Goal: Task Accomplishment & Management: Manage account settings

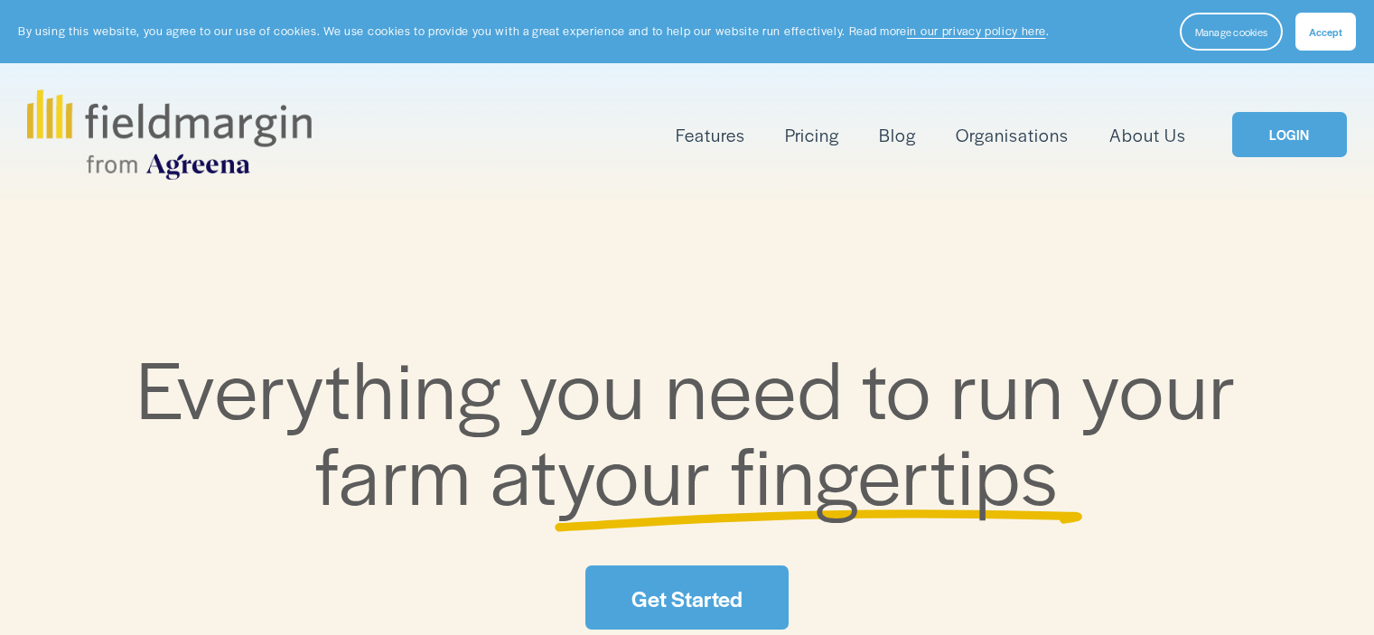
click at [820, 128] on link "Pricing" at bounding box center [812, 135] width 54 height 30
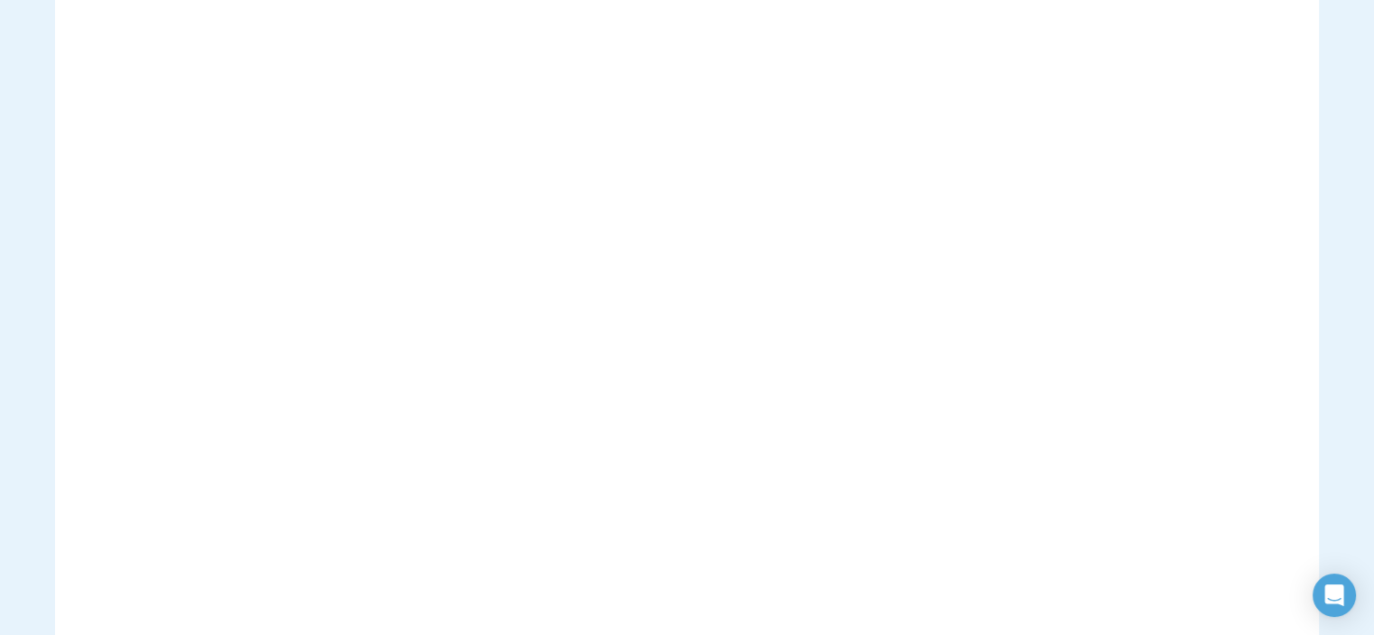
scroll to position [325, 0]
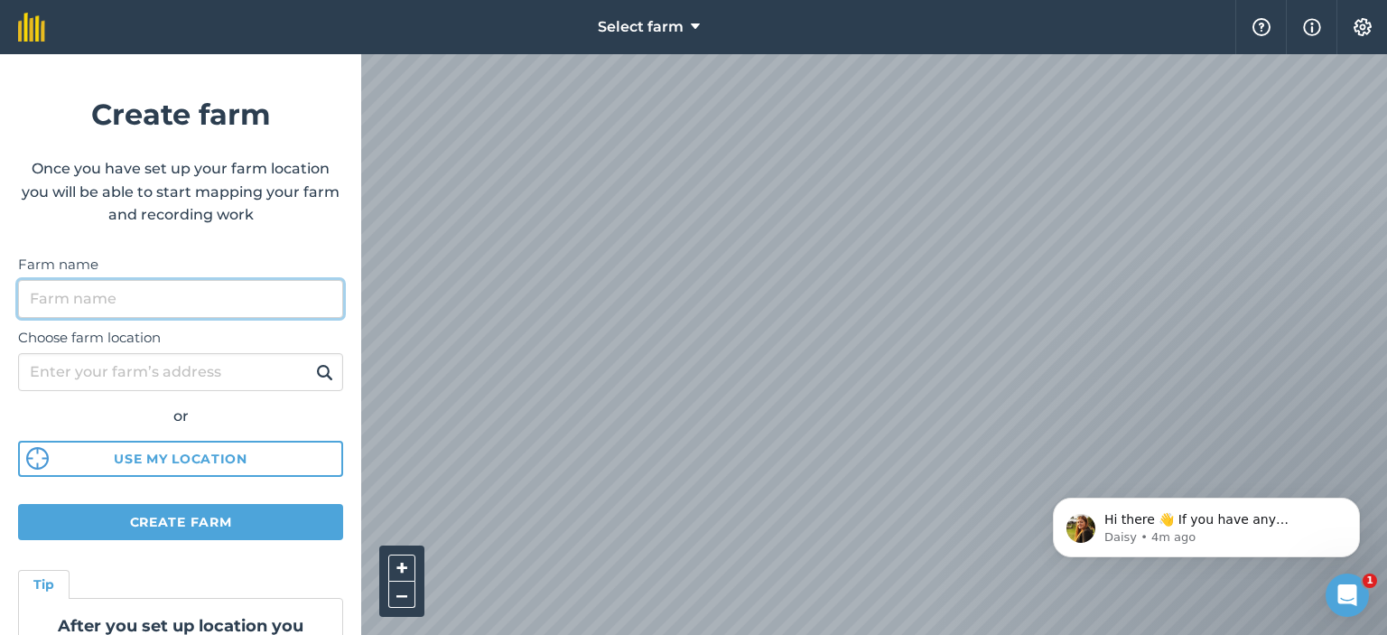
click at [163, 301] on input "Farm name" at bounding box center [180, 299] width 325 height 38
type input "Hidden Pasture Farm"
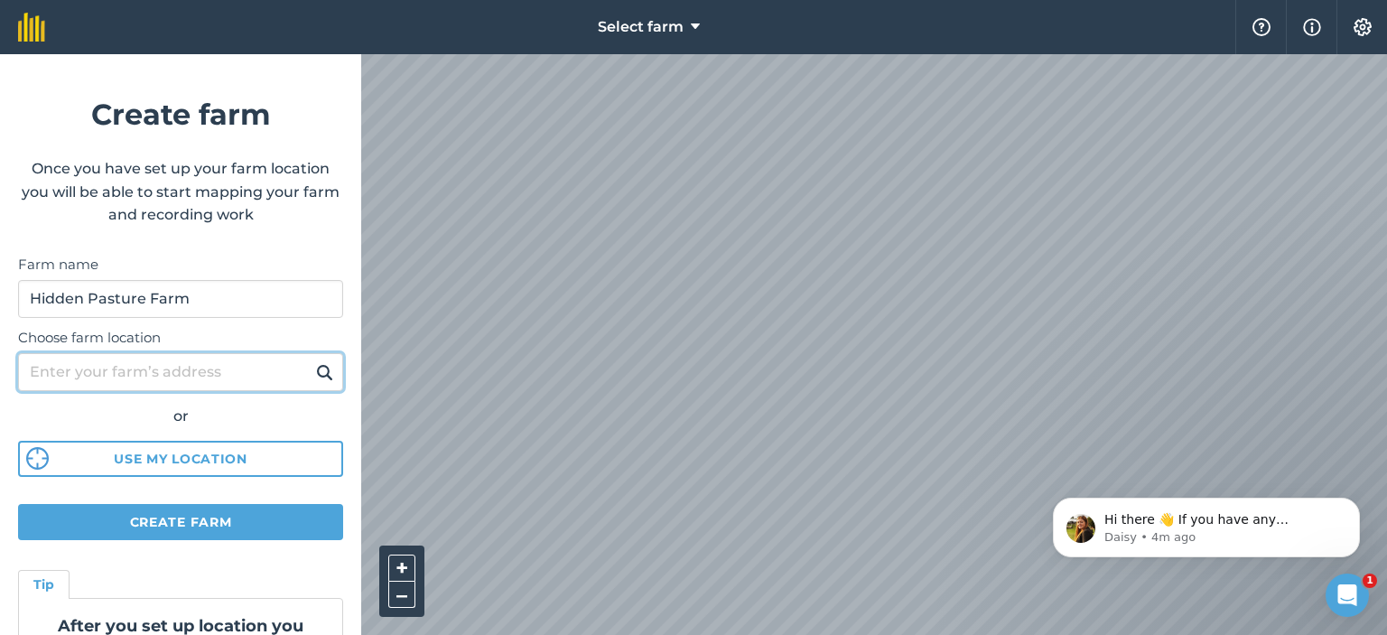
click at [149, 380] on input "Choose farm location" at bounding box center [180, 372] width 325 height 38
type input "625 preston ave meriden ct 06450"
click at [311, 360] on button at bounding box center [325, 371] width 28 height 23
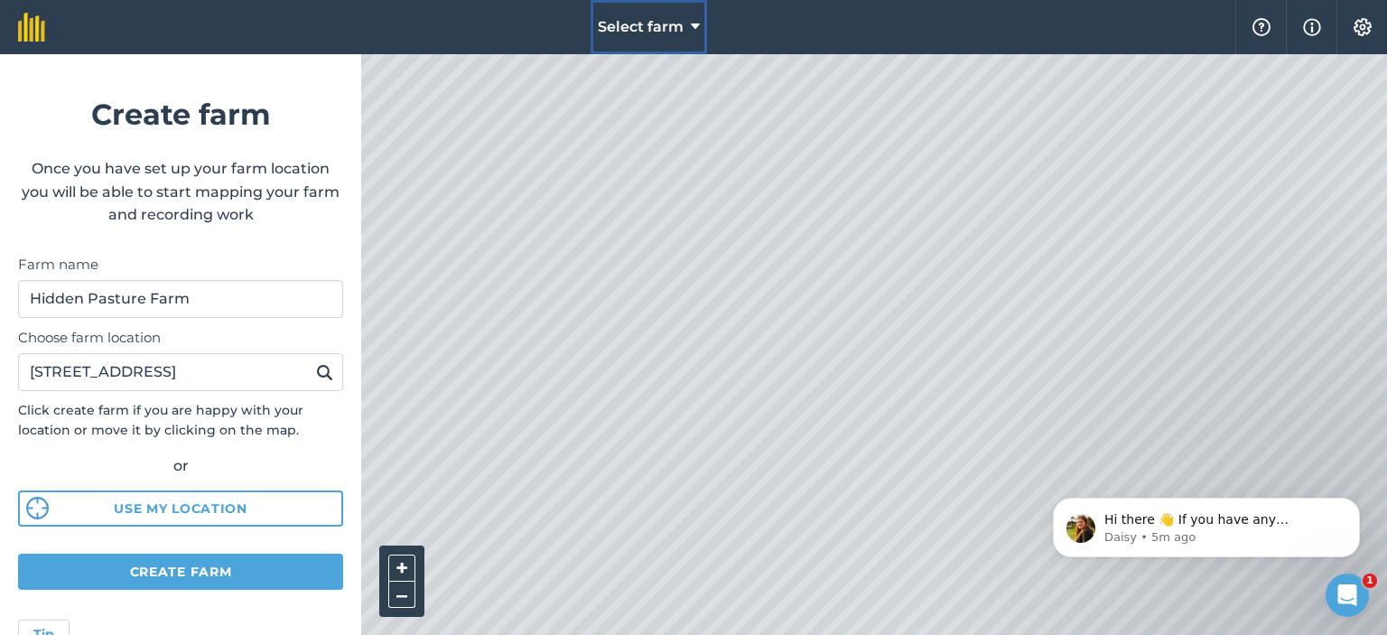
click at [691, 24] on icon at bounding box center [695, 27] width 9 height 22
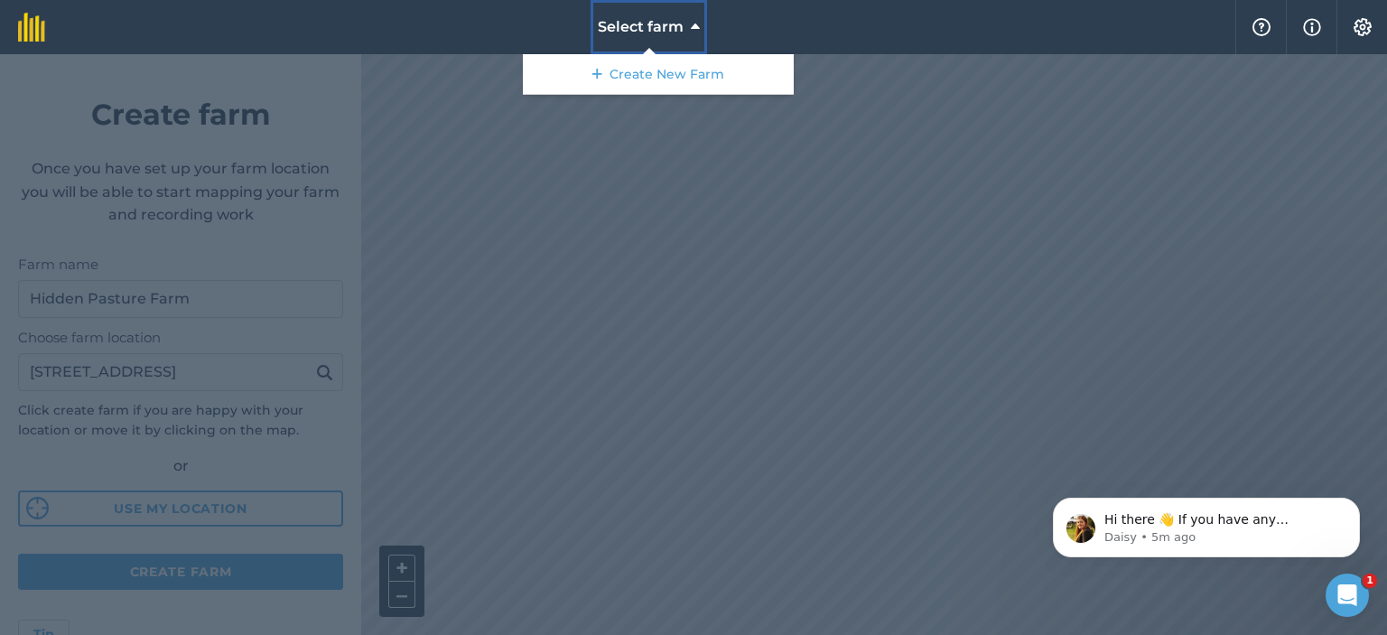
click at [691, 24] on icon at bounding box center [695, 27] width 9 height 22
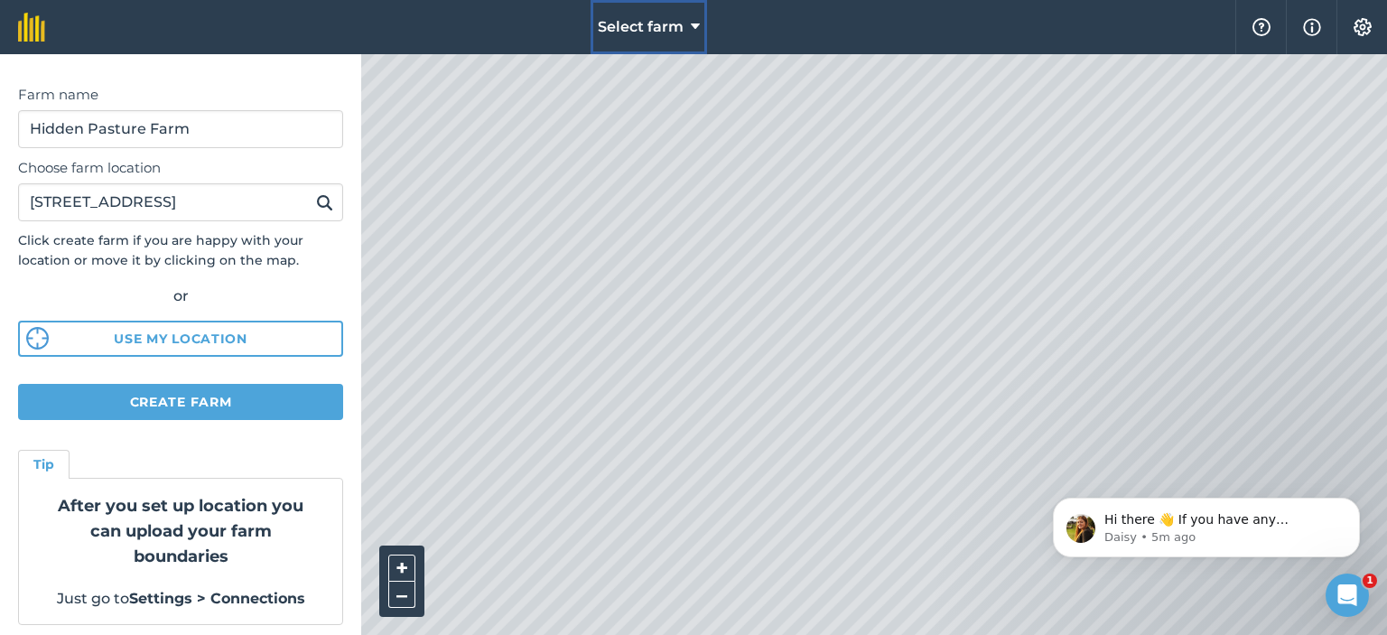
scroll to position [176, 0]
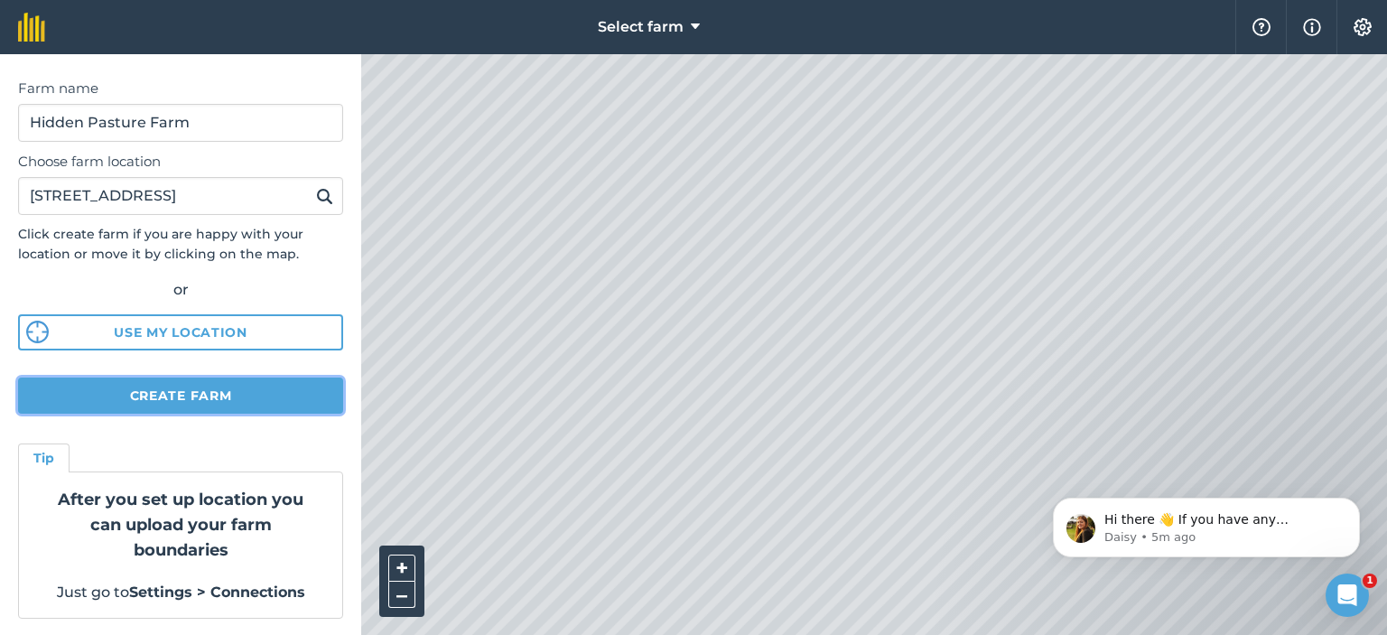
click at [172, 400] on button "Create farm" at bounding box center [180, 395] width 325 height 36
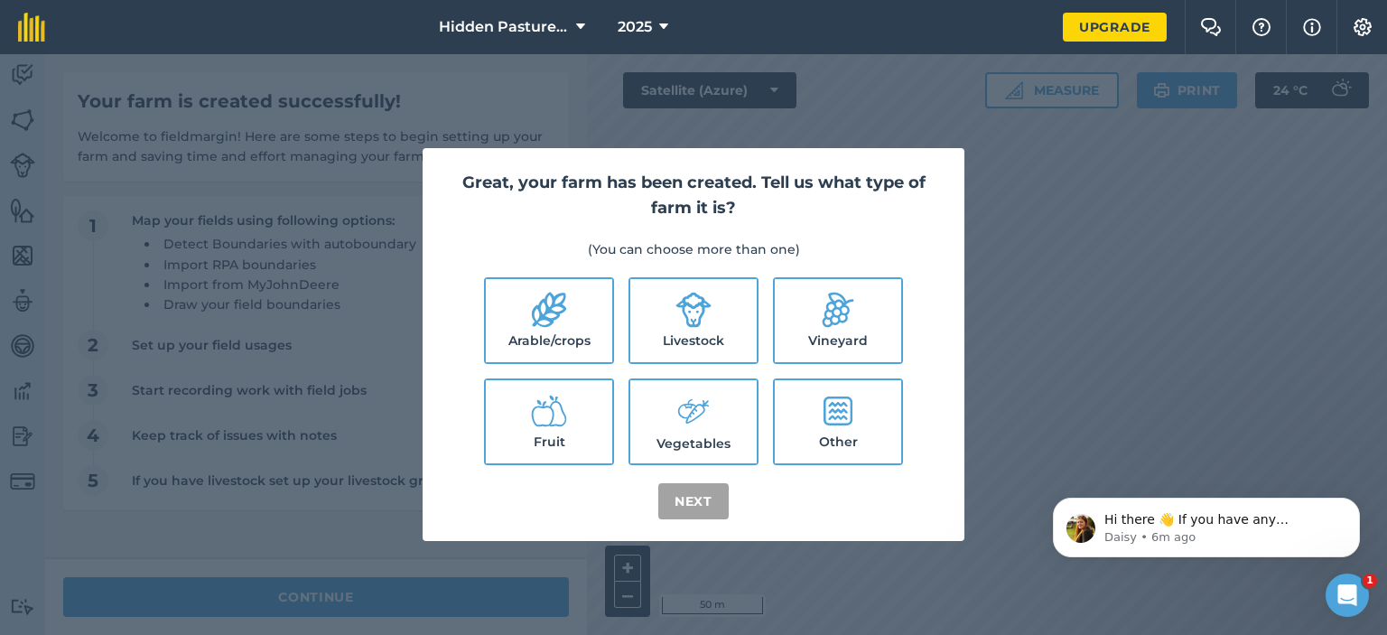
click at [695, 323] on icon at bounding box center [693, 310] width 36 height 36
checkbox input "true"
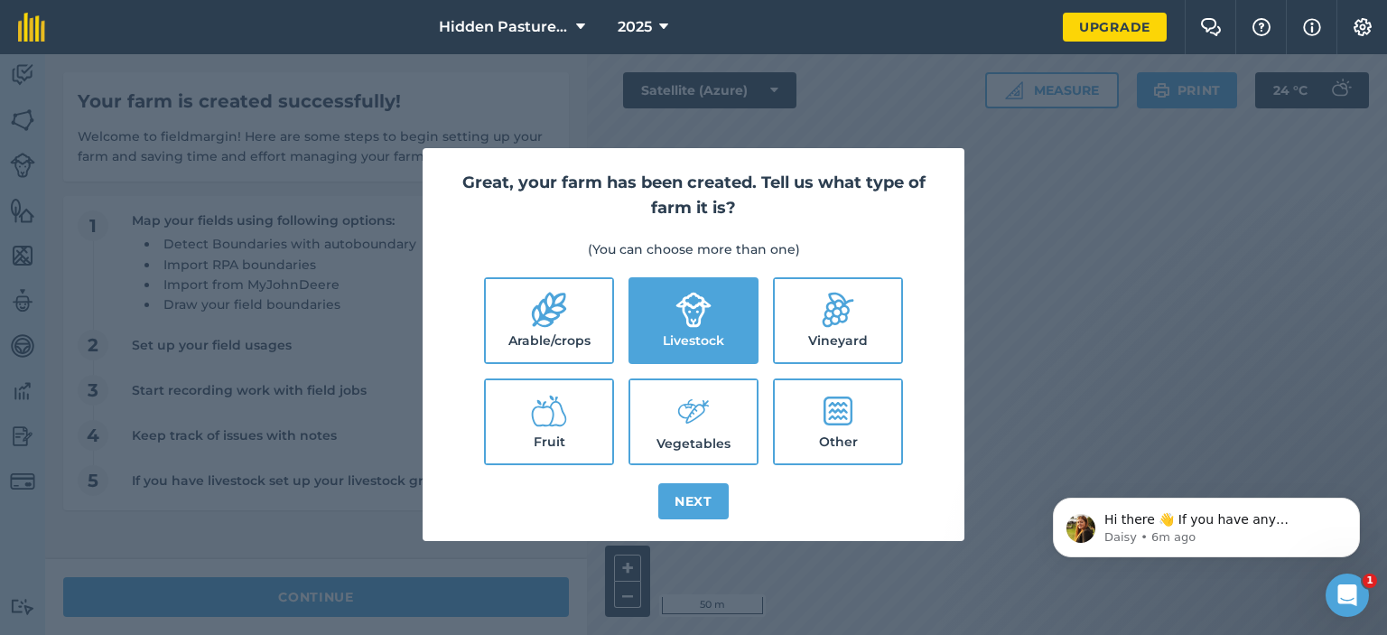
click at [589, 416] on label "Fruit" at bounding box center [549, 421] width 126 height 83
checkbox input "true"
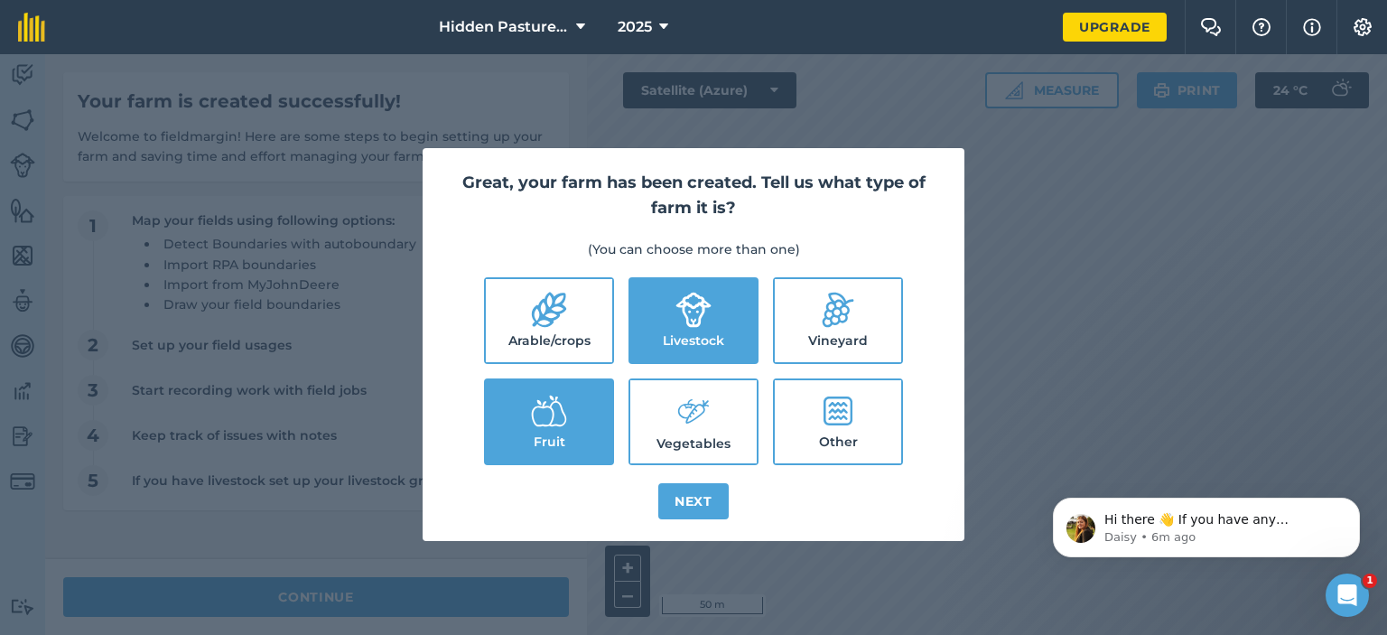
click at [679, 433] on label "Vegetables" at bounding box center [693, 421] width 126 height 83
checkbox input "true"
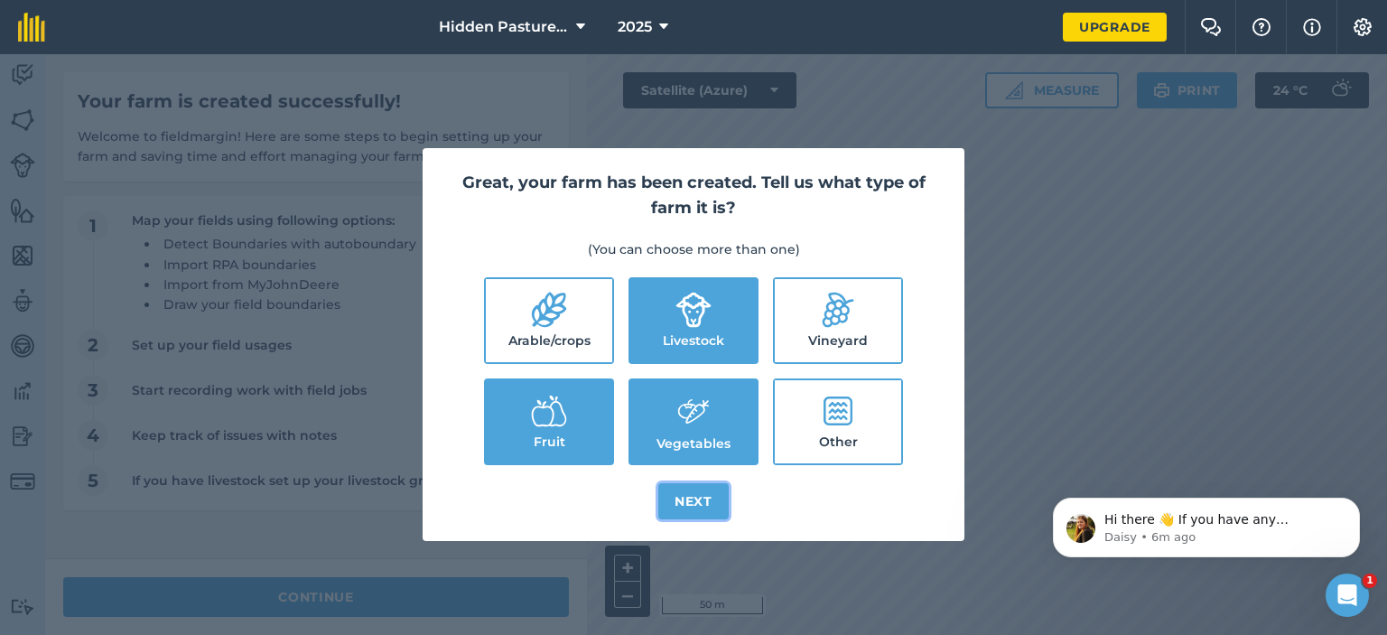
click at [690, 489] on button "Next" at bounding box center [693, 501] width 70 height 36
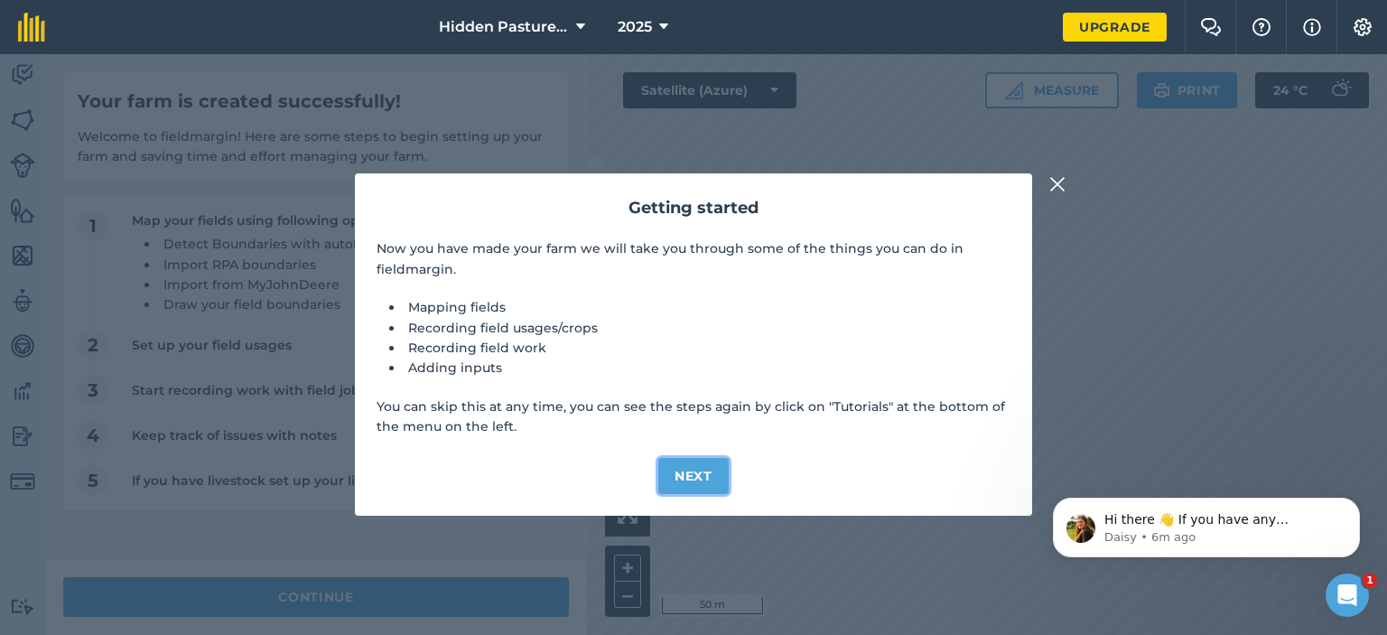
click at [690, 465] on button "Next" at bounding box center [693, 476] width 70 height 36
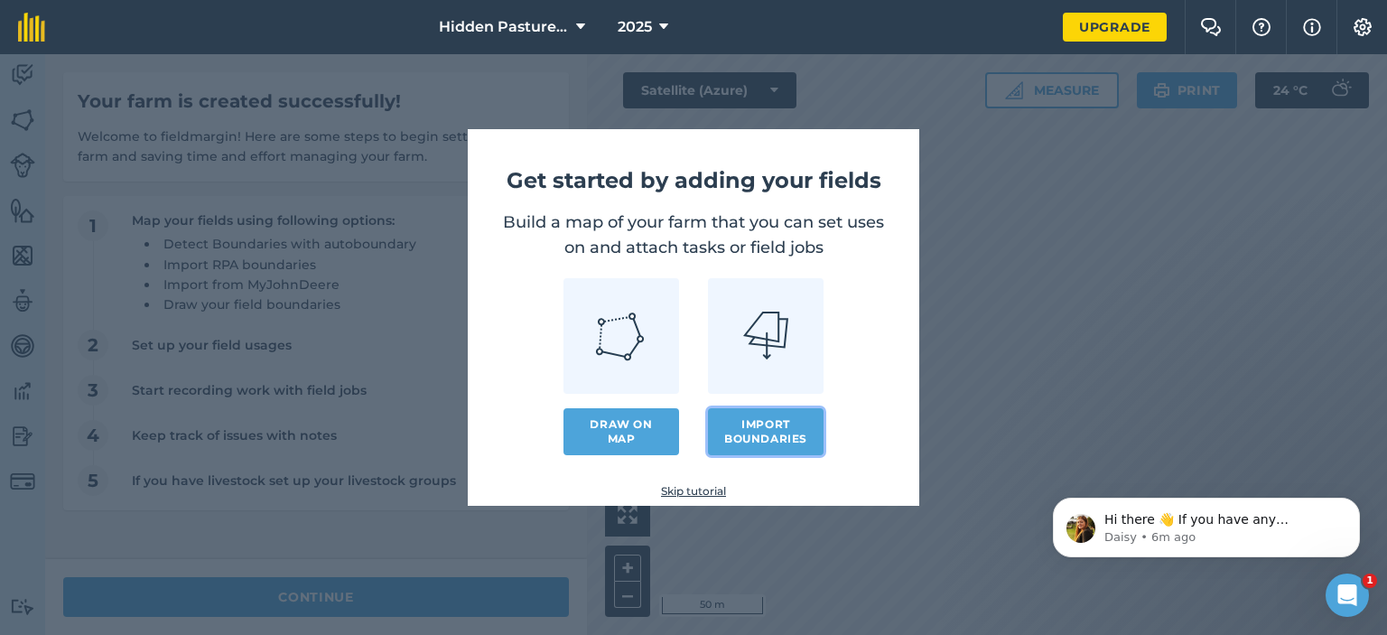
click at [781, 428] on button "Import boundaries" at bounding box center [766, 431] width 116 height 47
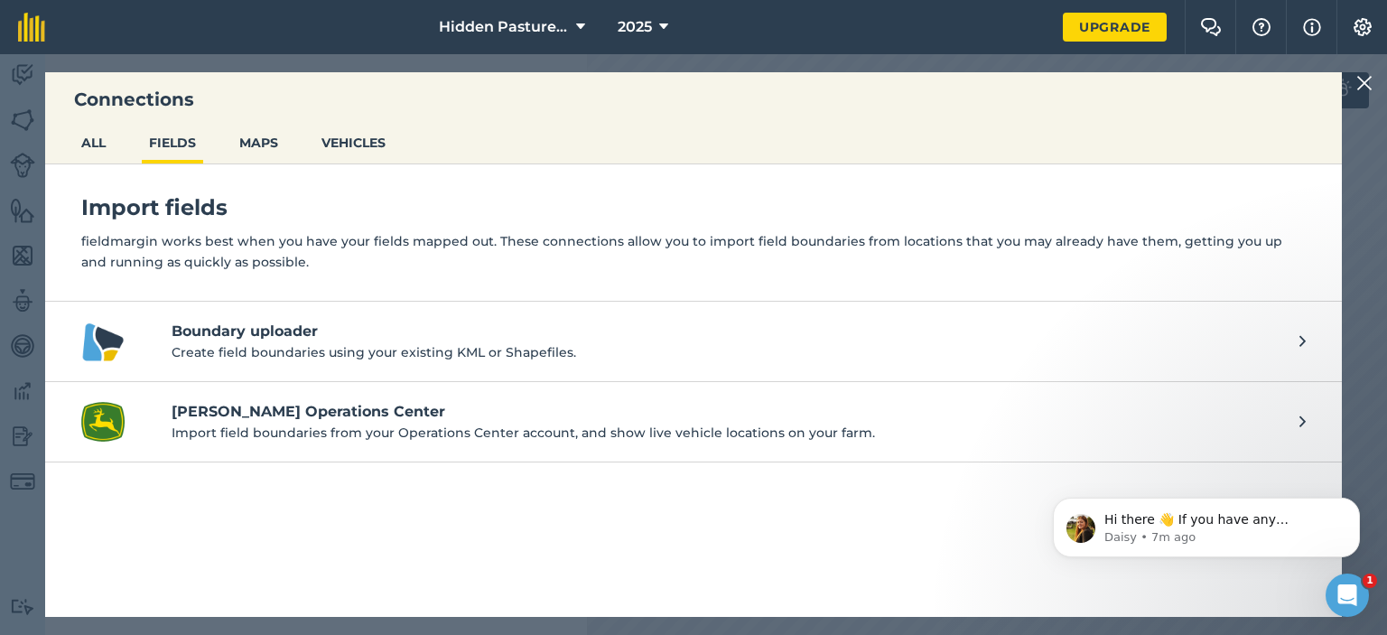
click at [475, 349] on p "Create field boundaries using your existing KML or Shapefiles." at bounding box center [727, 352] width 1110 height 20
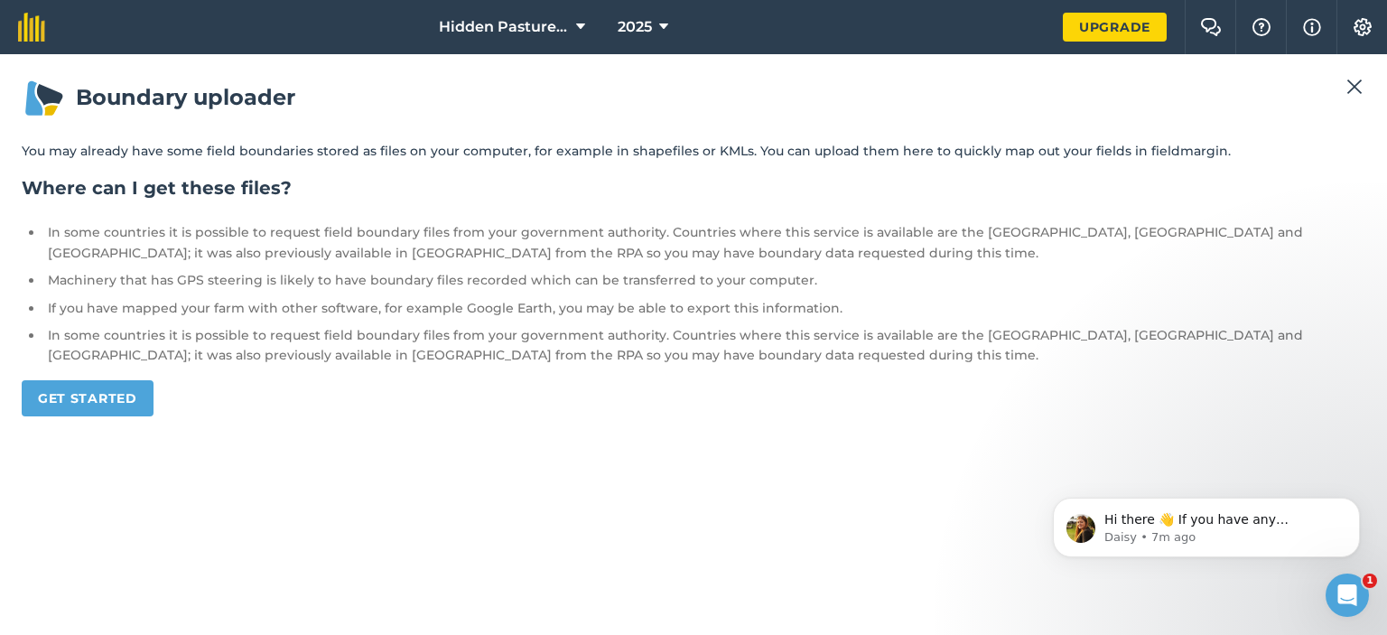
click at [1355, 91] on img at bounding box center [1354, 87] width 16 height 22
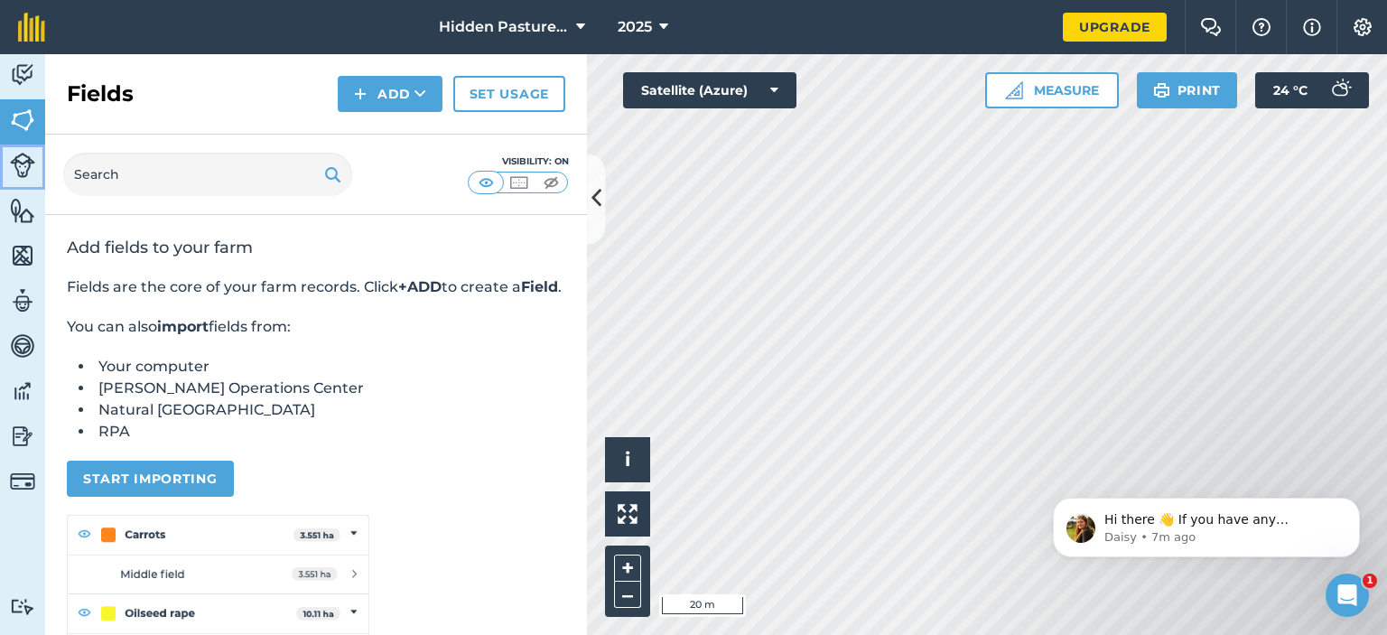
click at [20, 159] on img at bounding box center [22, 165] width 25 height 25
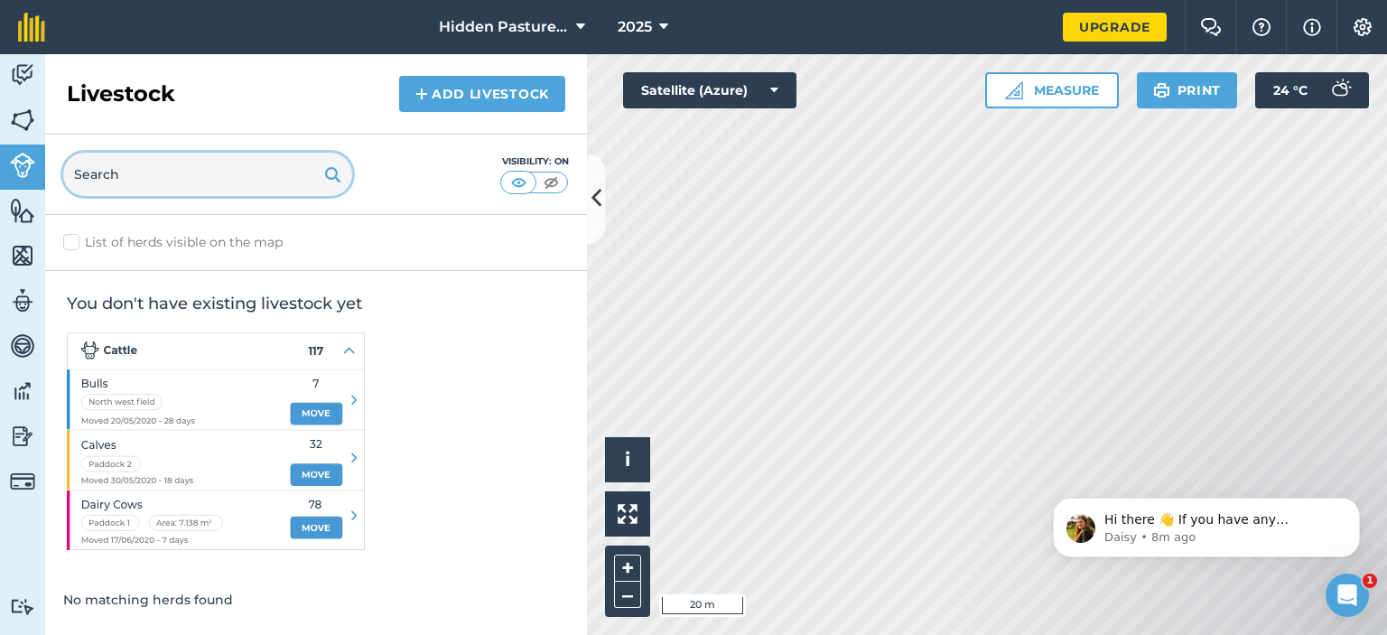
click at [179, 164] on input "text" at bounding box center [207, 174] width 289 height 43
type input "equine"
click at [340, 173] on img at bounding box center [333, 174] width 16 height 22
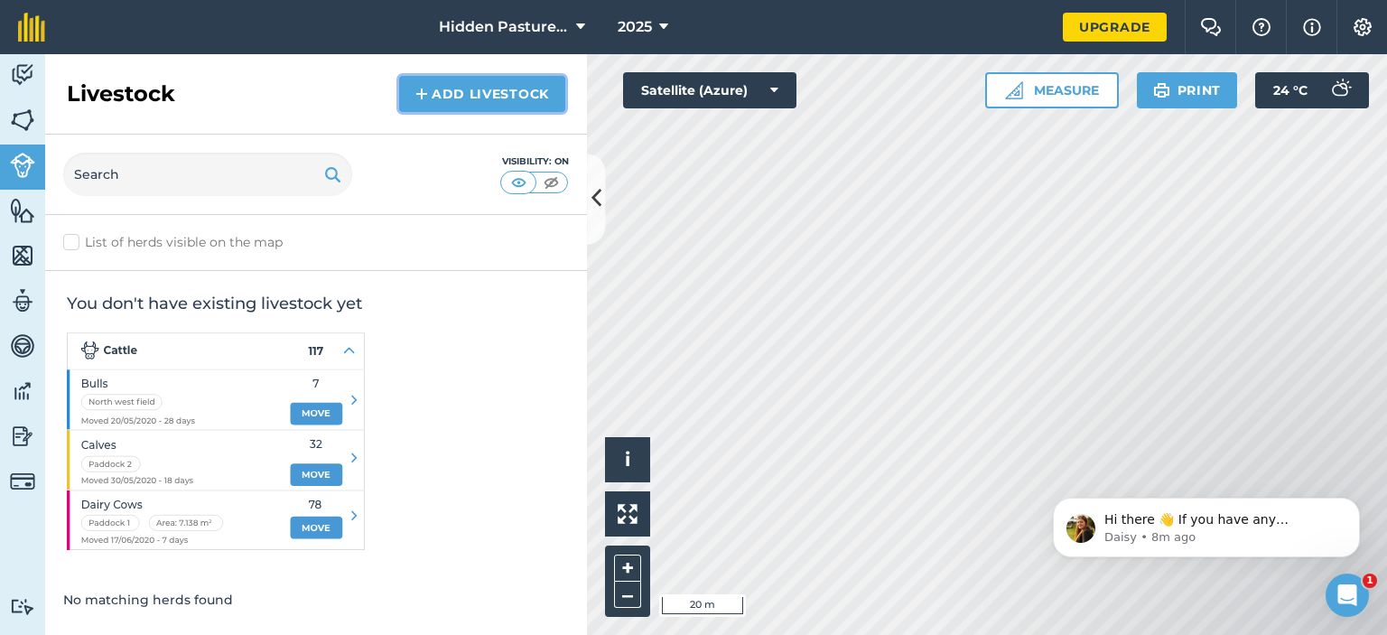
click at [459, 100] on link "Add Livestock" at bounding box center [482, 94] width 166 height 36
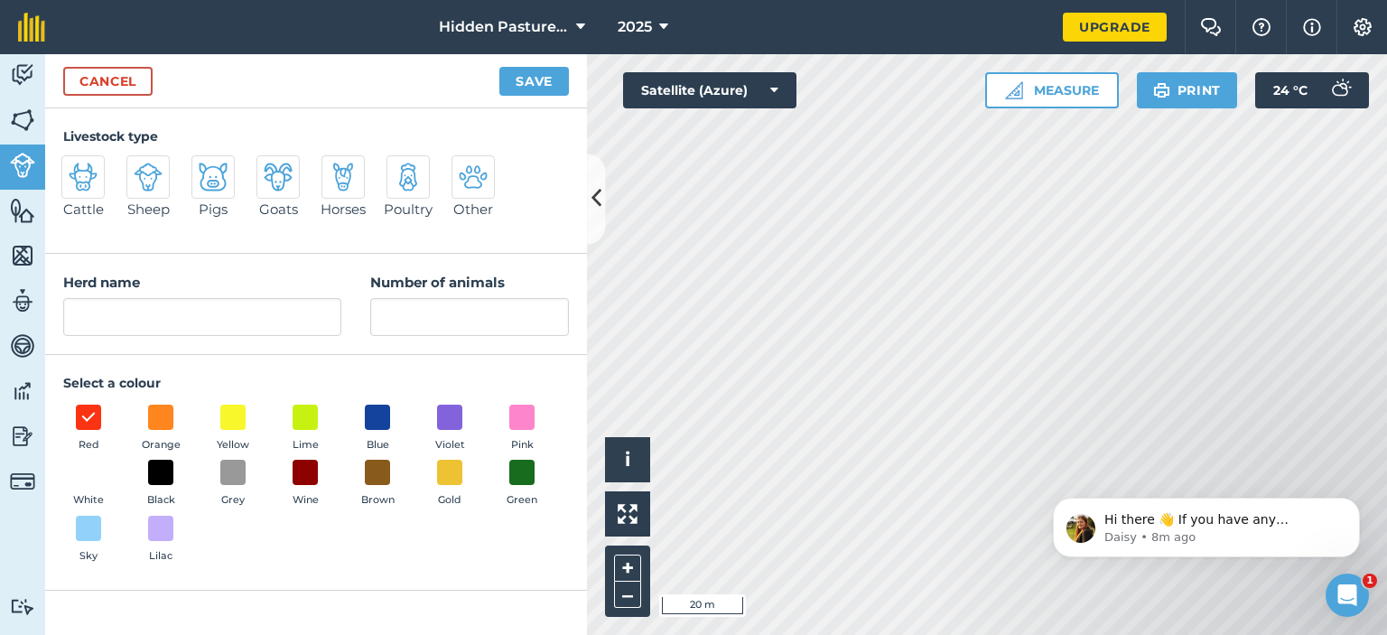
click at [345, 175] on img at bounding box center [343, 177] width 29 height 29
click at [335, 167] on input "Horses" at bounding box center [329, 161] width 12 height 12
radio input "true"
type input "Horses"
click at [466, 324] on input "Number of animals" at bounding box center [469, 317] width 199 height 38
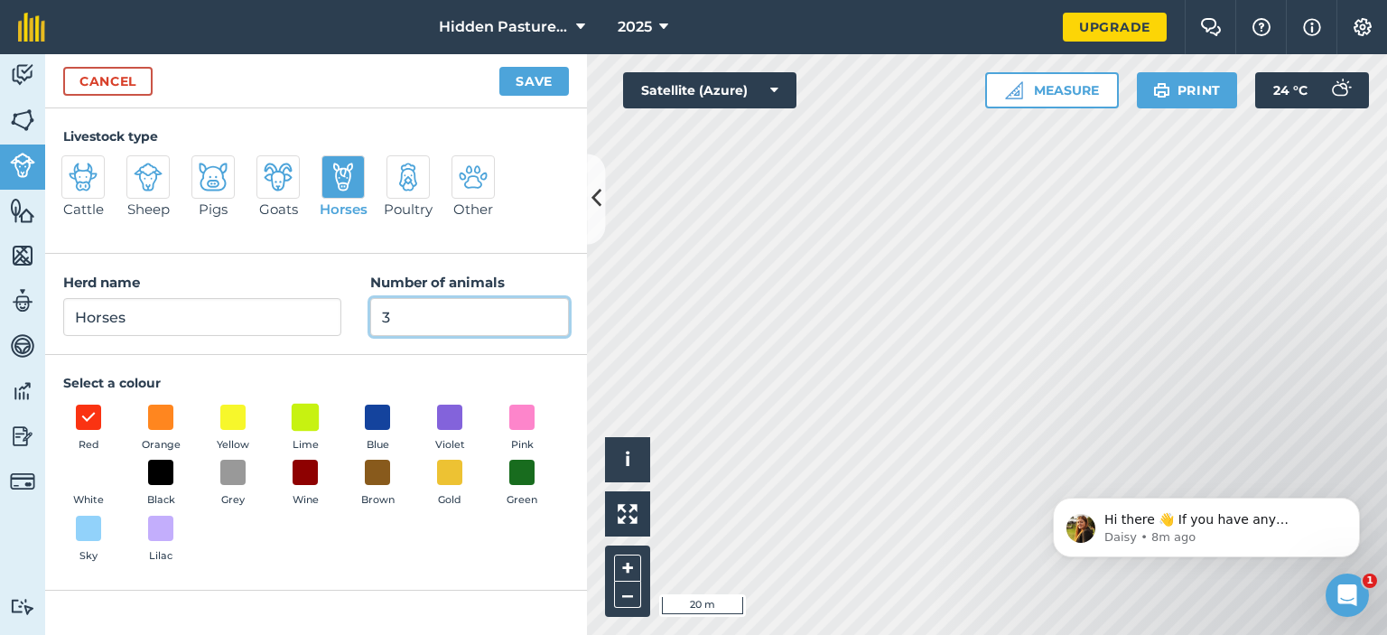
type input "3"
click at [310, 404] on span at bounding box center [306, 417] width 28 height 28
click at [529, 95] on div "Cancel Save" at bounding box center [316, 81] width 542 height 54
click at [533, 83] on button "Save" at bounding box center [534, 81] width 70 height 29
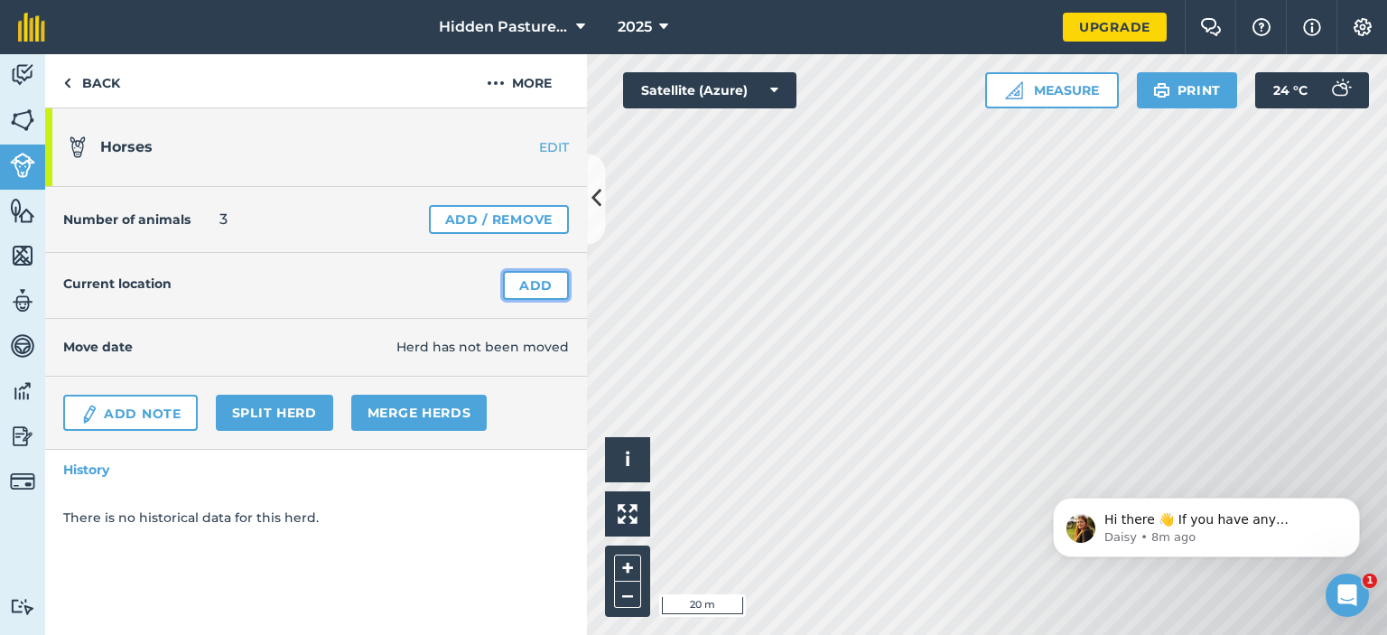
click at [527, 278] on link "Add" at bounding box center [536, 285] width 66 height 29
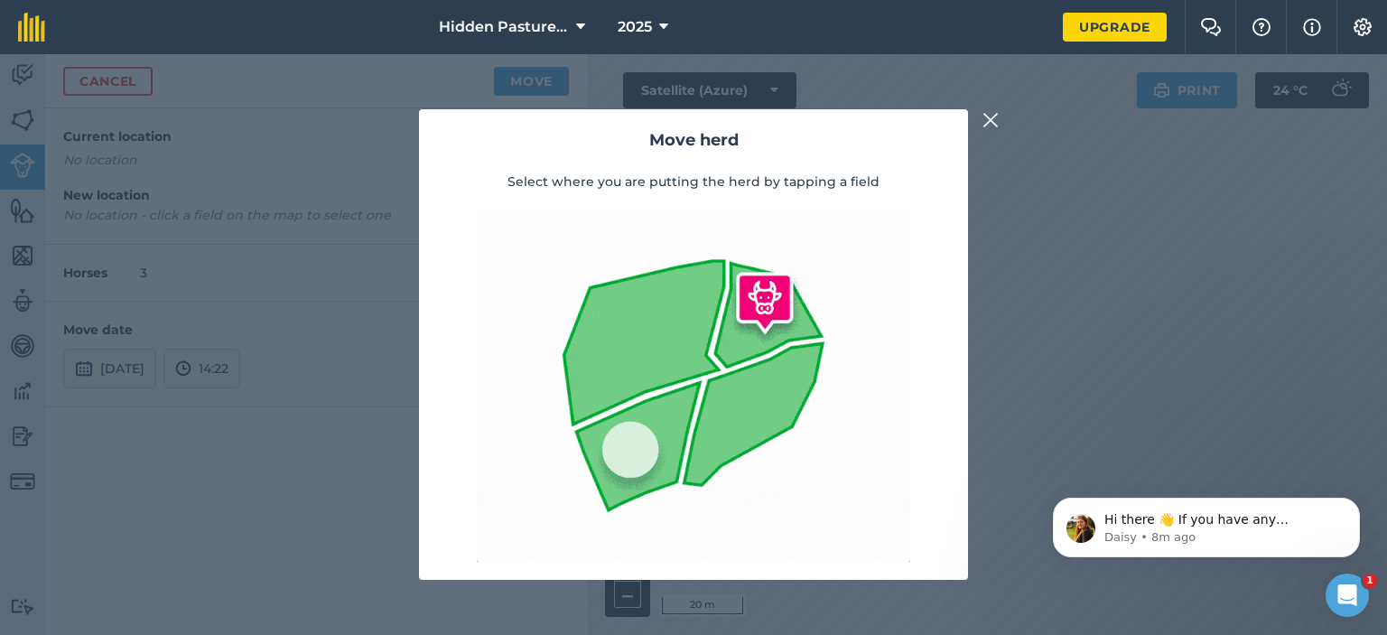
click at [993, 126] on img at bounding box center [991, 120] width 16 height 22
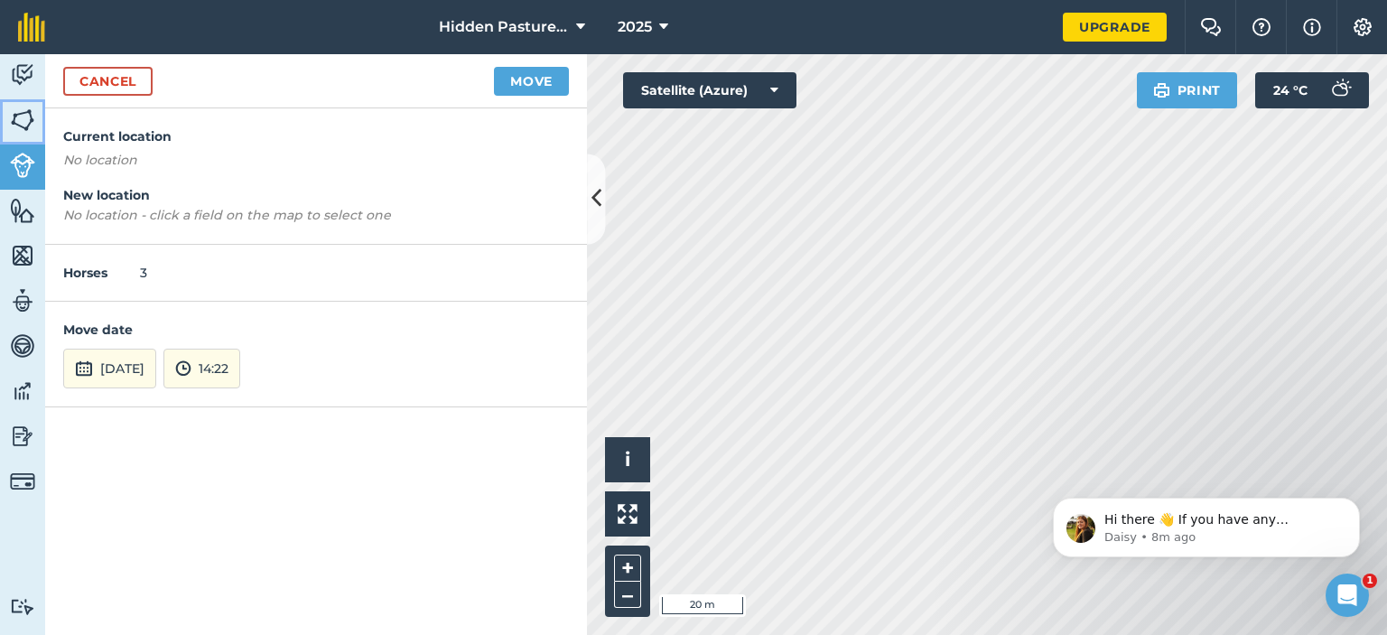
click at [26, 115] on img at bounding box center [22, 120] width 25 height 27
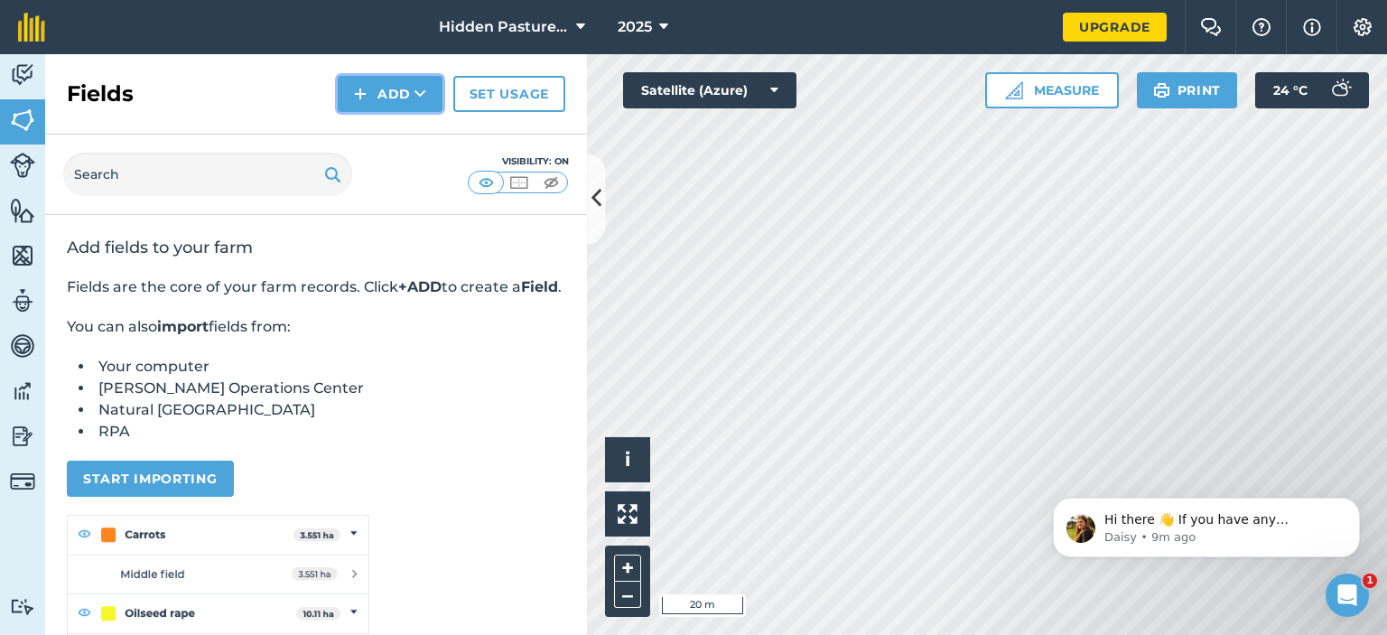
click at [417, 89] on icon at bounding box center [421, 94] width 12 height 18
click at [401, 140] on link "Draw" at bounding box center [389, 135] width 99 height 40
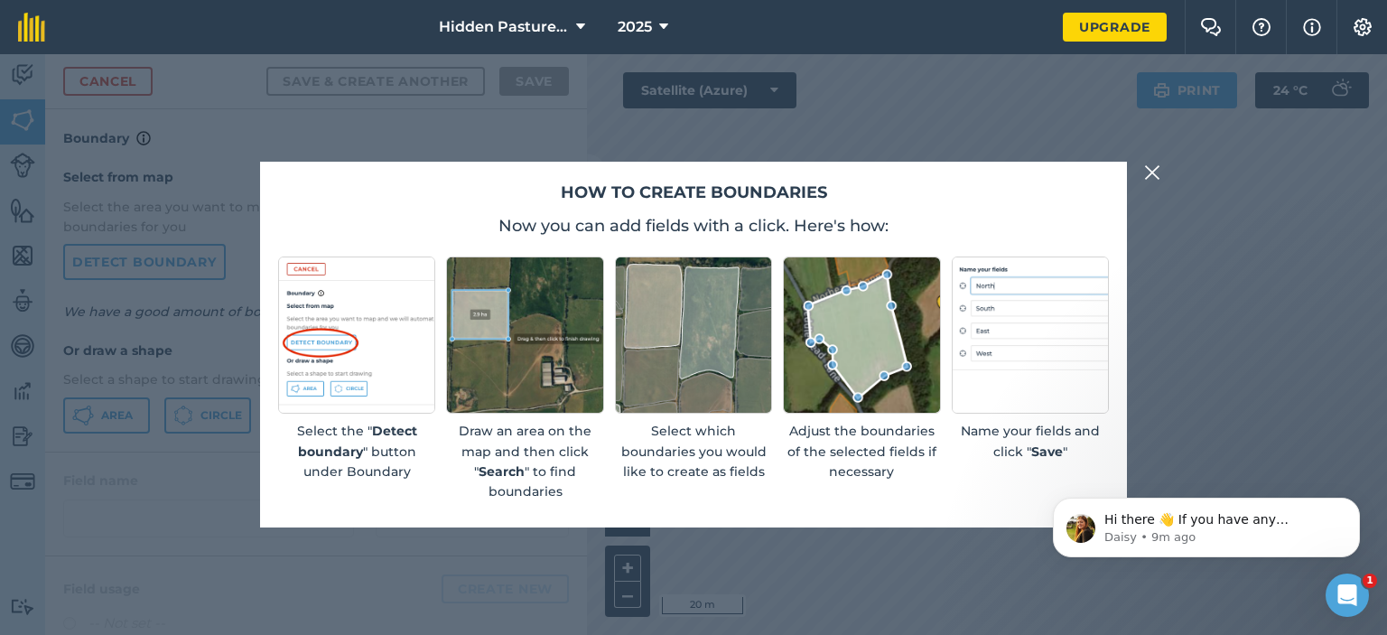
click at [1152, 172] on img at bounding box center [1152, 173] width 16 height 22
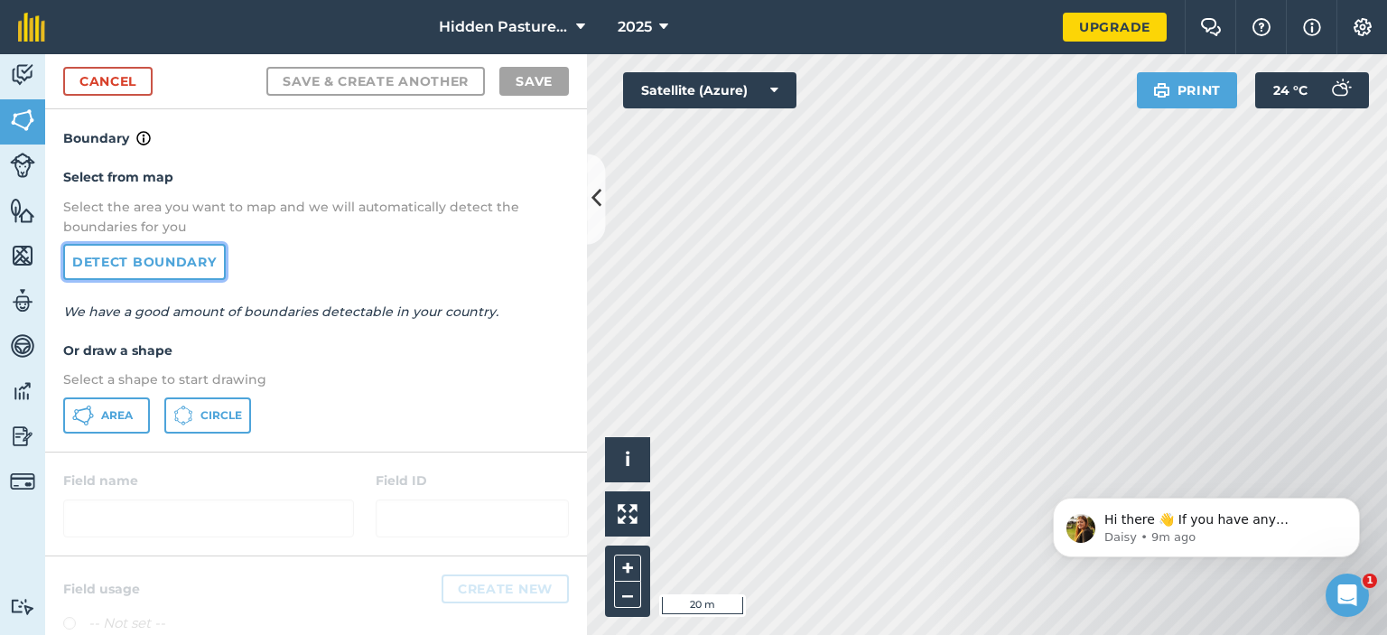
click at [160, 275] on link "Detect boundary" at bounding box center [144, 262] width 163 height 36
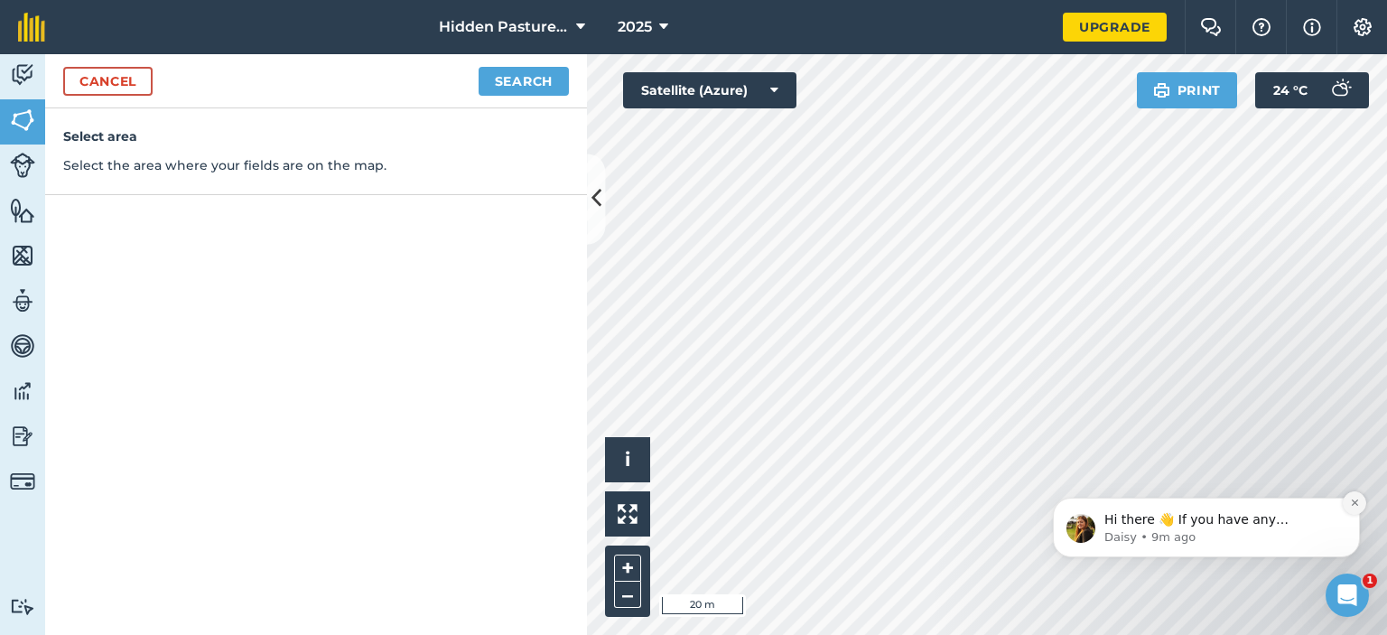
click at [1354, 500] on icon "Dismiss notification" at bounding box center [1355, 503] width 10 height 10
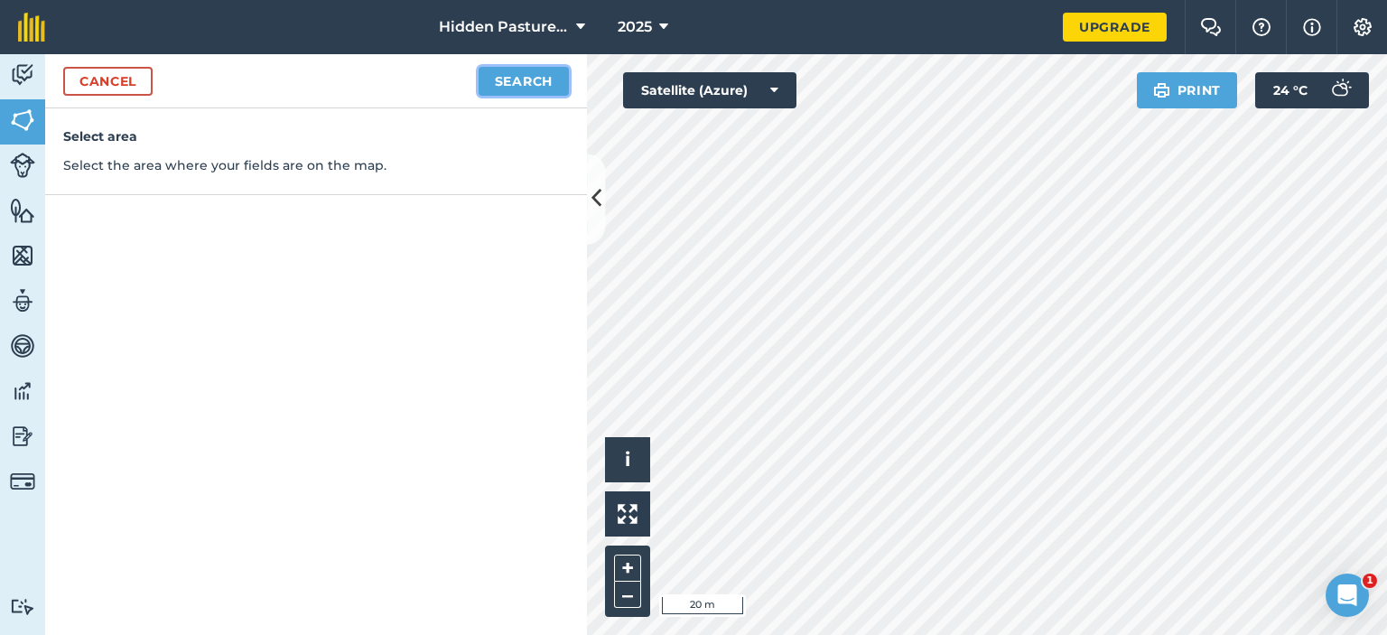
drag, startPoint x: 519, startPoint y: 71, endPoint x: 506, endPoint y: 71, distance: 13.5
click at [507, 71] on button "Search" at bounding box center [524, 81] width 90 height 29
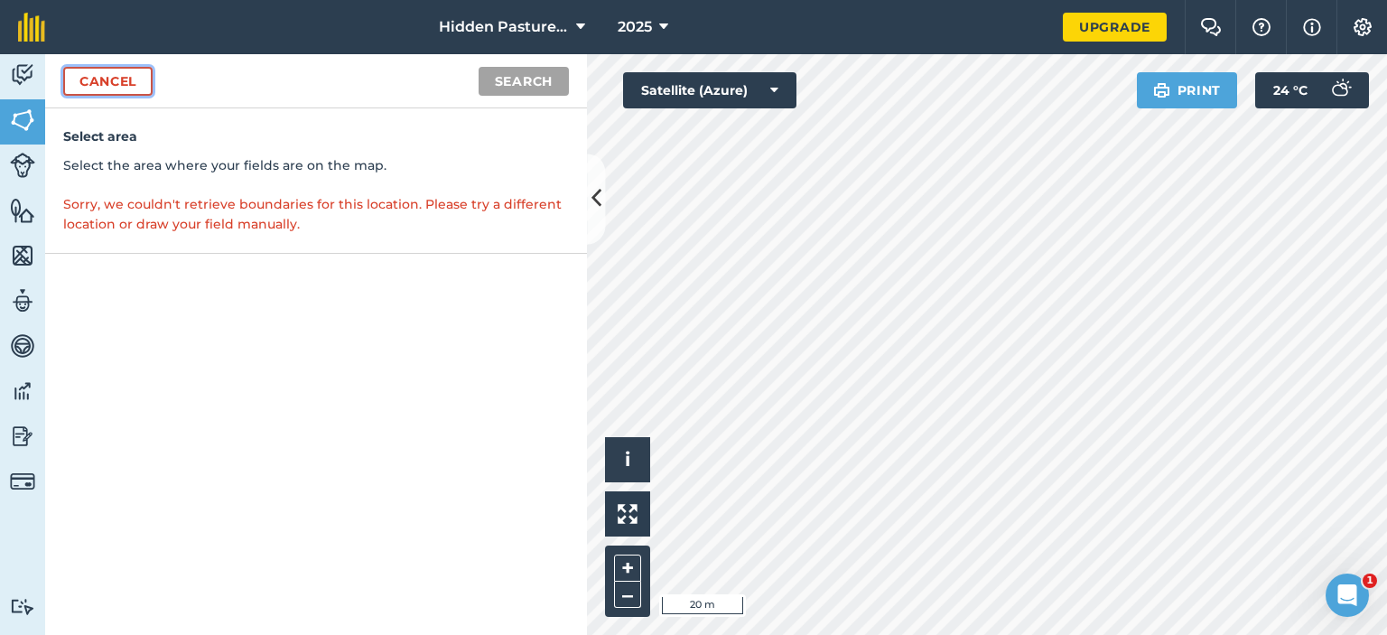
click at [90, 77] on link "Cancel" at bounding box center [107, 81] width 89 height 29
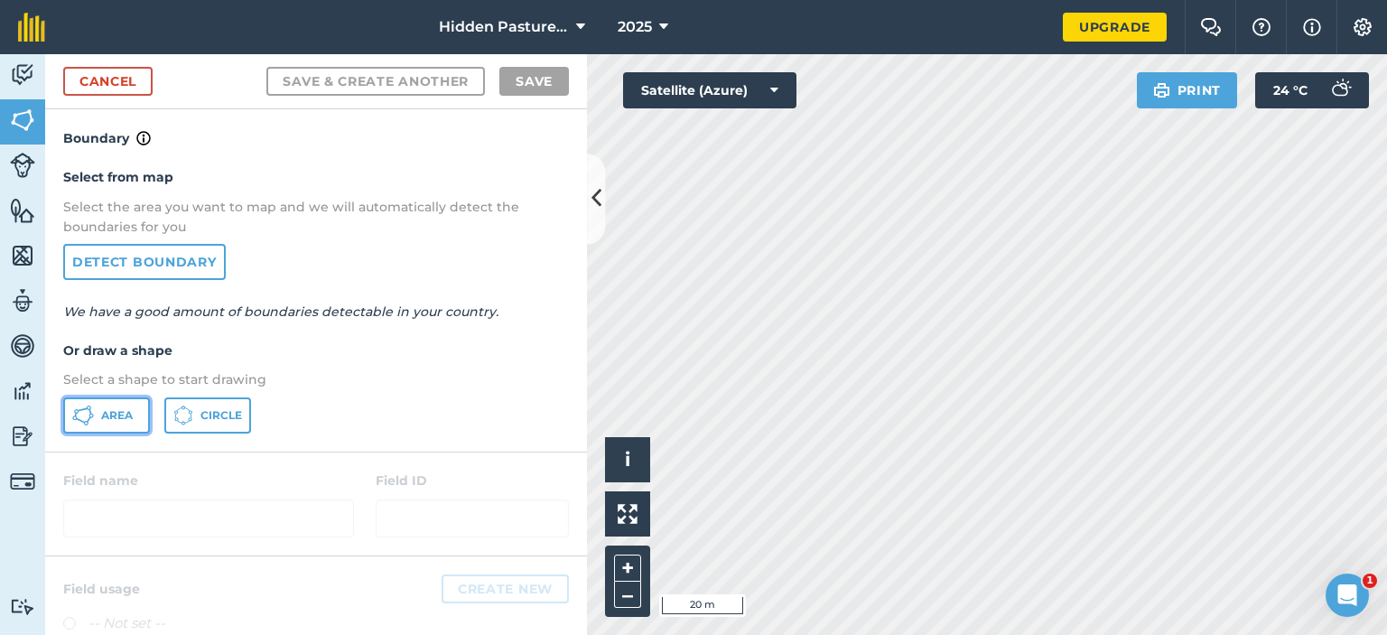
click at [131, 416] on span "Area" at bounding box center [117, 415] width 32 height 14
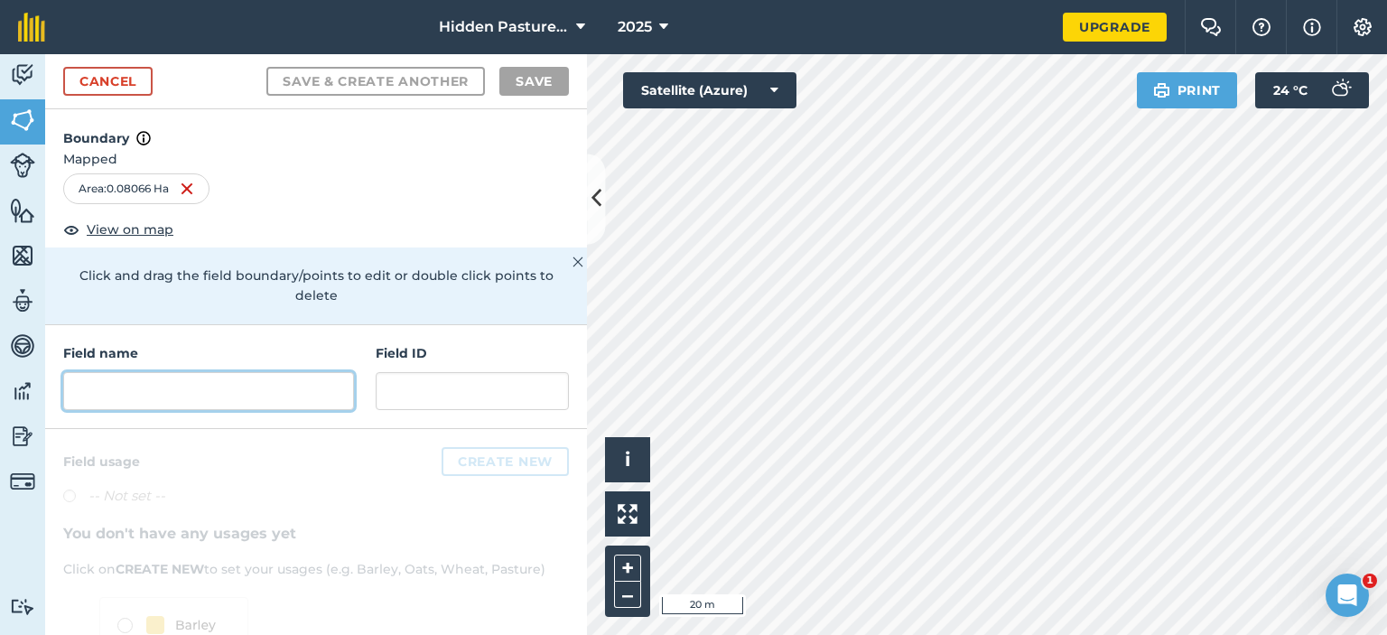
click at [261, 397] on input "text" at bounding box center [208, 391] width 291 height 38
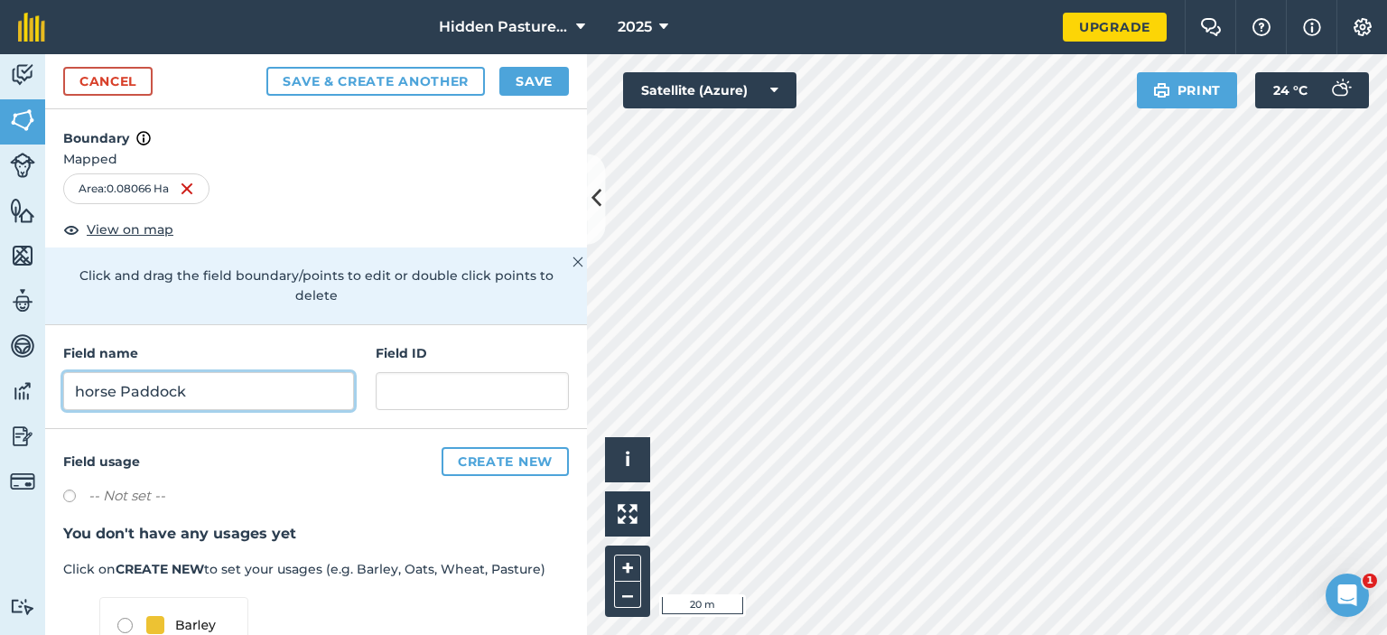
type input "horse Paddock"
click at [276, 487] on div "-- Not set --" at bounding box center [316, 498] width 506 height 26
click at [68, 490] on label at bounding box center [75, 498] width 25 height 18
radio input "true"
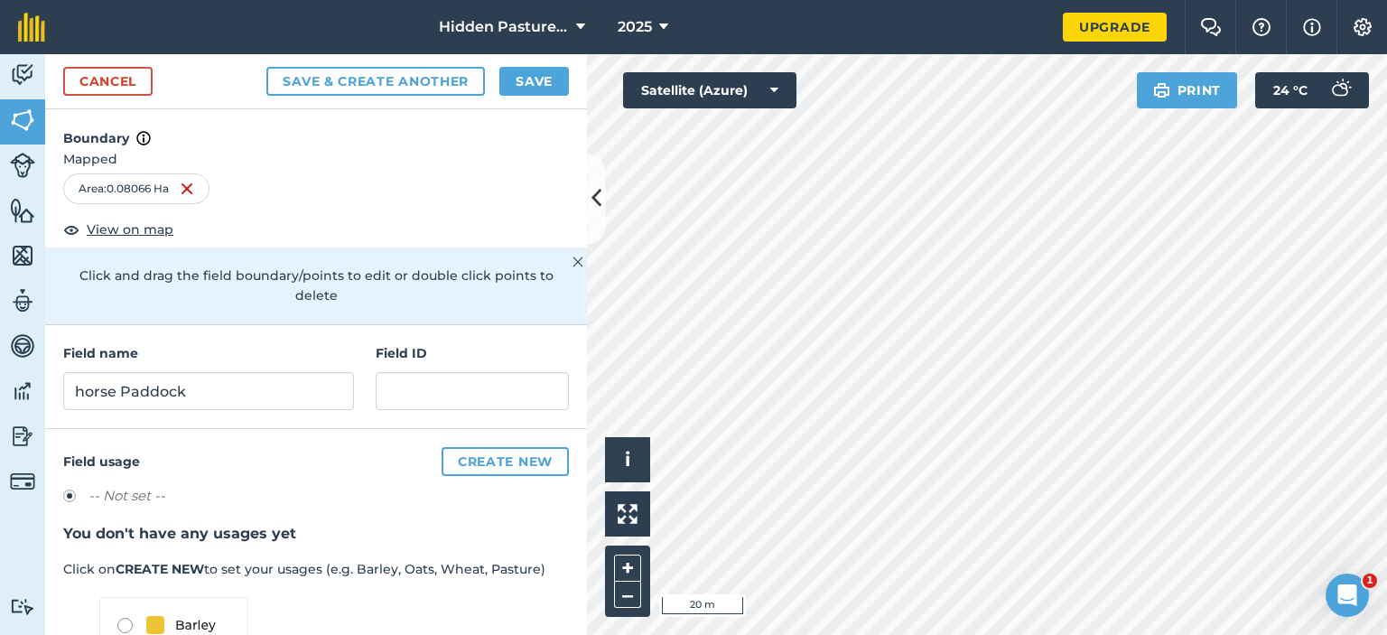
click at [65, 492] on label at bounding box center [75, 498] width 25 height 18
click at [66, 489] on label at bounding box center [75, 498] width 25 height 18
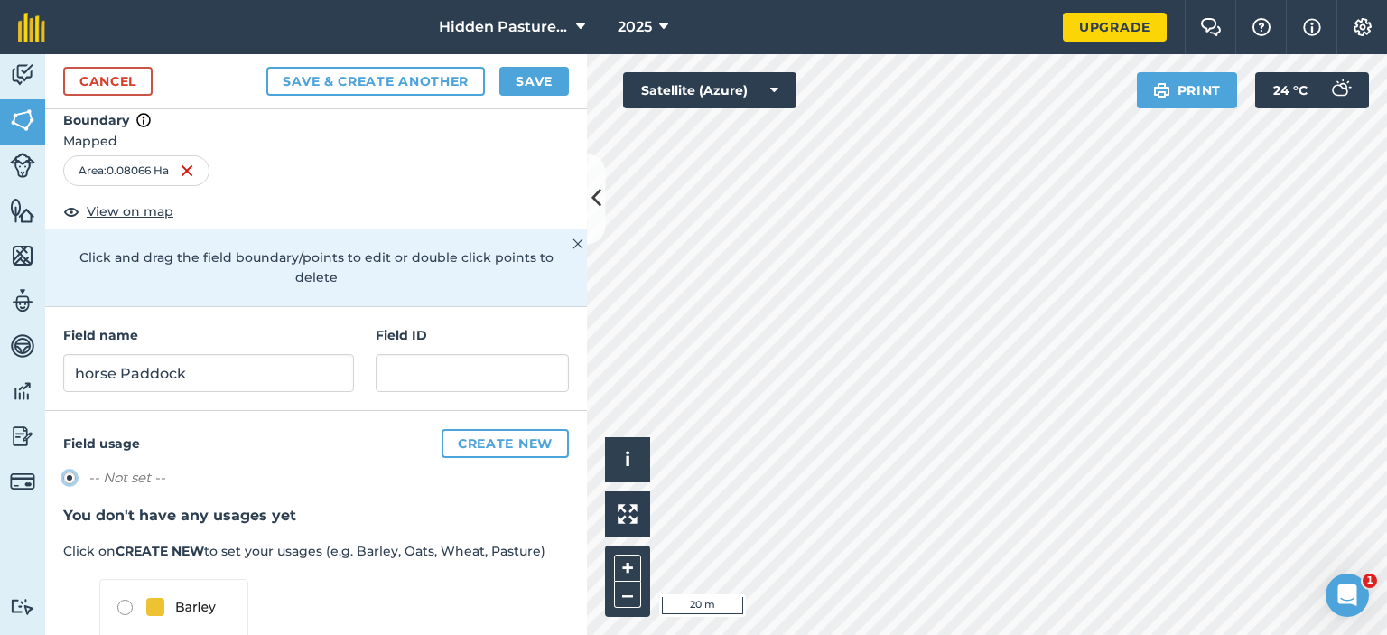
scroll to position [16, 0]
click at [470, 441] on button "Create new" at bounding box center [505, 445] width 127 height 29
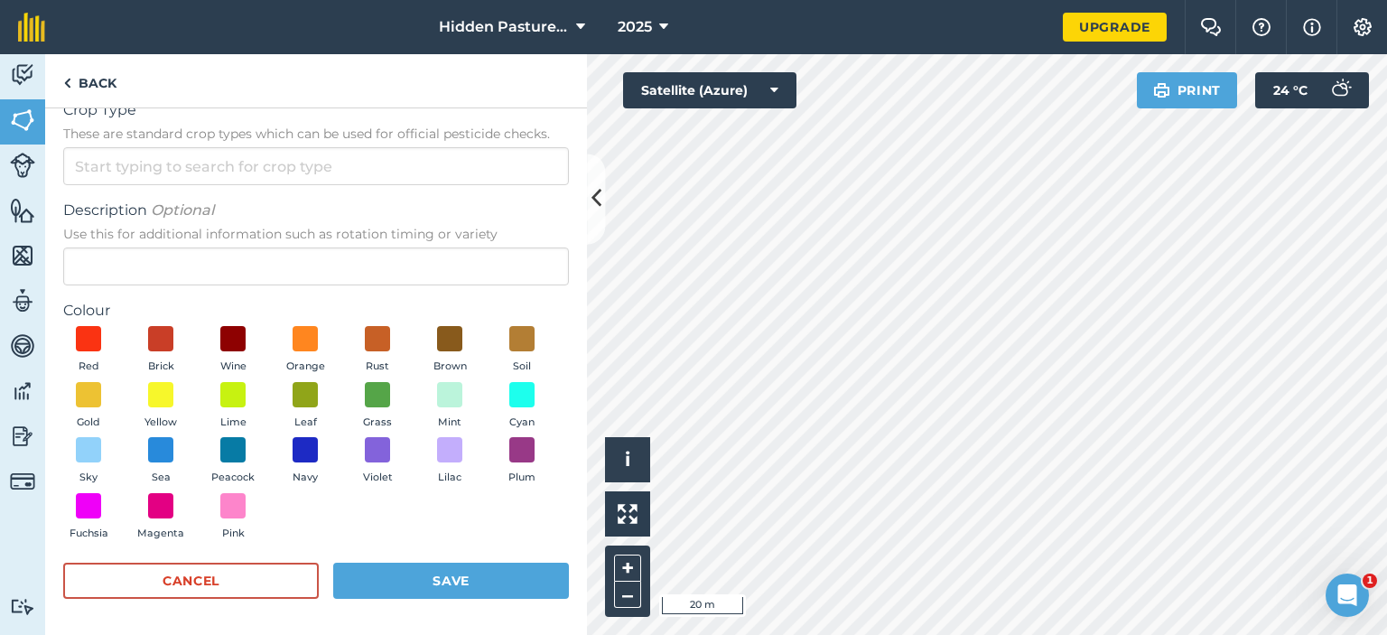
scroll to position [0, 0]
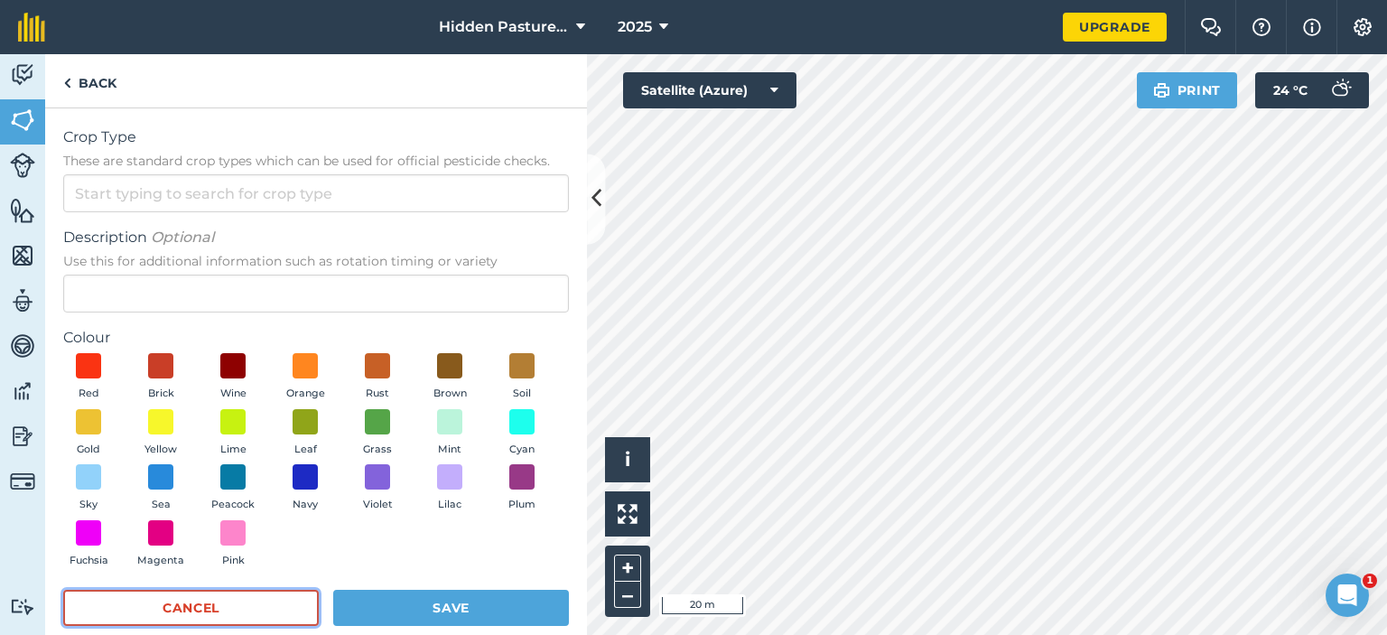
click at [228, 615] on button "Cancel" at bounding box center [191, 608] width 256 height 36
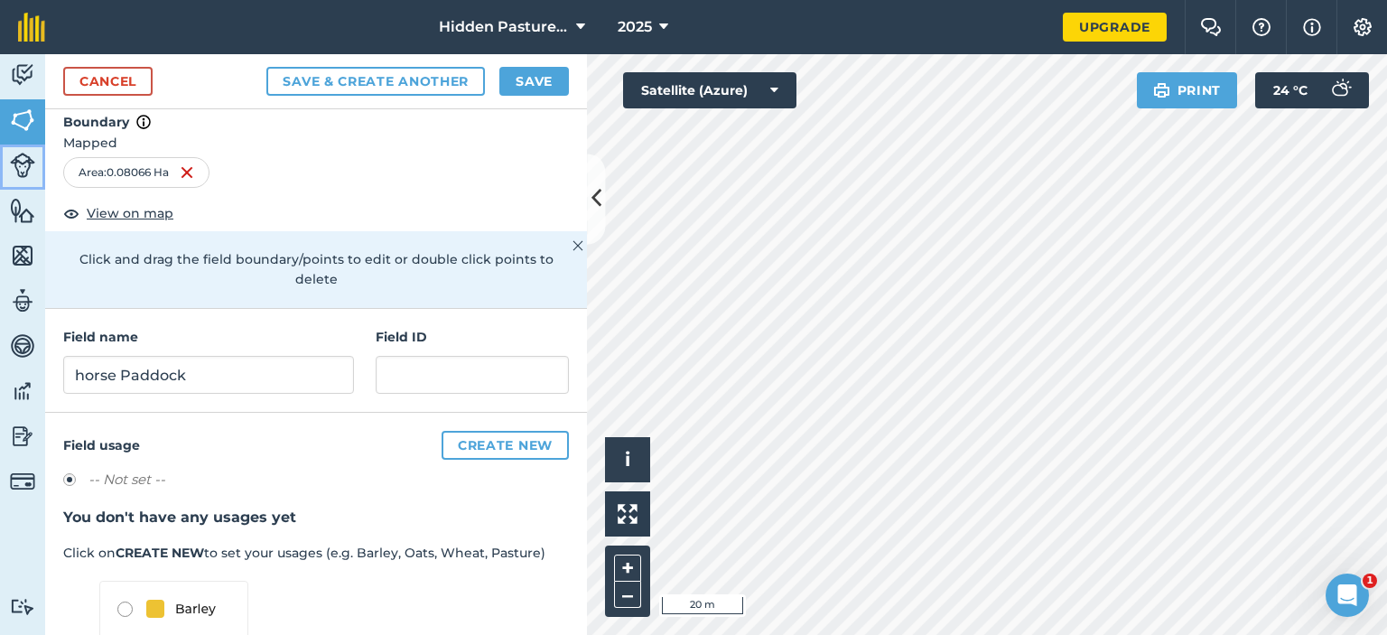
click at [15, 163] on img at bounding box center [22, 165] width 25 height 25
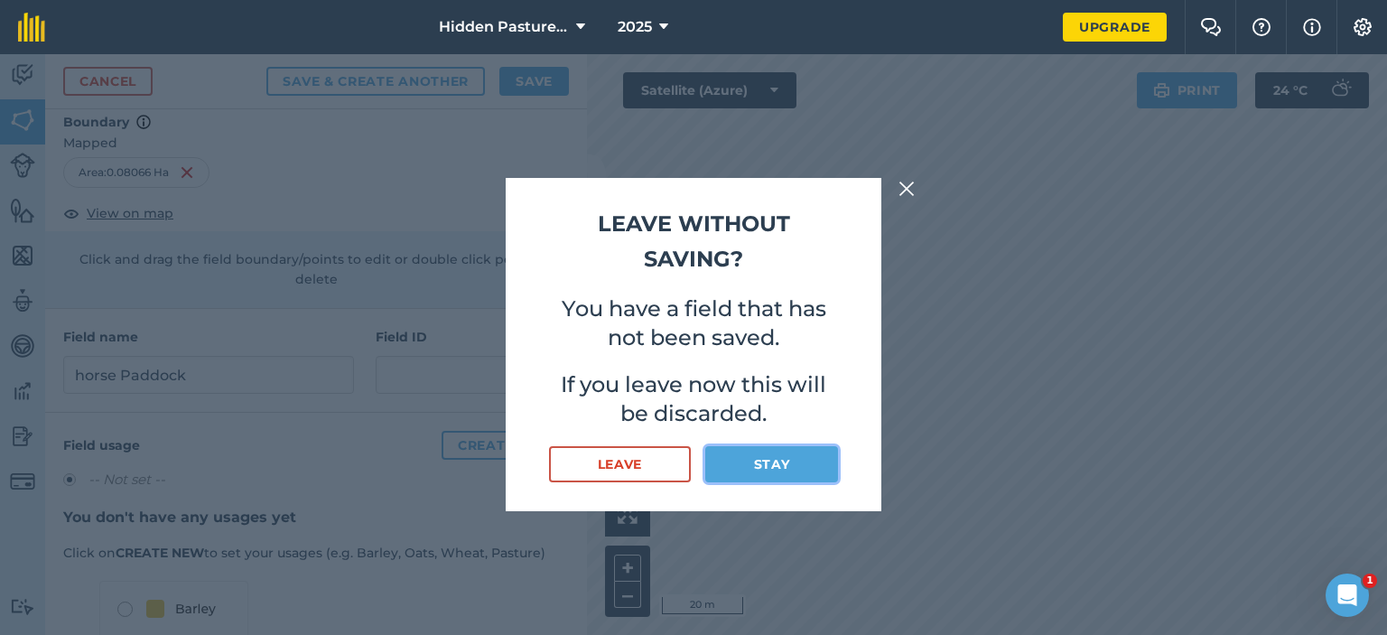
click at [785, 456] on button "Stay" at bounding box center [771, 464] width 133 height 36
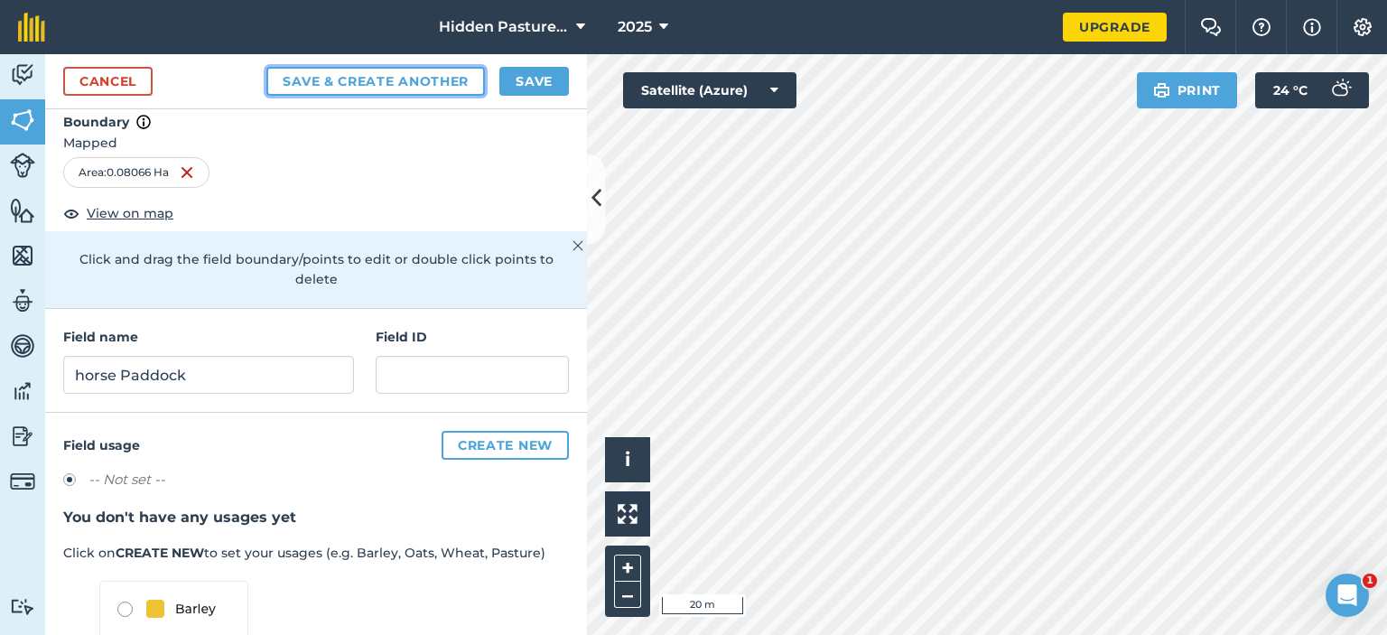
drag, startPoint x: 414, startPoint y: 79, endPoint x: 426, endPoint y: 79, distance: 12.7
click at [397, 78] on button "Save & Create Another" at bounding box center [375, 81] width 219 height 29
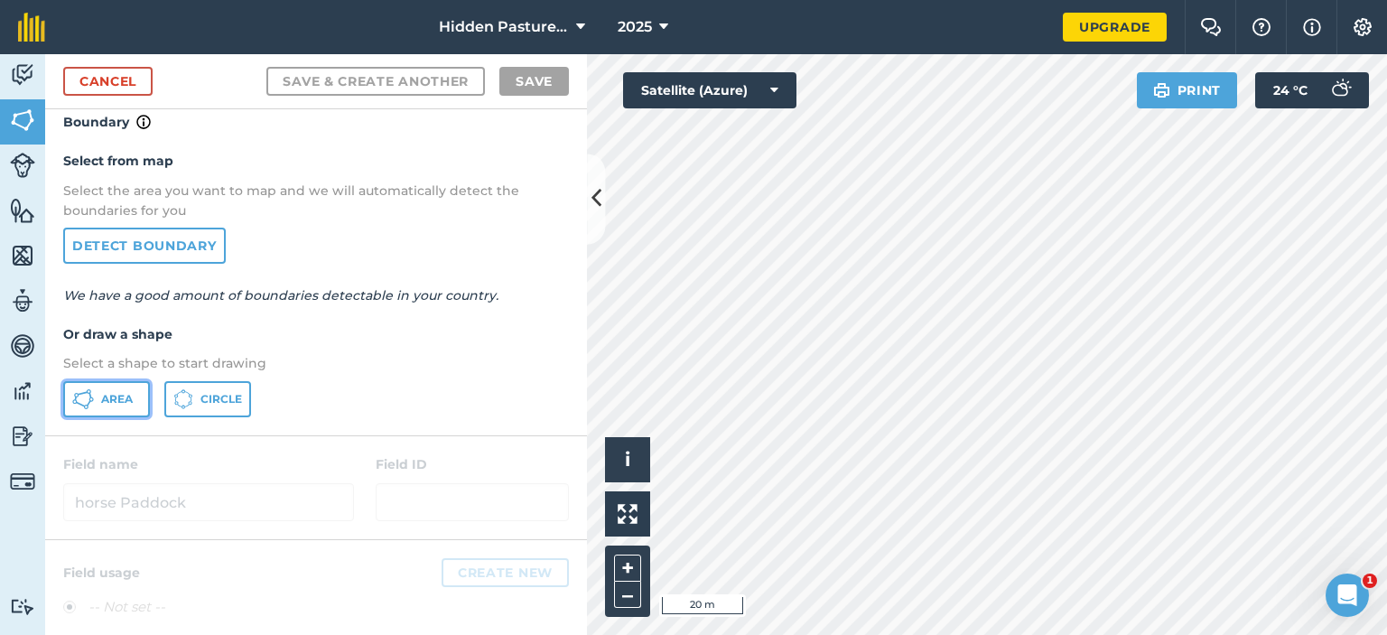
click at [110, 386] on button "Area" at bounding box center [106, 399] width 87 height 36
click at [629, 516] on img at bounding box center [628, 514] width 20 height 20
click at [354, 353] on p "Select a shape to start drawing" at bounding box center [316, 363] width 506 height 20
click at [112, 396] on span "Area" at bounding box center [117, 399] width 32 height 14
click at [85, 73] on link "Cancel" at bounding box center [107, 81] width 89 height 29
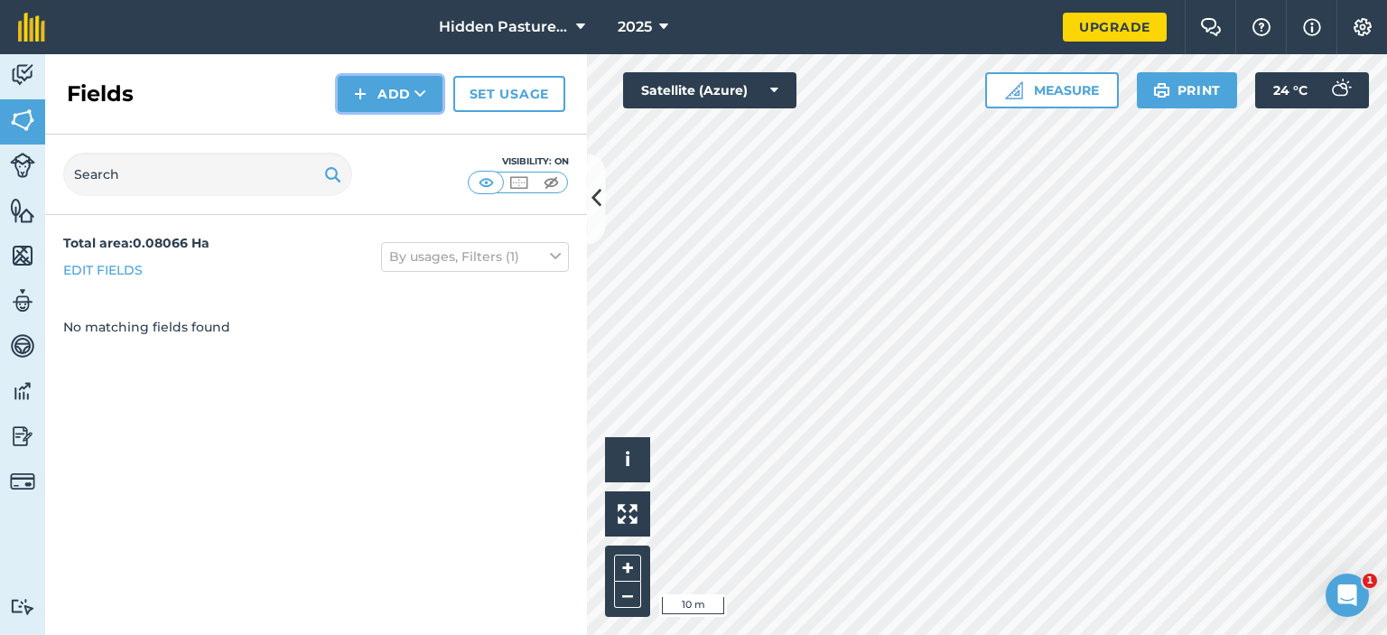
click at [408, 94] on button "Add" at bounding box center [390, 94] width 105 height 36
click at [415, 137] on link "Draw" at bounding box center [389, 135] width 99 height 40
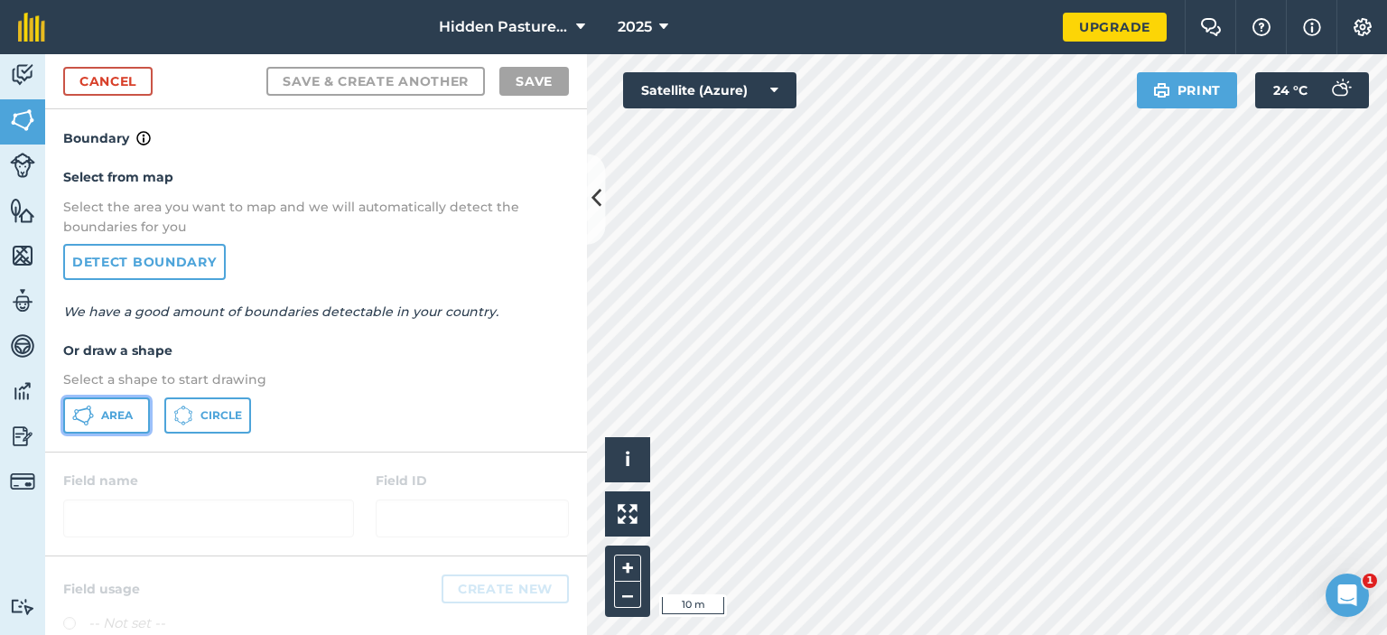
click at [88, 414] on icon at bounding box center [83, 416] width 22 height 22
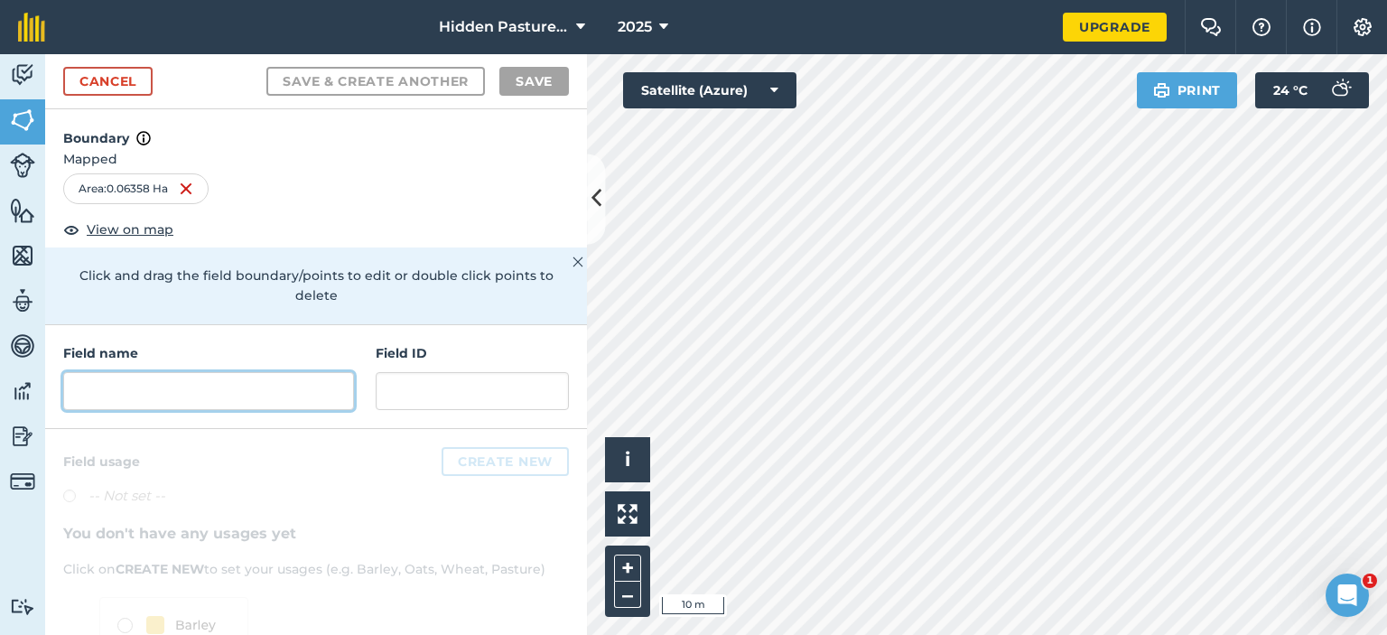
click at [282, 386] on input "text" at bounding box center [208, 391] width 291 height 38
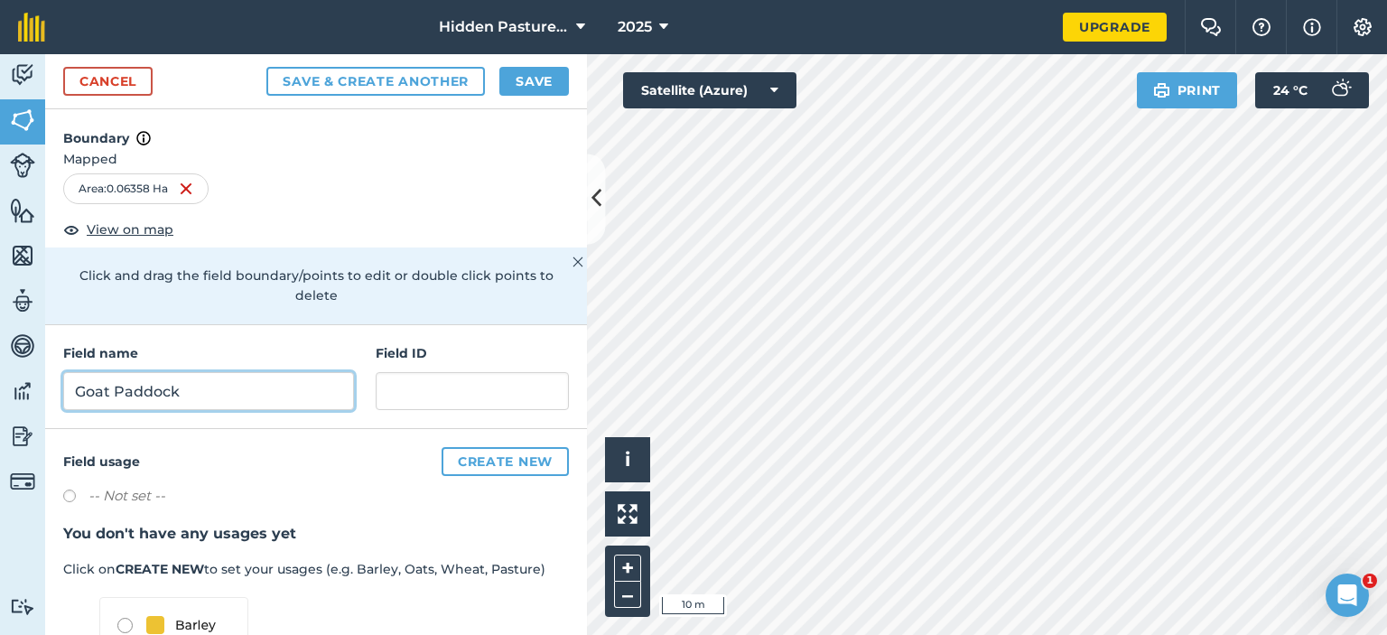
type input "Goat Paddock"
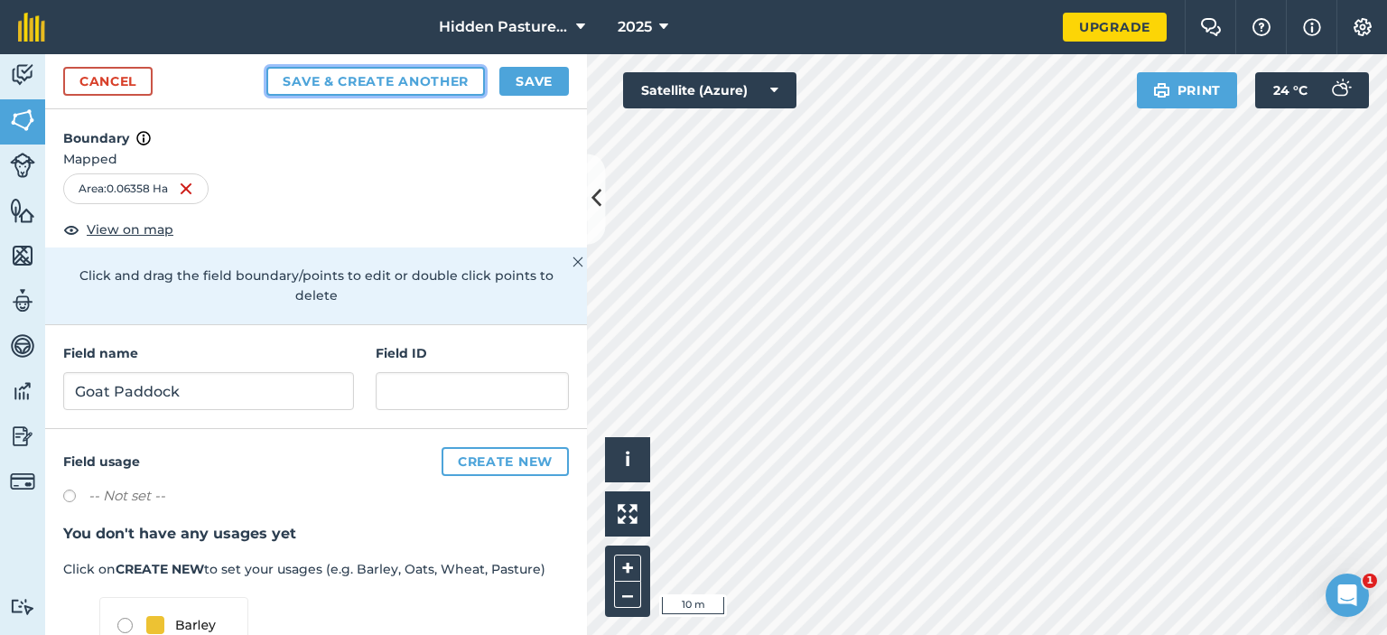
drag, startPoint x: 391, startPoint y: 77, endPoint x: 451, endPoint y: 75, distance: 59.6
click at [390, 76] on button "Save & Create Another" at bounding box center [375, 81] width 219 height 29
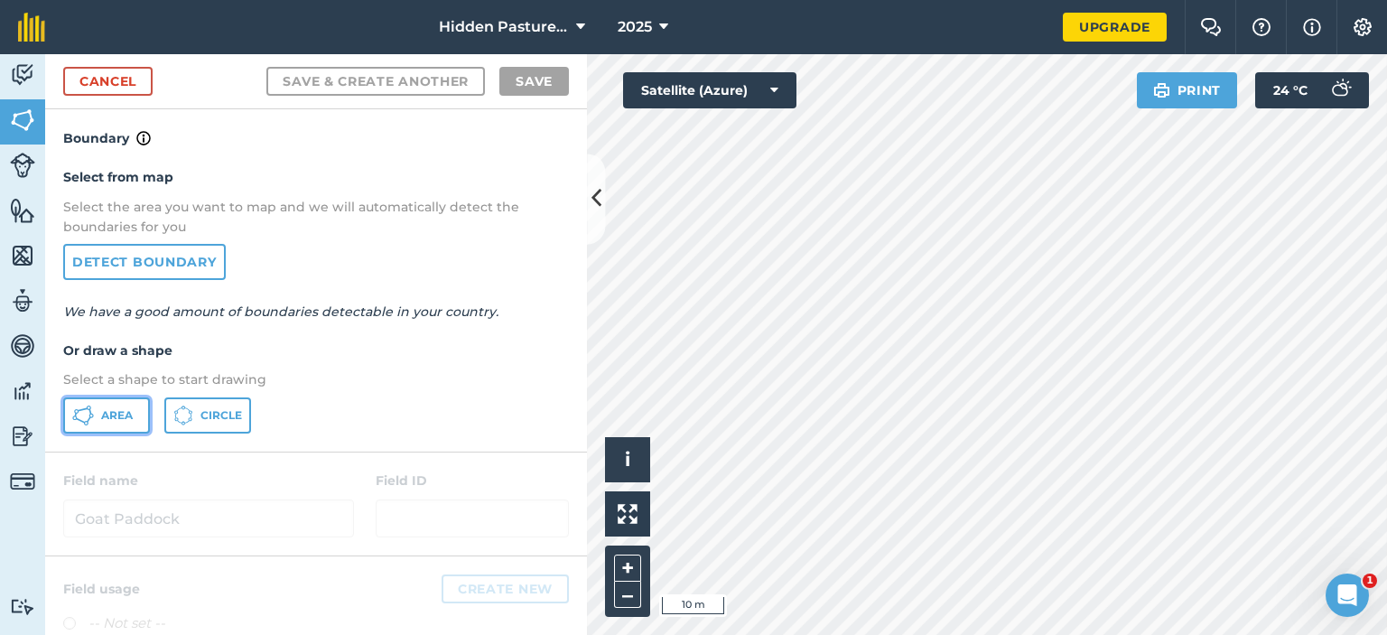
click at [125, 408] on span "Area" at bounding box center [117, 415] width 32 height 14
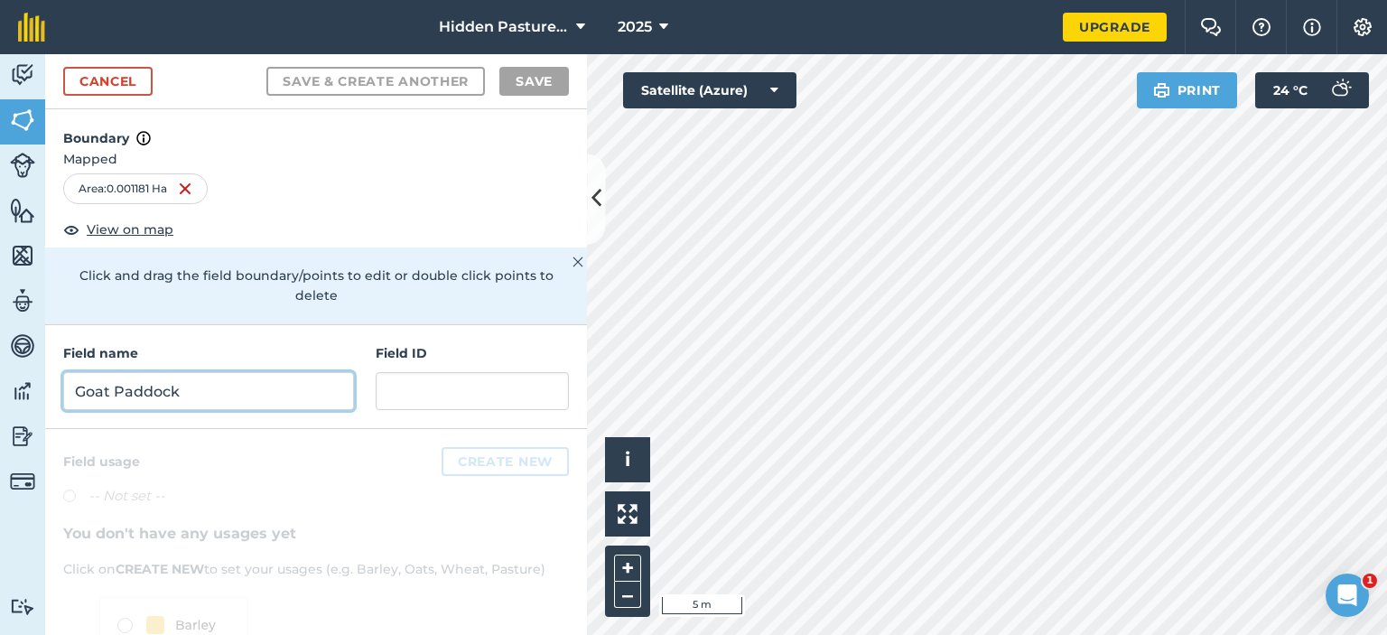
click at [210, 393] on input "Goat Paddock" at bounding box center [208, 391] width 291 height 38
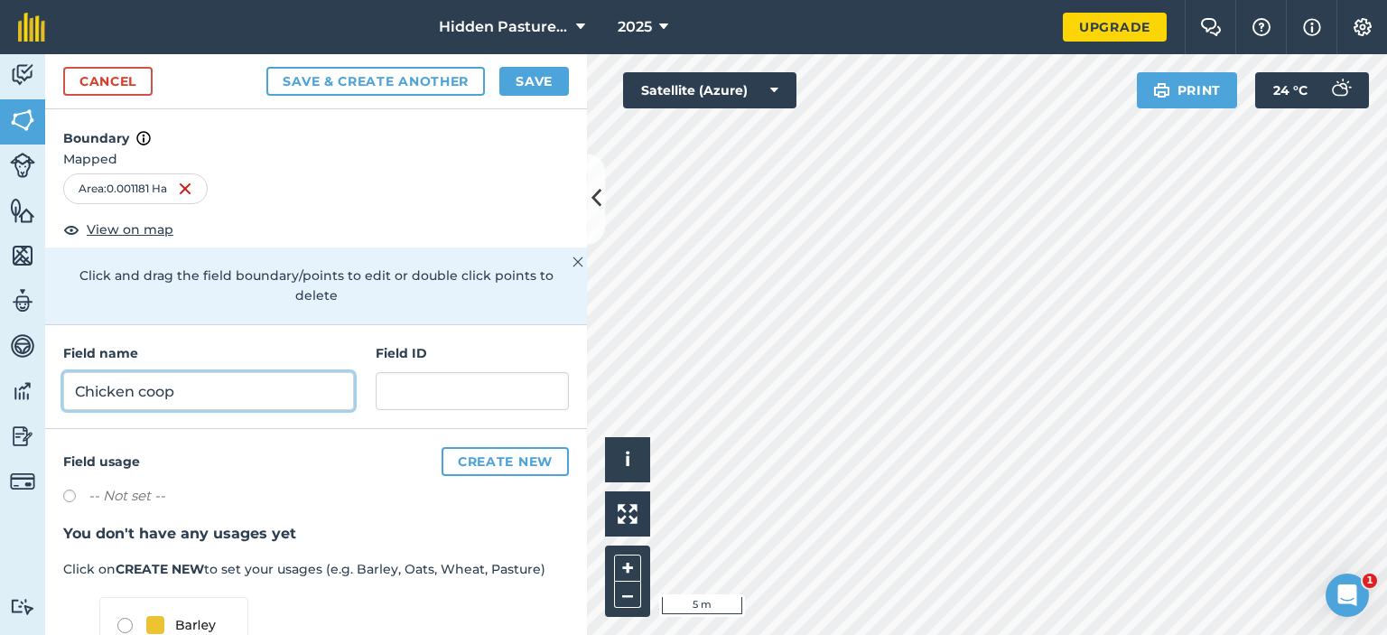
type input "Chicken coop"
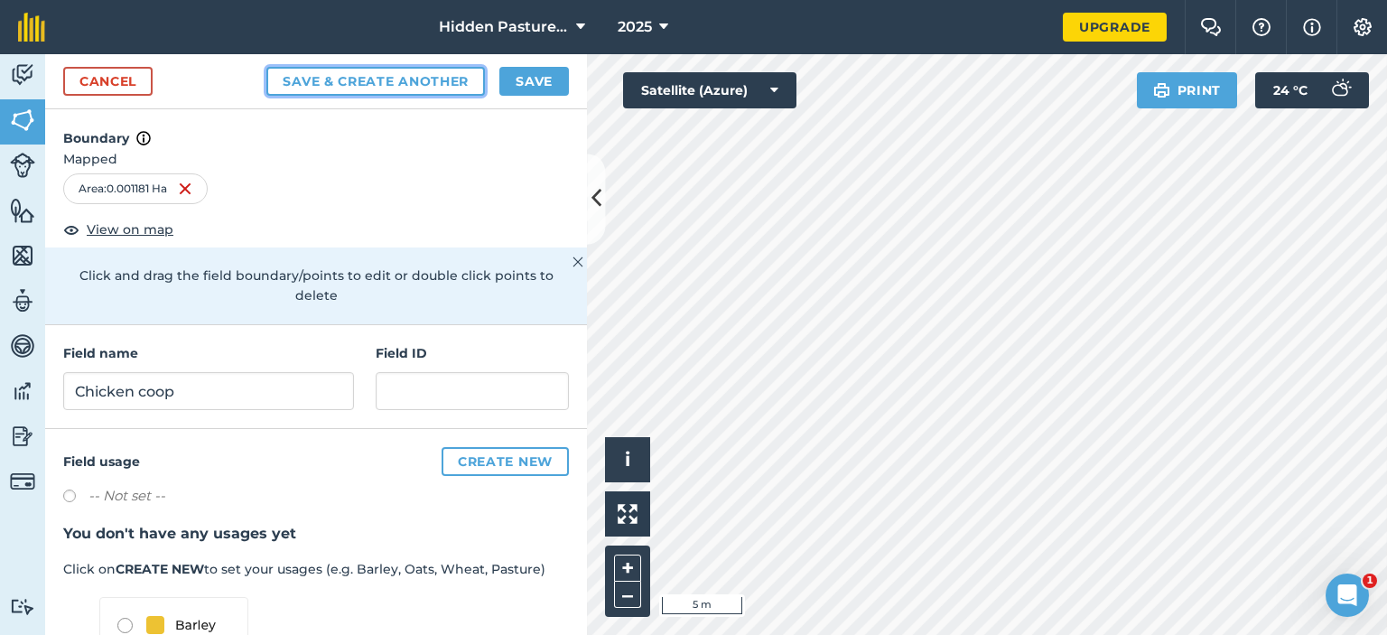
click at [347, 76] on button "Save & Create Another" at bounding box center [375, 81] width 219 height 29
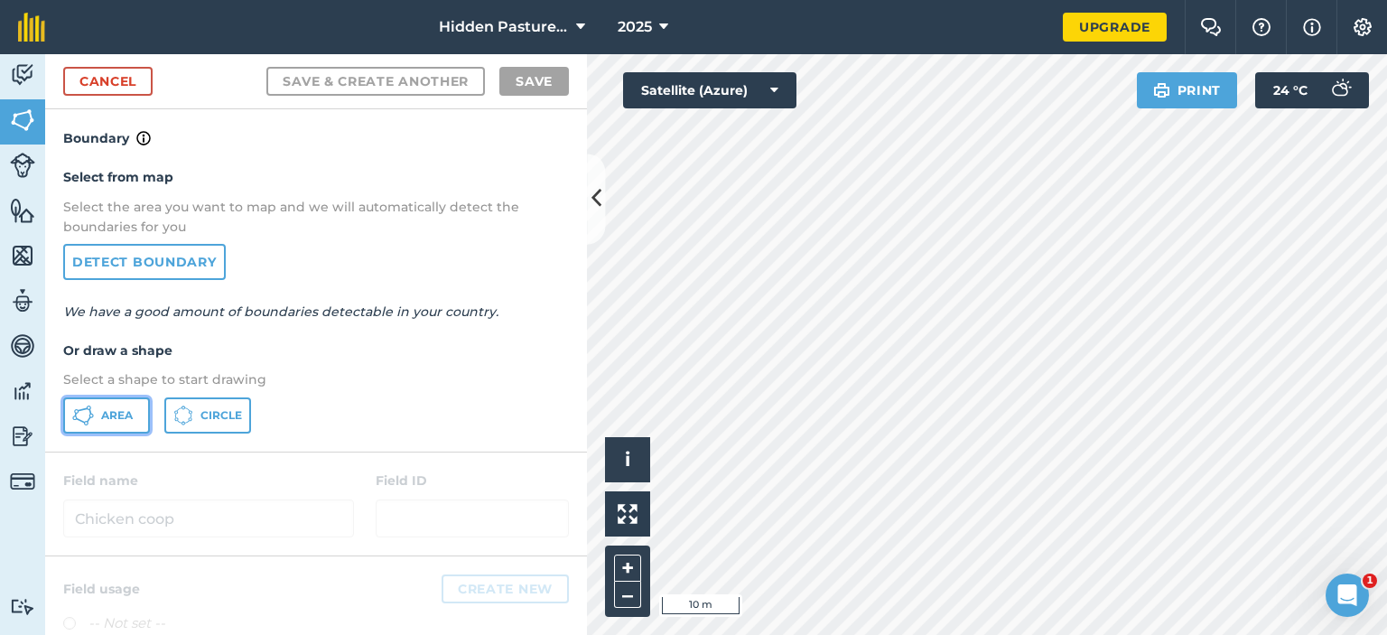
click at [115, 408] on span "Area" at bounding box center [117, 415] width 32 height 14
click at [134, 86] on link "Cancel" at bounding box center [107, 81] width 89 height 29
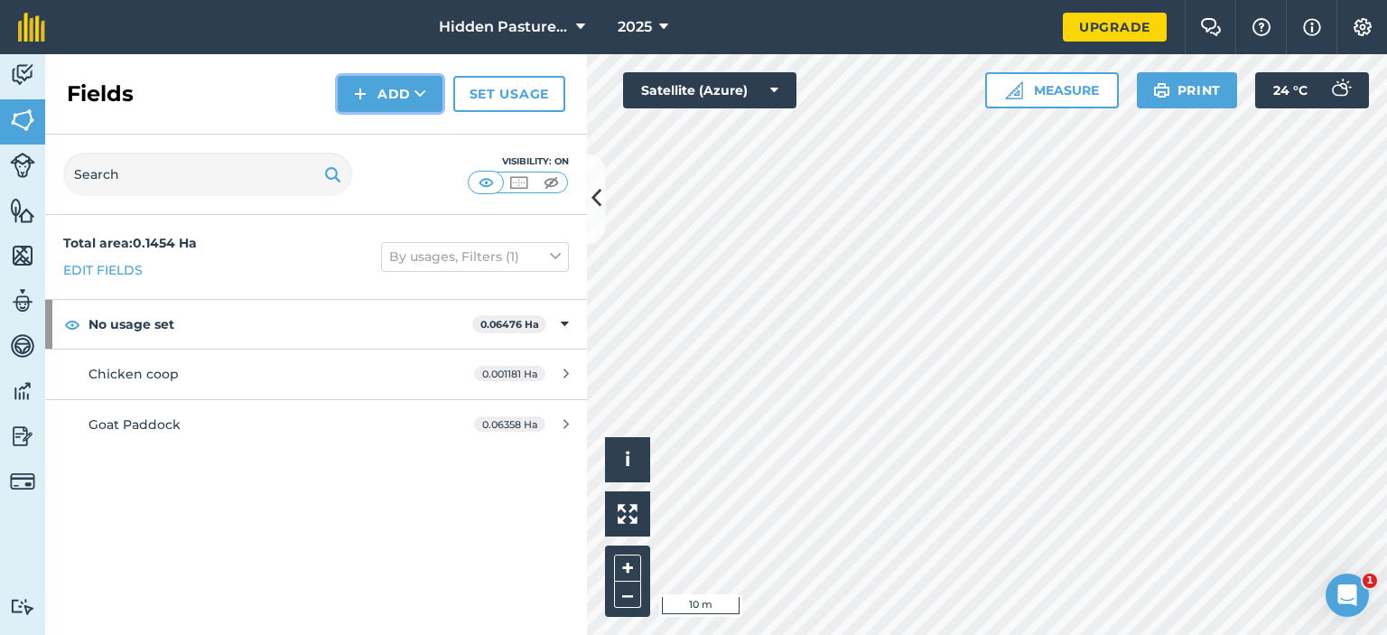
click at [396, 86] on button "Add" at bounding box center [390, 94] width 105 height 36
click at [407, 136] on link "Draw" at bounding box center [389, 135] width 99 height 40
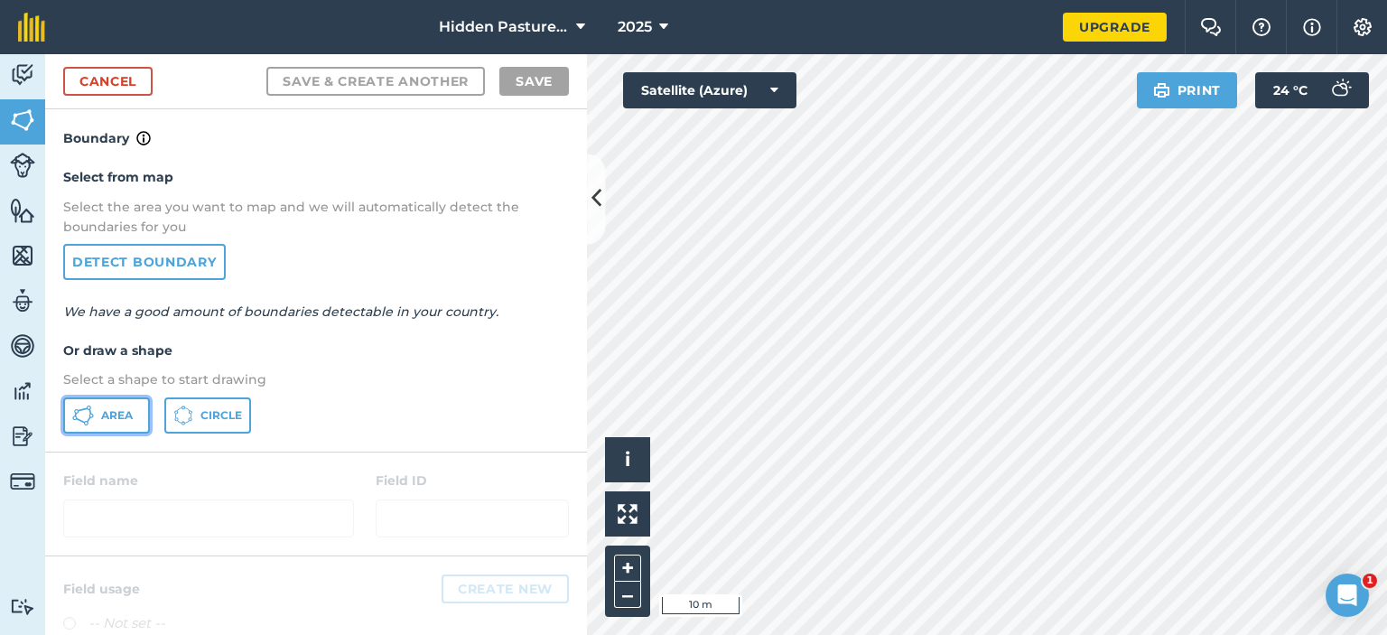
click at [130, 411] on span "Area" at bounding box center [117, 415] width 32 height 14
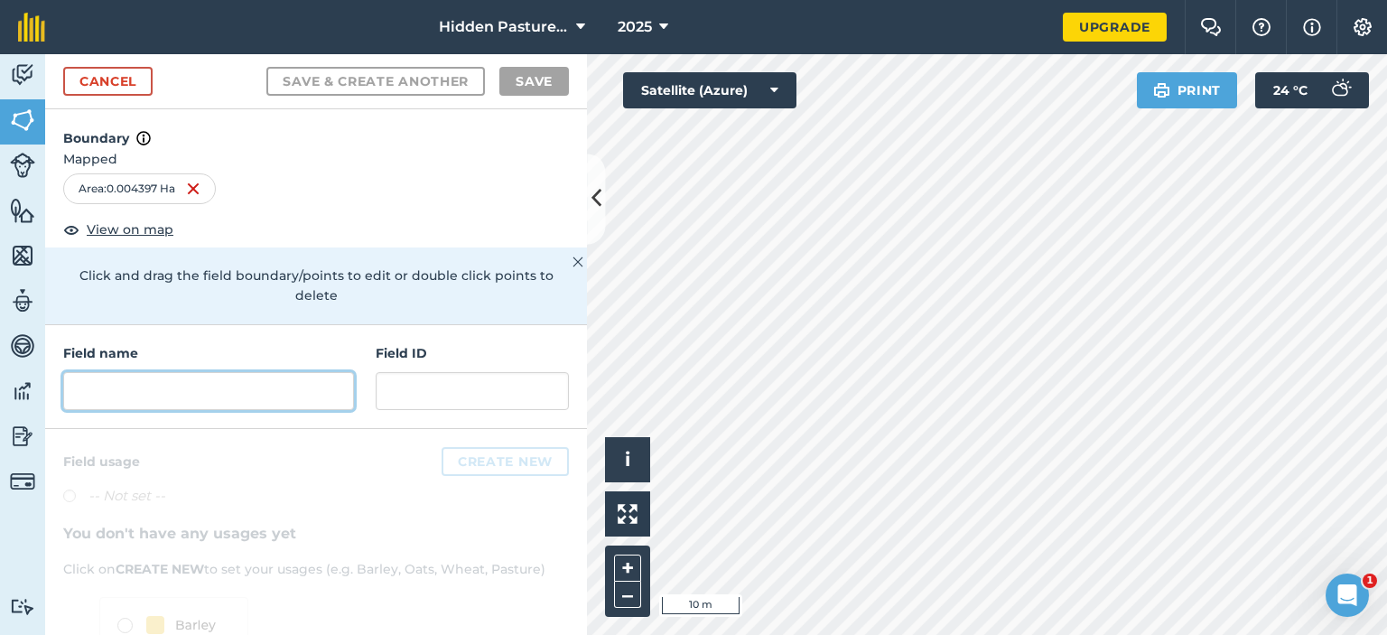
click at [203, 377] on input "text" at bounding box center [208, 391] width 291 height 38
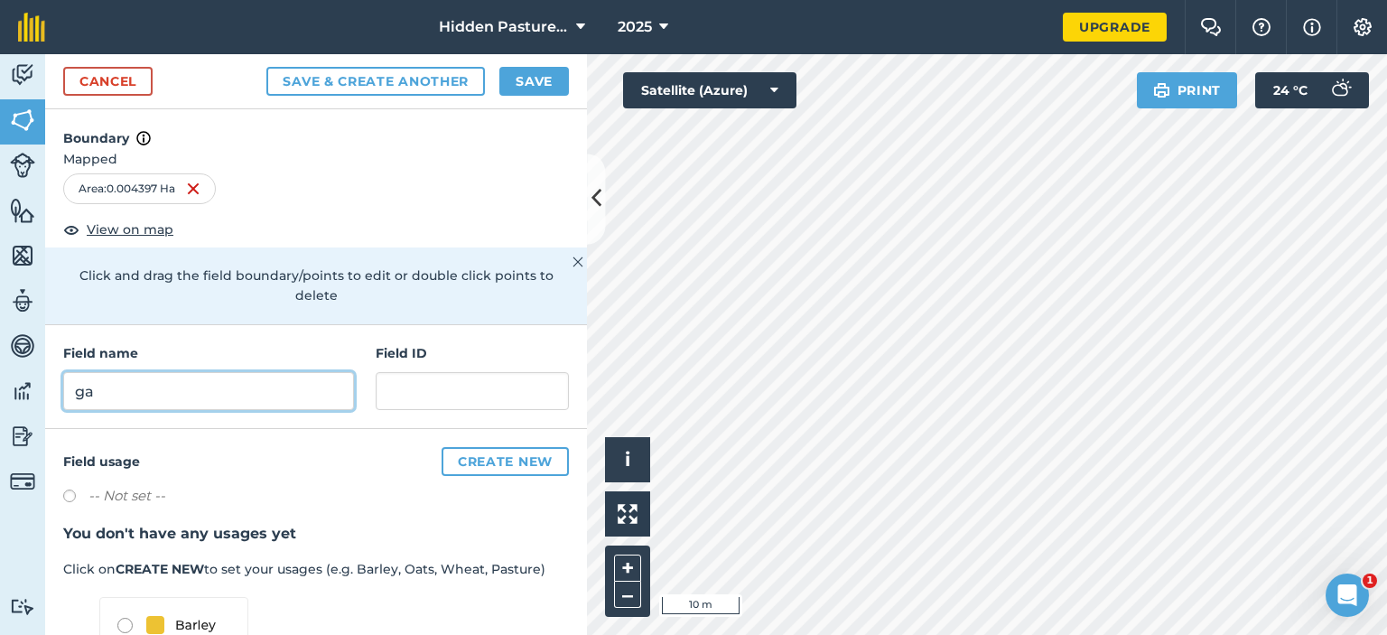
type input "g"
type input "crops"
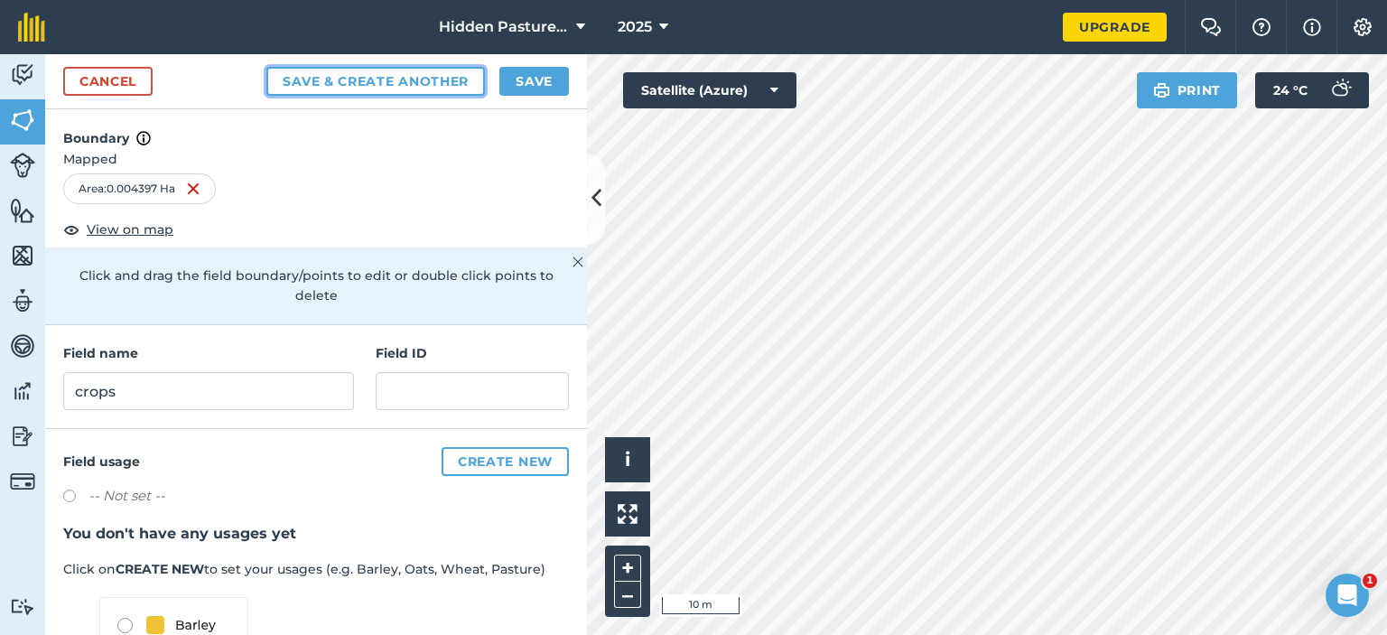
click at [343, 79] on button "Save & Create Another" at bounding box center [375, 81] width 219 height 29
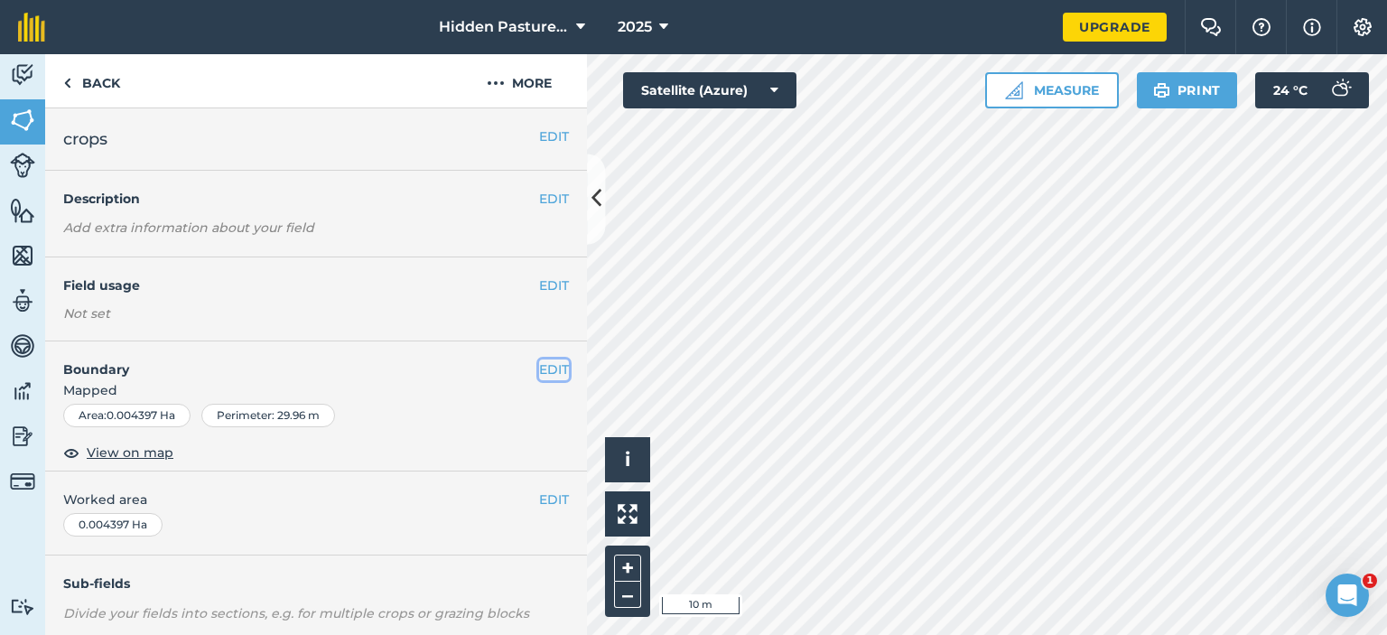
click at [544, 370] on button "EDIT" at bounding box center [554, 369] width 30 height 20
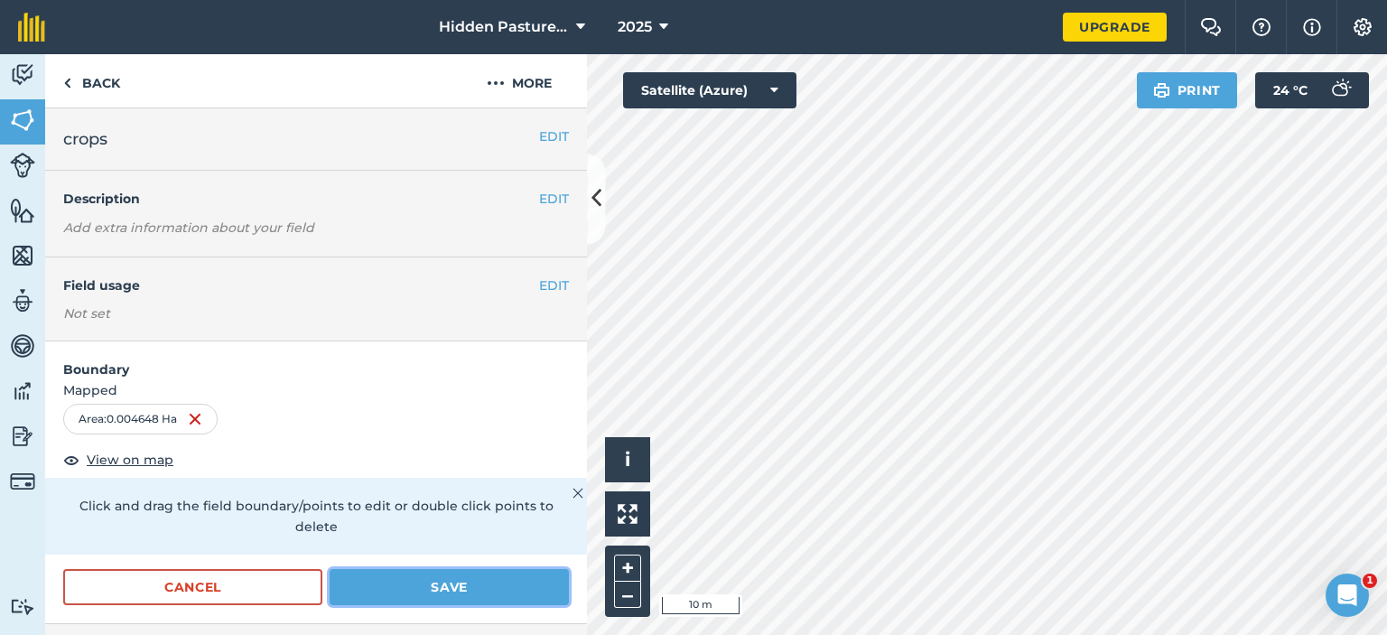
click at [428, 585] on button "Save" at bounding box center [449, 587] width 239 height 36
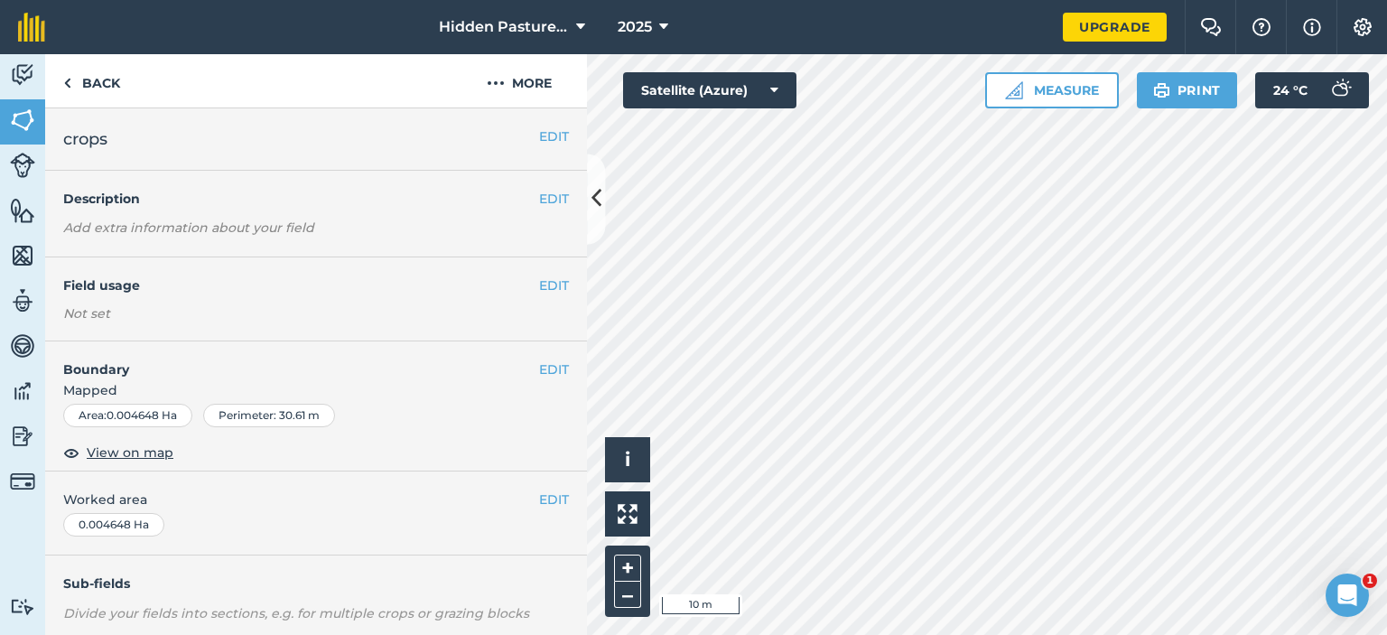
click at [545, 270] on div "EDIT Field usage Not set" at bounding box center [316, 299] width 542 height 84
click at [542, 281] on button "EDIT" at bounding box center [554, 285] width 30 height 20
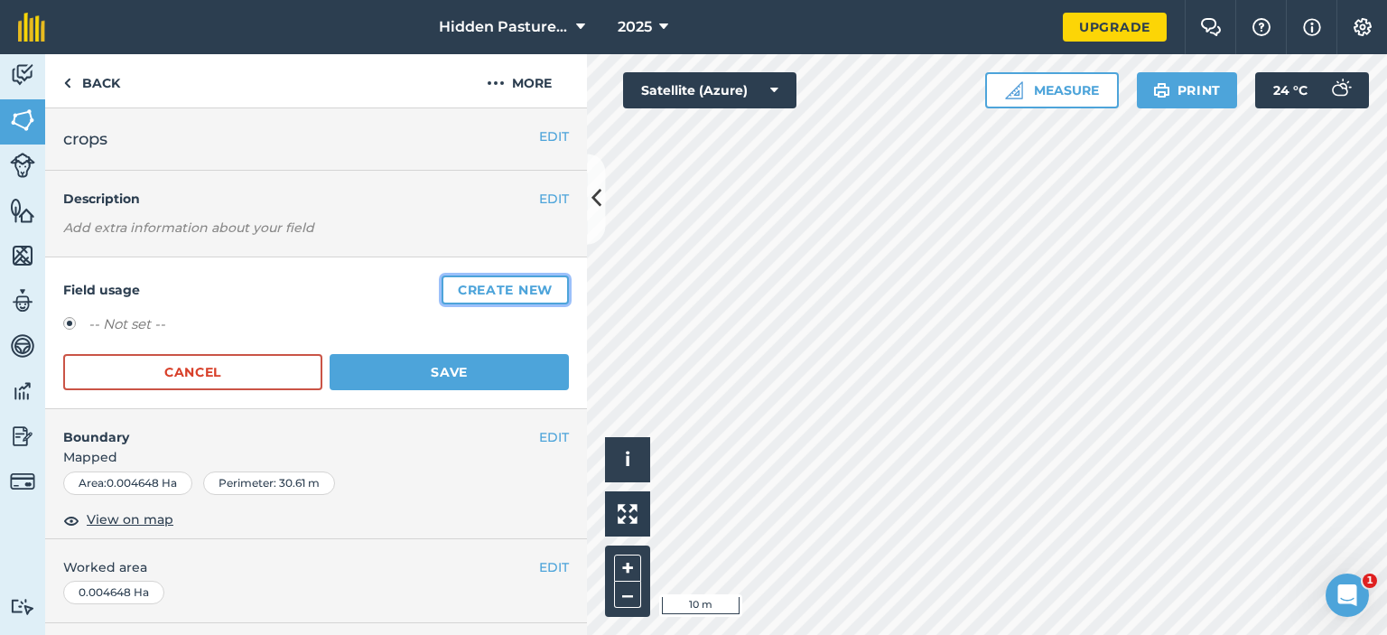
click at [519, 303] on button "Create new" at bounding box center [505, 289] width 127 height 29
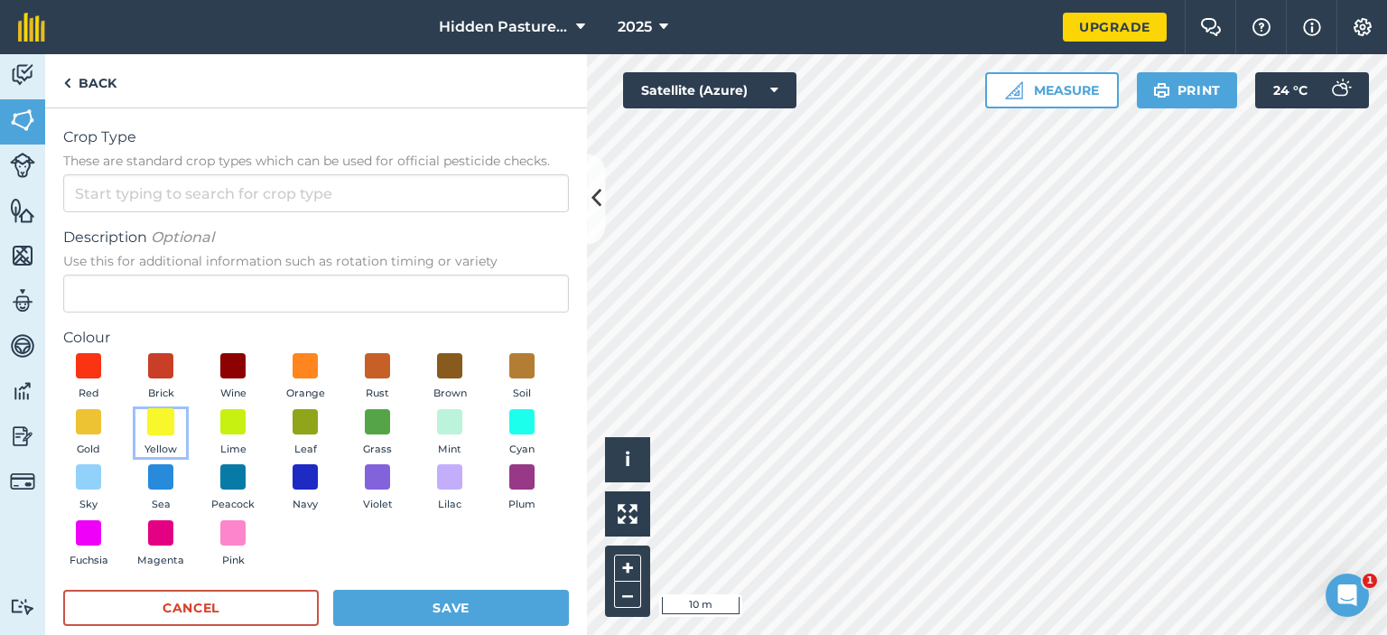
click at [175, 431] on span at bounding box center [161, 421] width 28 height 28
click at [237, 201] on input "Crop Type These are standard crop types which can be used for official pesticid…" at bounding box center [316, 193] width 506 height 38
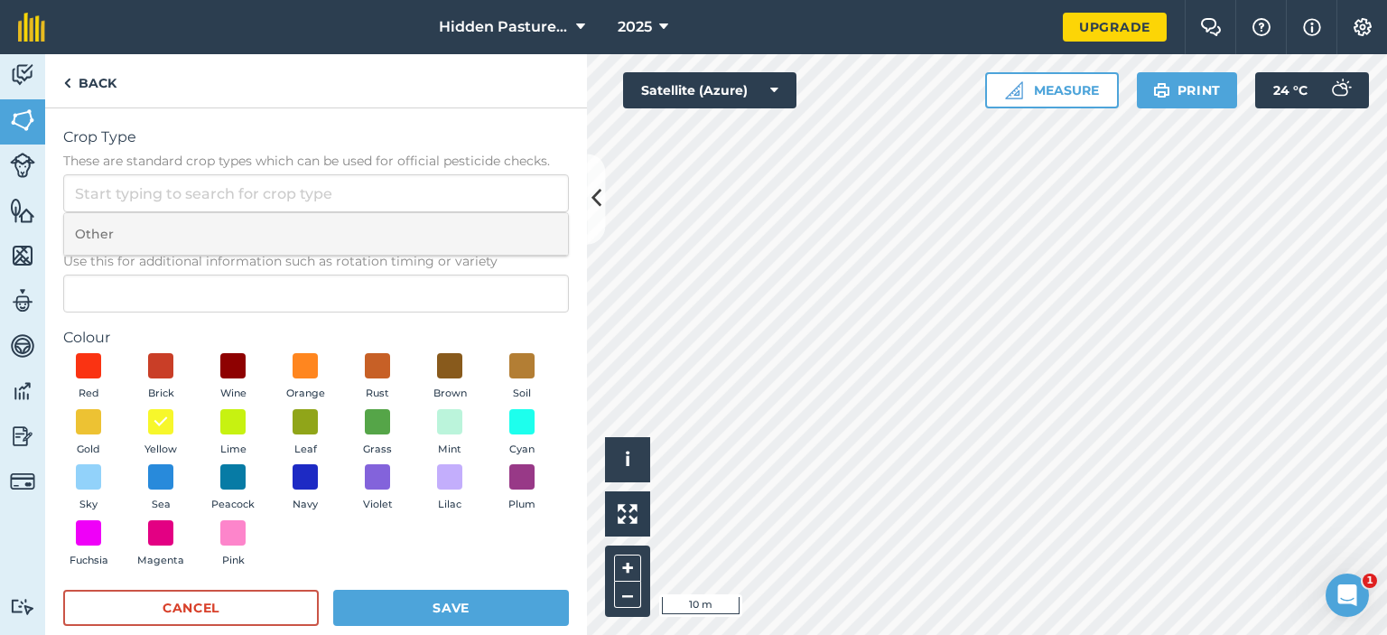
click at [176, 230] on li "Other" at bounding box center [316, 234] width 504 height 42
type input "Other"
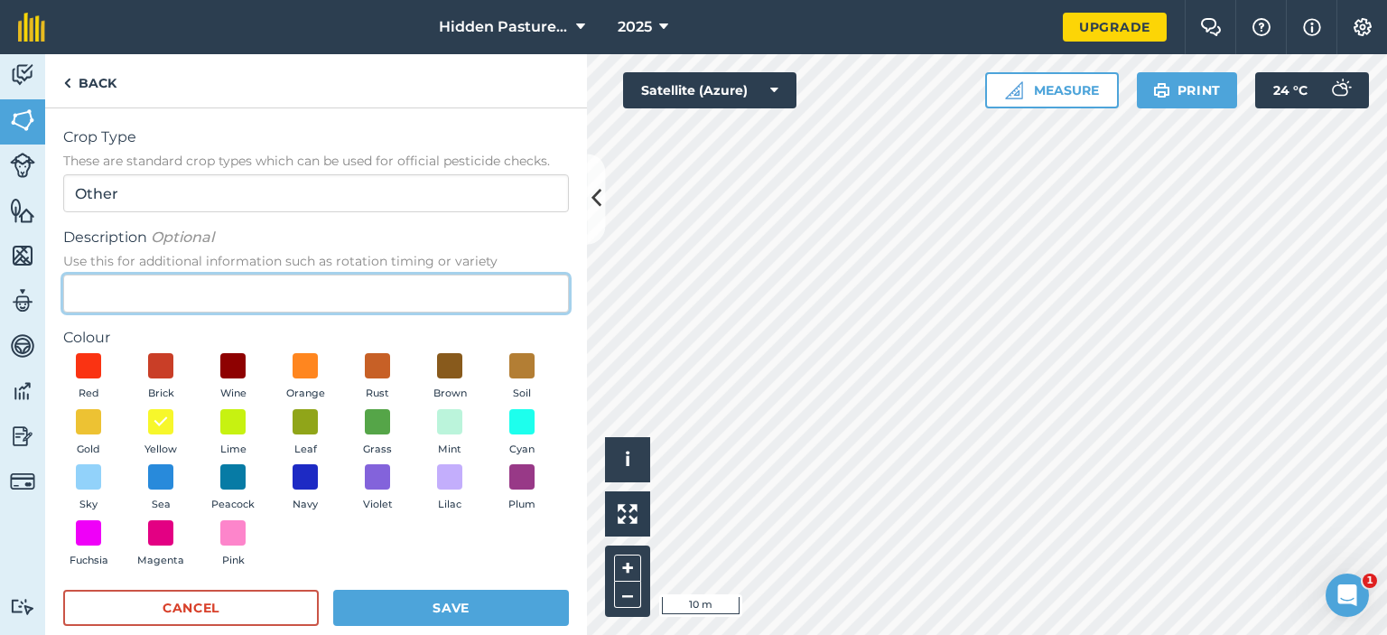
click at [168, 295] on input "Description Optional Use this for additional information such as rotation timin…" at bounding box center [316, 294] width 506 height 38
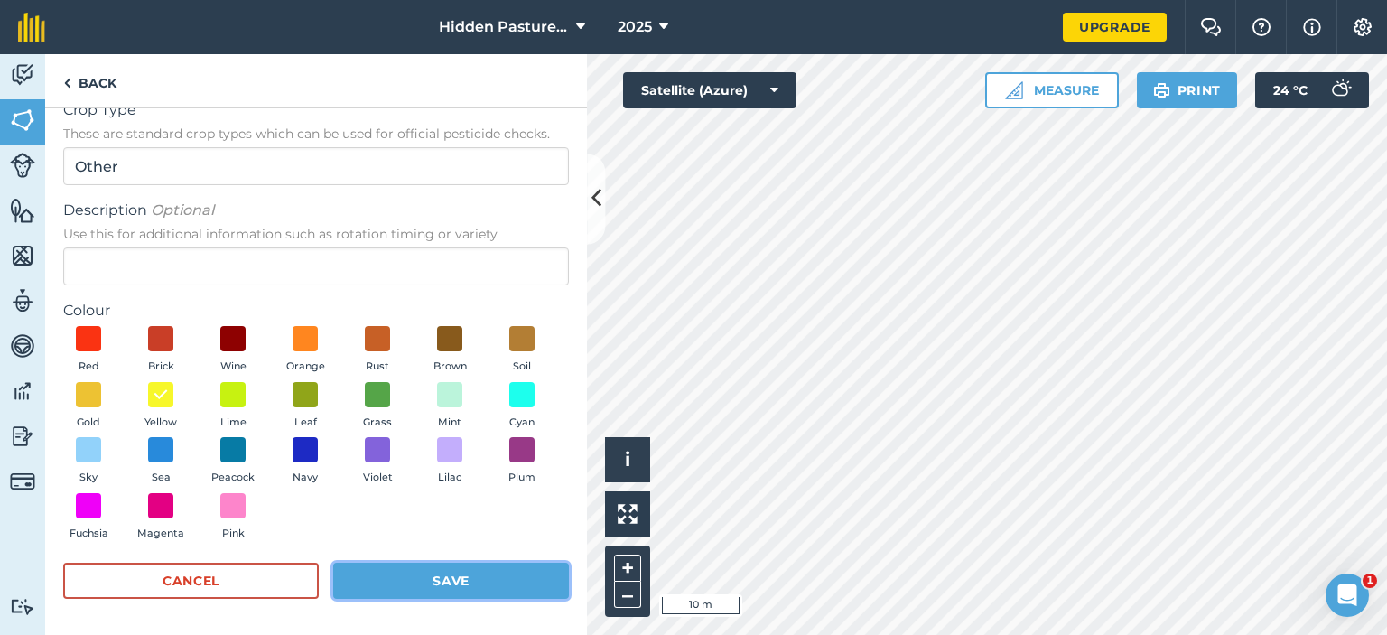
click at [421, 578] on button "Save" at bounding box center [451, 581] width 236 height 36
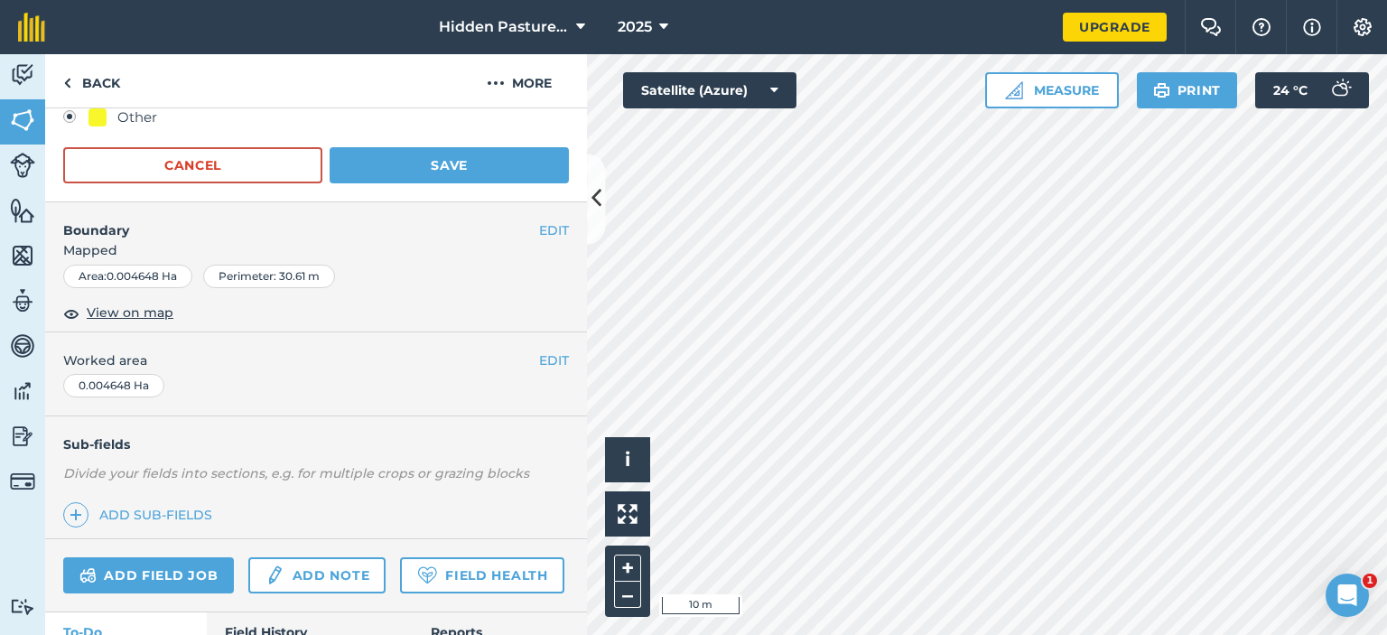
scroll to position [247, 0]
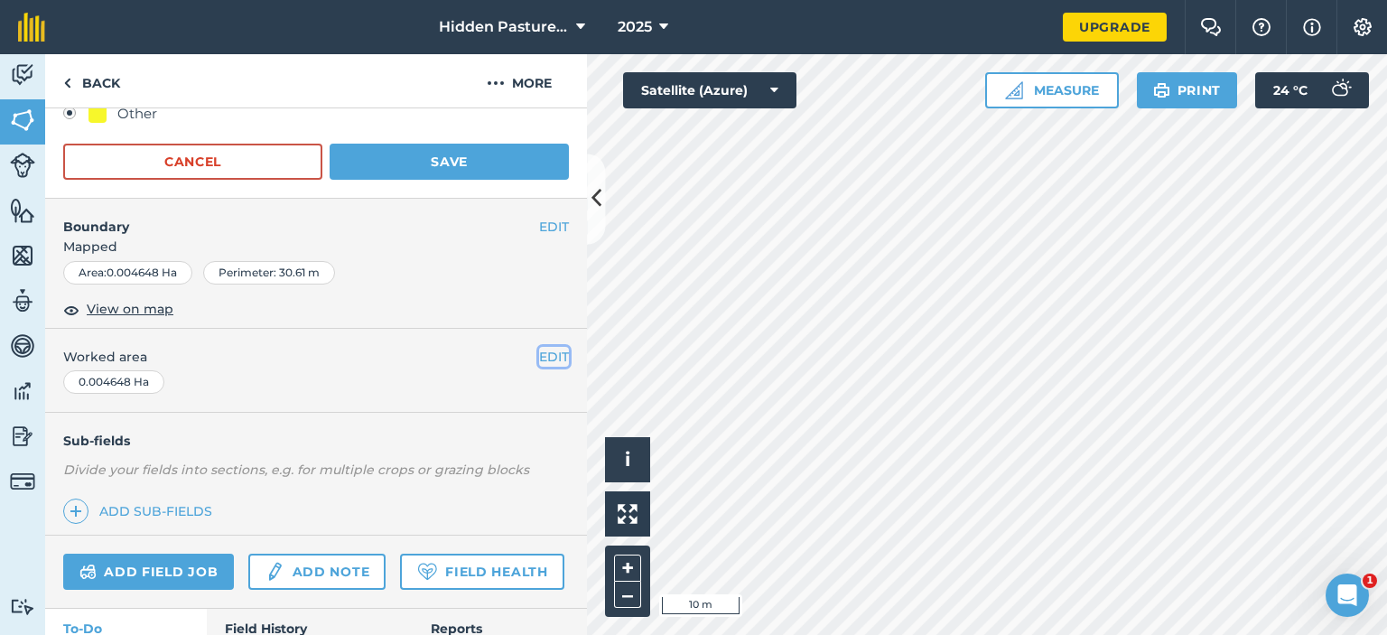
click at [541, 347] on button "EDIT" at bounding box center [554, 357] width 30 height 20
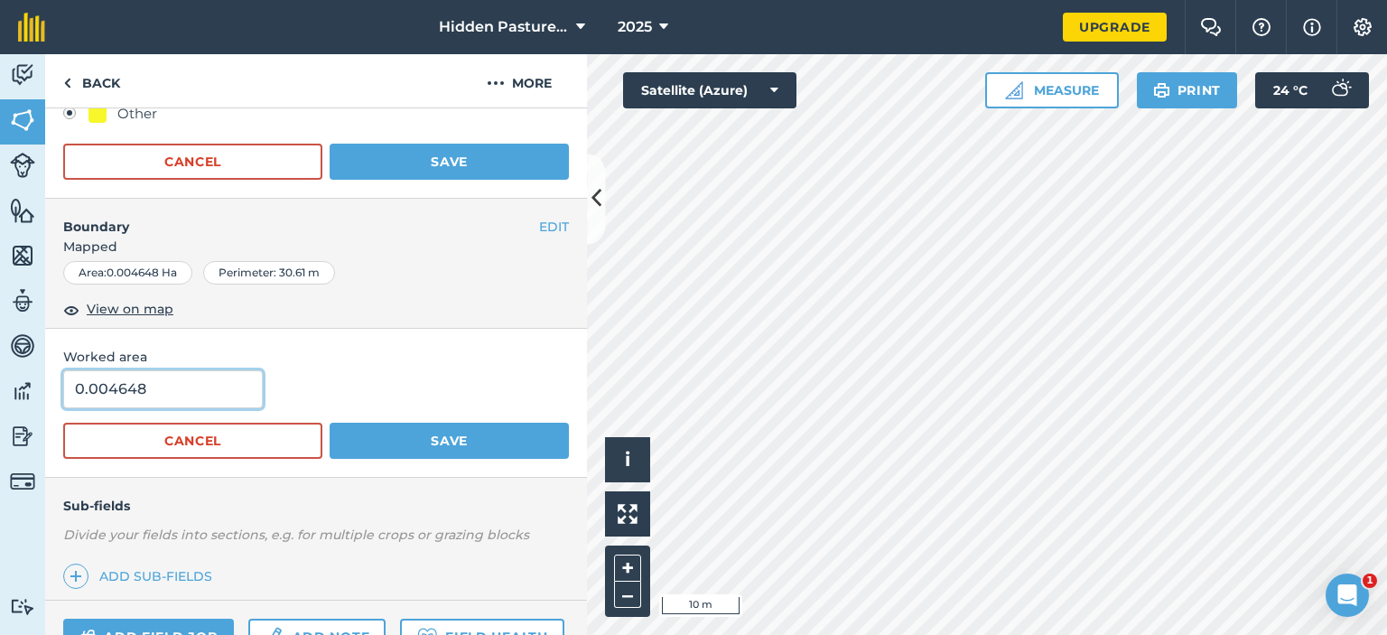
click at [202, 378] on input "0.004648" at bounding box center [163, 389] width 200 height 38
click at [391, 359] on span "Worked area" at bounding box center [316, 357] width 506 height 20
click at [152, 264] on div "Area : 0.004648 Ha" at bounding box center [127, 272] width 129 height 23
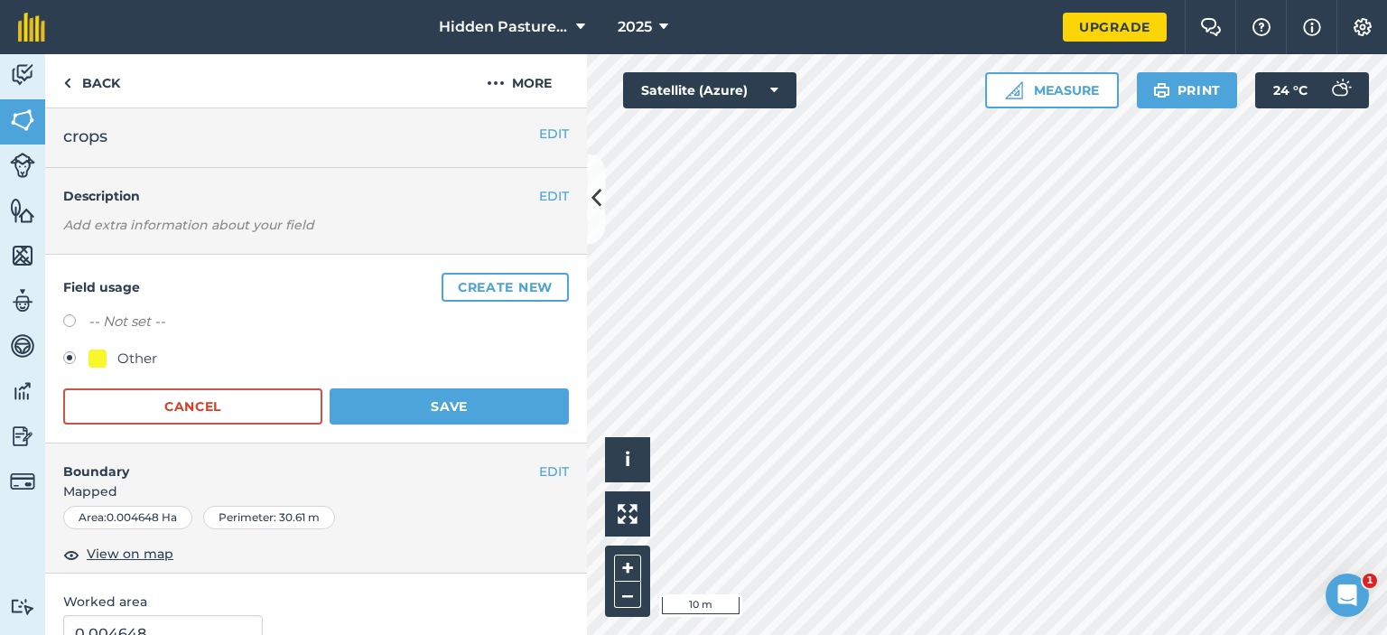
scroll to position [0, 0]
click at [420, 400] on button "Save" at bounding box center [449, 409] width 239 height 36
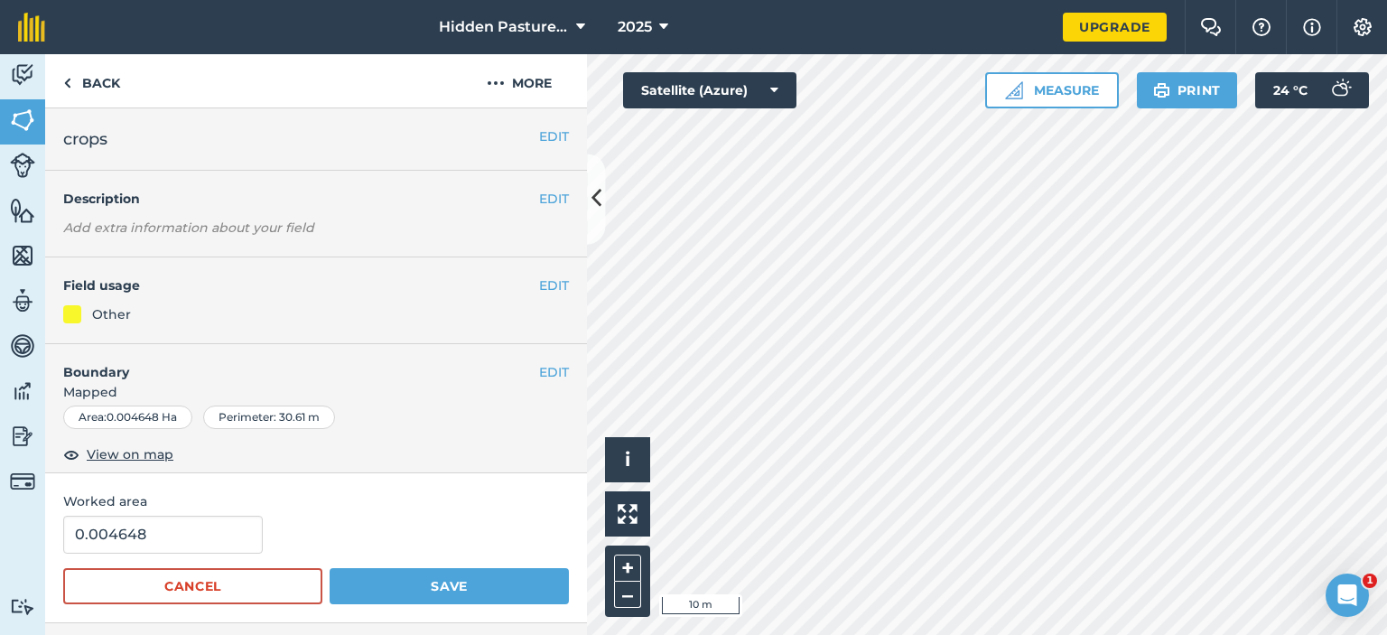
scroll to position [328, 0]
click at [541, 284] on button "EDIT" at bounding box center [554, 285] width 30 height 20
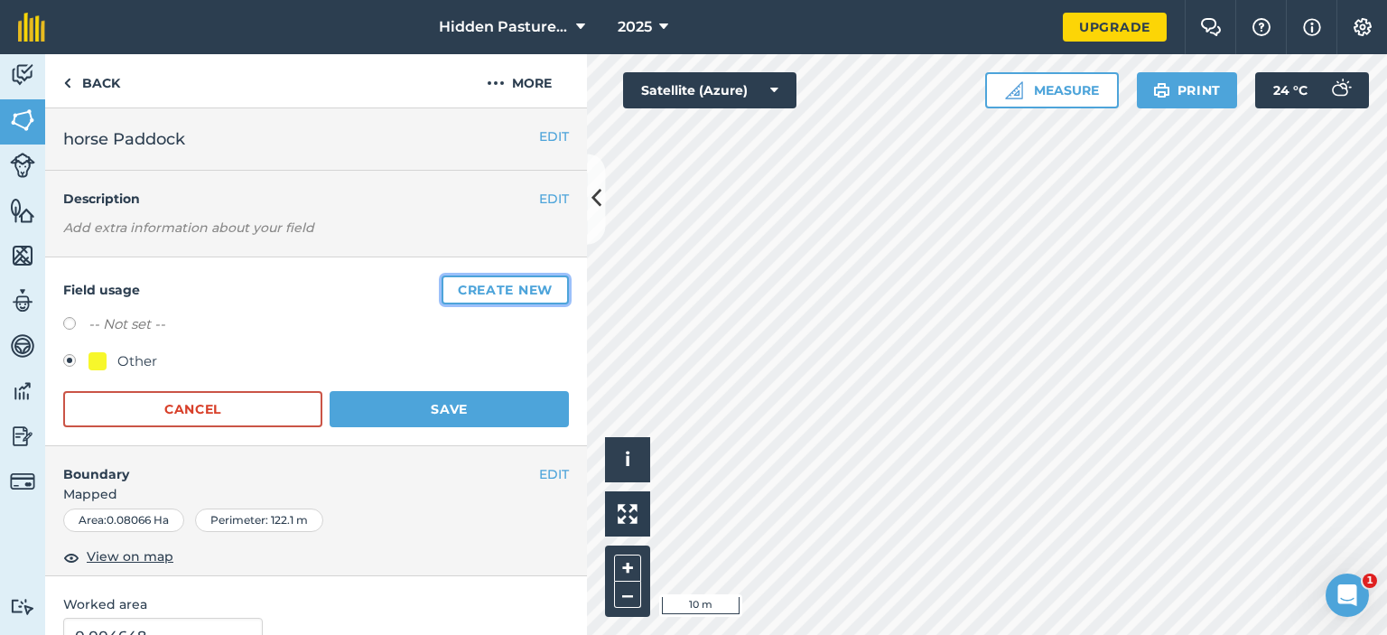
click at [487, 278] on button "Create new" at bounding box center [505, 289] width 127 height 29
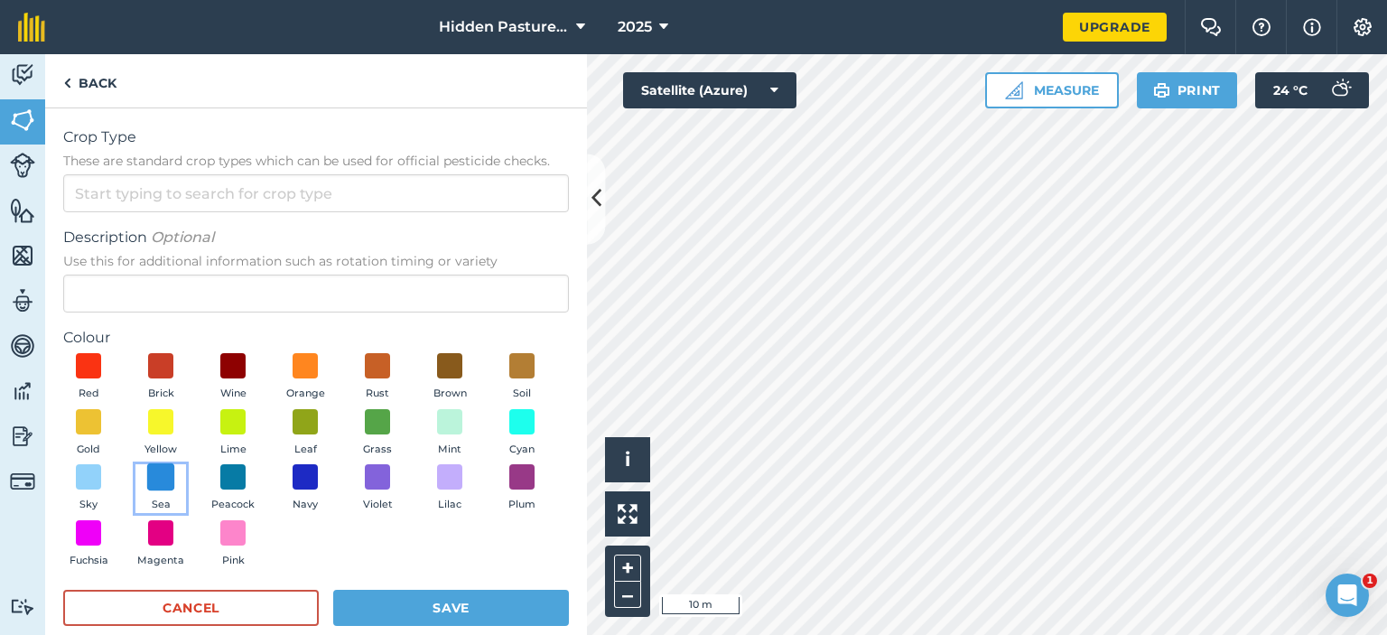
click at [175, 482] on span at bounding box center [161, 477] width 28 height 28
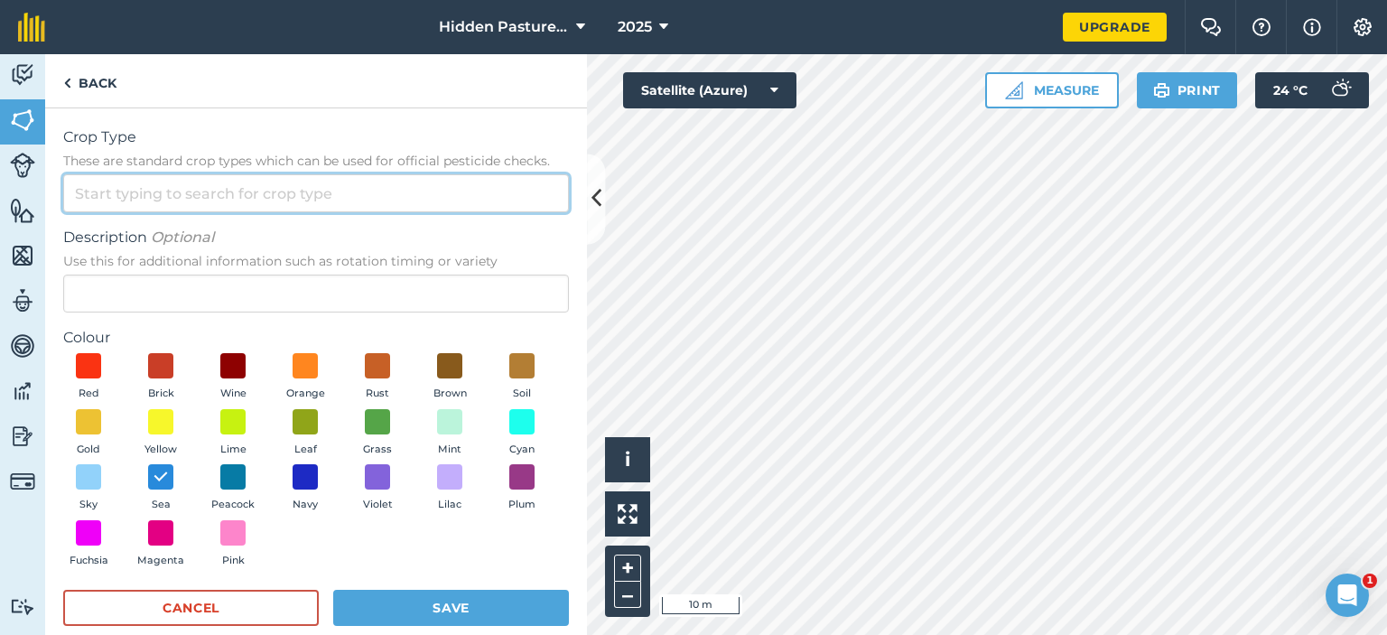
click at [251, 185] on input "Crop Type These are standard crop types which can be used for official pesticid…" at bounding box center [316, 193] width 506 height 38
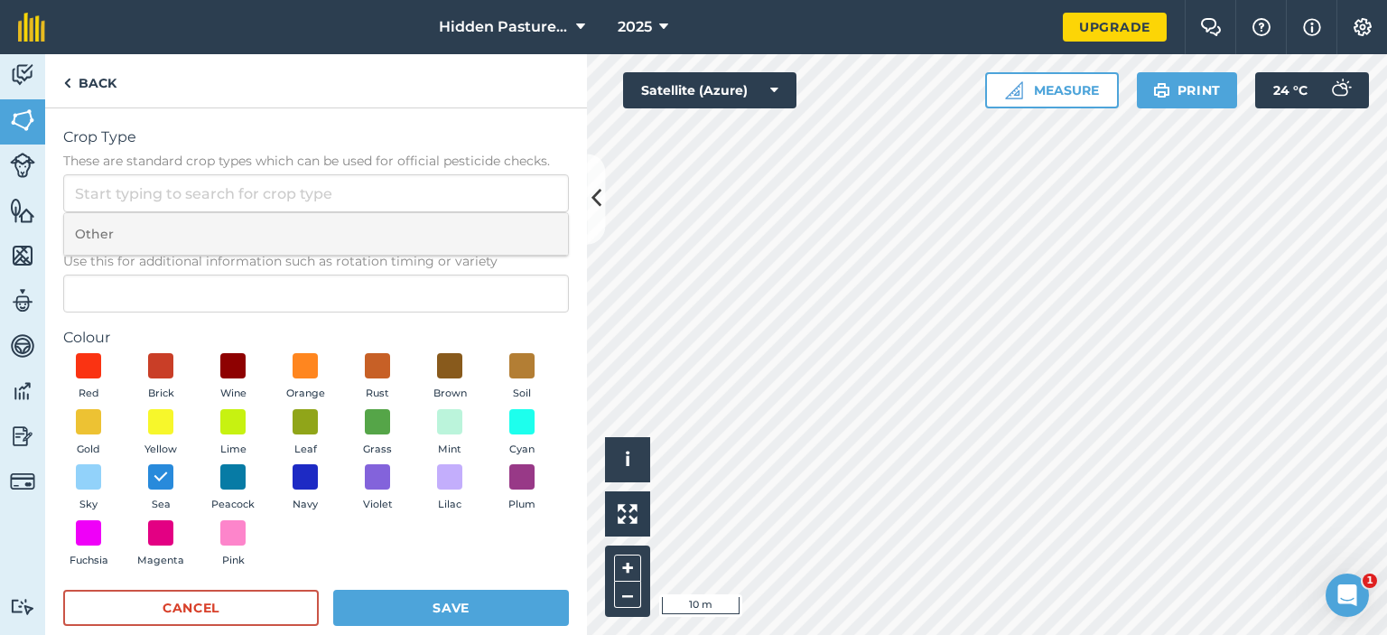
click at [224, 221] on li "Other" at bounding box center [316, 234] width 504 height 42
type input "Other"
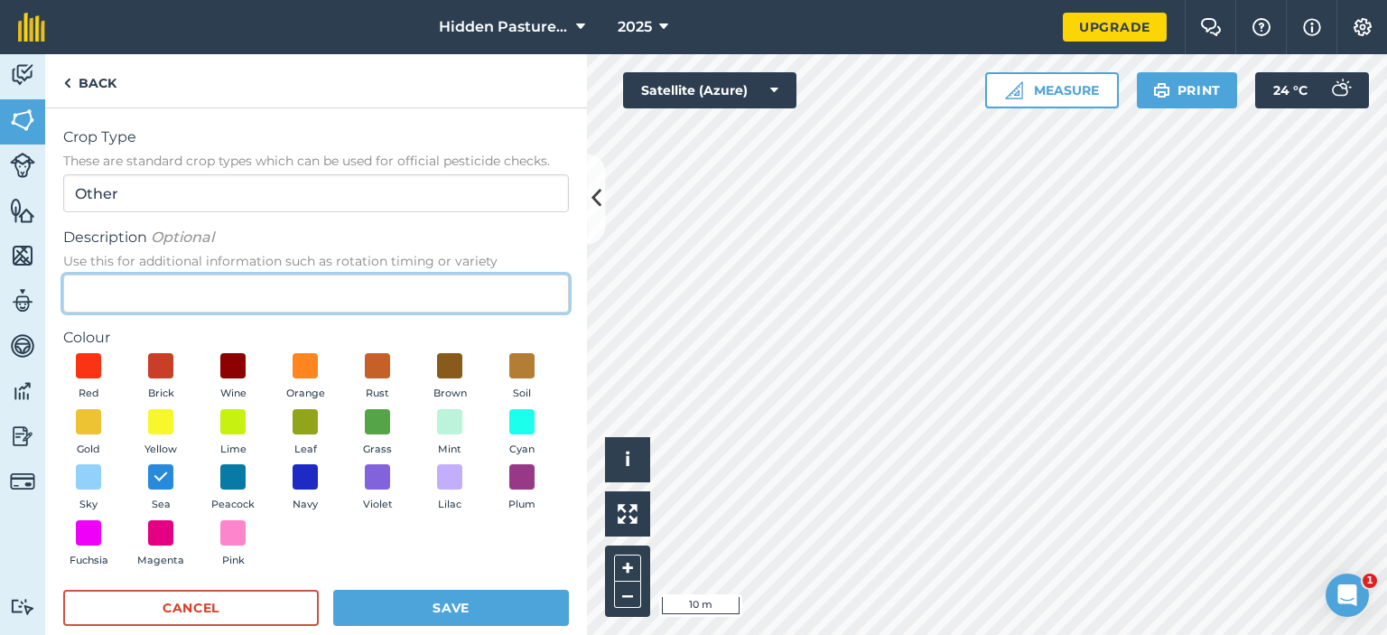
click at [226, 284] on input "Description Optional Use this for additional information such as rotation timin…" at bounding box center [316, 294] width 506 height 38
type input "Horse Paddock"
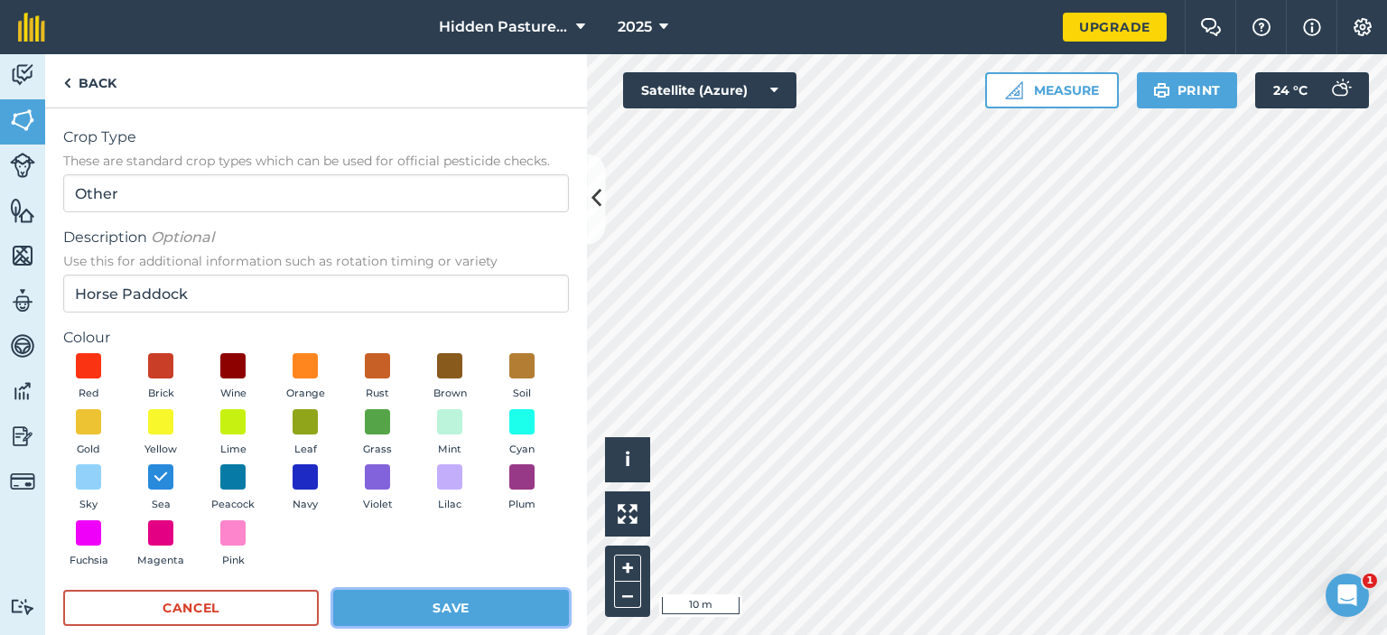
click at [373, 606] on button "Save" at bounding box center [451, 608] width 236 height 36
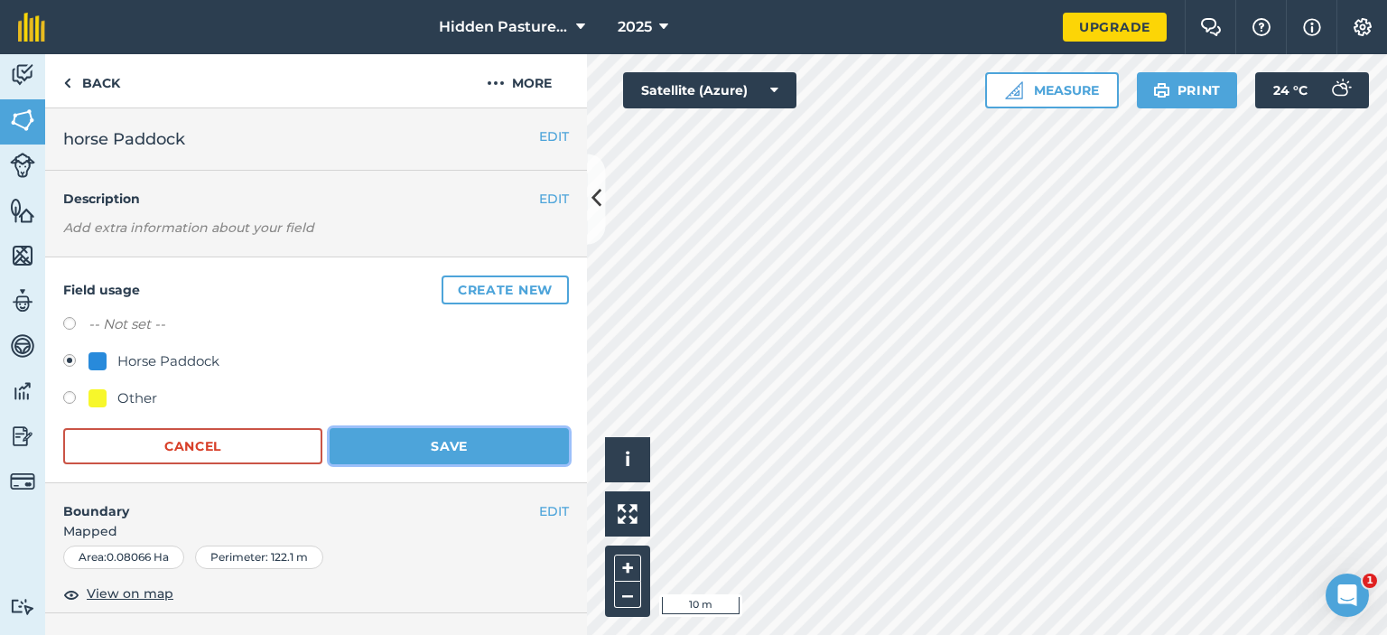
click at [441, 437] on button "Save" at bounding box center [449, 446] width 239 height 36
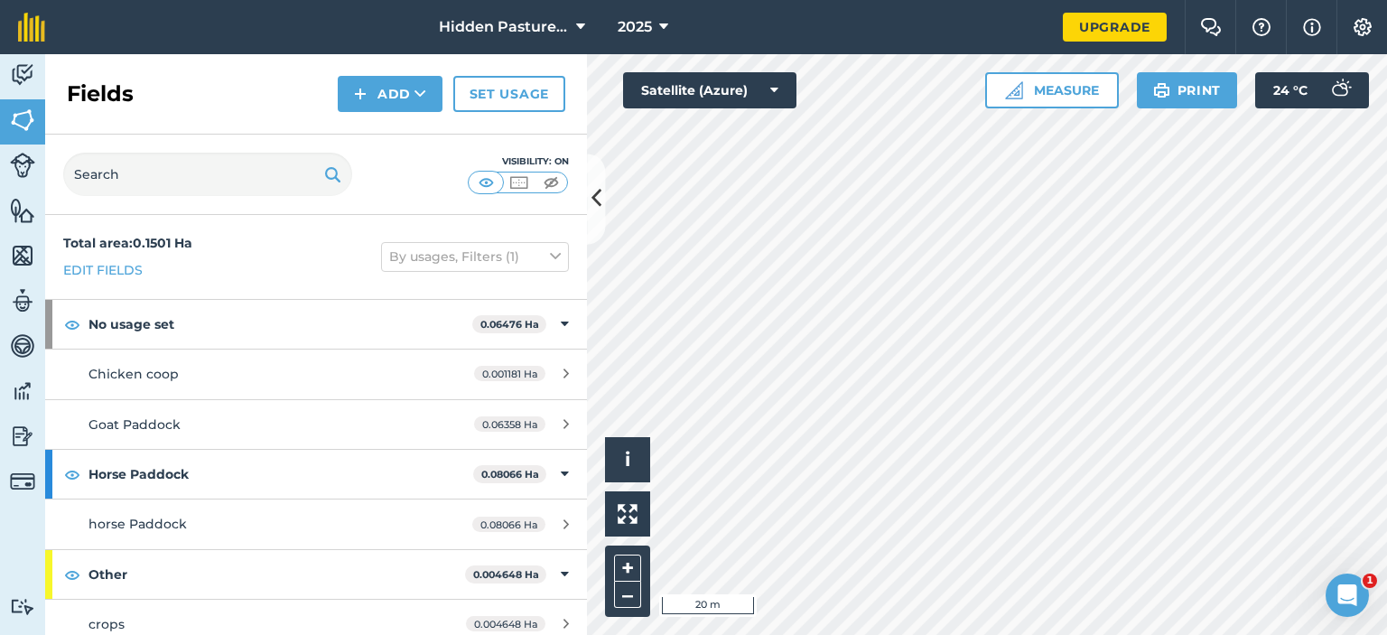
scroll to position [12, 0]
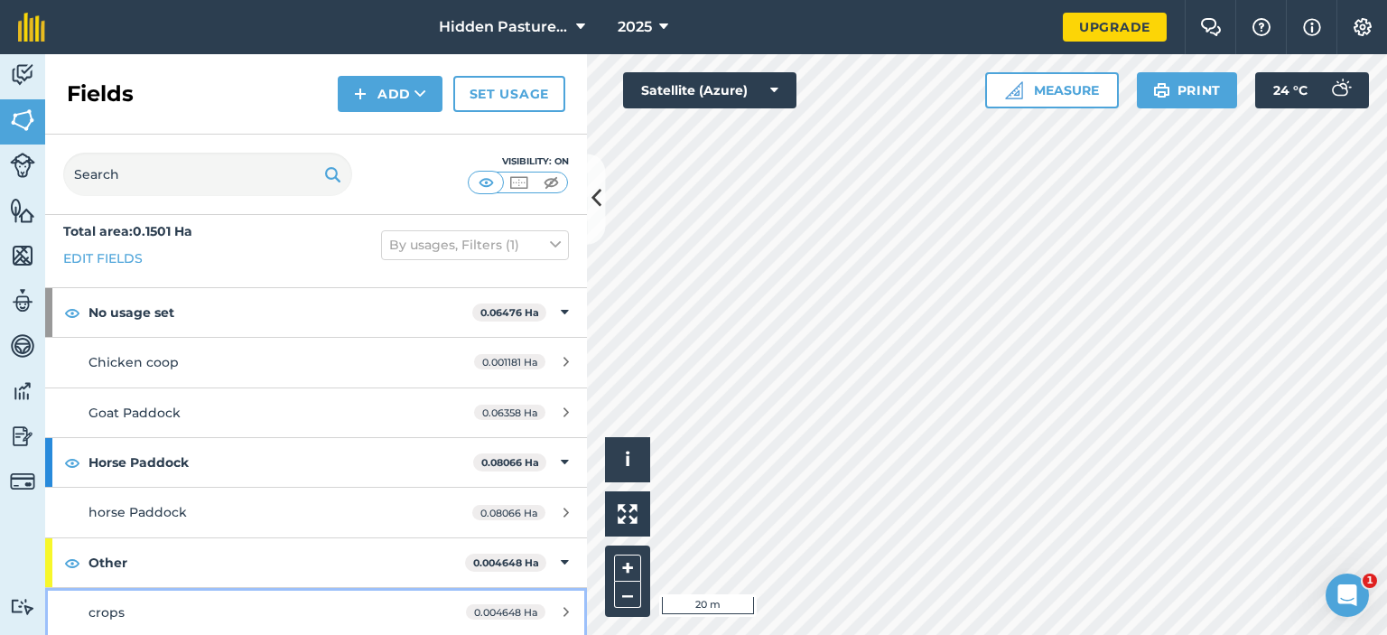
click at [238, 604] on div "crops" at bounding box center [259, 612] width 340 height 20
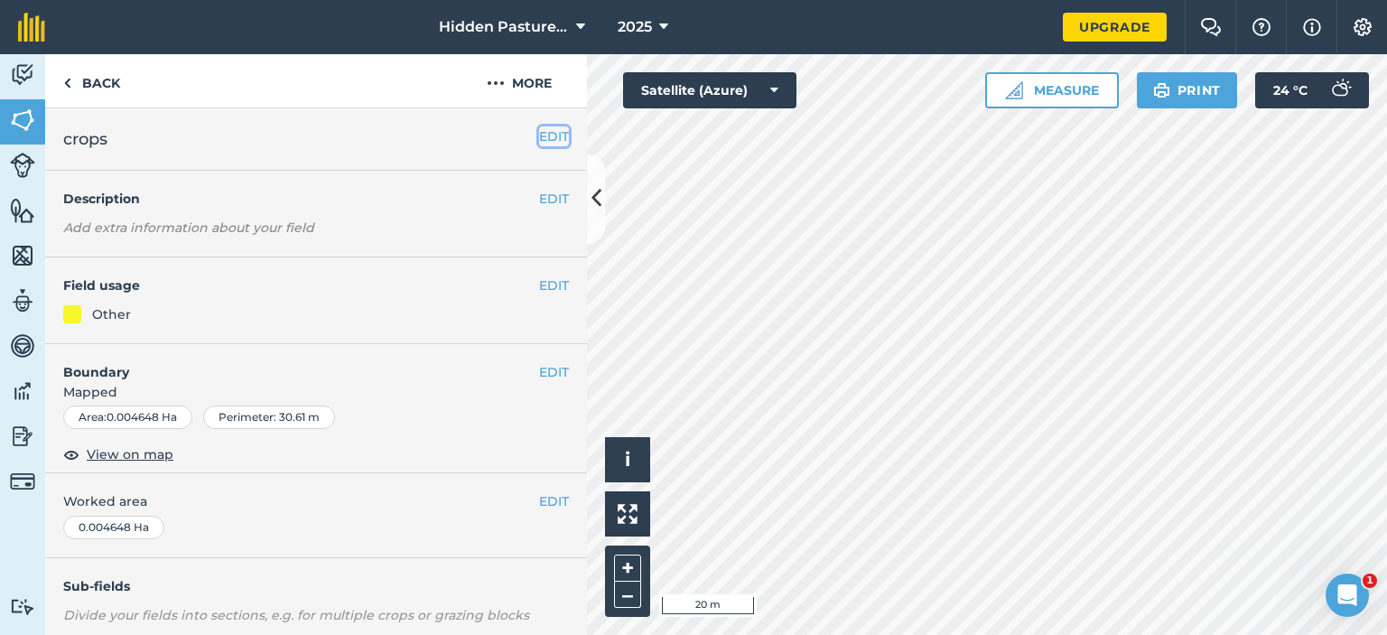
click at [539, 133] on button "EDIT" at bounding box center [554, 136] width 30 height 20
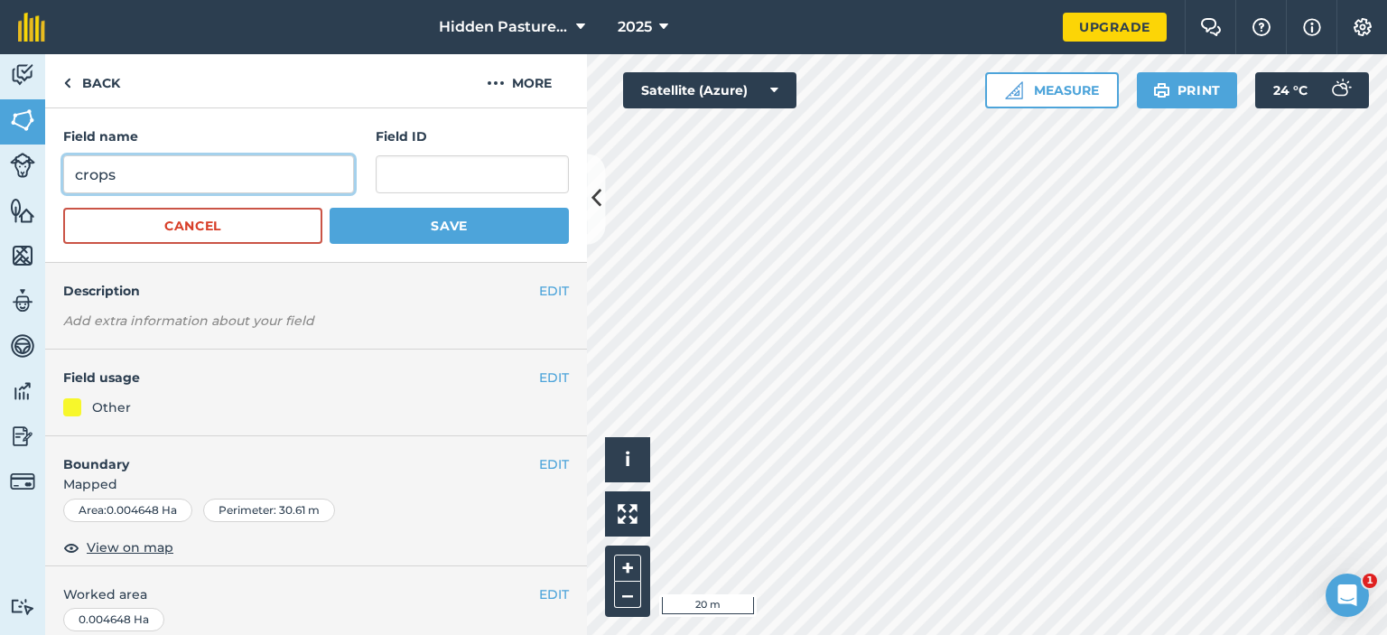
click at [227, 165] on input "crops" at bounding box center [208, 174] width 291 height 38
type input "crop land"
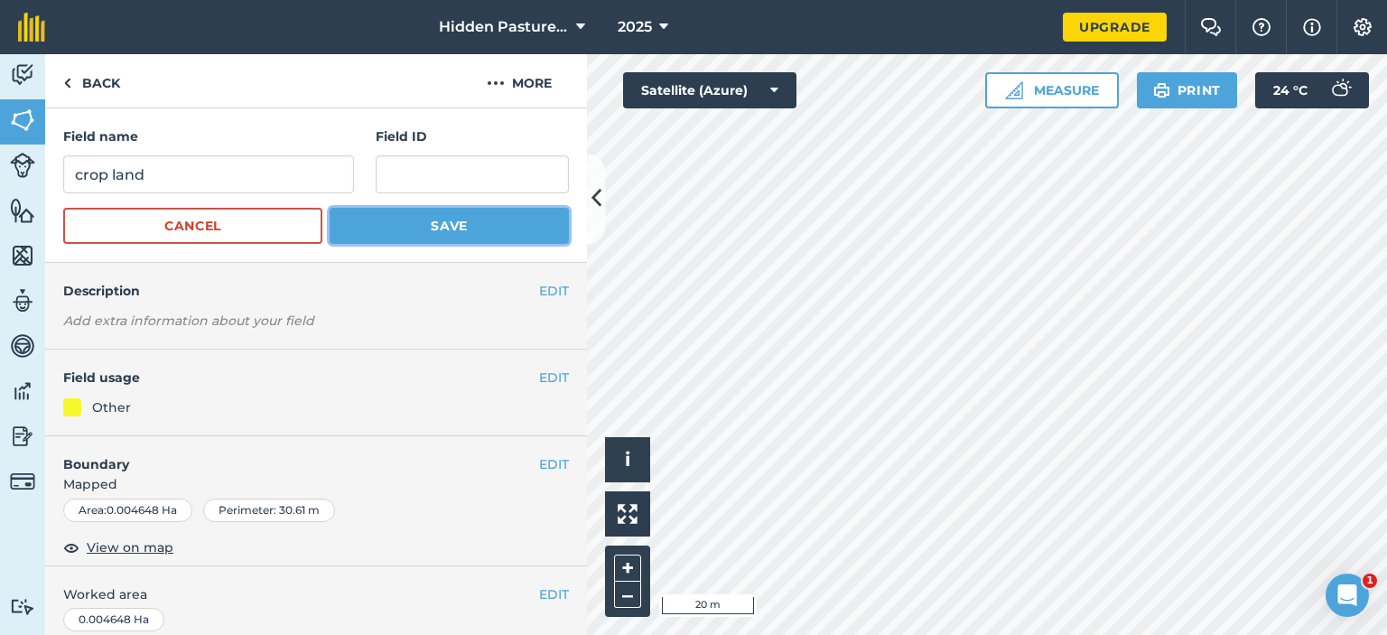
click at [415, 228] on button "Save" at bounding box center [449, 226] width 239 height 36
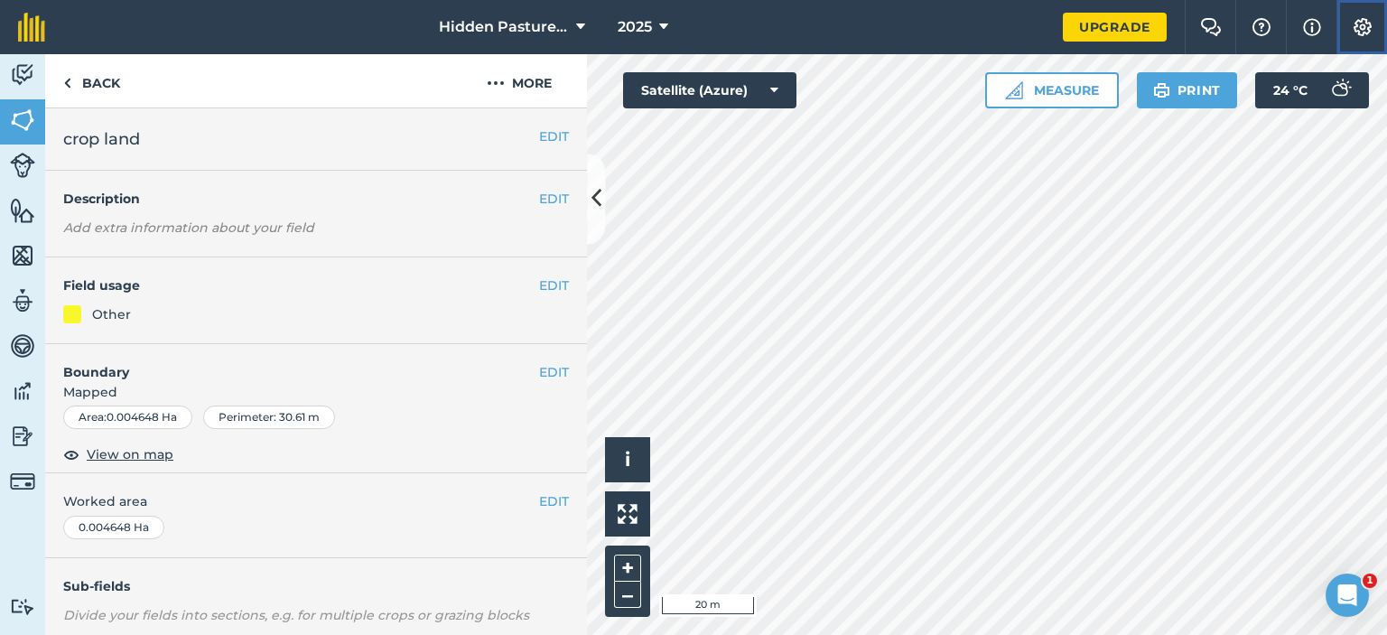
click at [1362, 33] on img at bounding box center [1363, 27] width 22 height 18
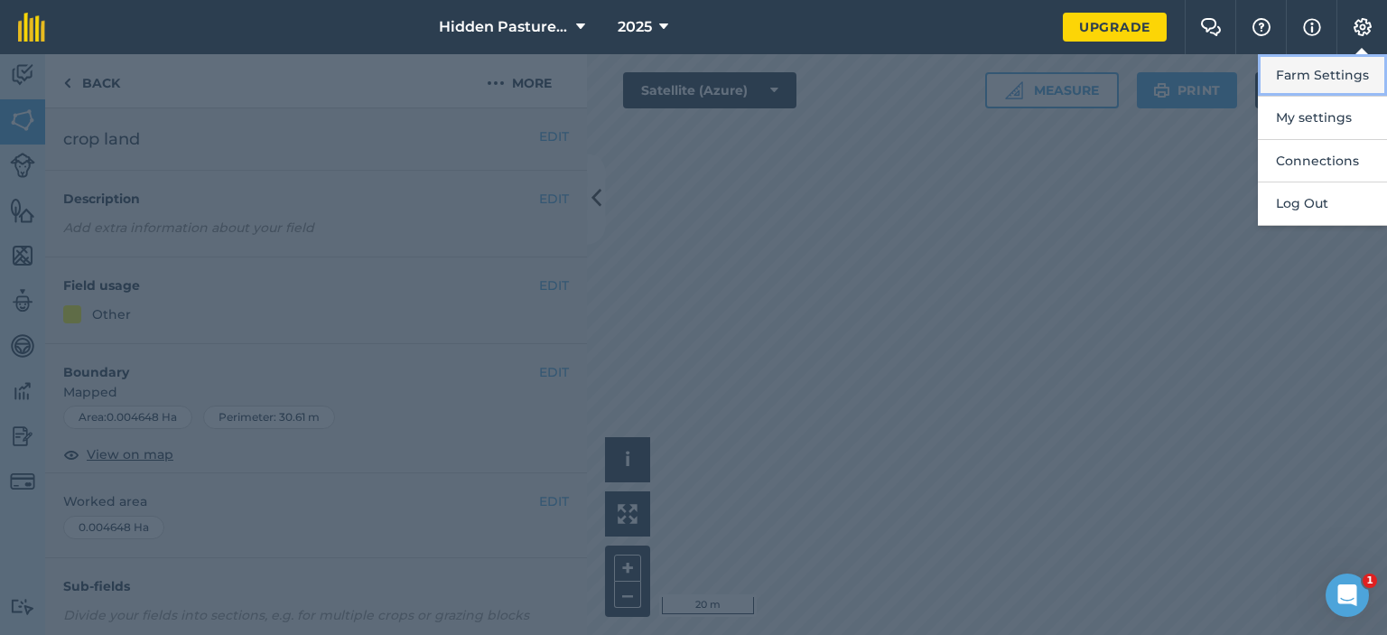
click at [1318, 68] on button "Farm Settings" at bounding box center [1322, 75] width 129 height 42
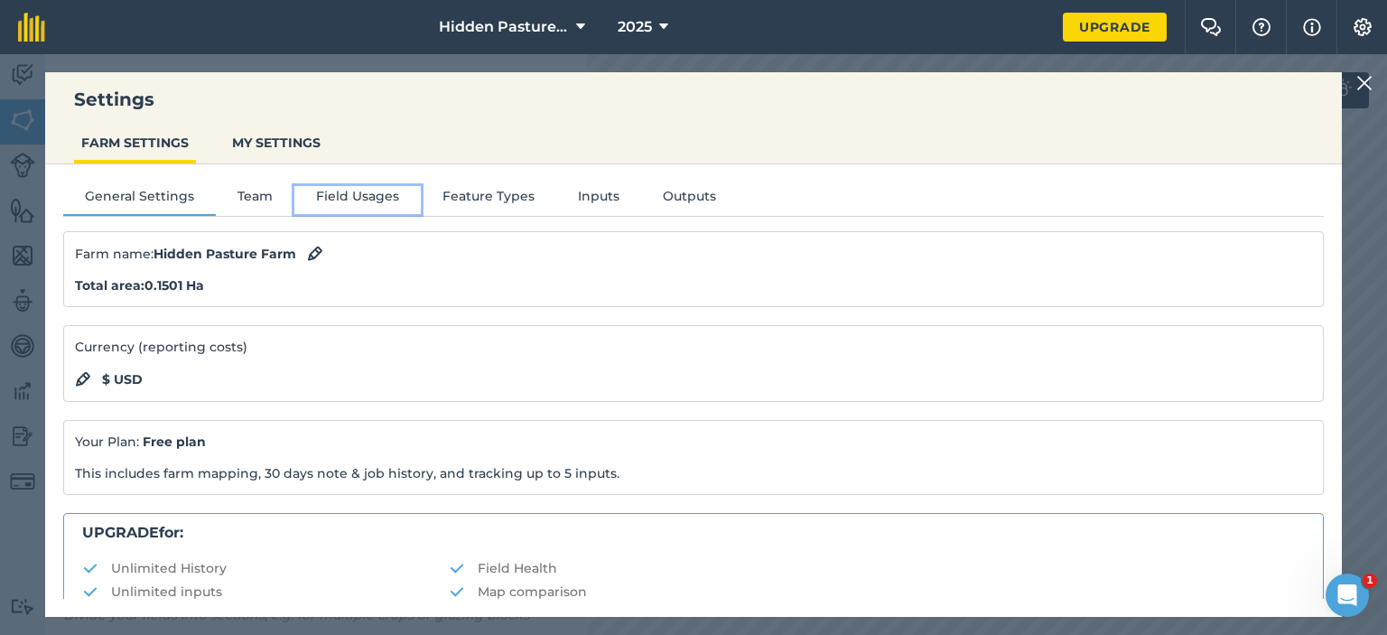
click at [381, 203] on button "Field Usages" at bounding box center [357, 199] width 126 height 27
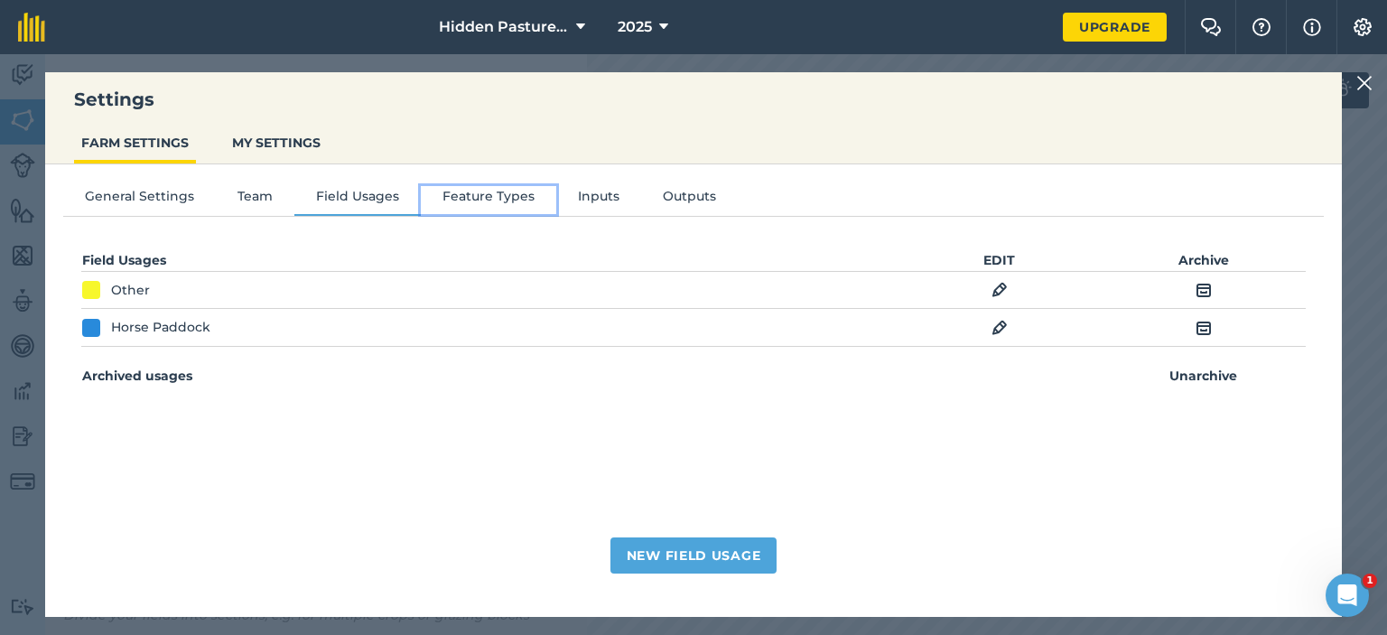
click at [494, 200] on button "Feature Types" at bounding box center [488, 199] width 135 height 27
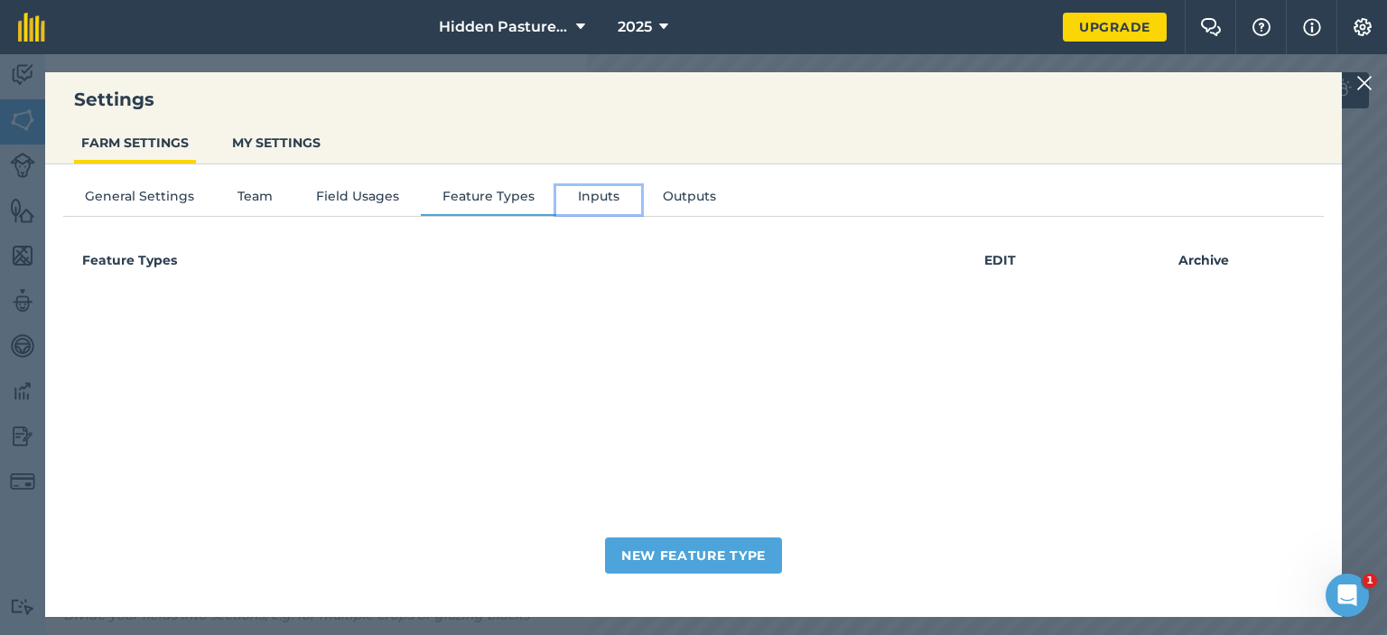
click at [586, 186] on button "Inputs" at bounding box center [598, 199] width 85 height 27
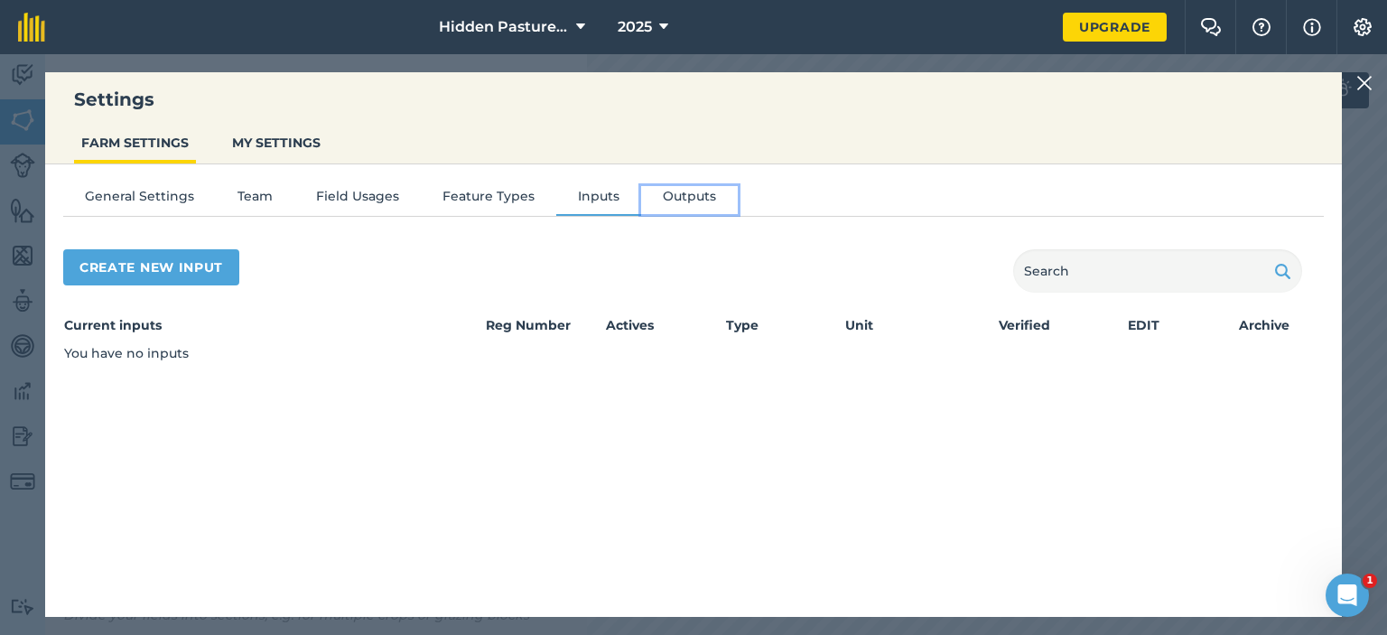
click at [686, 198] on button "Outputs" at bounding box center [689, 199] width 97 height 27
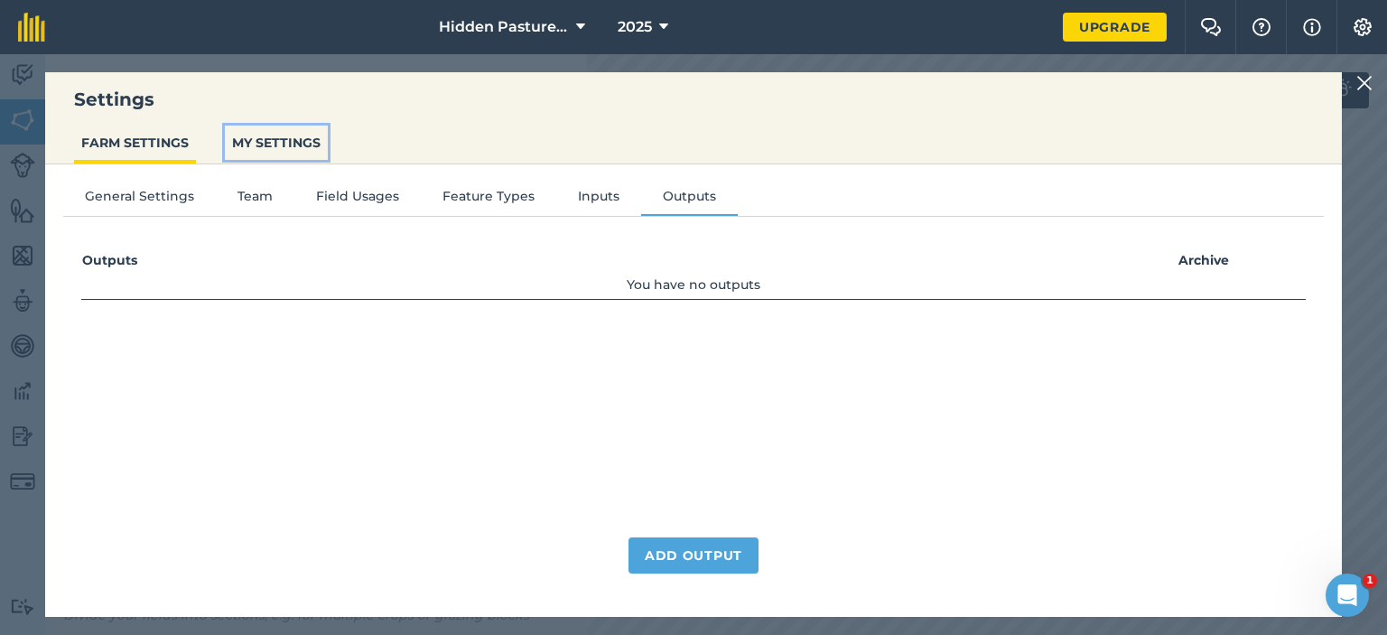
click at [260, 144] on button "MY SETTINGS" at bounding box center [276, 143] width 103 height 34
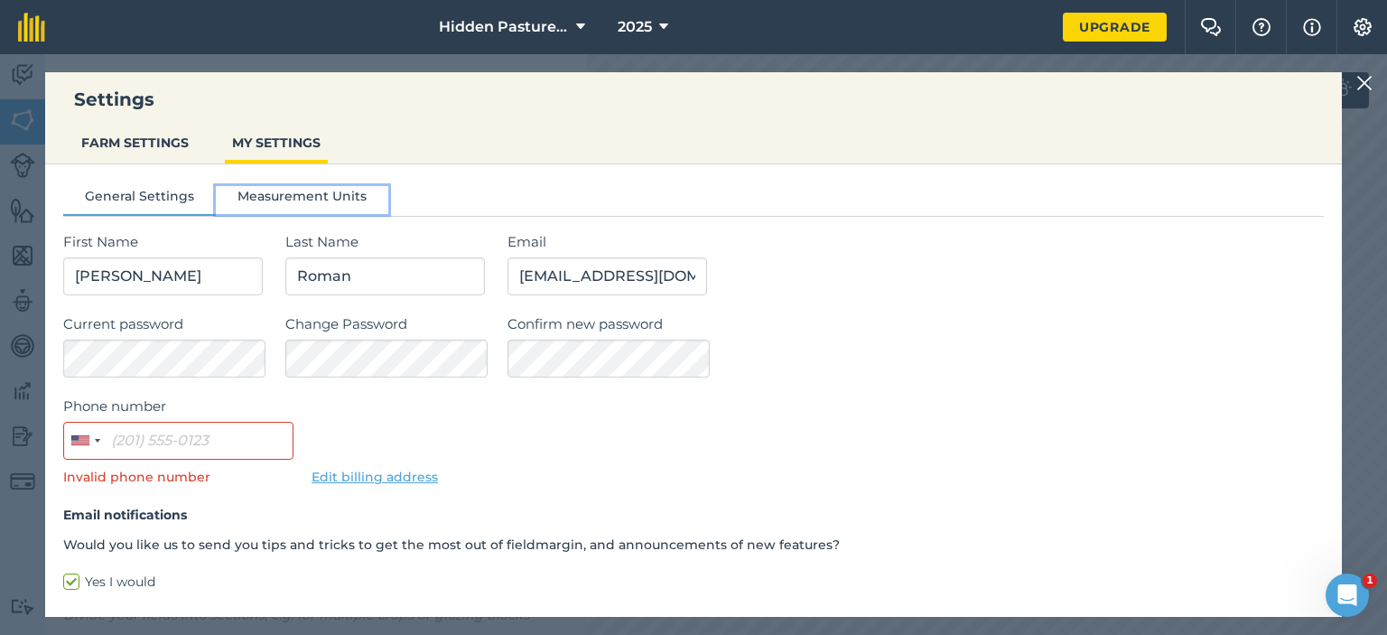
click at [310, 201] on button "Measurement Units" at bounding box center [302, 199] width 172 height 27
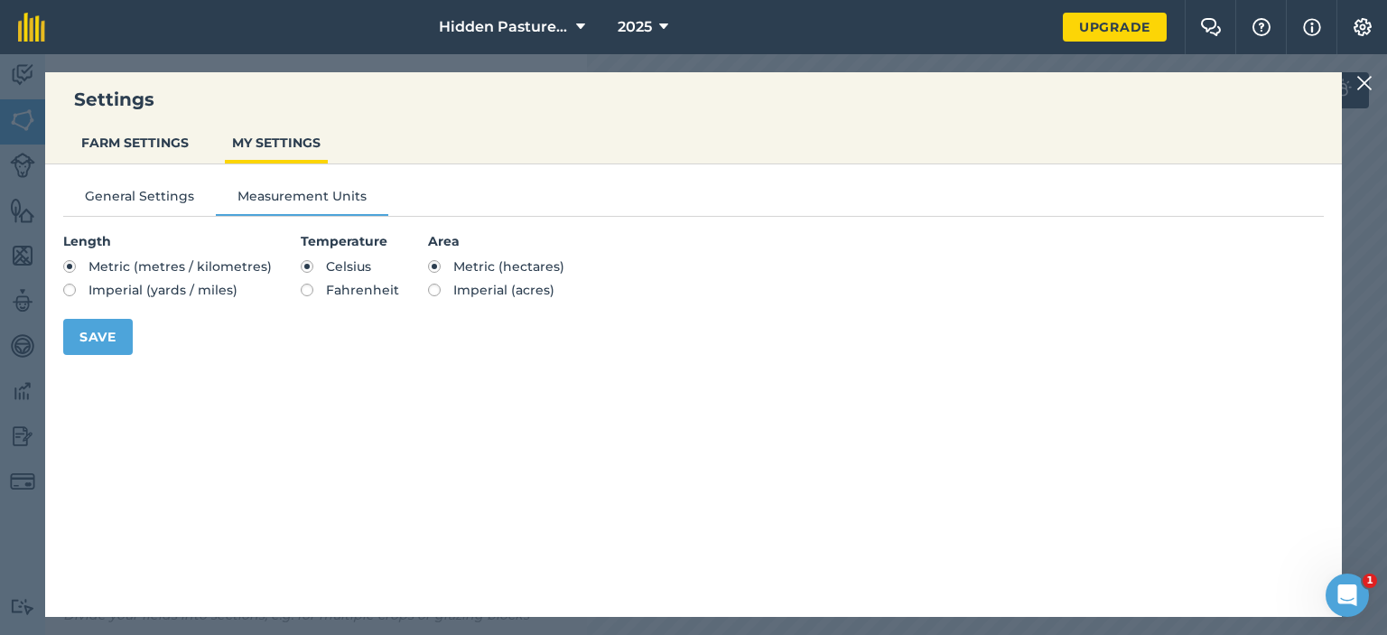
click at [64, 289] on label "Imperial (yards / miles)" at bounding box center [167, 290] width 209 height 13
radio input "true"
radio input "false"
click at [301, 298] on section "Temperature Celsius Fahrenheit" at bounding box center [350, 266] width 98 height 70
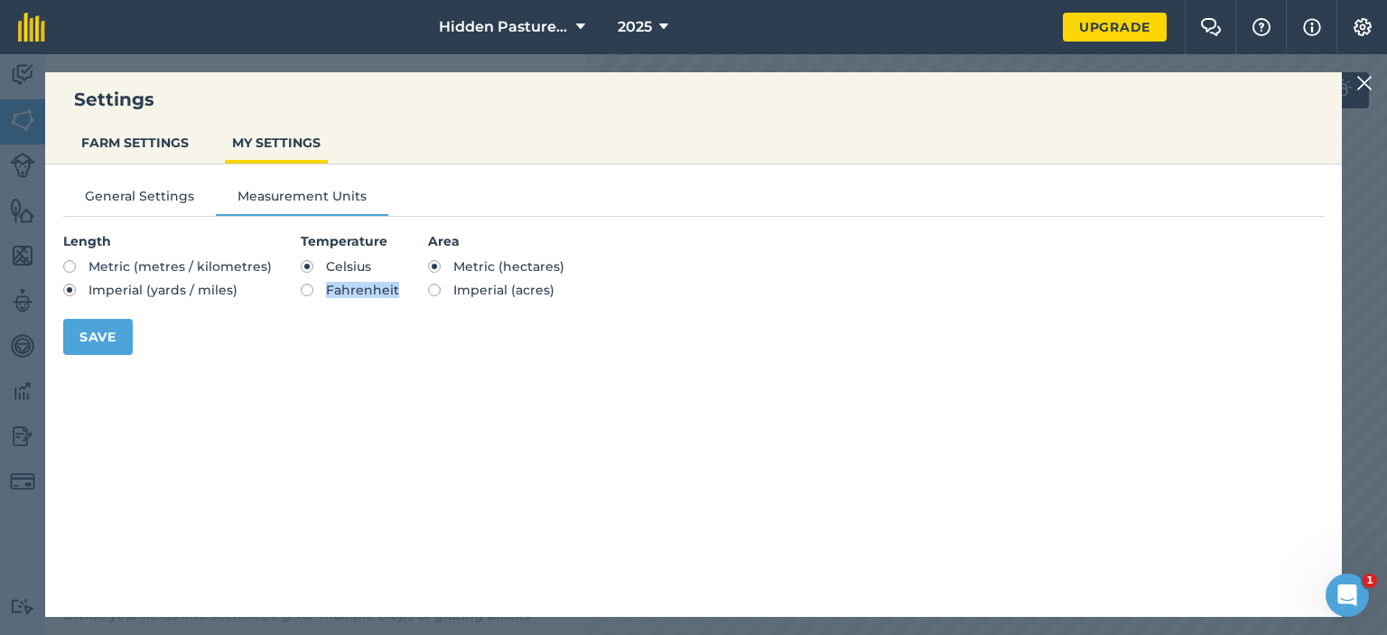
click at [301, 298] on section "Temperature Celsius Fahrenheit" at bounding box center [350, 266] width 98 height 70
click at [303, 287] on label "Fahrenheit" at bounding box center [350, 290] width 98 height 13
radio input "true"
radio input "false"
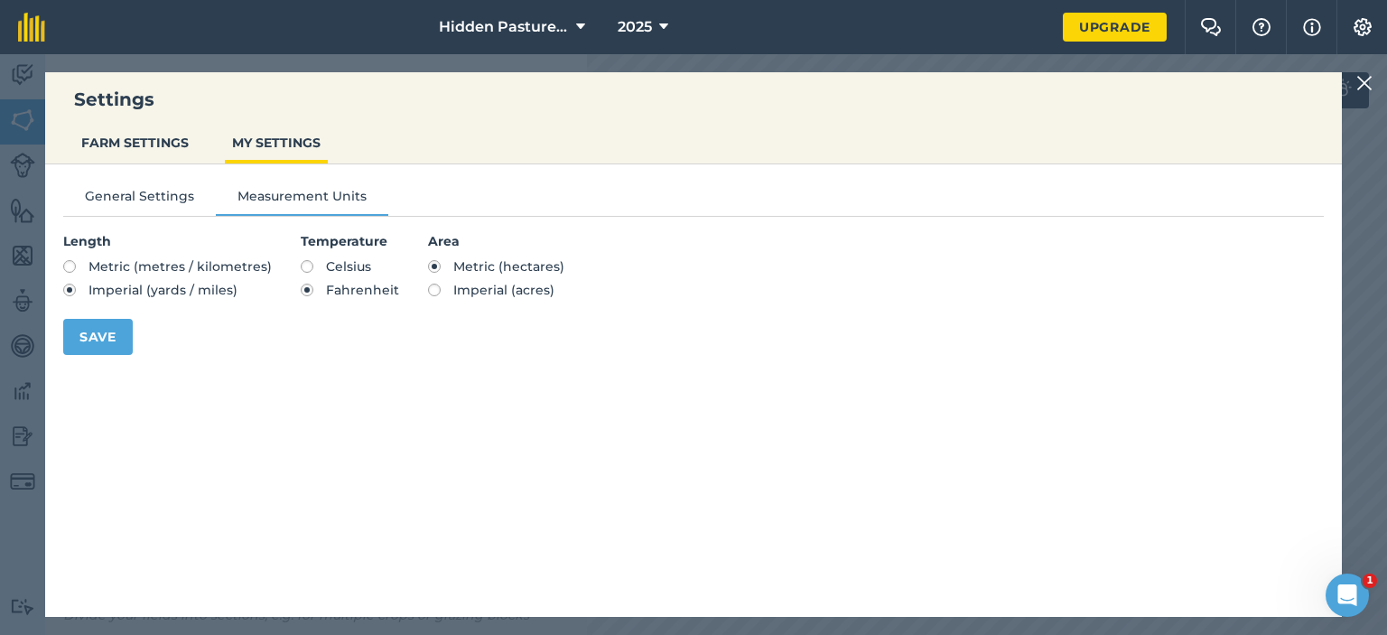
click at [428, 291] on label "Imperial (acres)" at bounding box center [496, 290] width 136 height 13
radio input "true"
radio input "false"
click at [112, 330] on button "Save" at bounding box center [98, 337] width 70 height 36
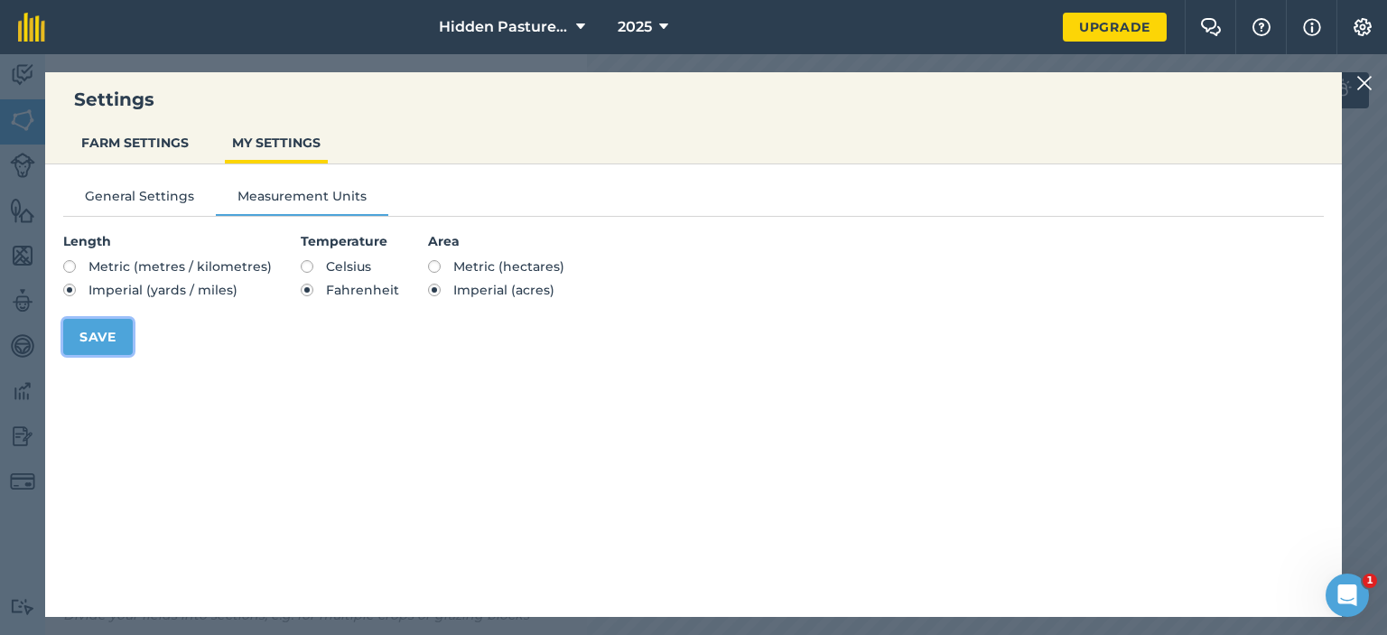
click at [111, 325] on button "Save" at bounding box center [98, 337] width 70 height 36
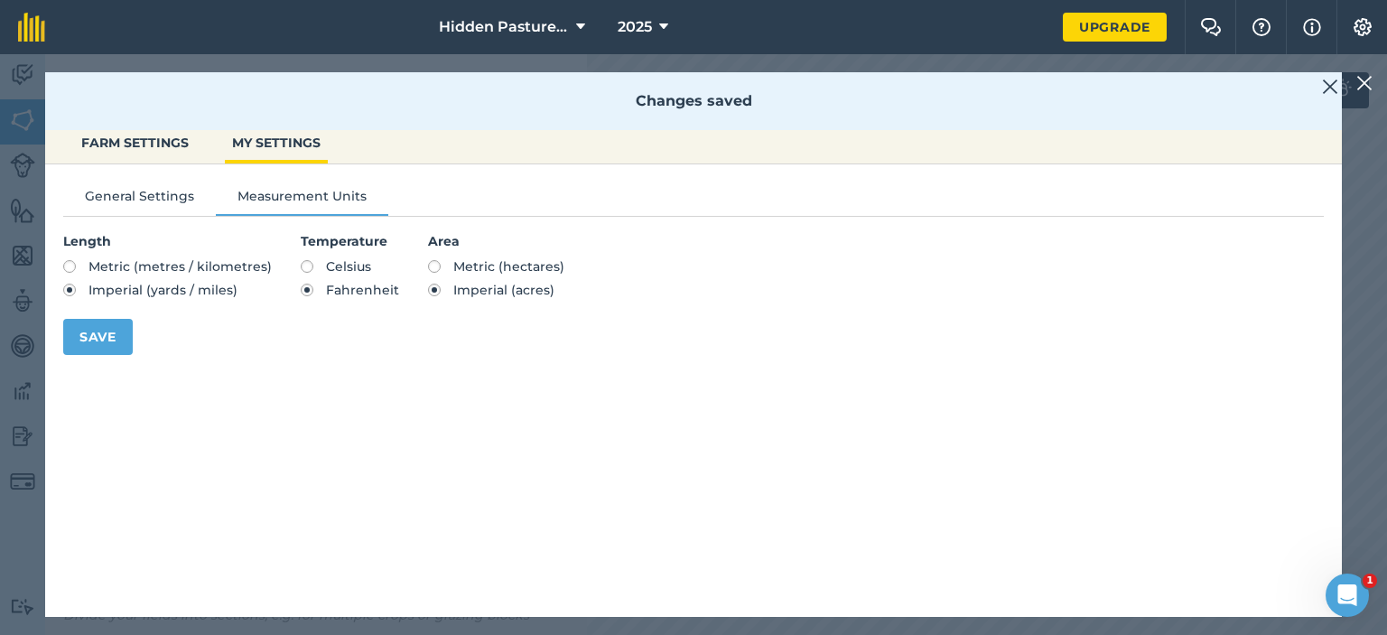
click at [1327, 86] on img at bounding box center [1330, 87] width 16 height 22
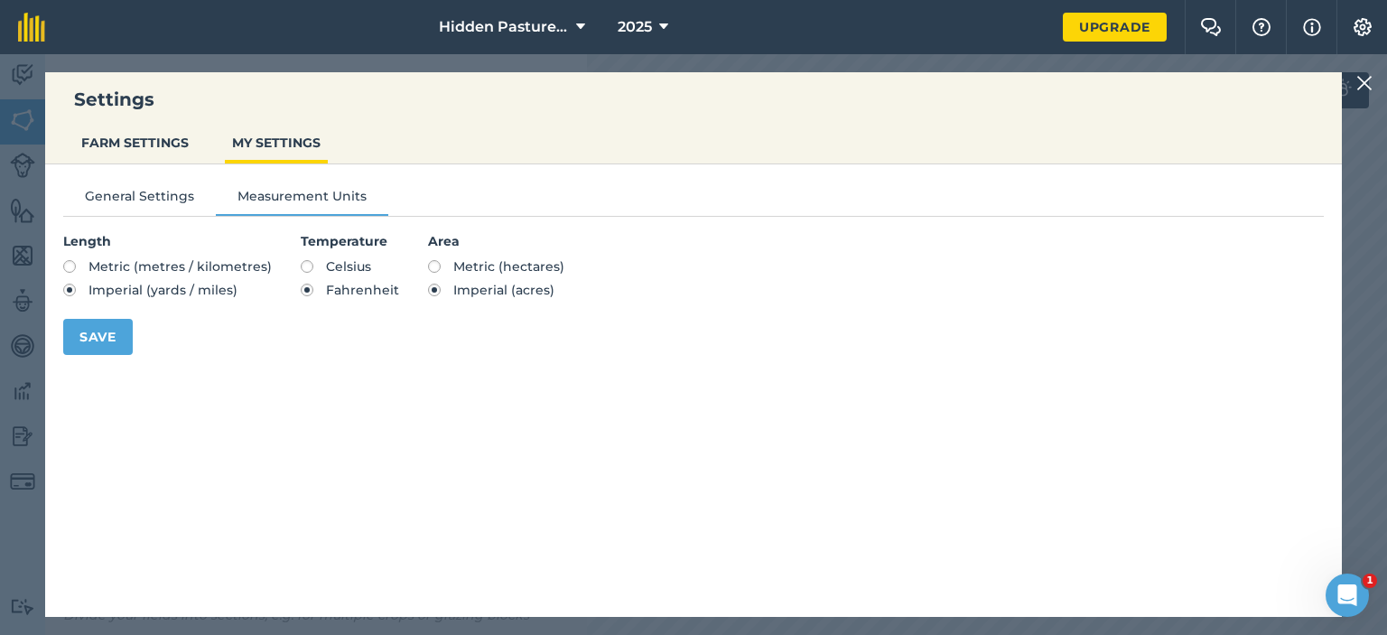
click at [1368, 79] on img at bounding box center [1364, 83] width 16 height 22
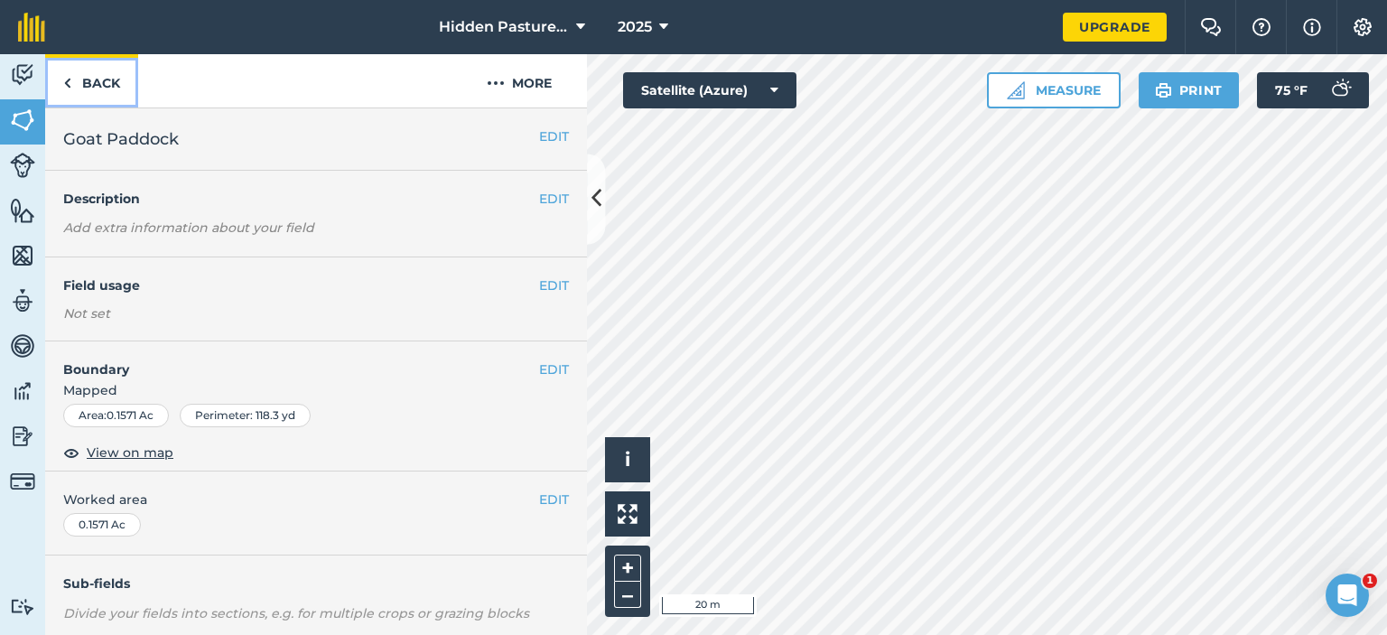
click at [81, 90] on link "Back" at bounding box center [91, 80] width 93 height 53
click at [79, 80] on link "Back" at bounding box center [91, 80] width 93 height 53
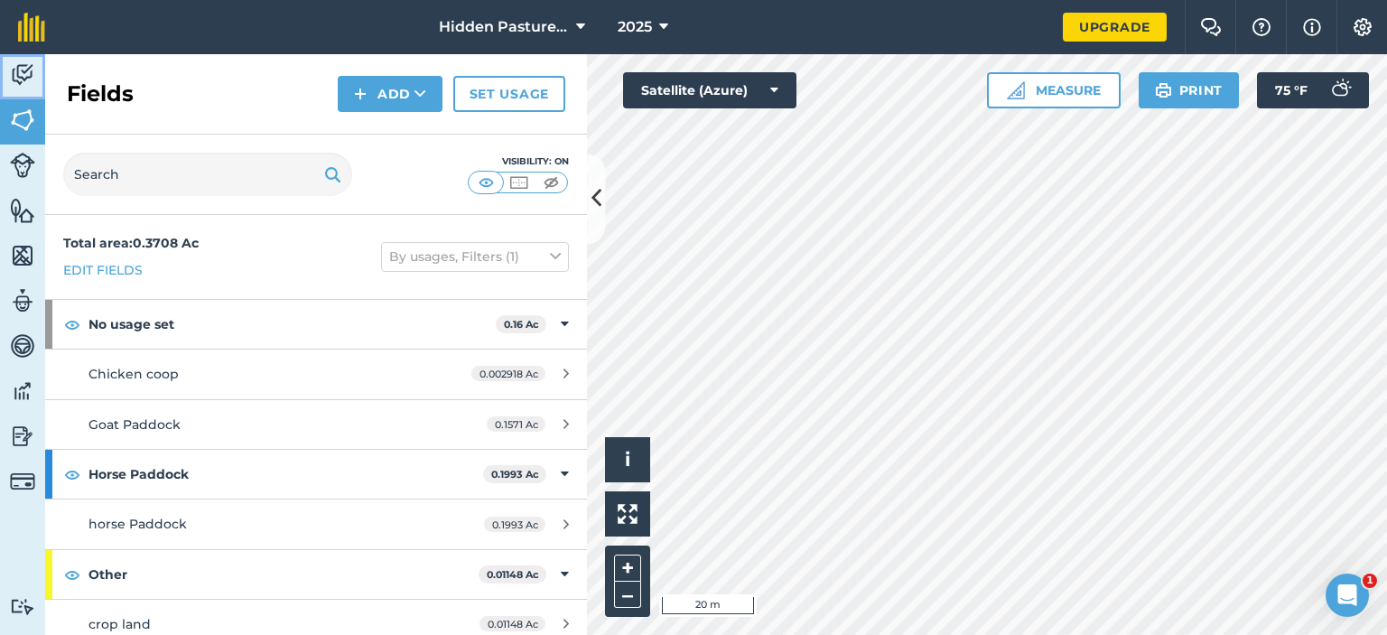
click at [16, 67] on img at bounding box center [22, 74] width 25 height 27
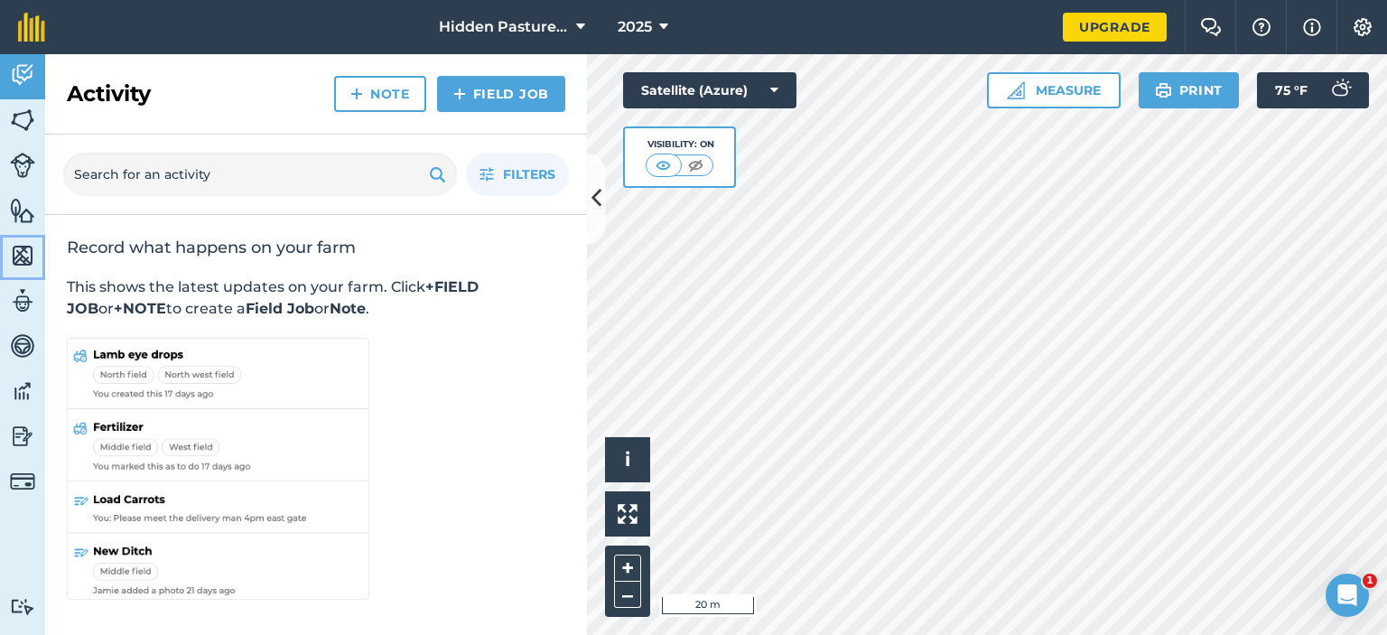
click at [16, 259] on img at bounding box center [22, 255] width 25 height 27
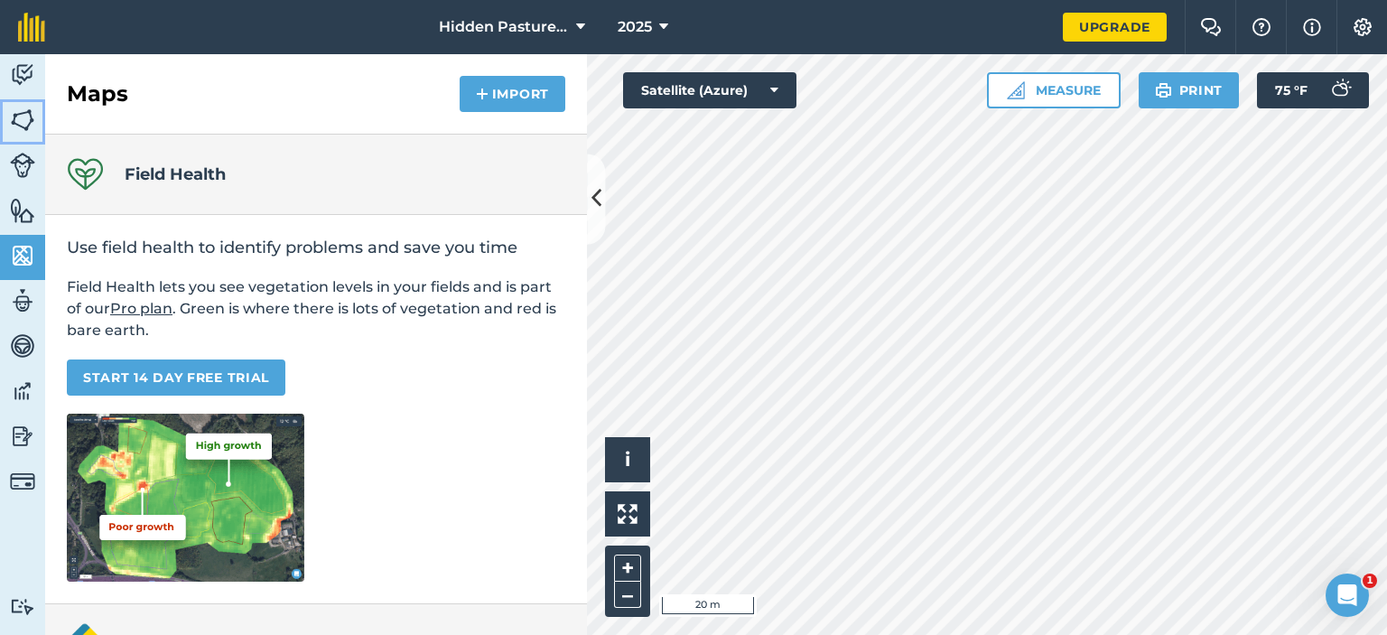
click at [10, 116] on img at bounding box center [22, 120] width 25 height 27
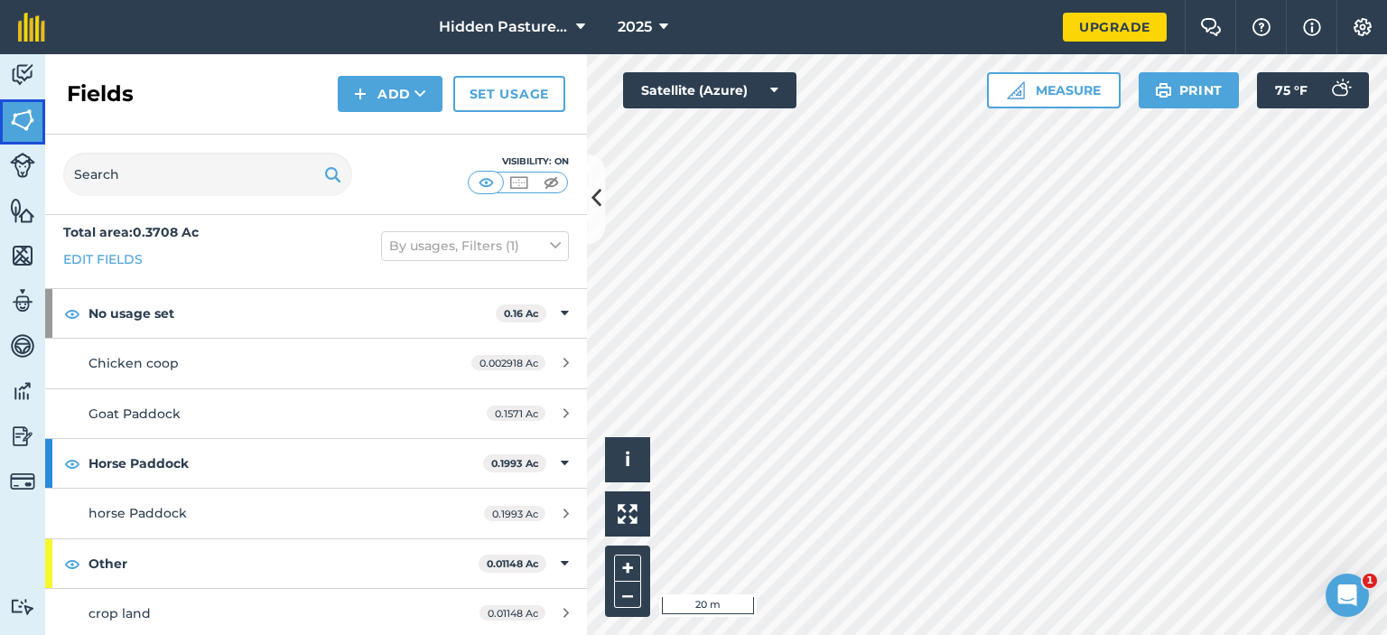
scroll to position [12, 0]
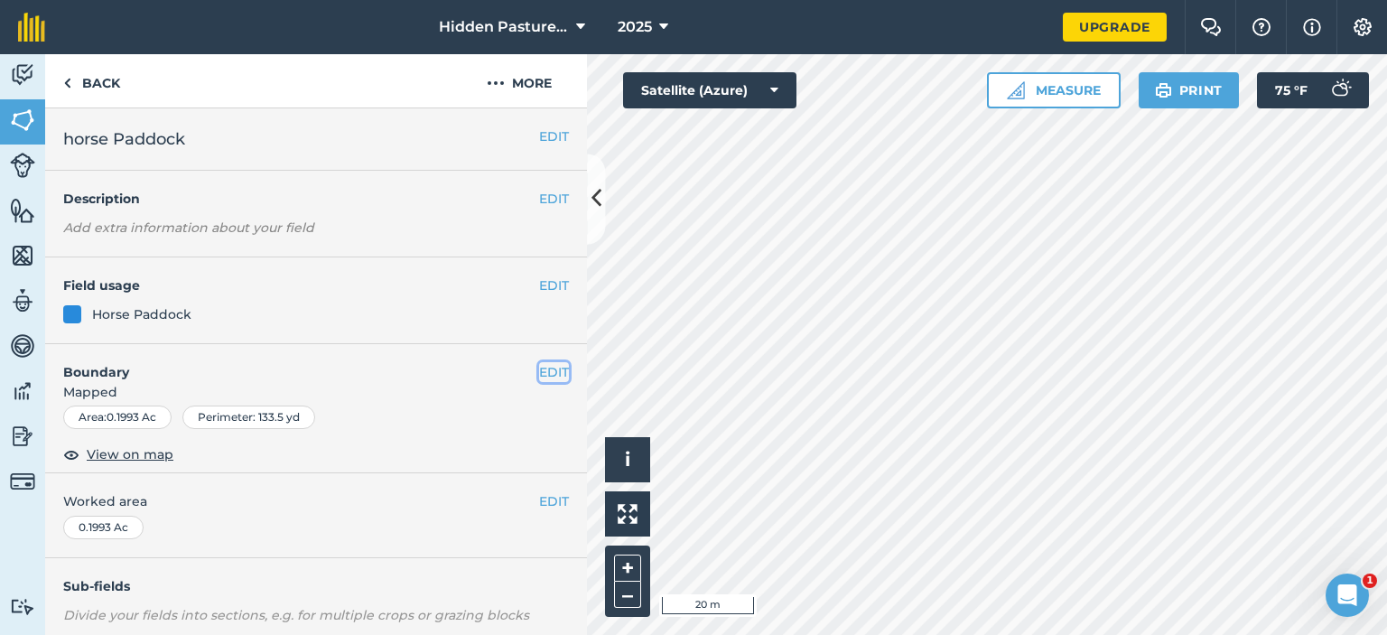
click at [539, 371] on button "EDIT" at bounding box center [554, 372] width 30 height 20
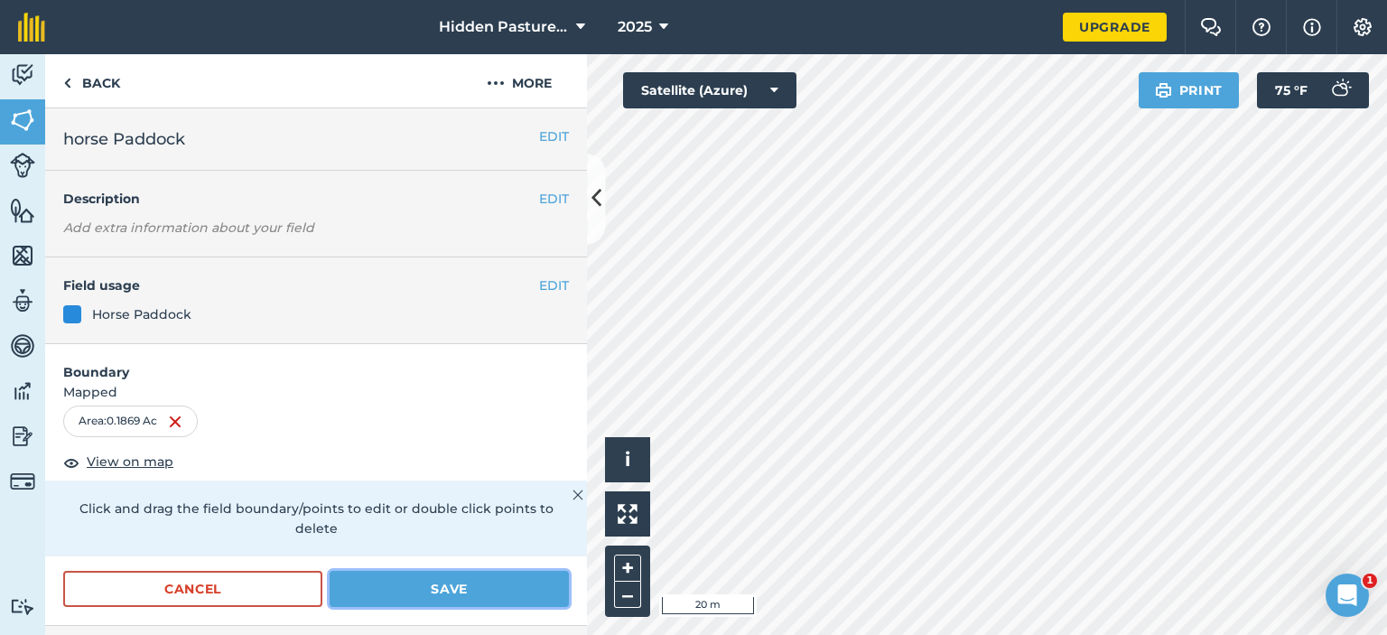
click at [462, 592] on button "Save" at bounding box center [449, 589] width 239 height 36
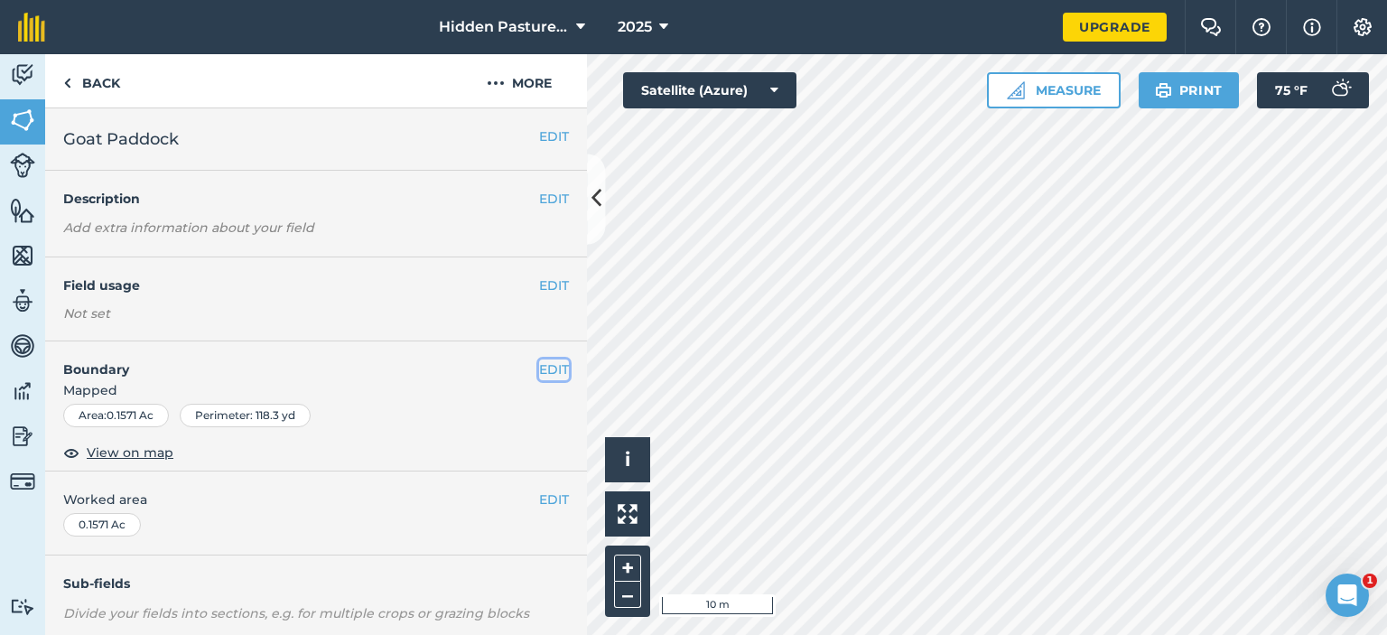
click at [551, 365] on button "EDIT" at bounding box center [554, 369] width 30 height 20
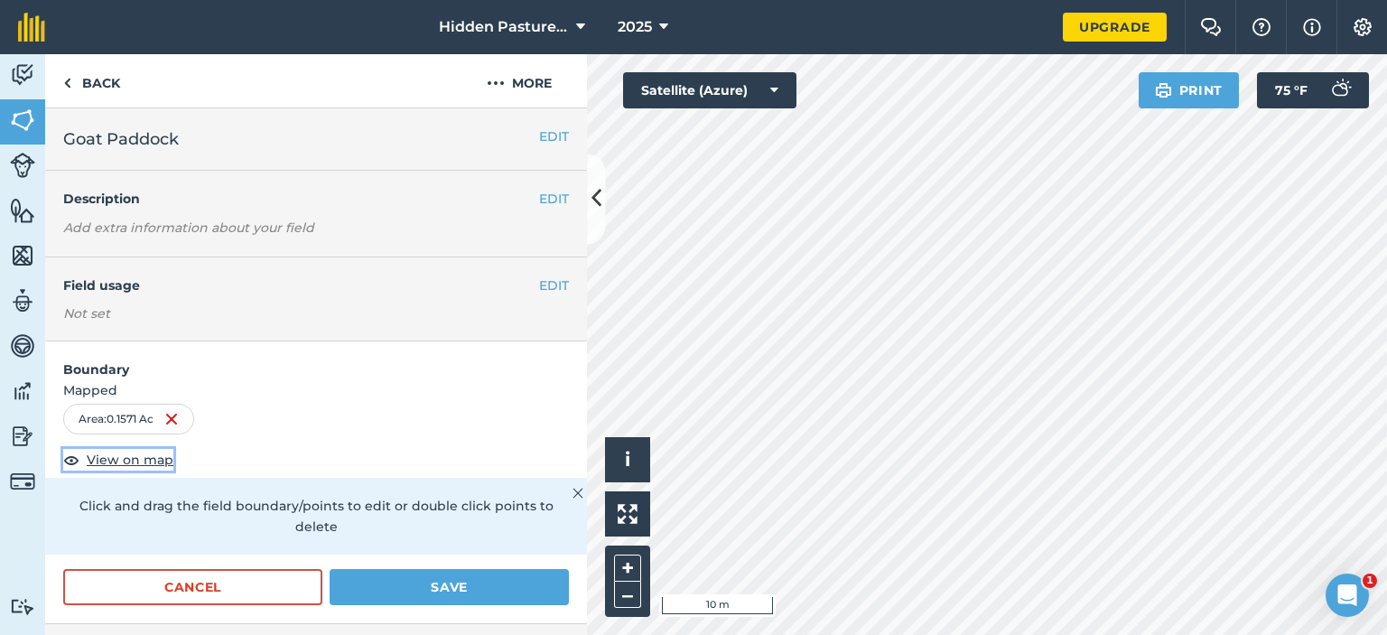
click at [153, 463] on span "View on map" at bounding box center [130, 460] width 87 height 20
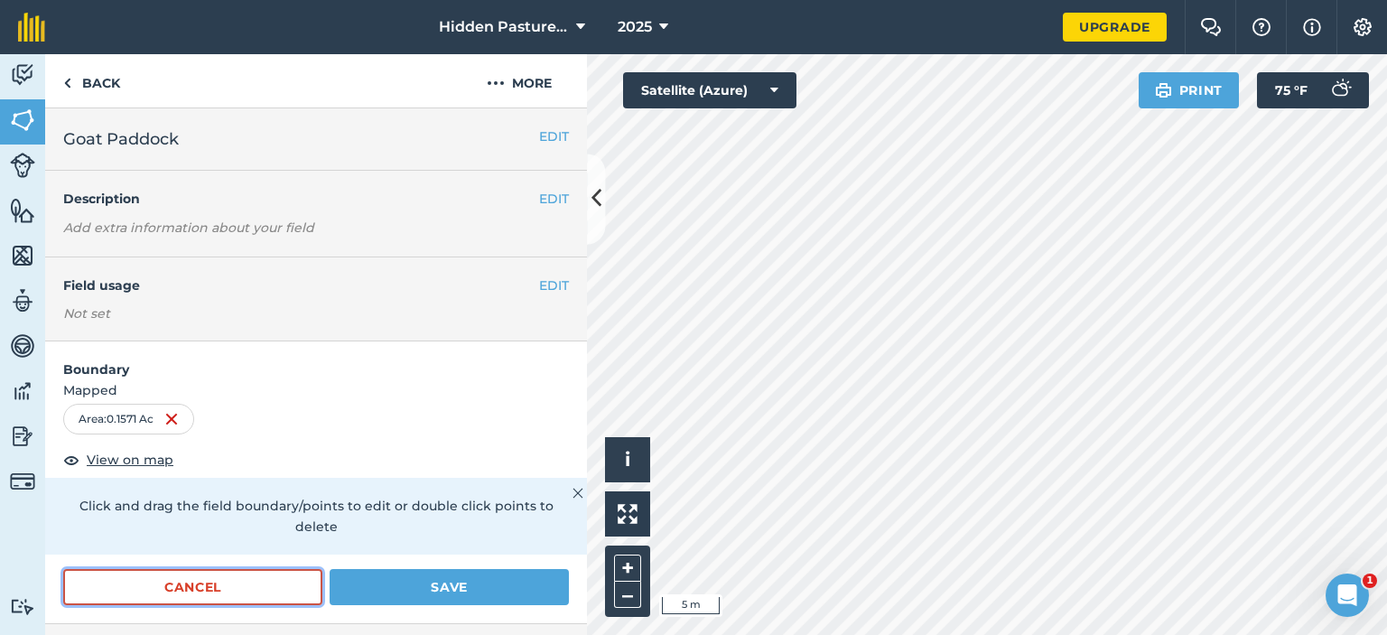
click at [249, 596] on button "Cancel" at bounding box center [192, 587] width 259 height 36
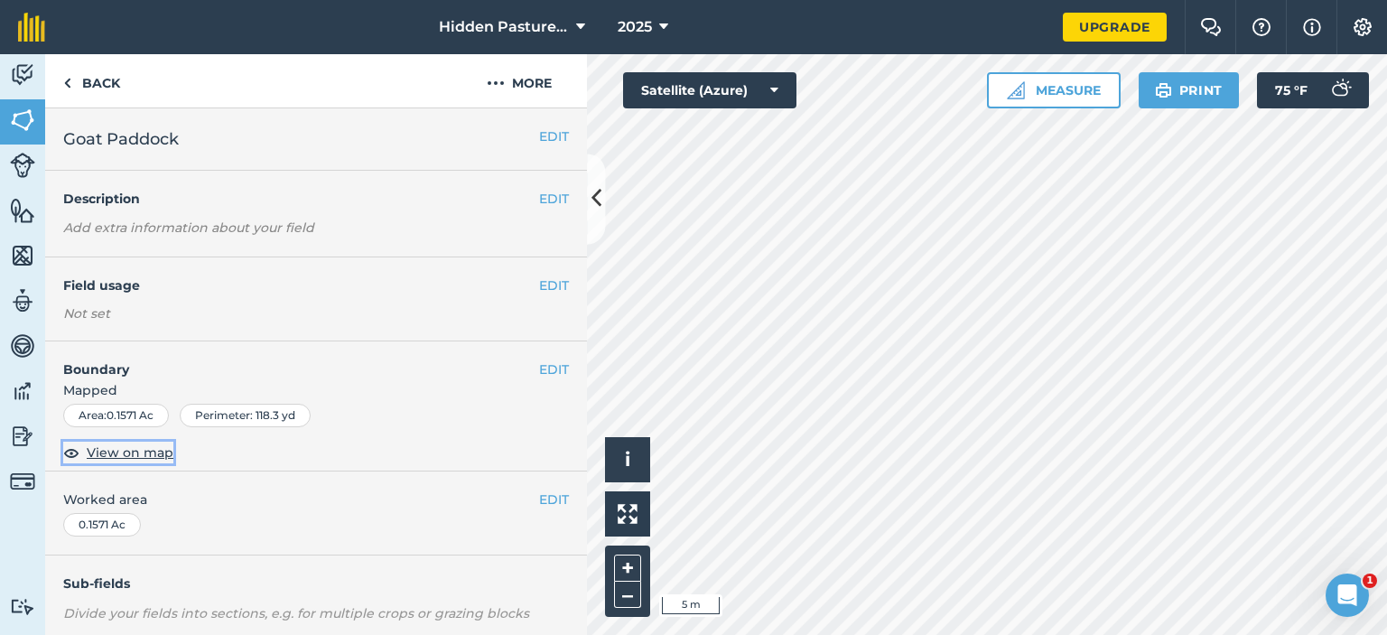
click at [142, 451] on span "View on map" at bounding box center [130, 453] width 87 height 20
click at [540, 368] on button "EDIT" at bounding box center [554, 369] width 30 height 20
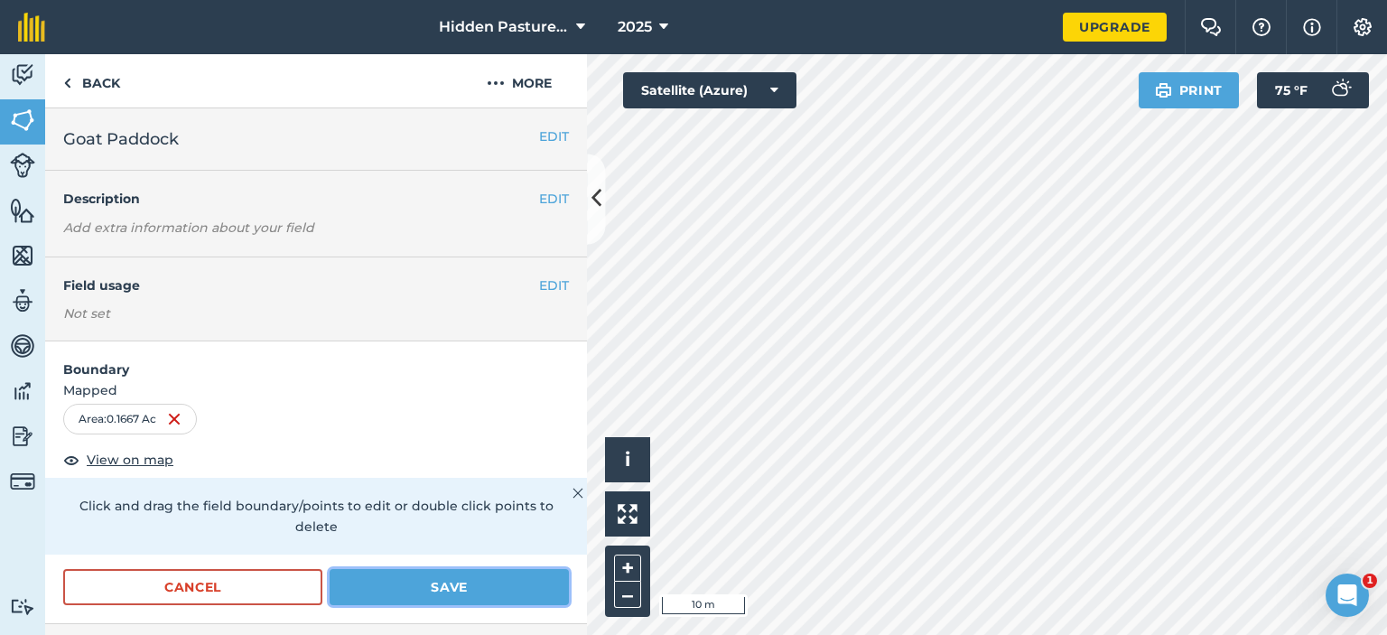
click at [494, 593] on button "Save" at bounding box center [449, 587] width 239 height 36
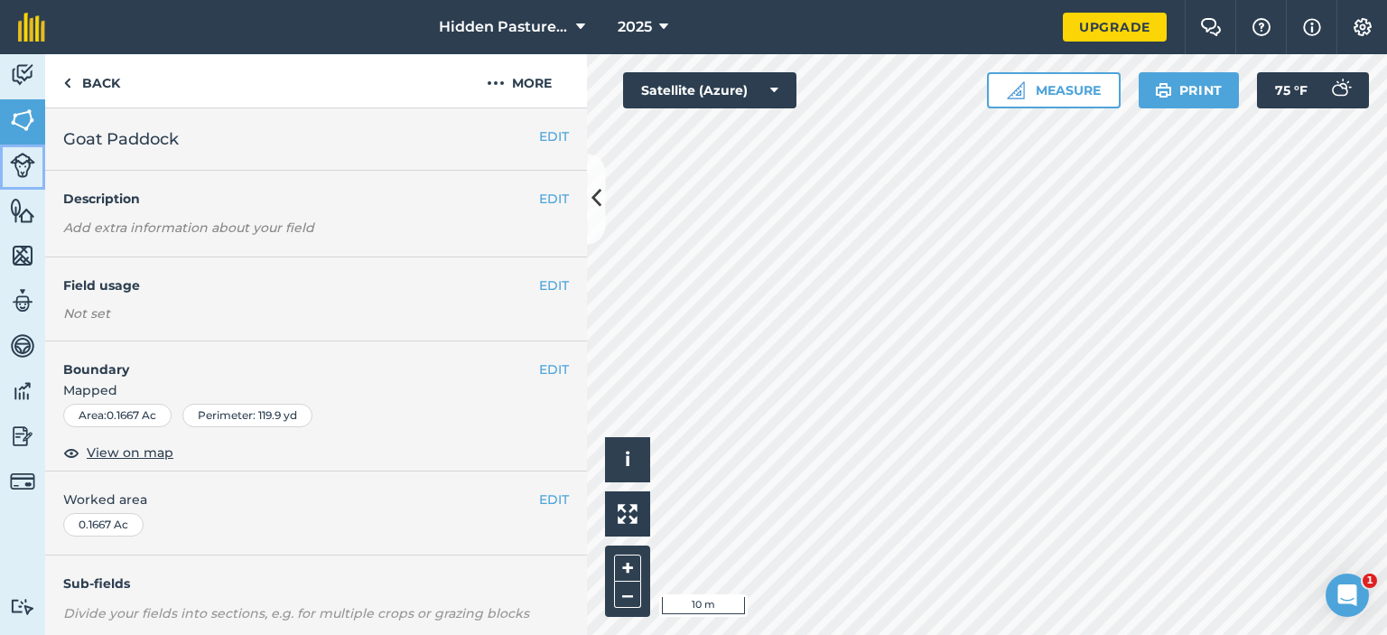
click at [20, 165] on img at bounding box center [22, 165] width 25 height 25
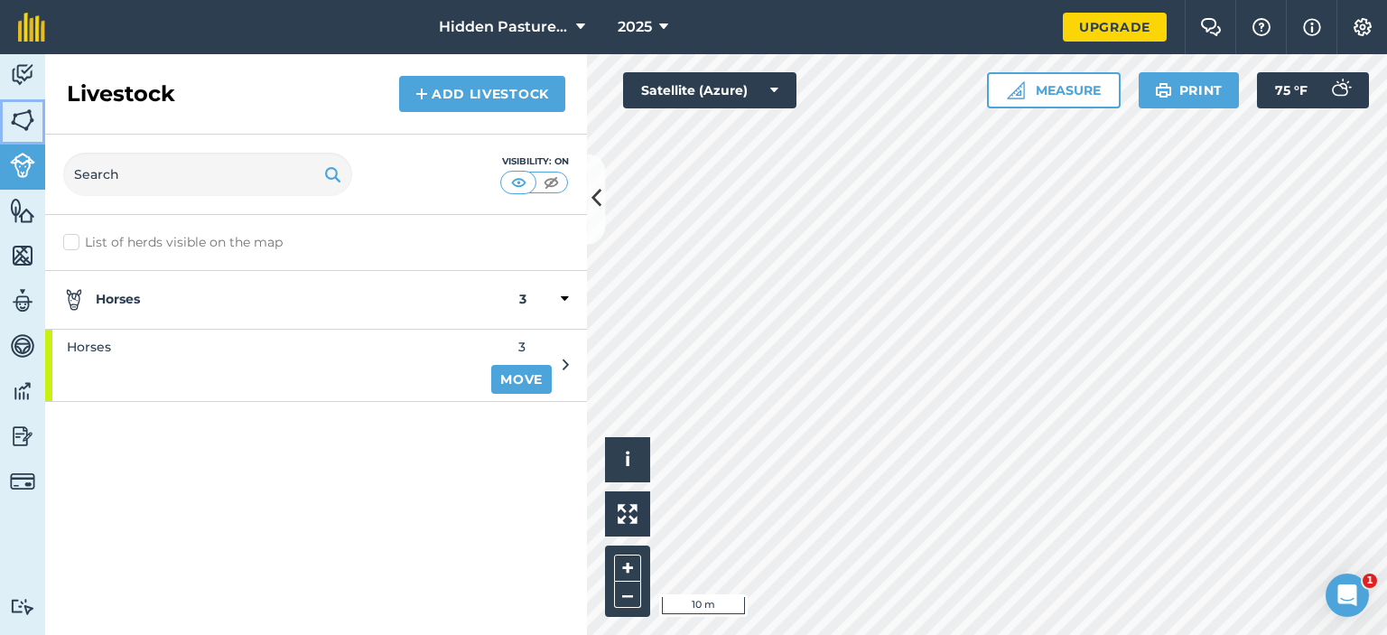
click at [17, 135] on link "Fields" at bounding box center [22, 121] width 45 height 45
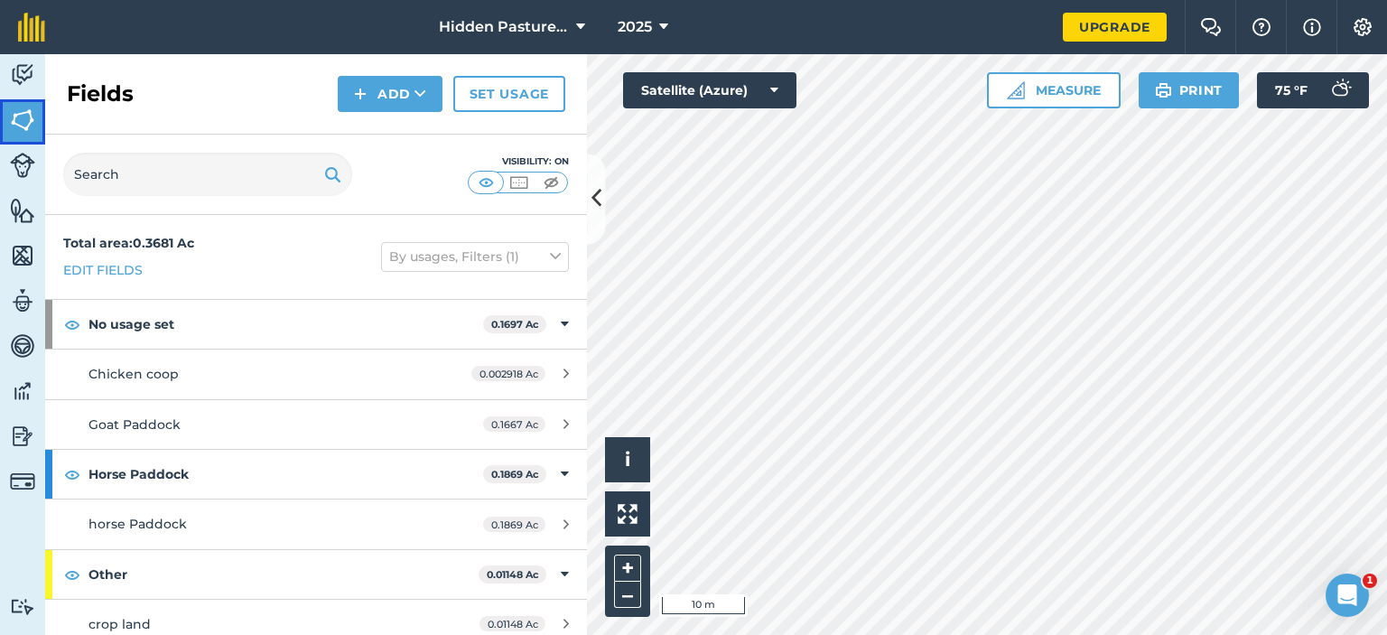
scroll to position [12, 0]
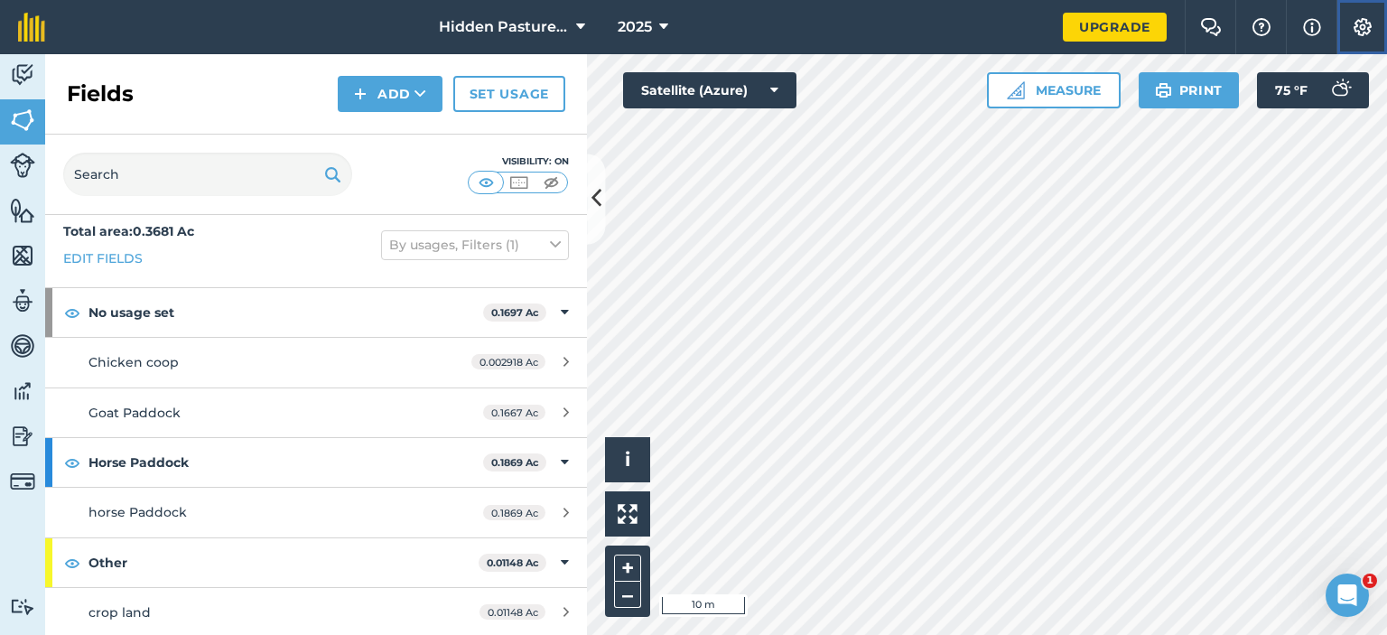
click at [1369, 32] on img at bounding box center [1363, 27] width 22 height 18
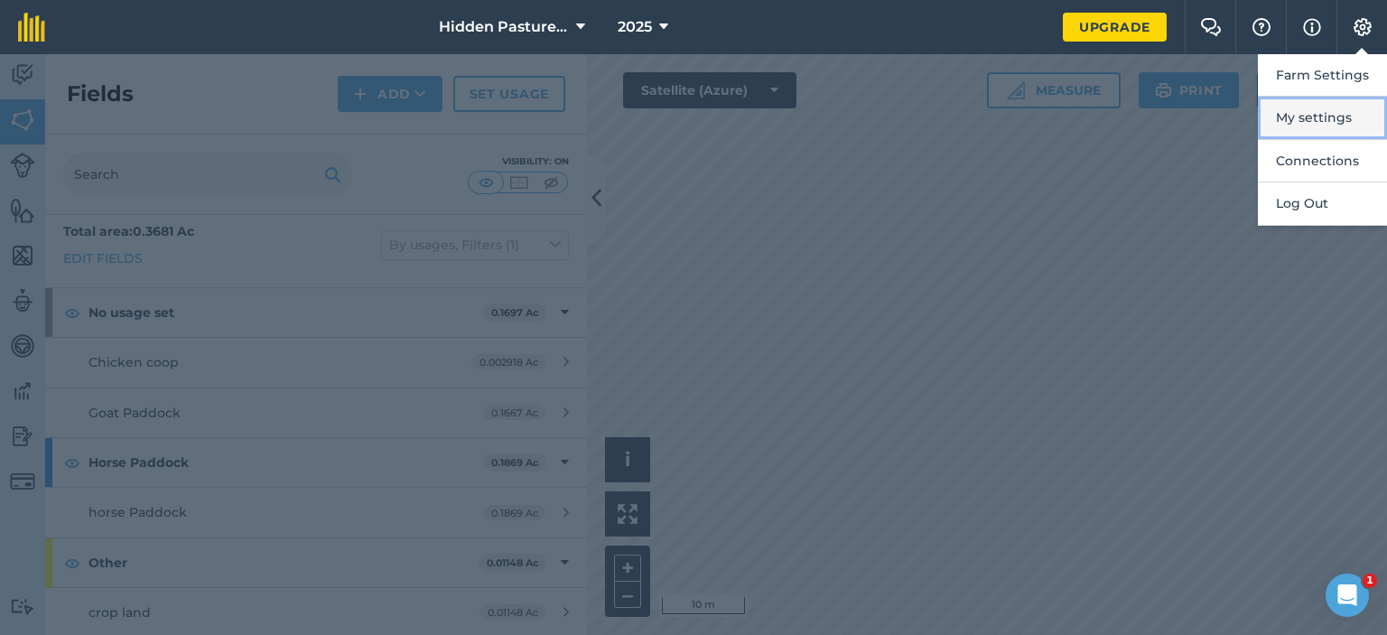
click at [1297, 126] on button "My settings" at bounding box center [1322, 118] width 129 height 42
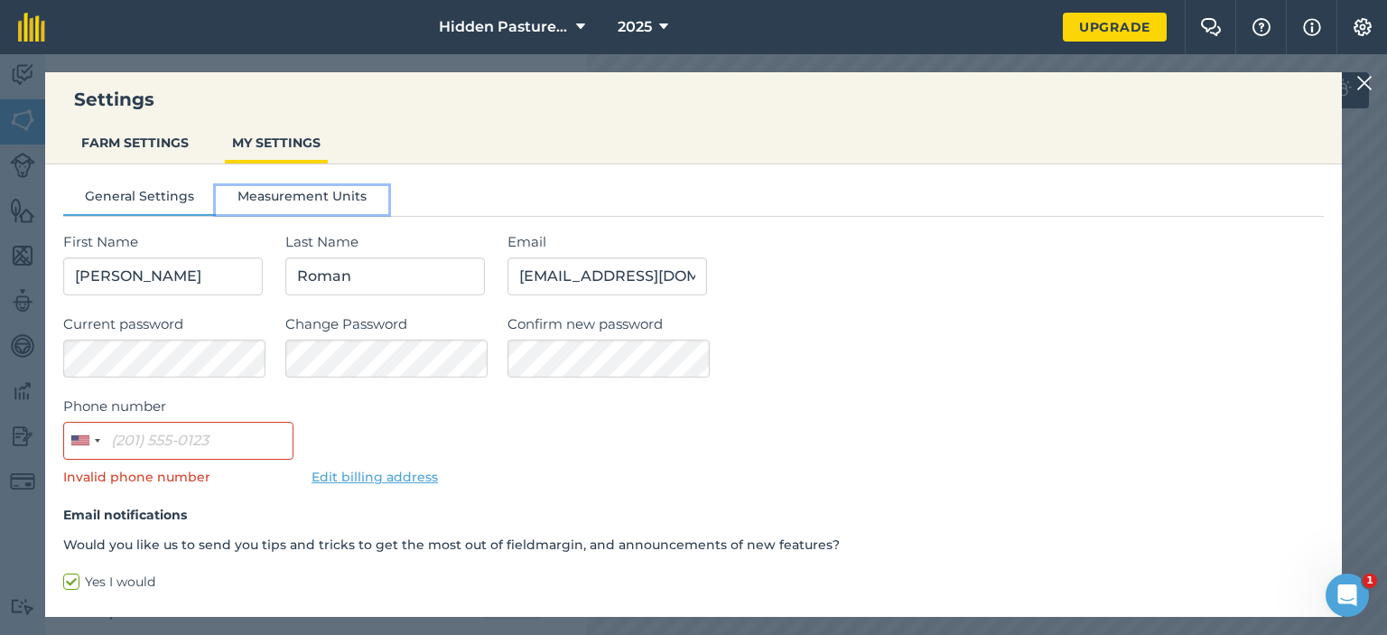
click at [302, 201] on button "Measurement Units" at bounding box center [302, 199] width 172 height 27
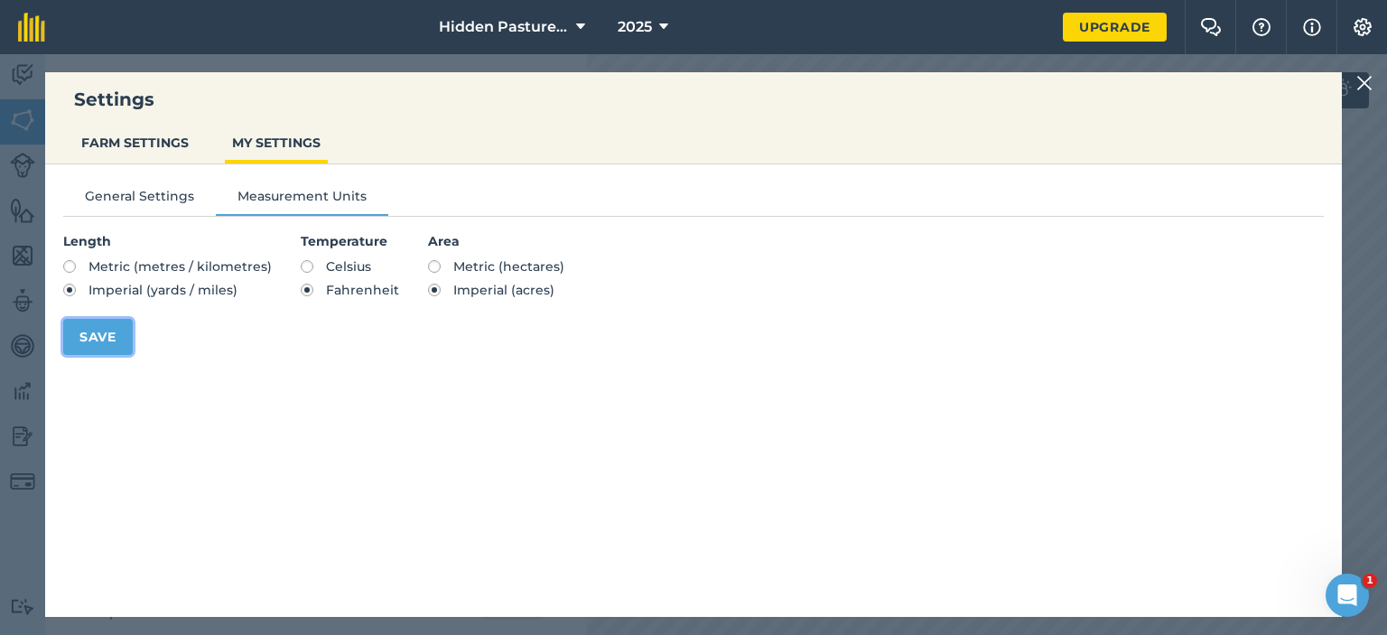
click at [83, 321] on button "Save" at bounding box center [98, 337] width 70 height 36
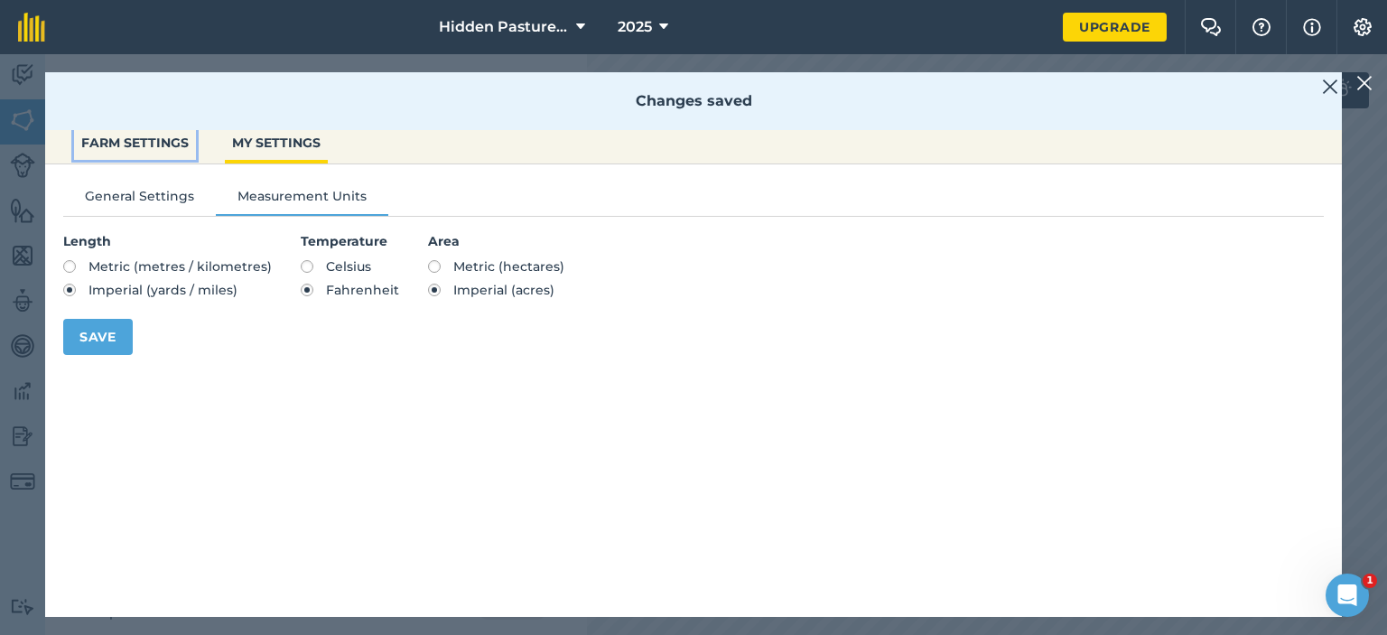
click at [129, 143] on button "FARM SETTINGS" at bounding box center [135, 143] width 122 height 34
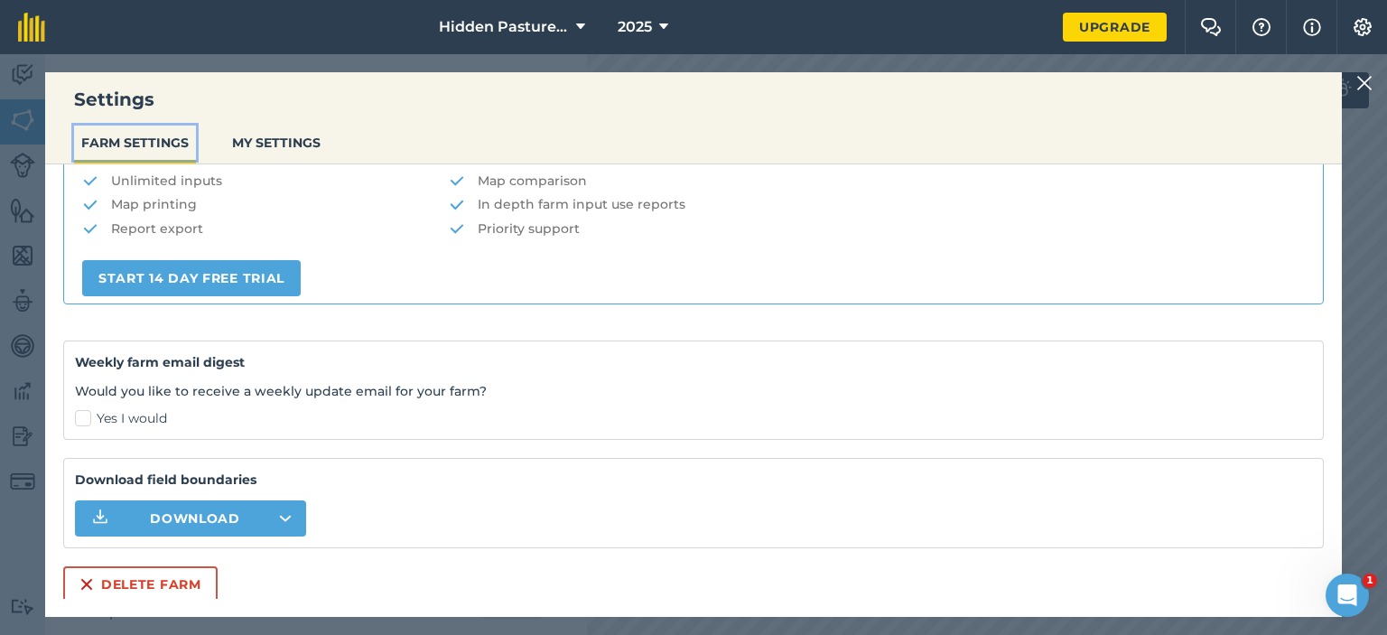
scroll to position [0, 0]
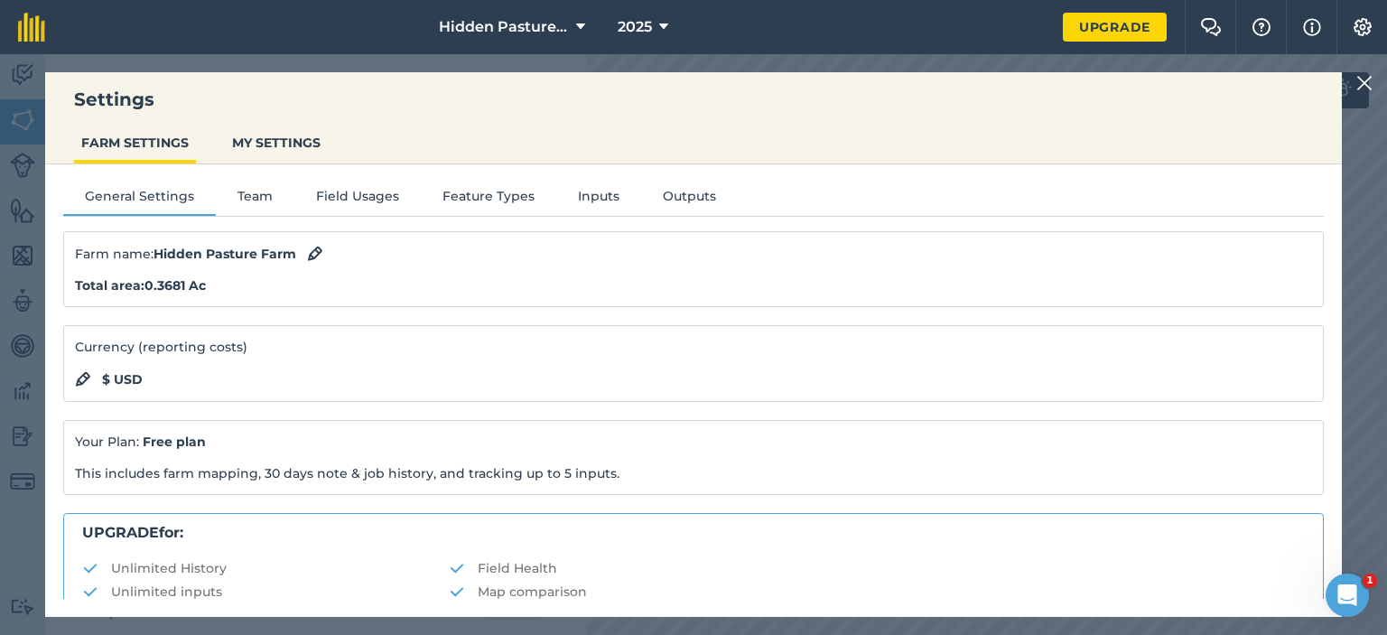
click at [1361, 77] on img at bounding box center [1364, 83] width 16 height 22
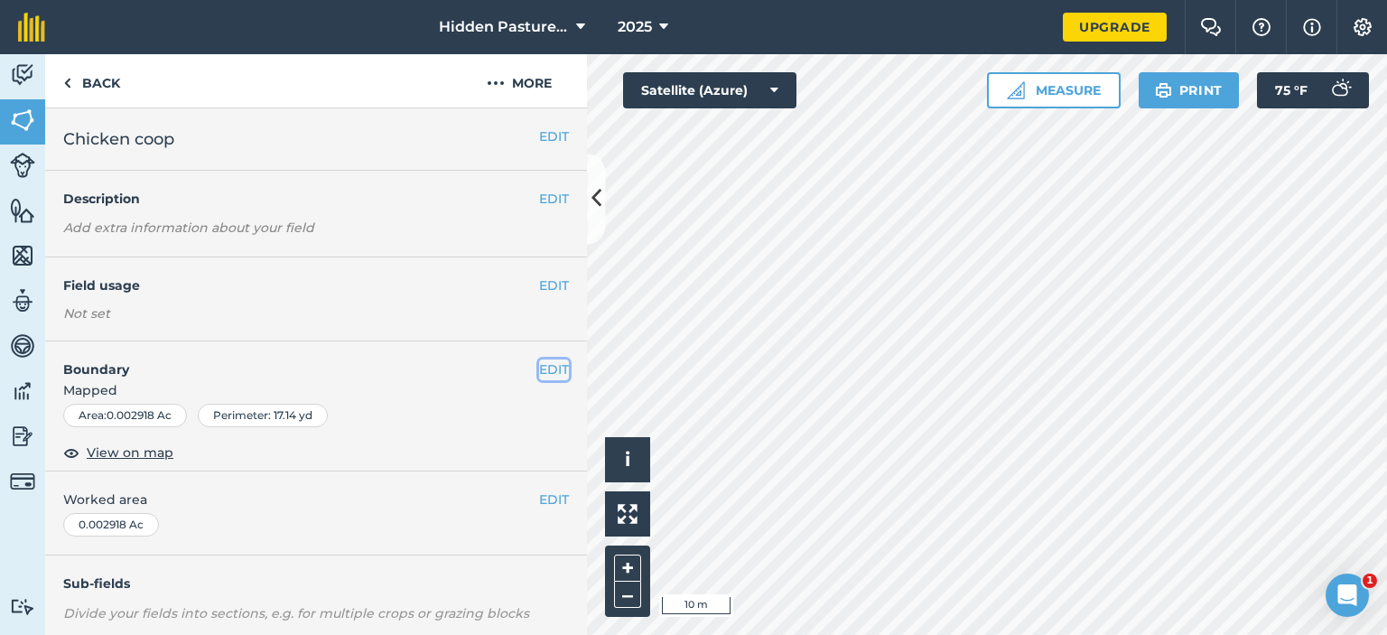
click at [539, 370] on button "EDIT" at bounding box center [554, 369] width 30 height 20
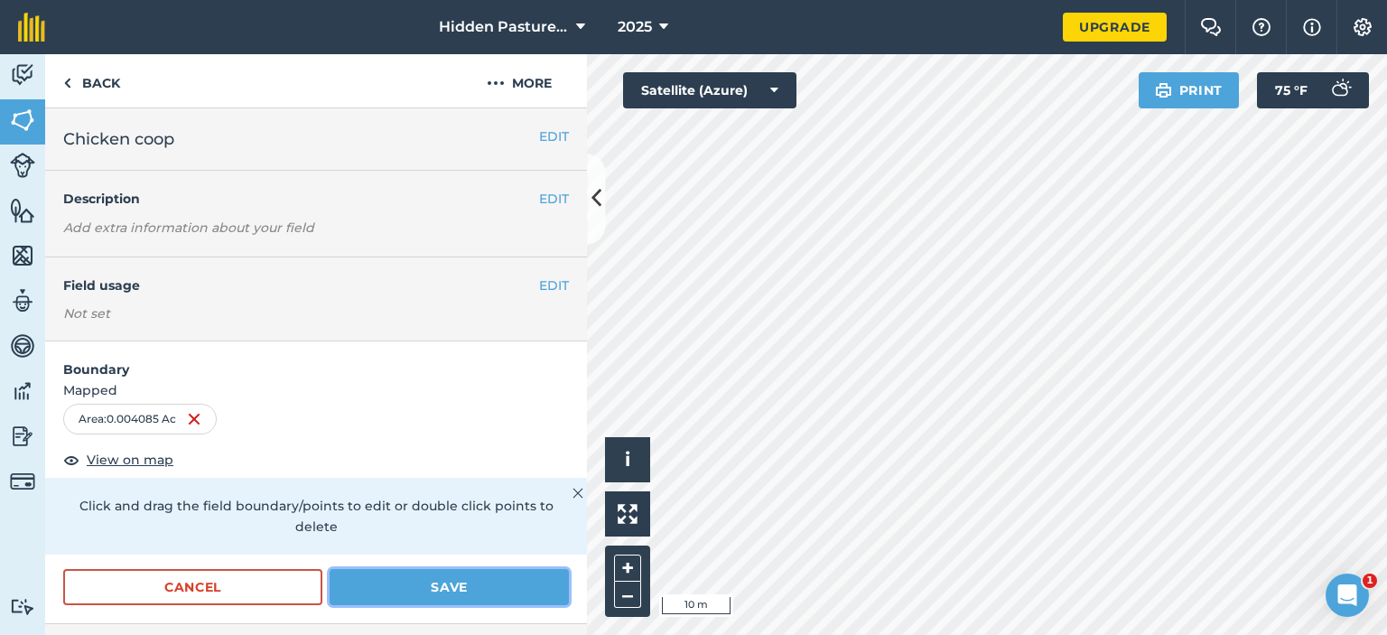
click at [491, 572] on button "Save" at bounding box center [449, 587] width 239 height 36
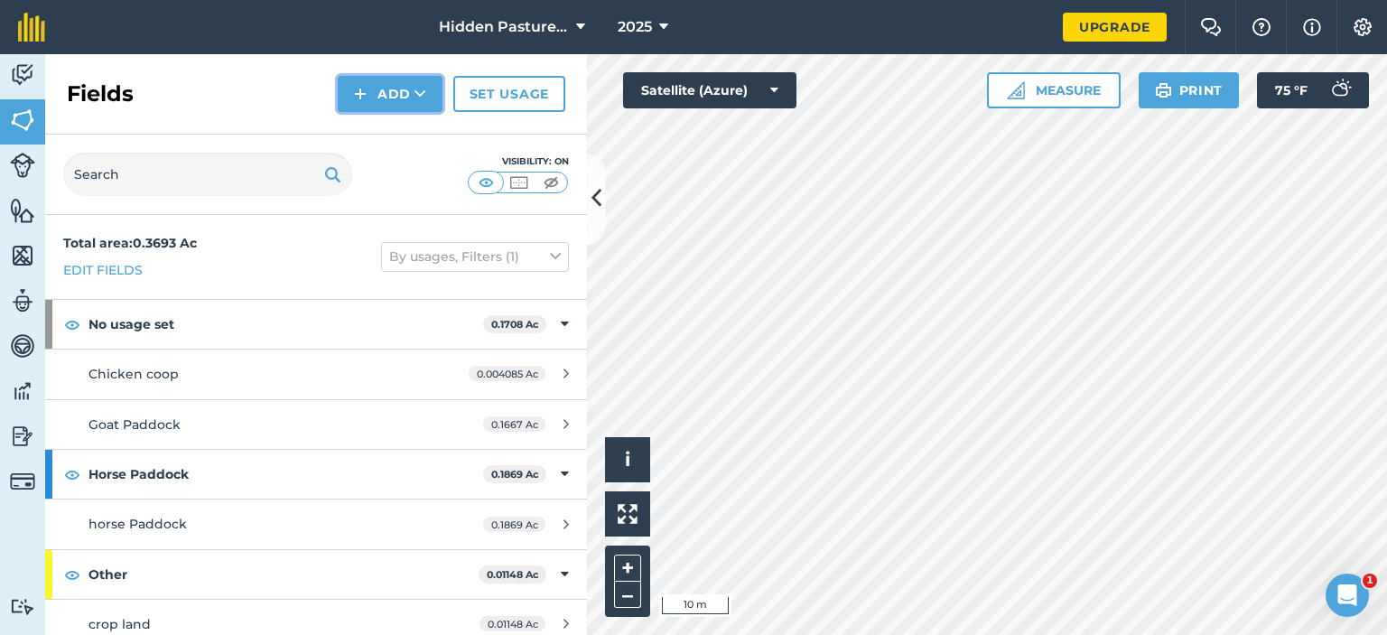
click at [405, 104] on button "Add" at bounding box center [390, 94] width 105 height 36
click at [392, 141] on link "Draw" at bounding box center [389, 135] width 99 height 40
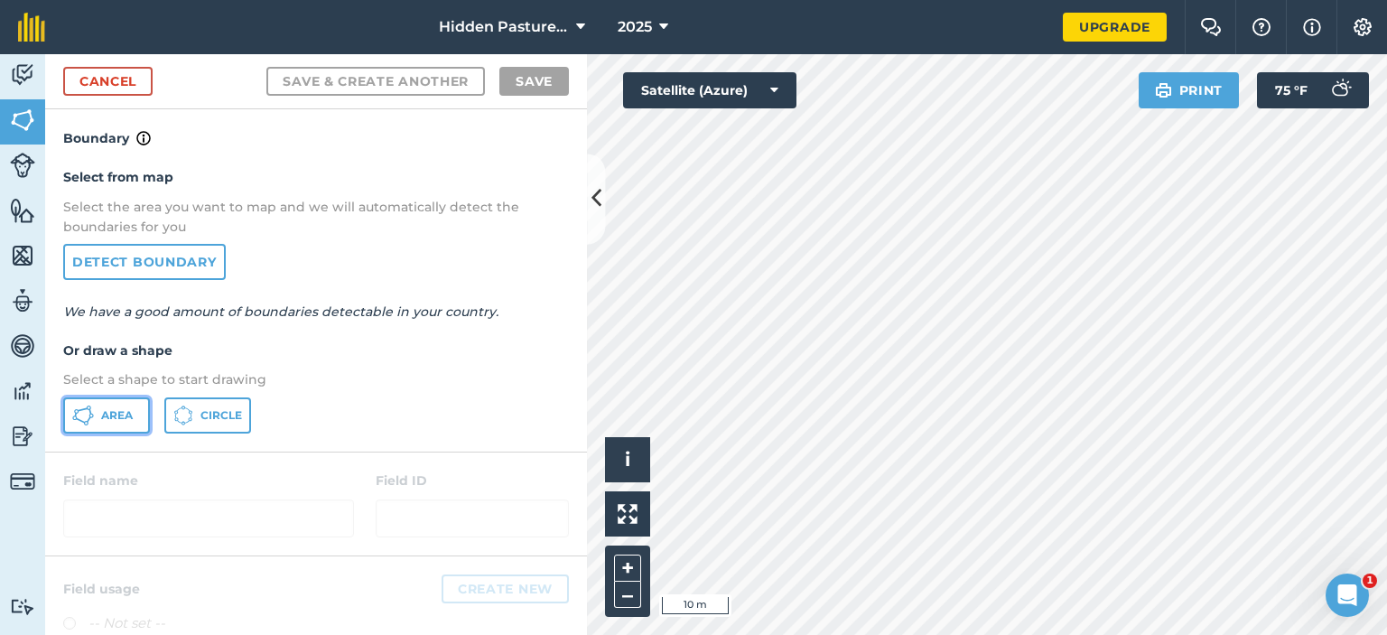
click at [104, 422] on button "Area" at bounding box center [106, 415] width 87 height 36
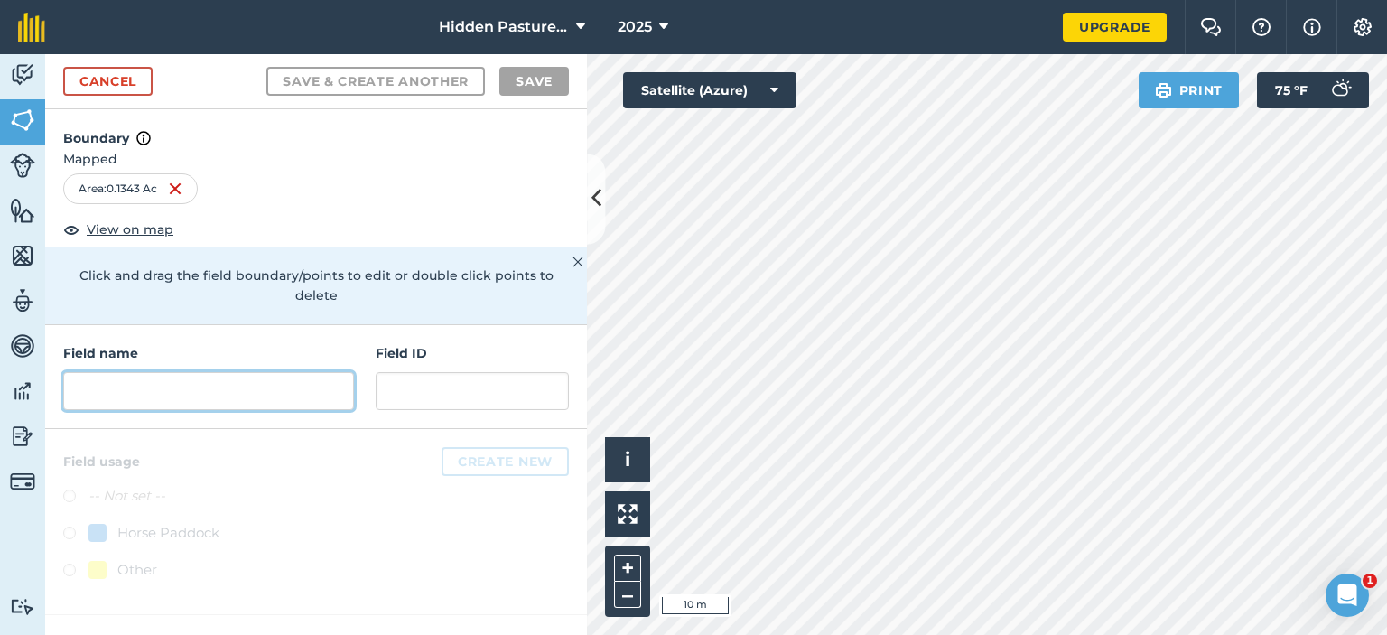
click at [259, 372] on input "text" at bounding box center [208, 391] width 291 height 38
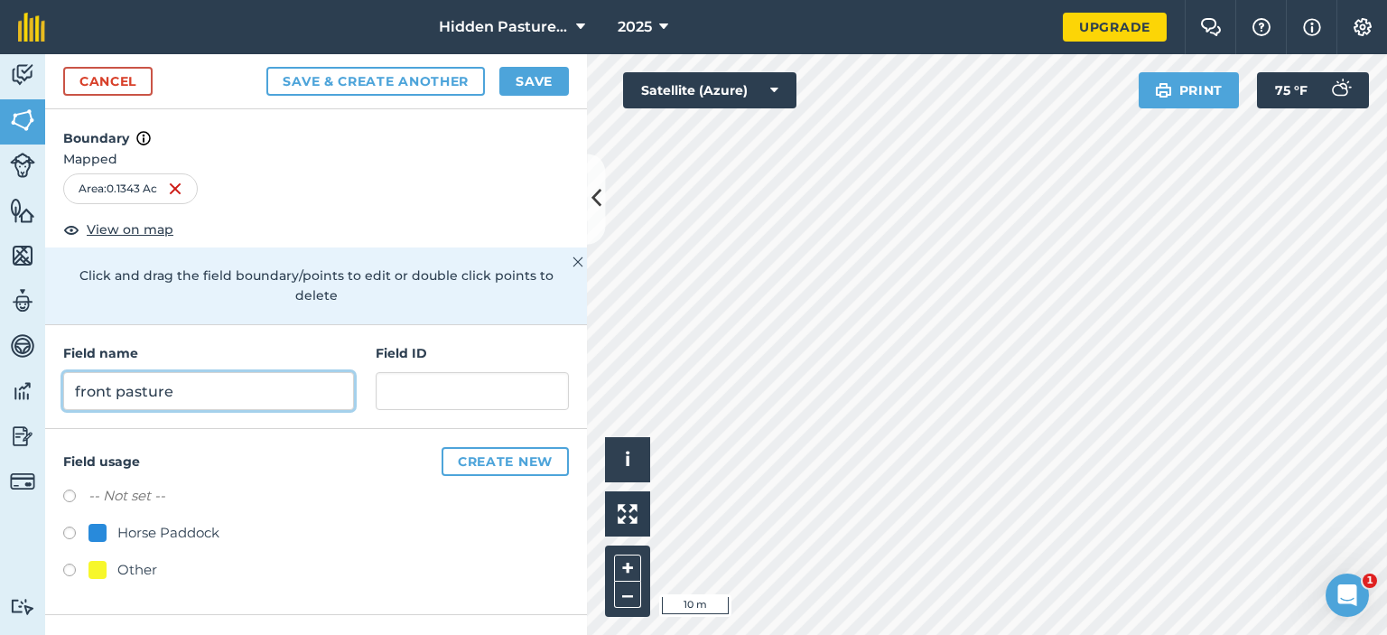
type input "front pasture"
click at [437, 67] on div "Save & Create Another Save" at bounding box center [417, 81] width 303 height 29
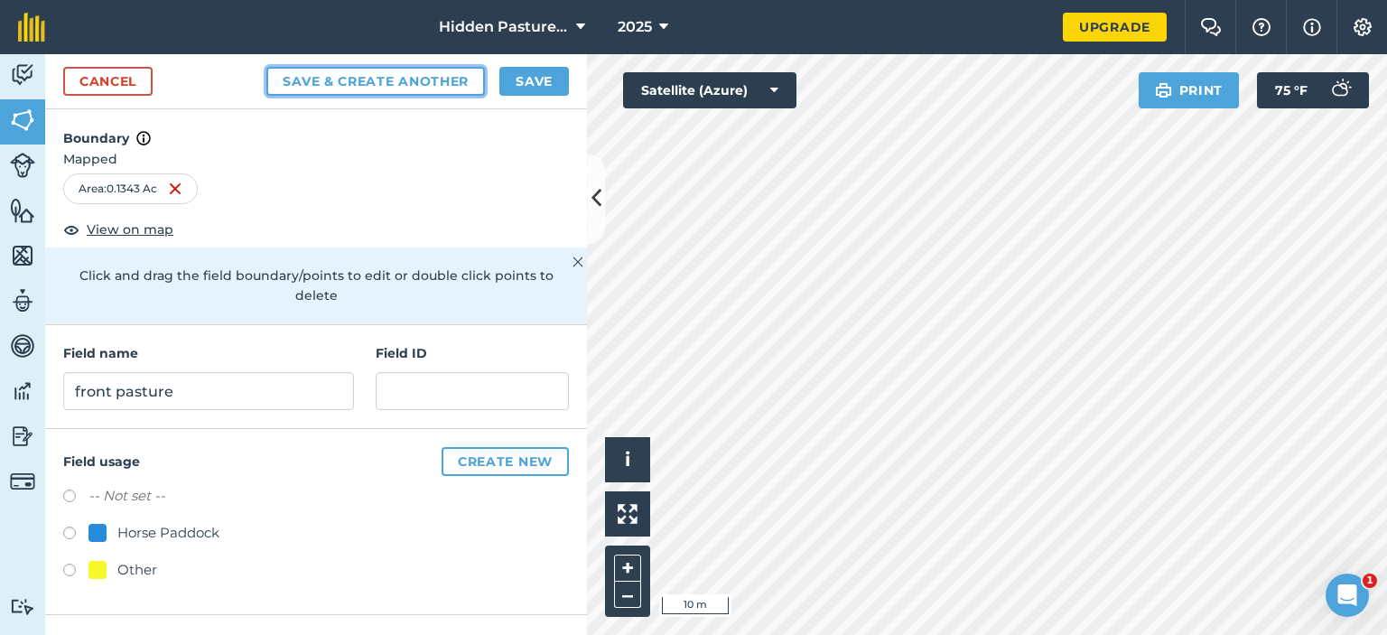
click at [433, 89] on button "Save & Create Another" at bounding box center [375, 81] width 219 height 29
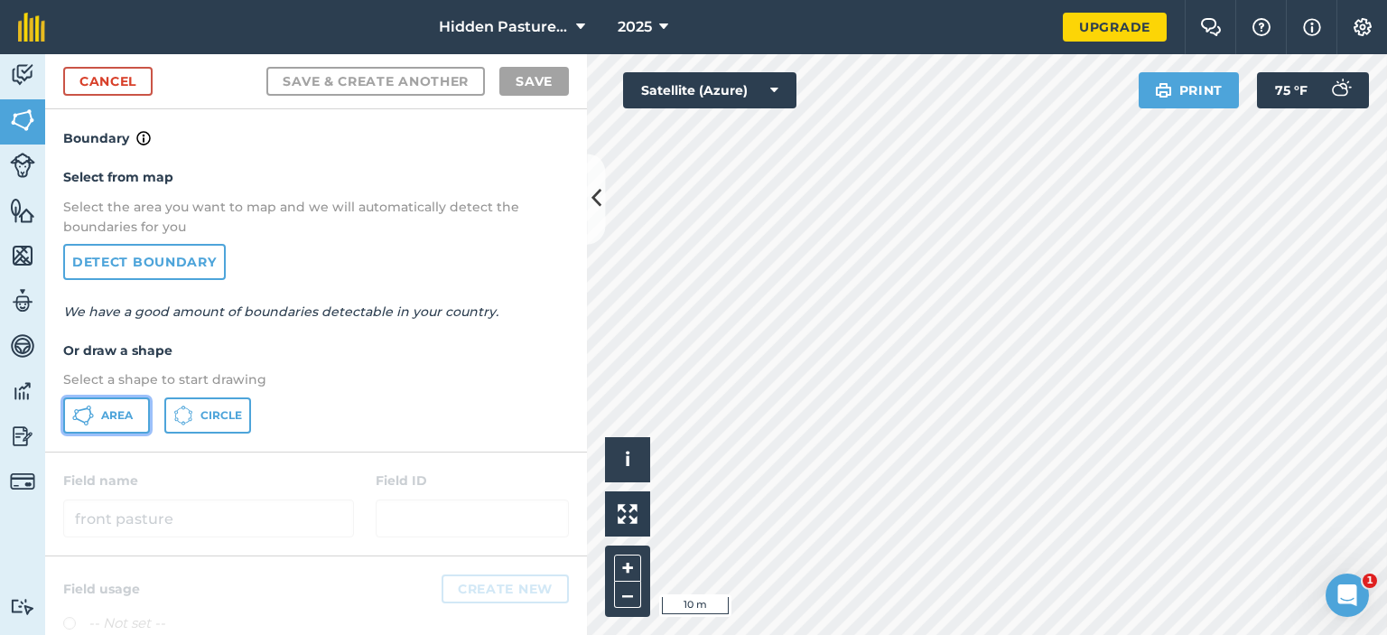
click at [108, 415] on span "Area" at bounding box center [117, 415] width 32 height 14
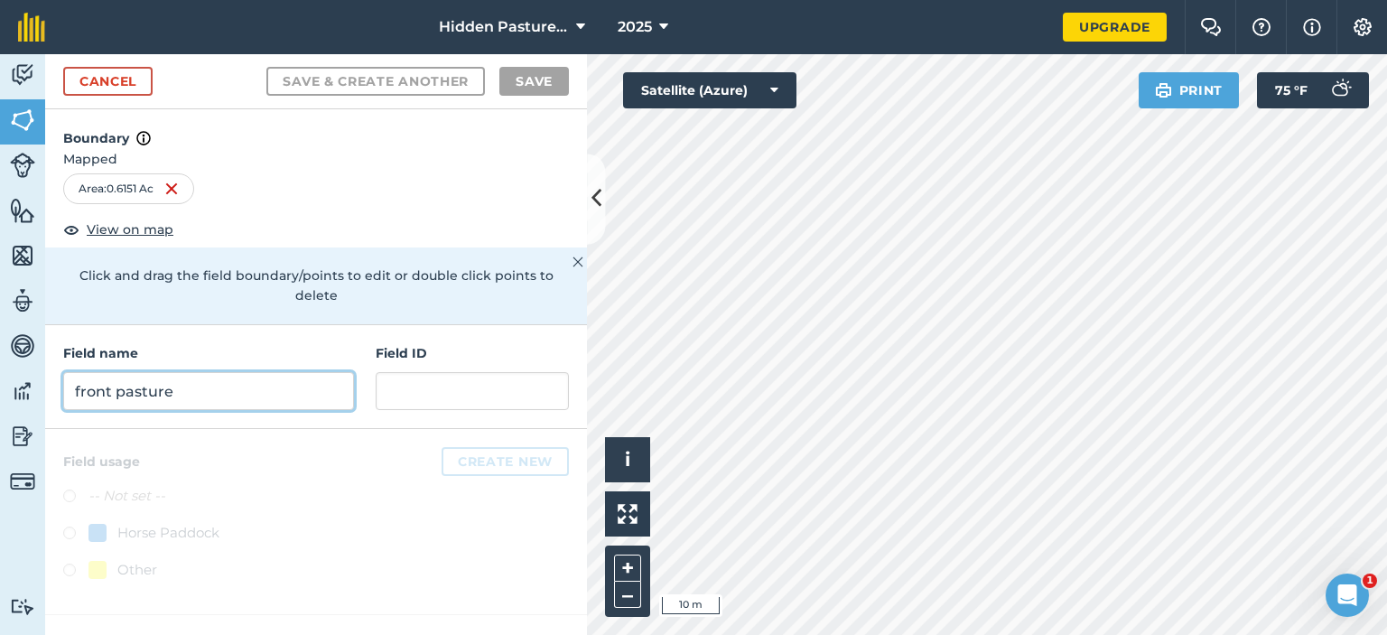
click at [238, 380] on input "front pasture" at bounding box center [208, 391] width 291 height 38
type input "o"
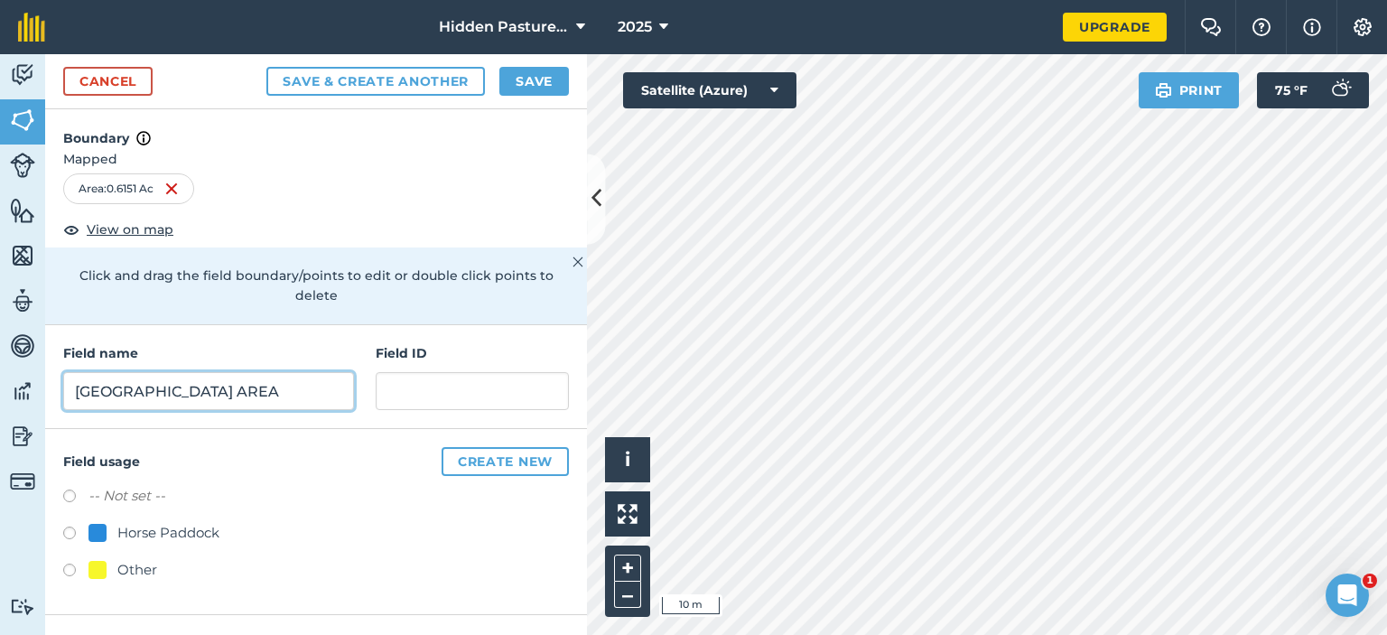
click at [100, 372] on input "WoODLAND AREA" at bounding box center [208, 391] width 291 height 38
type input "WOODLAND AREA"
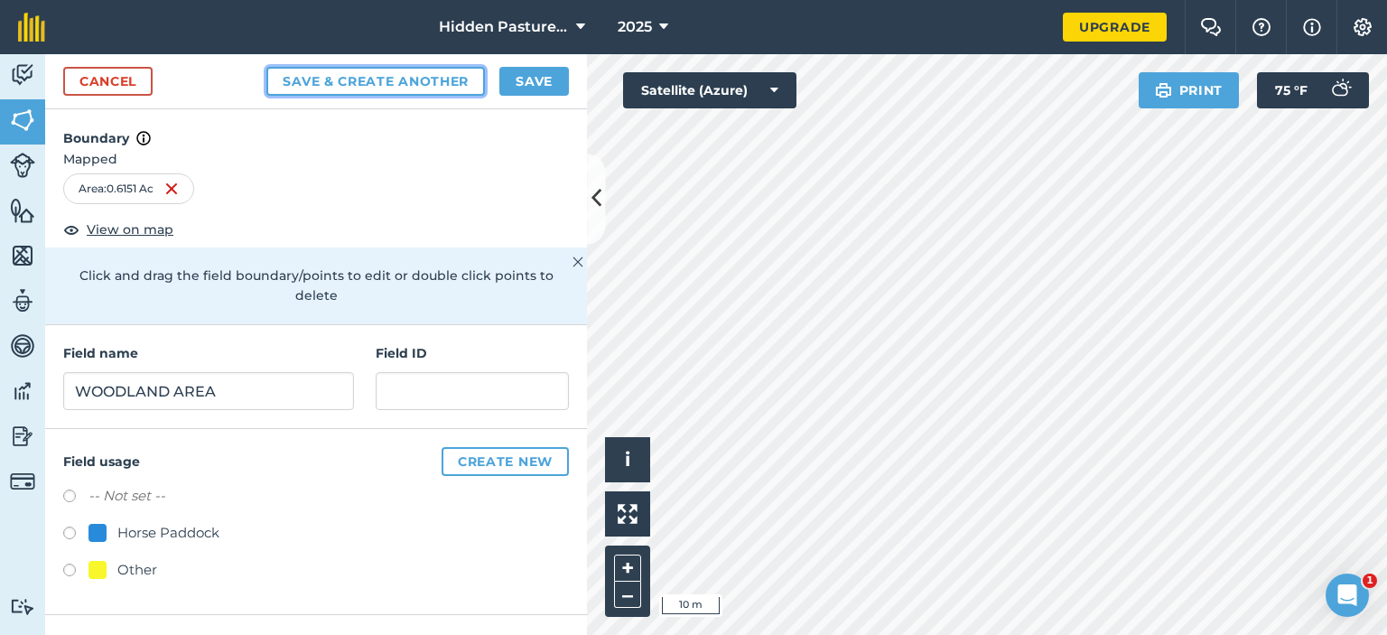
click at [390, 75] on button "Save & Create Another" at bounding box center [375, 81] width 219 height 29
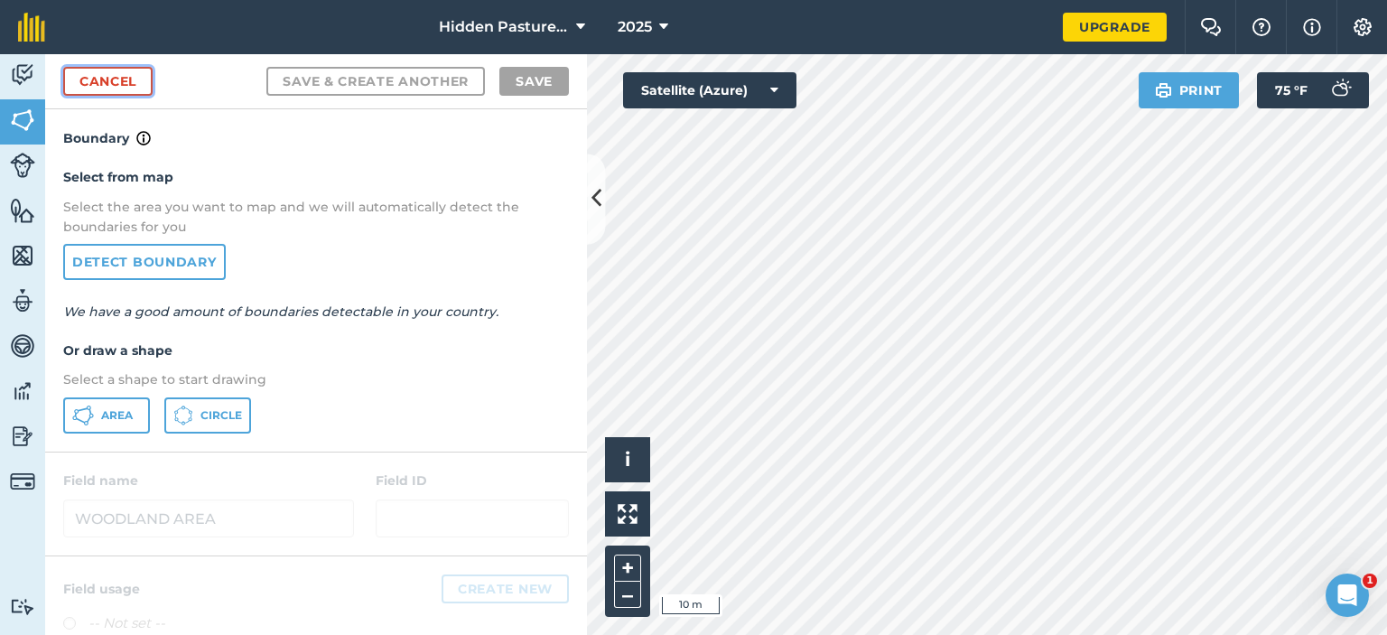
click at [90, 78] on link "Cancel" at bounding box center [107, 81] width 89 height 29
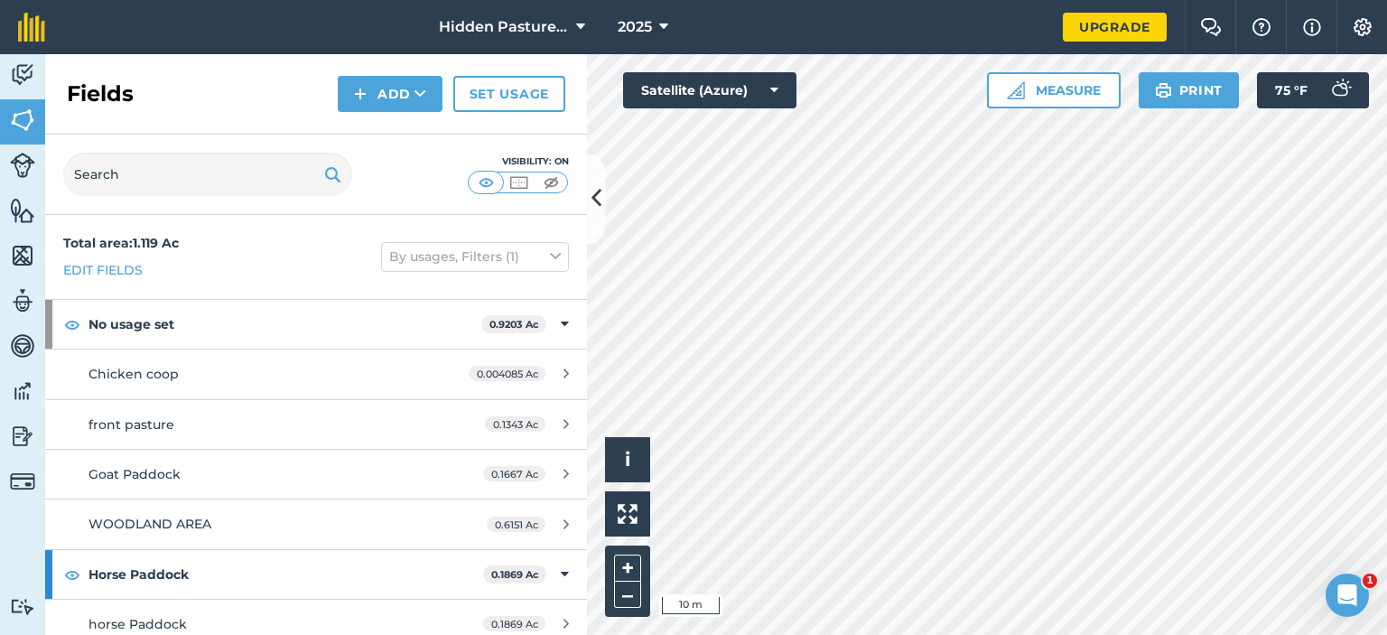
scroll to position [112, 0]
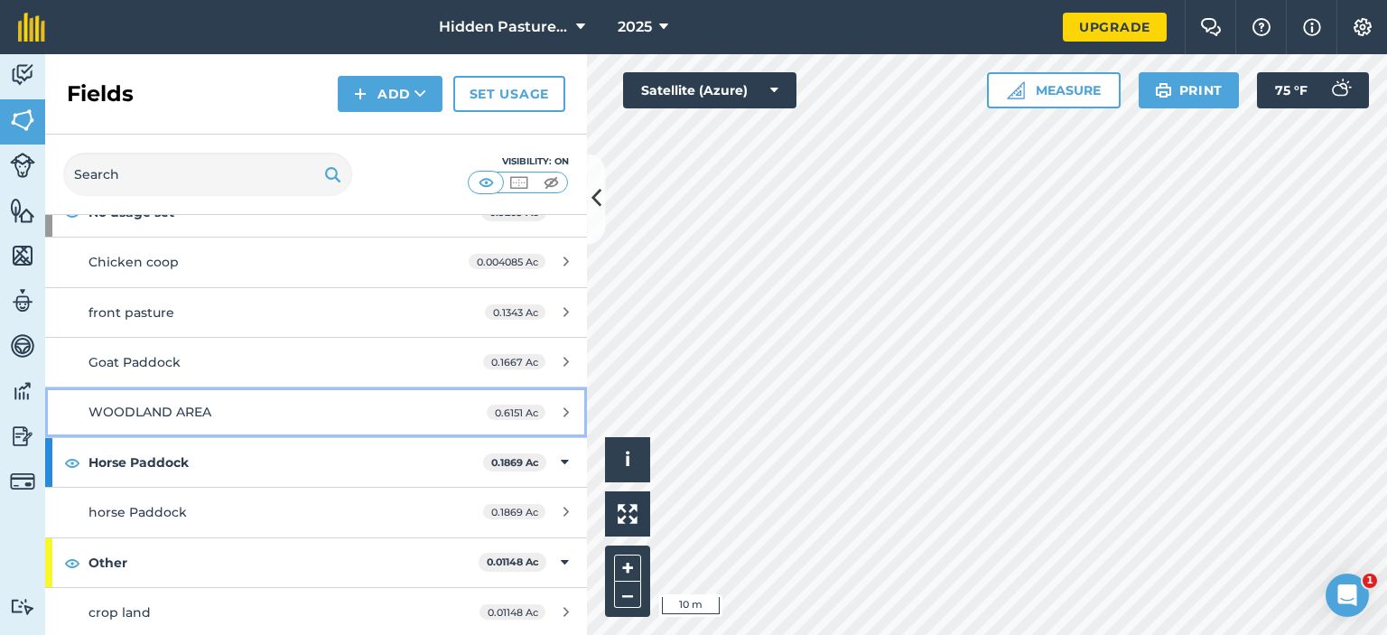
click at [244, 415] on div "WOODLAND AREA" at bounding box center [259, 412] width 340 height 20
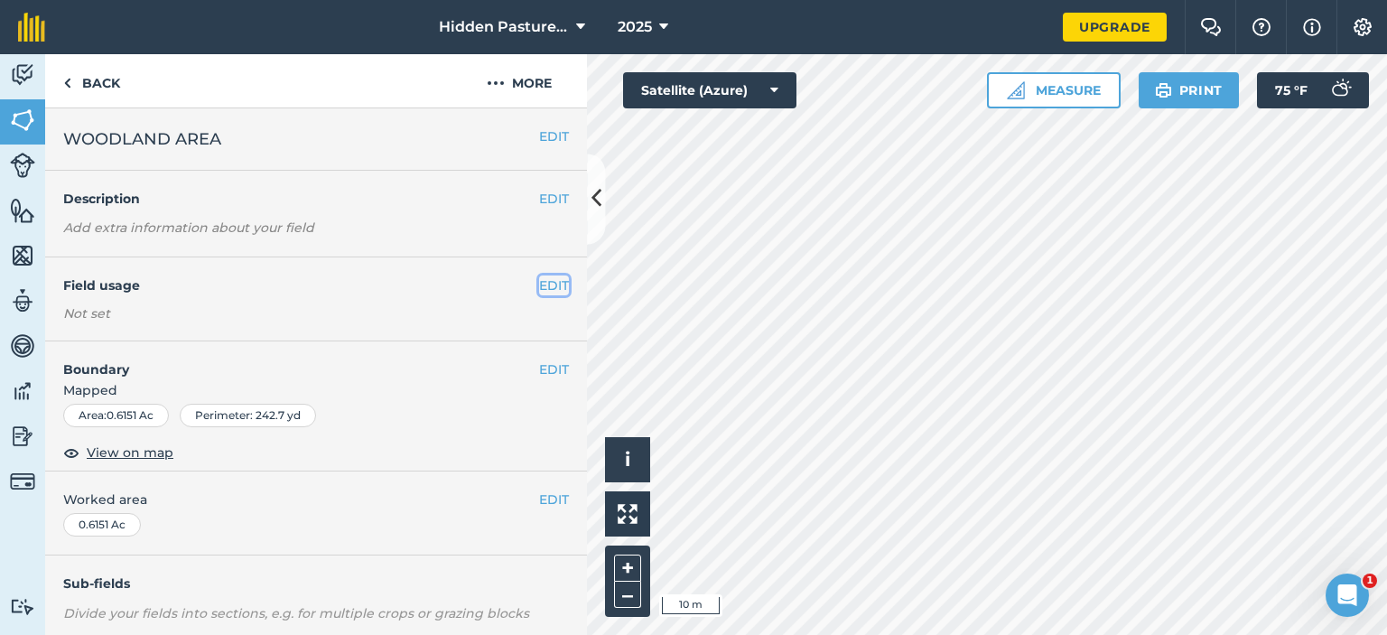
click at [539, 278] on button "EDIT" at bounding box center [554, 285] width 30 height 20
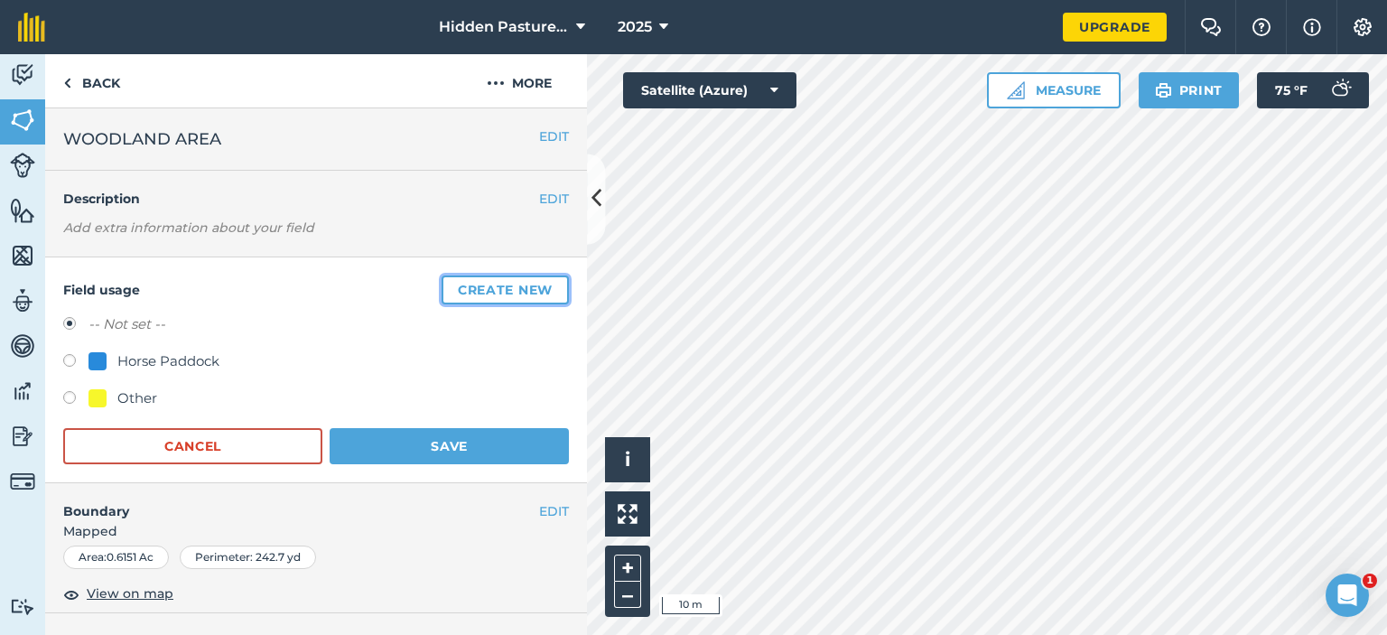
click at [504, 278] on button "Create new" at bounding box center [505, 289] width 127 height 29
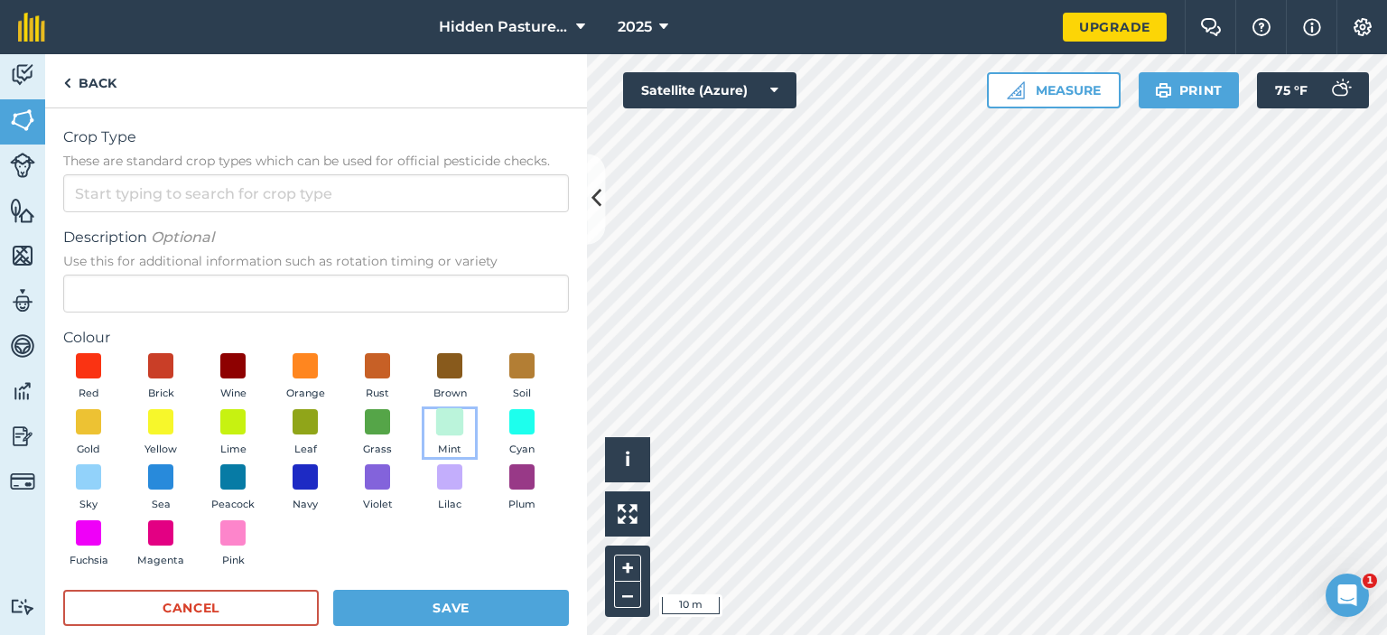
click at [436, 435] on span at bounding box center [450, 421] width 28 height 28
click at [508, 380] on span at bounding box center [522, 366] width 28 height 28
click at [364, 491] on span at bounding box center [378, 477] width 28 height 28
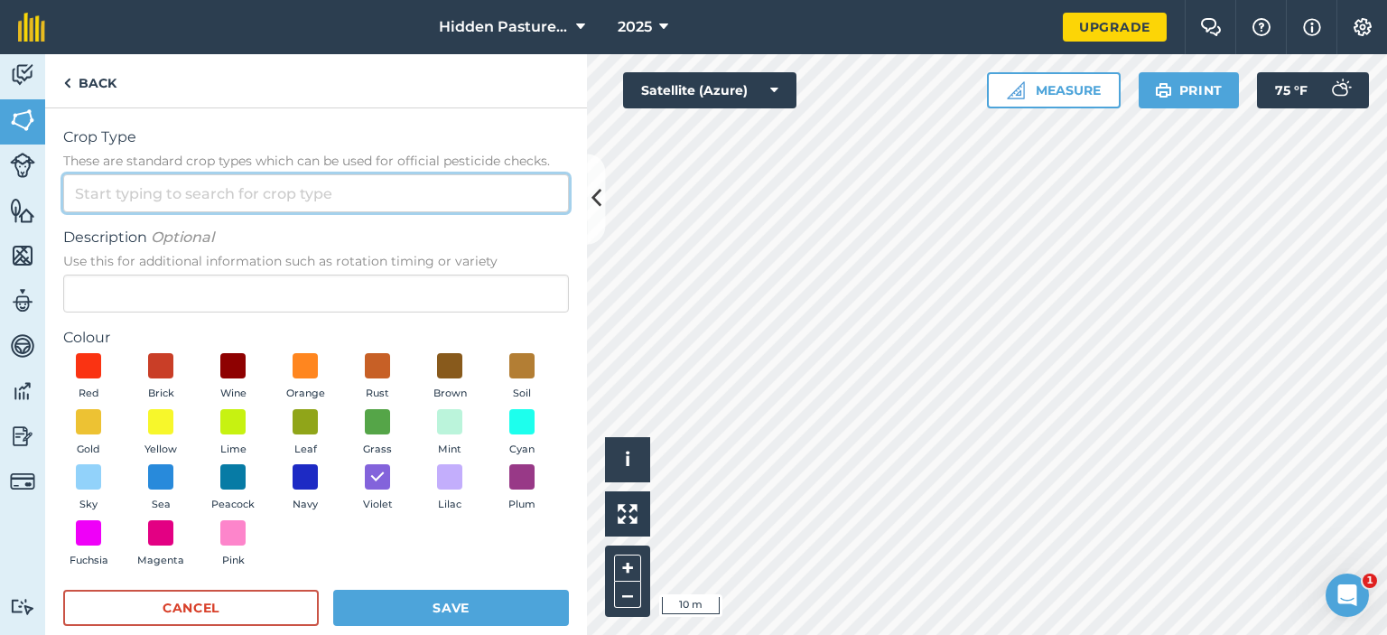
click at [224, 201] on input "Crop Type These are standard crop types which can be used for official pesticid…" at bounding box center [316, 193] width 506 height 38
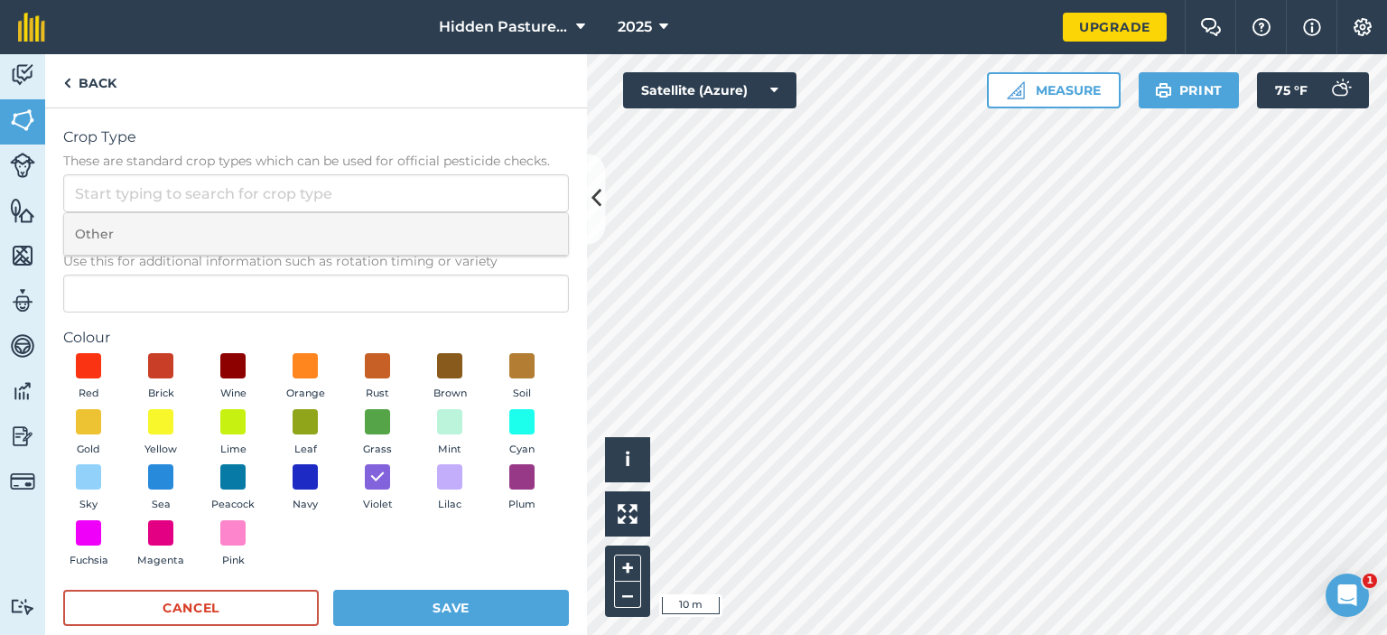
click at [195, 238] on li "Other" at bounding box center [316, 234] width 504 height 42
type input "Other"
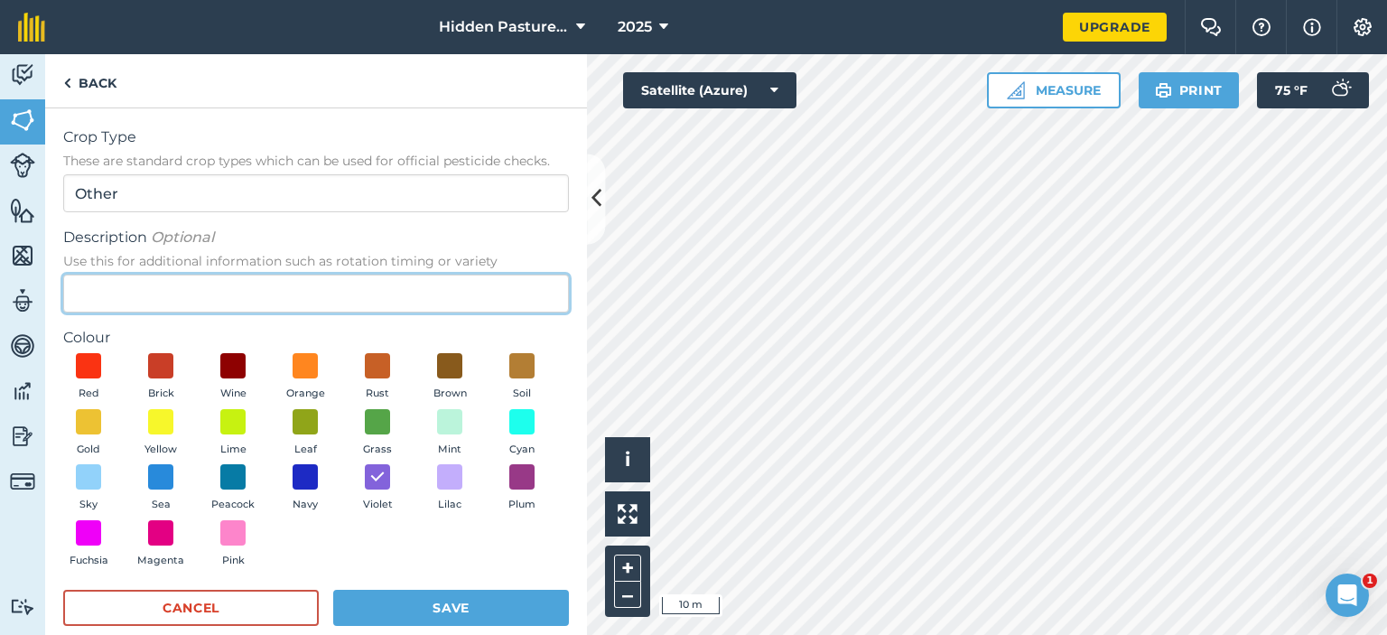
click at [199, 292] on input "Description Optional Use this for additional information such as rotation timin…" at bounding box center [316, 294] width 506 height 38
type input "Woodland area"
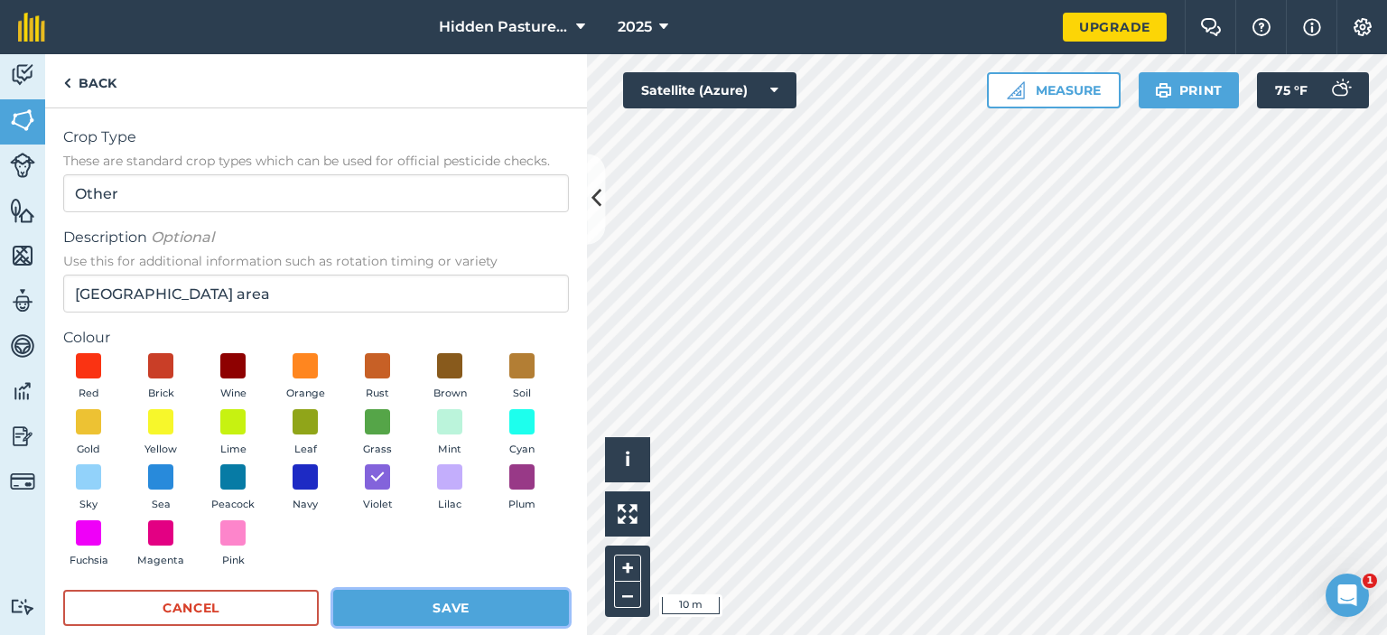
click at [444, 615] on button "Save" at bounding box center [451, 608] width 236 height 36
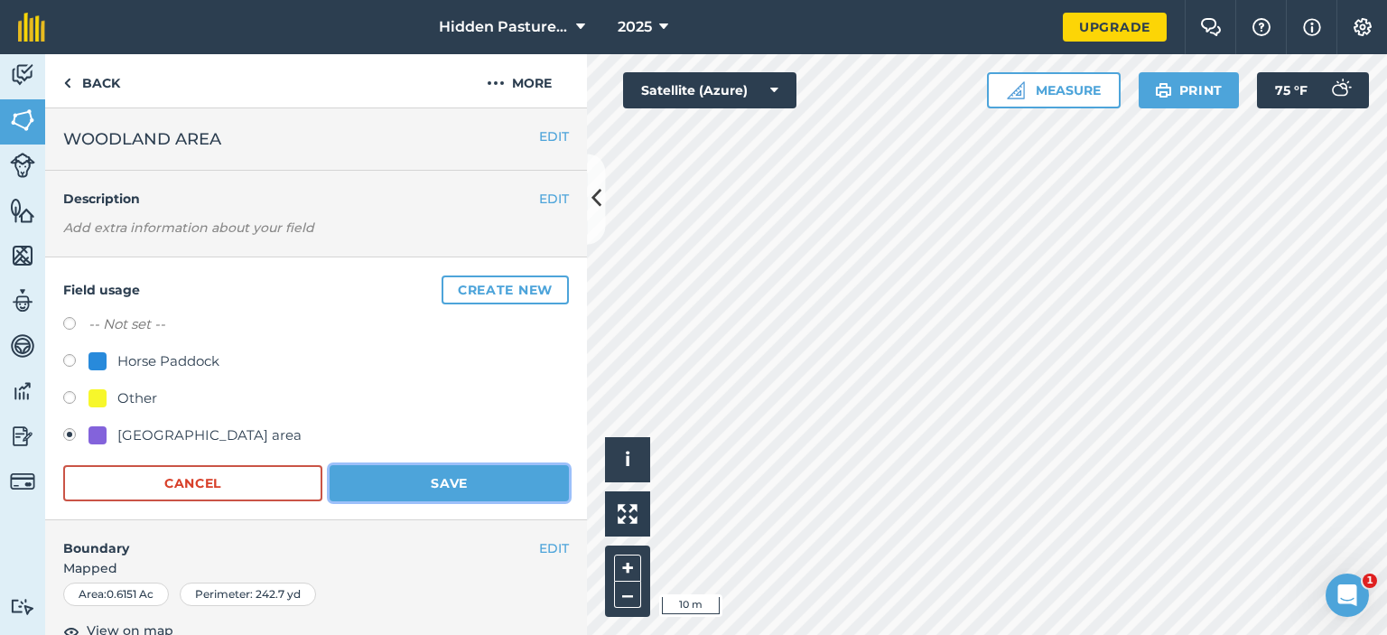
click at [439, 480] on button "Save" at bounding box center [449, 483] width 239 height 36
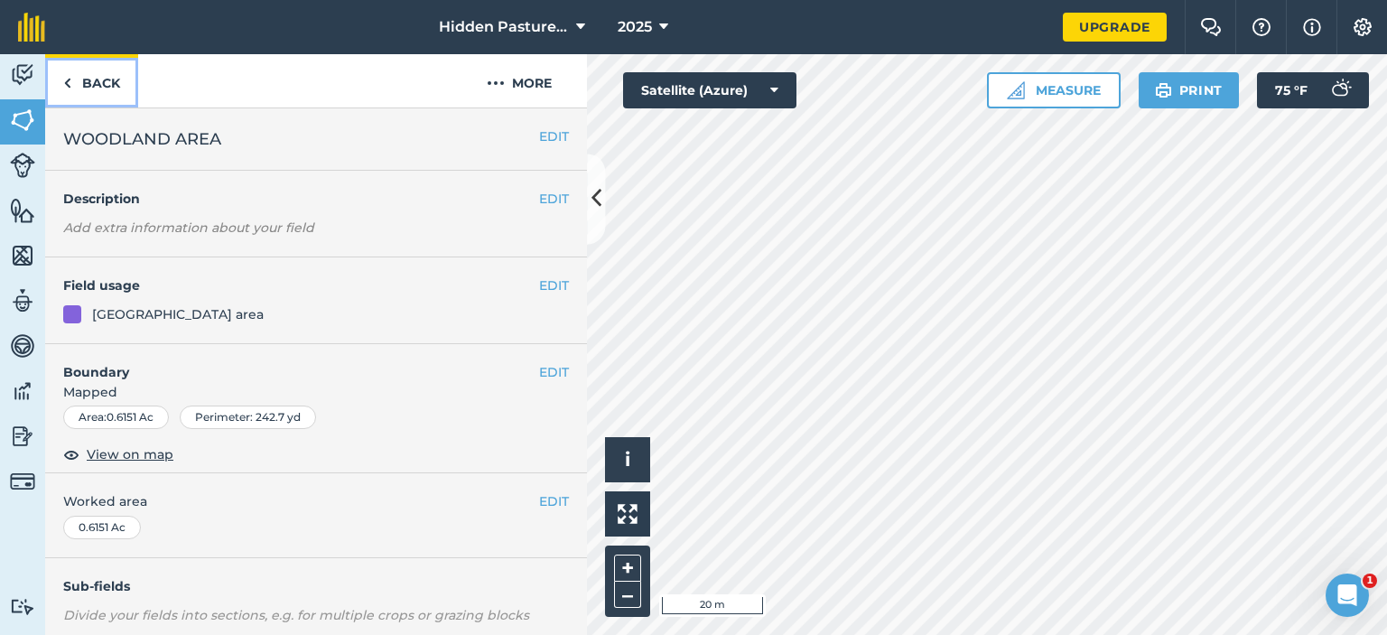
click at [101, 81] on link "Back" at bounding box center [91, 80] width 93 height 53
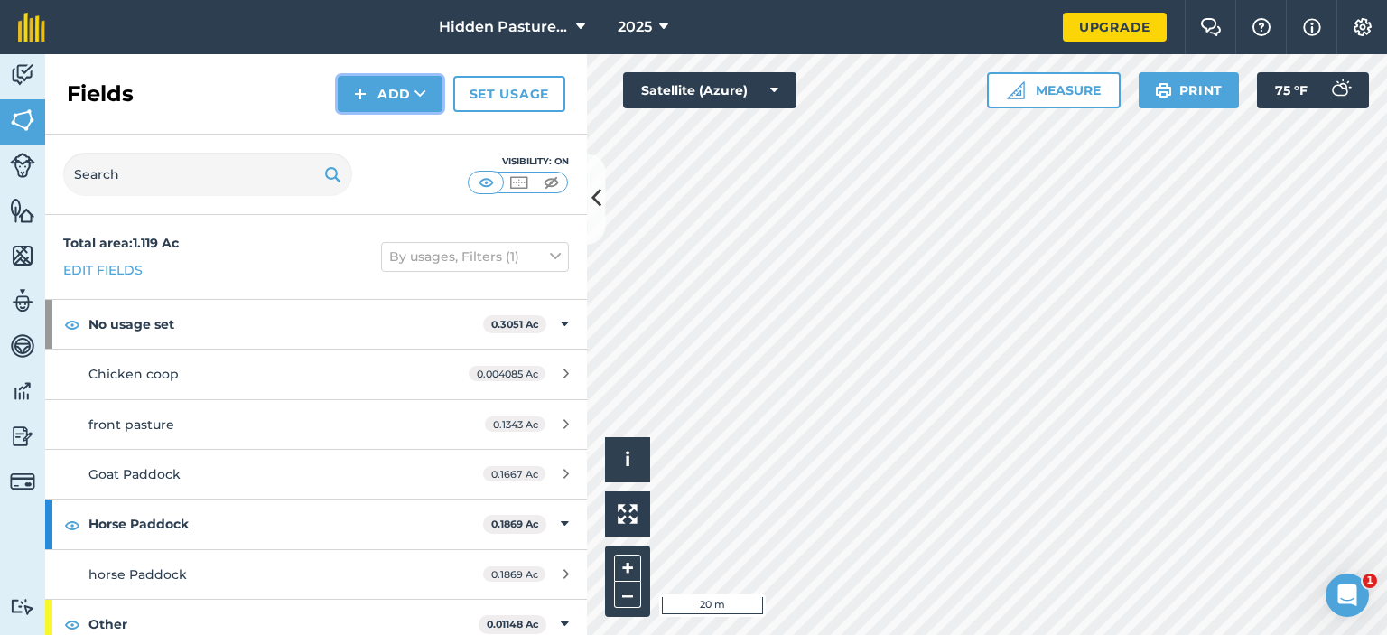
click at [380, 97] on button "Add" at bounding box center [390, 94] width 105 height 36
click at [391, 130] on link "Draw" at bounding box center [389, 135] width 99 height 40
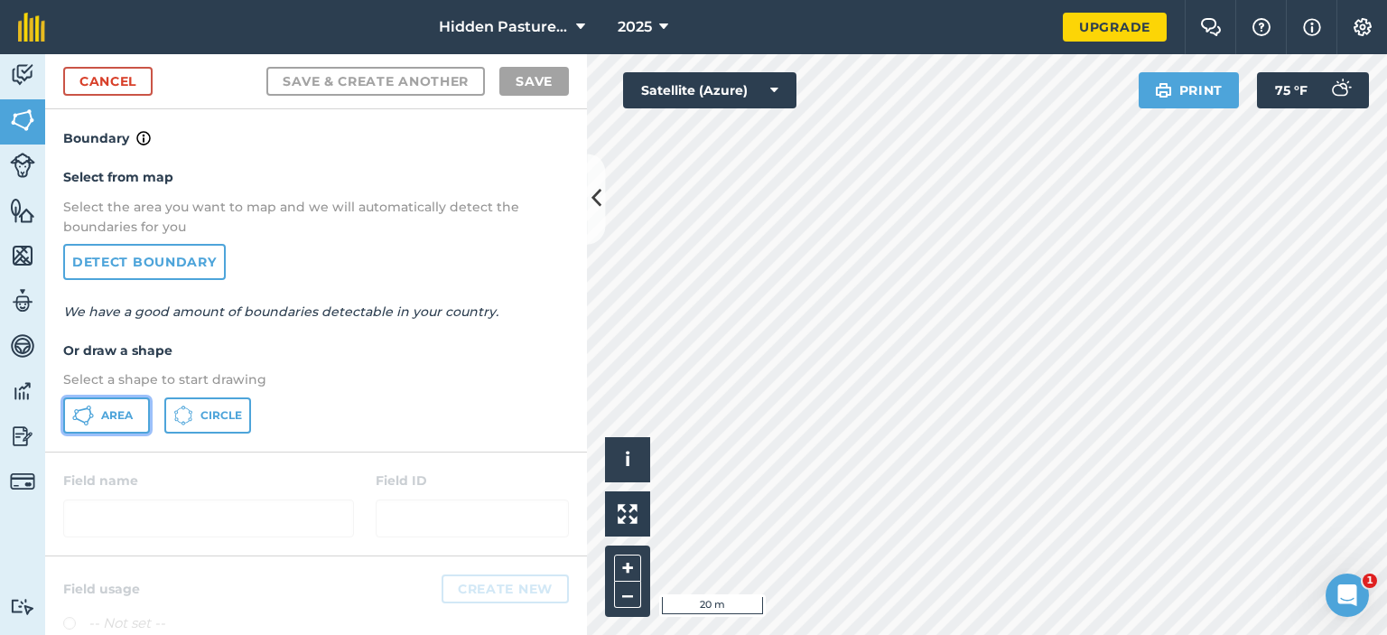
click at [108, 405] on button "Area" at bounding box center [106, 415] width 87 height 36
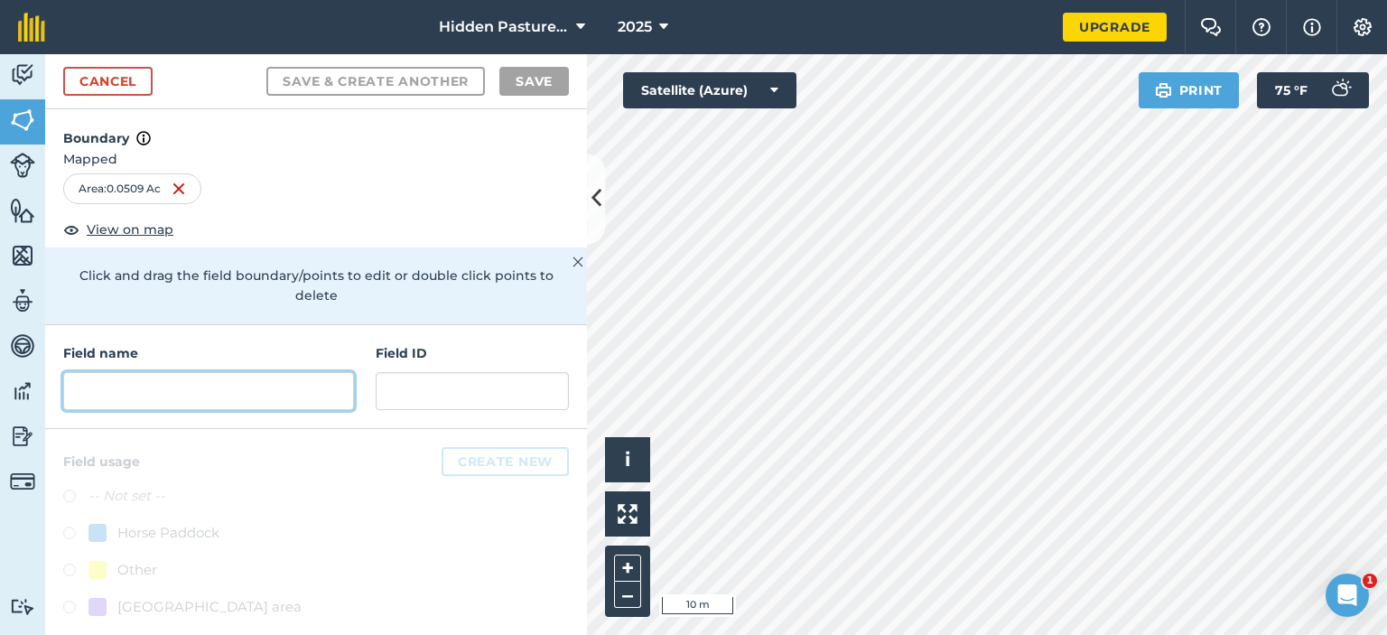
click at [131, 375] on input "text" at bounding box center [208, 391] width 291 height 38
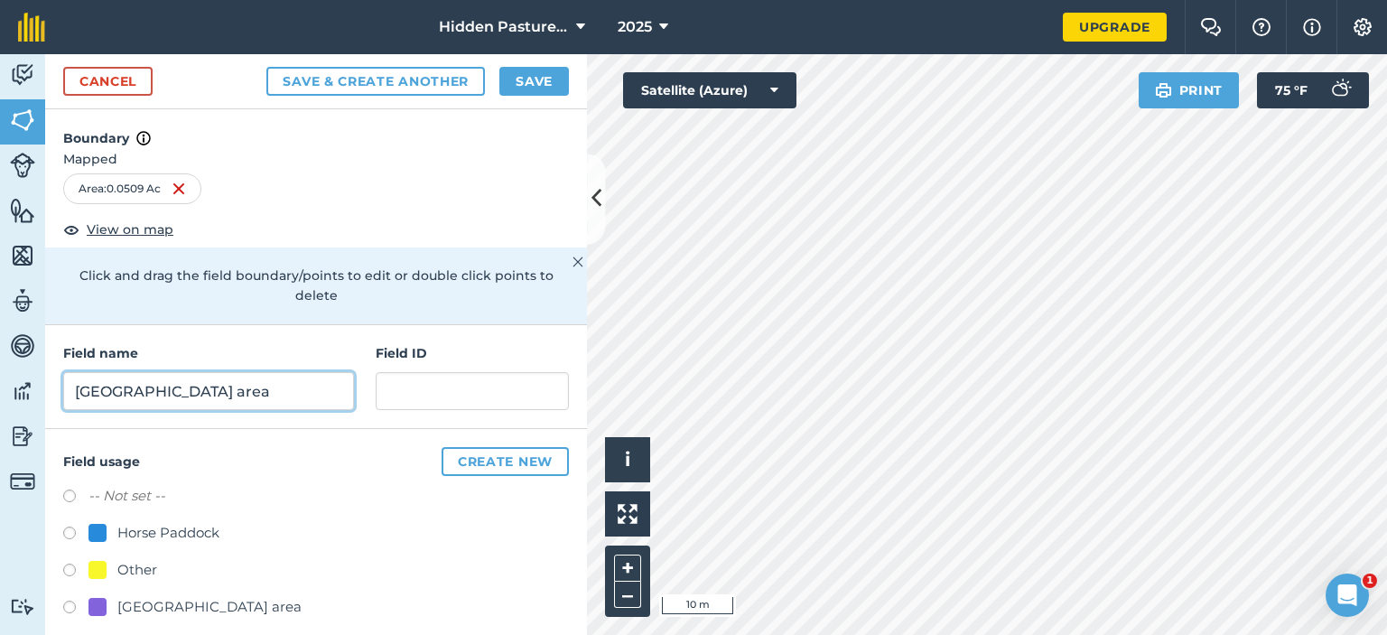
type input "Woodland area"
click at [65, 601] on label at bounding box center [75, 610] width 25 height 18
radio input "true"
click at [545, 91] on button "Save" at bounding box center [534, 81] width 70 height 29
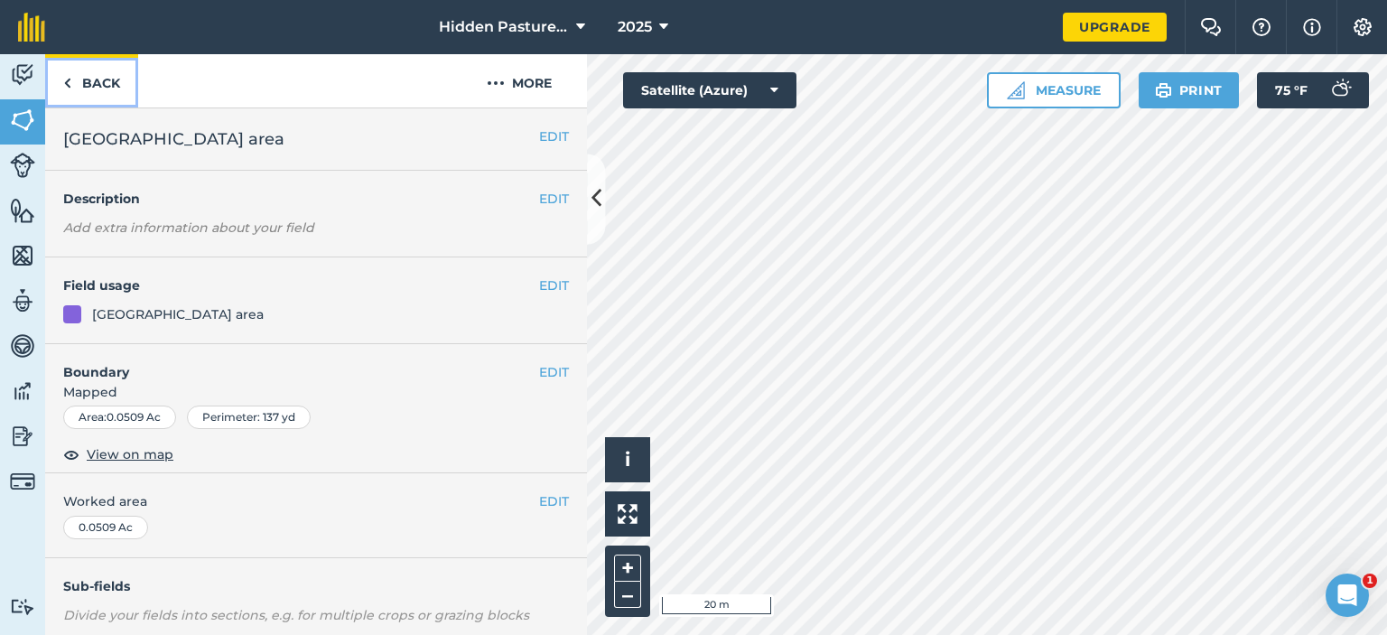
click at [88, 79] on link "Back" at bounding box center [91, 80] width 93 height 53
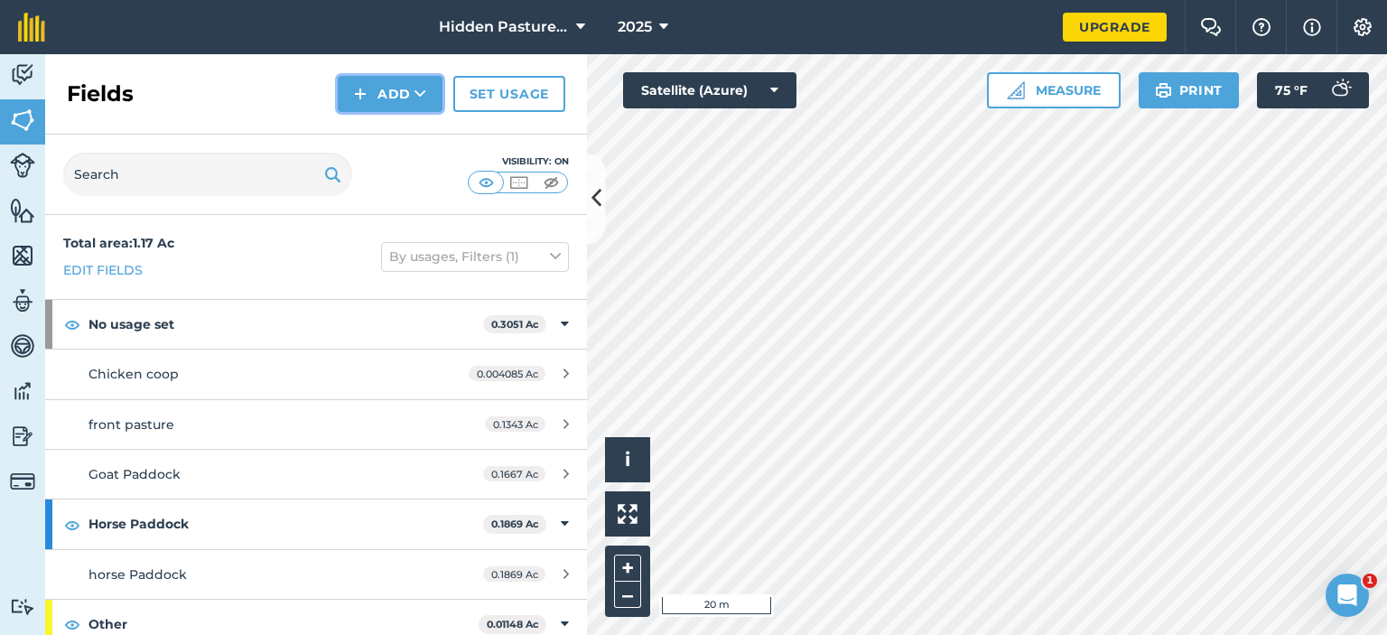
click at [390, 103] on button "Add" at bounding box center [390, 94] width 105 height 36
click at [394, 136] on link "Draw" at bounding box center [389, 135] width 99 height 40
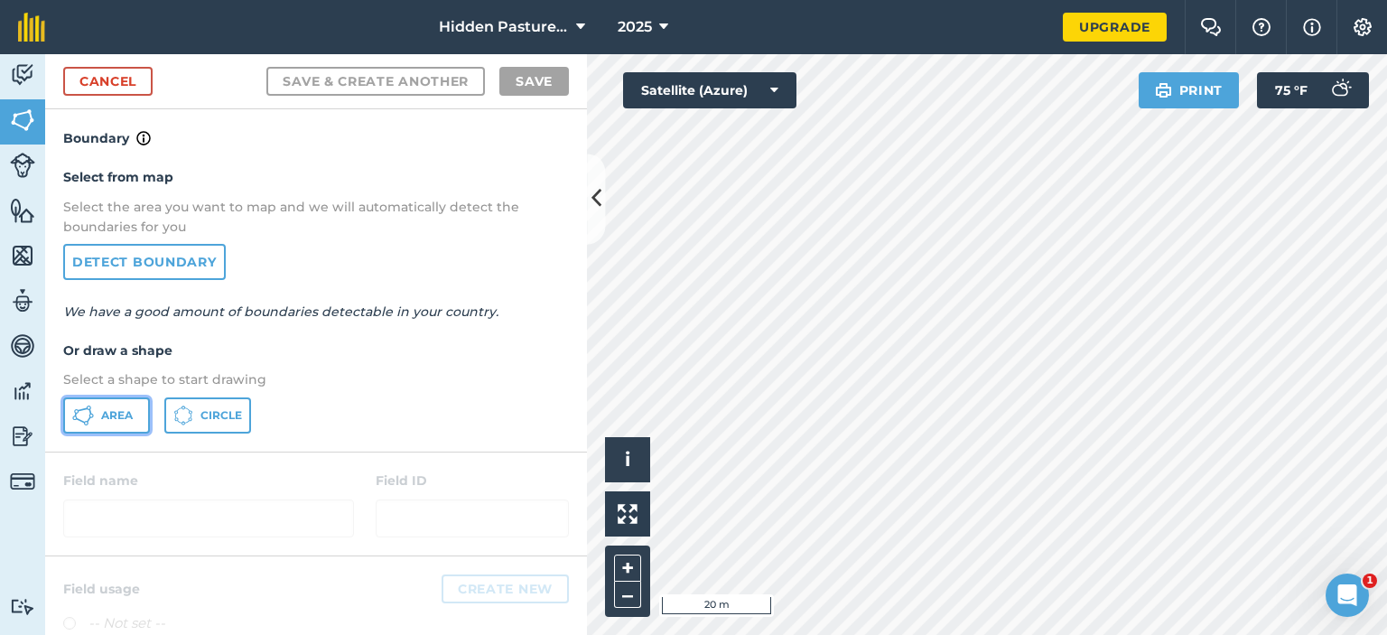
click at [113, 408] on span "Area" at bounding box center [117, 415] width 32 height 14
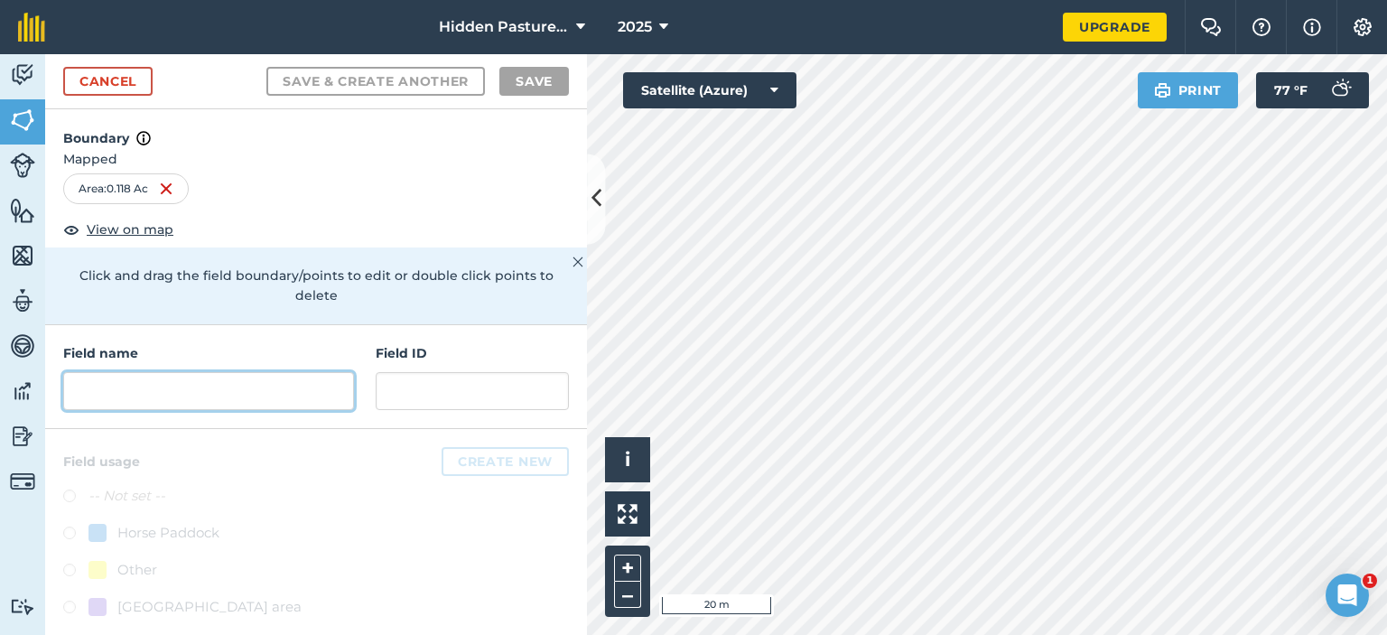
click at [141, 377] on input "text" at bounding box center [208, 391] width 291 height 38
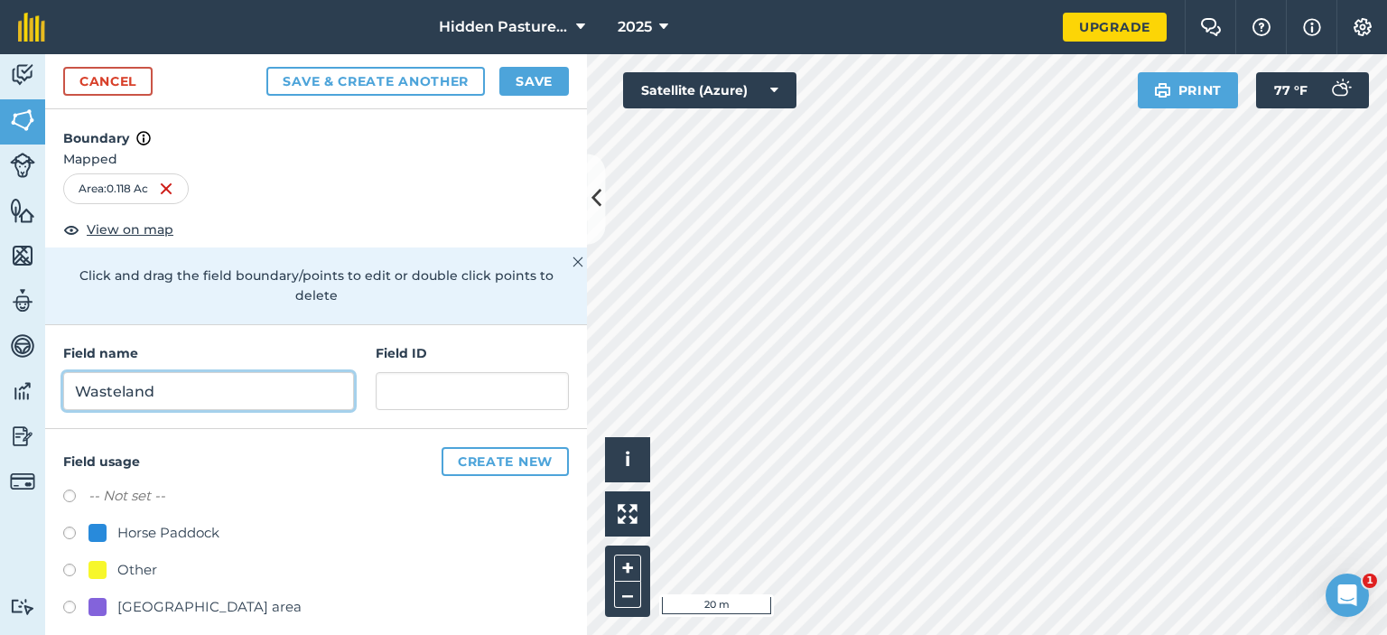
type input "Wasteland"
click at [69, 489] on label at bounding box center [75, 498] width 25 height 18
radio input "true"
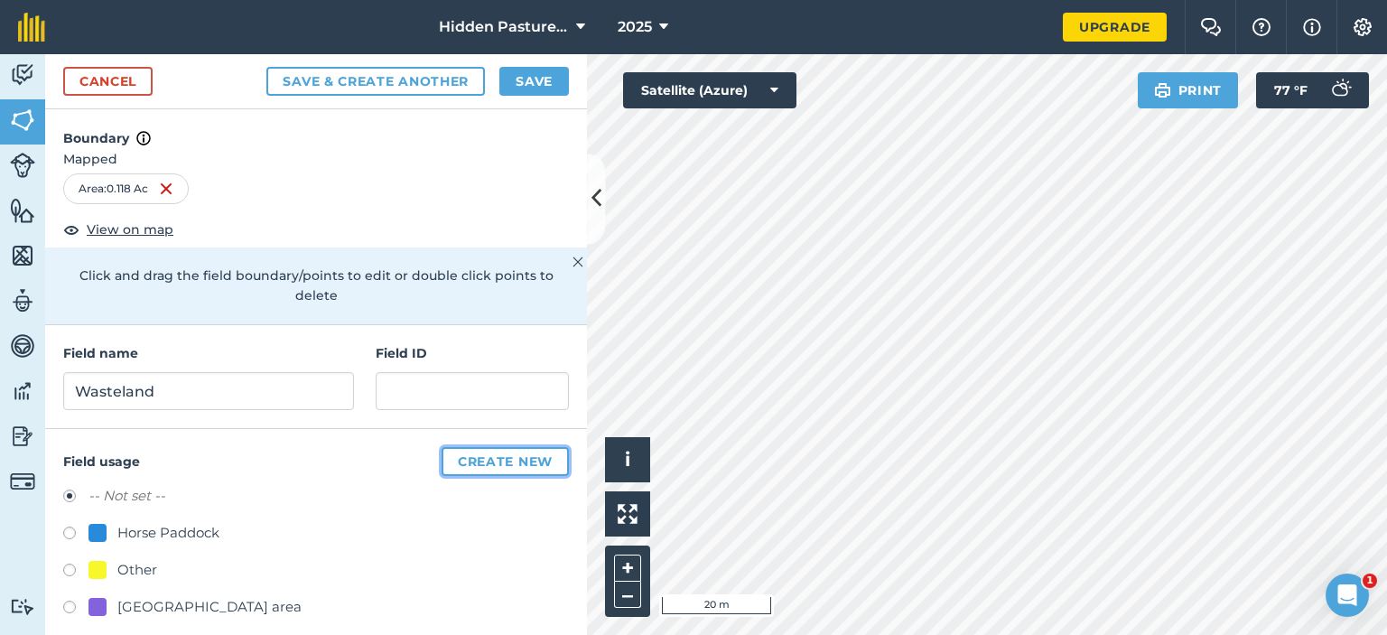
click at [489, 447] on button "Create new" at bounding box center [505, 461] width 127 height 29
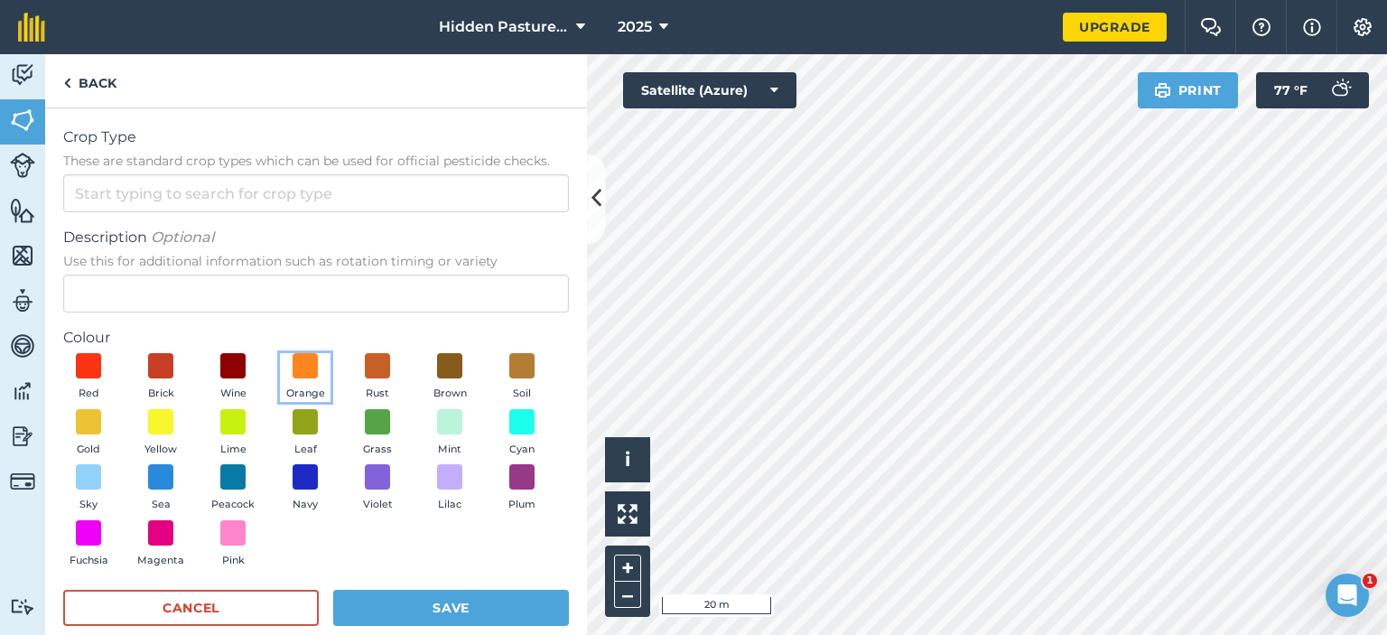
click at [289, 377] on button "Orange" at bounding box center [305, 377] width 51 height 49
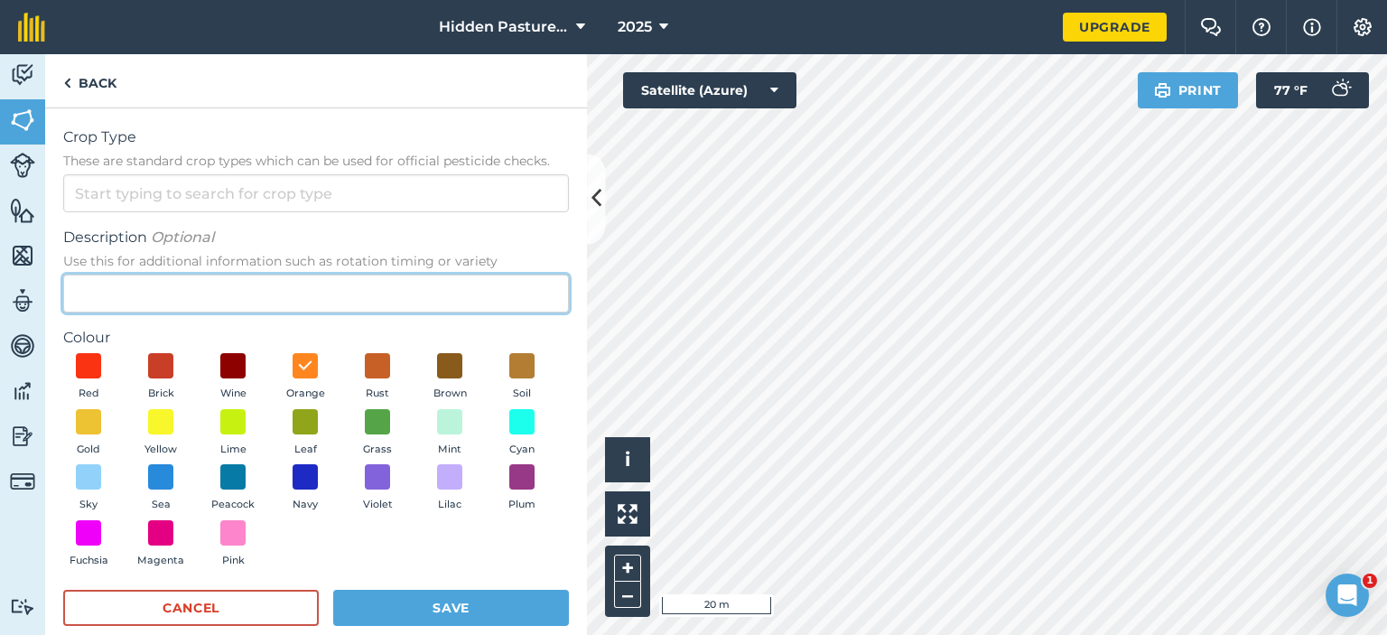
click at [278, 301] on input "Description Optional Use this for additional information such as rotation timin…" at bounding box center [316, 294] width 506 height 38
type input "Wasteland"
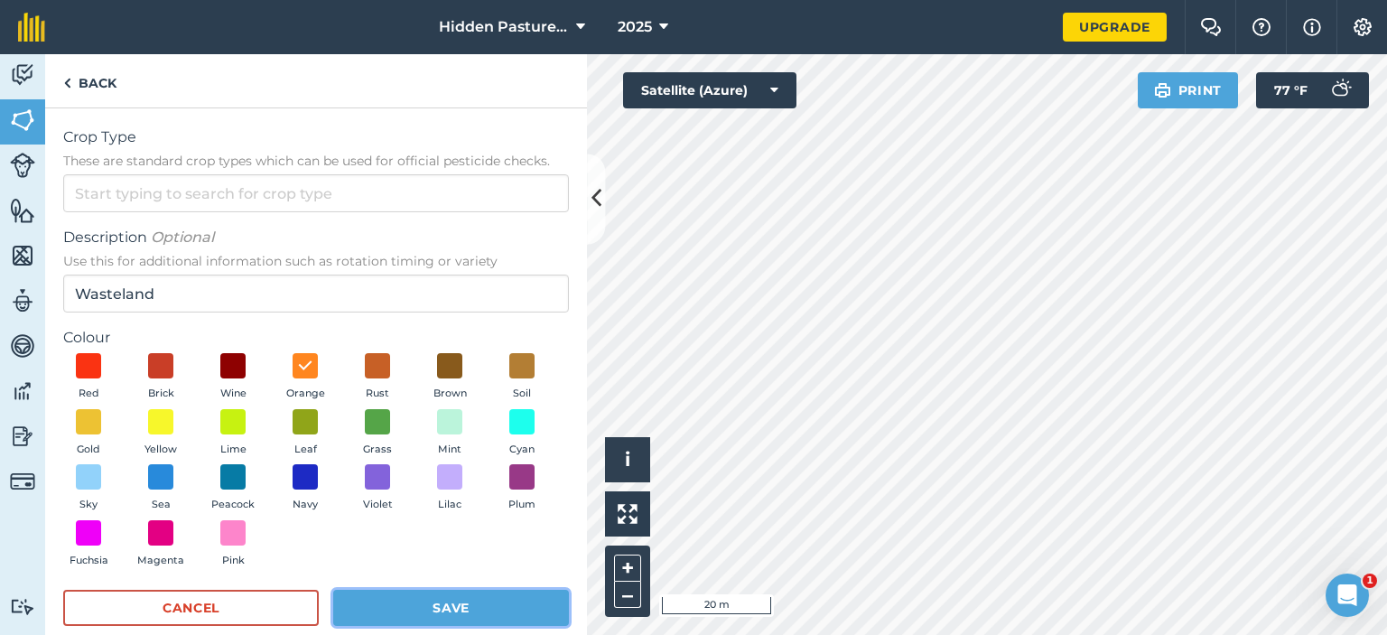
click at [367, 606] on button "Save" at bounding box center [451, 608] width 236 height 36
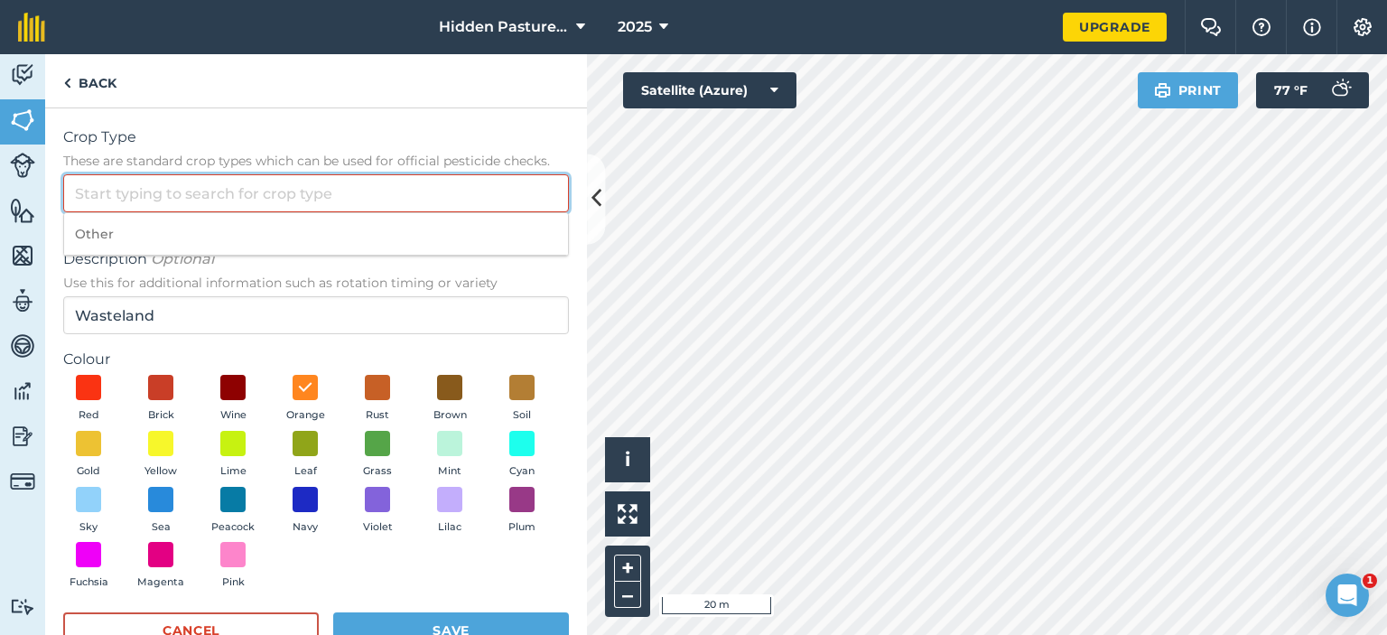
click at [368, 206] on input "Crop Type These are standard crop types which can be used for official pesticid…" at bounding box center [316, 193] width 506 height 38
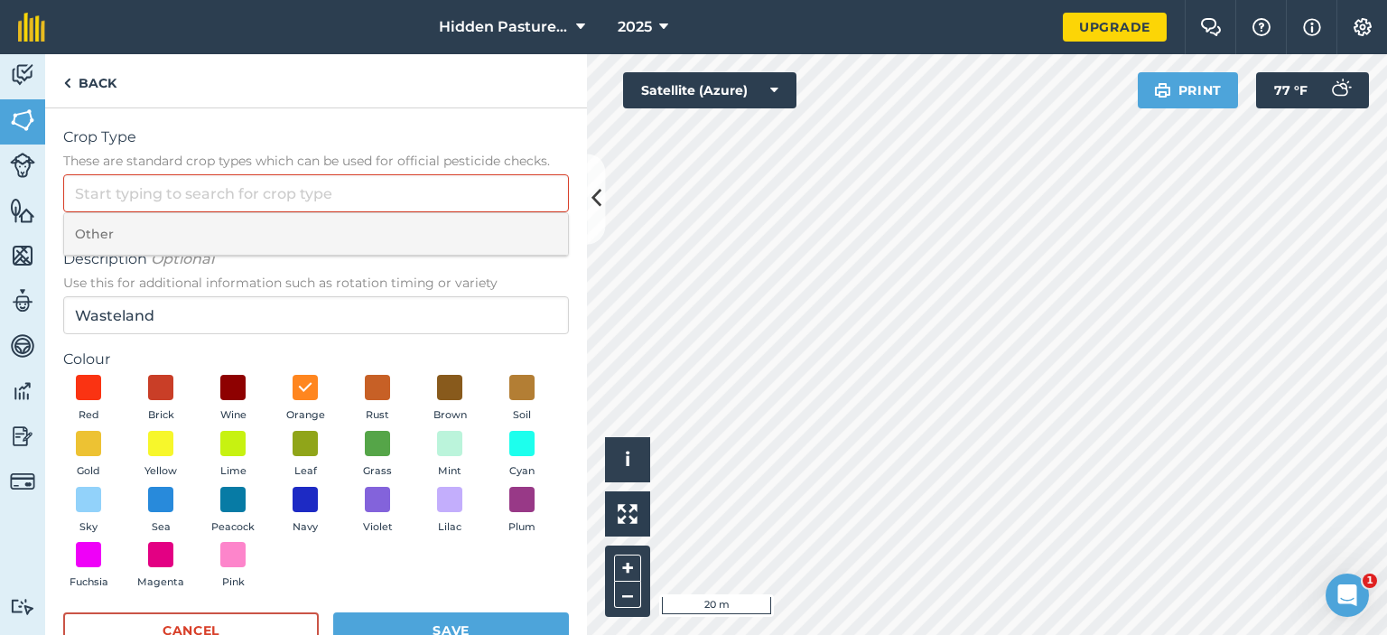
click at [330, 234] on li "Other" at bounding box center [316, 234] width 504 height 42
type input "Other"
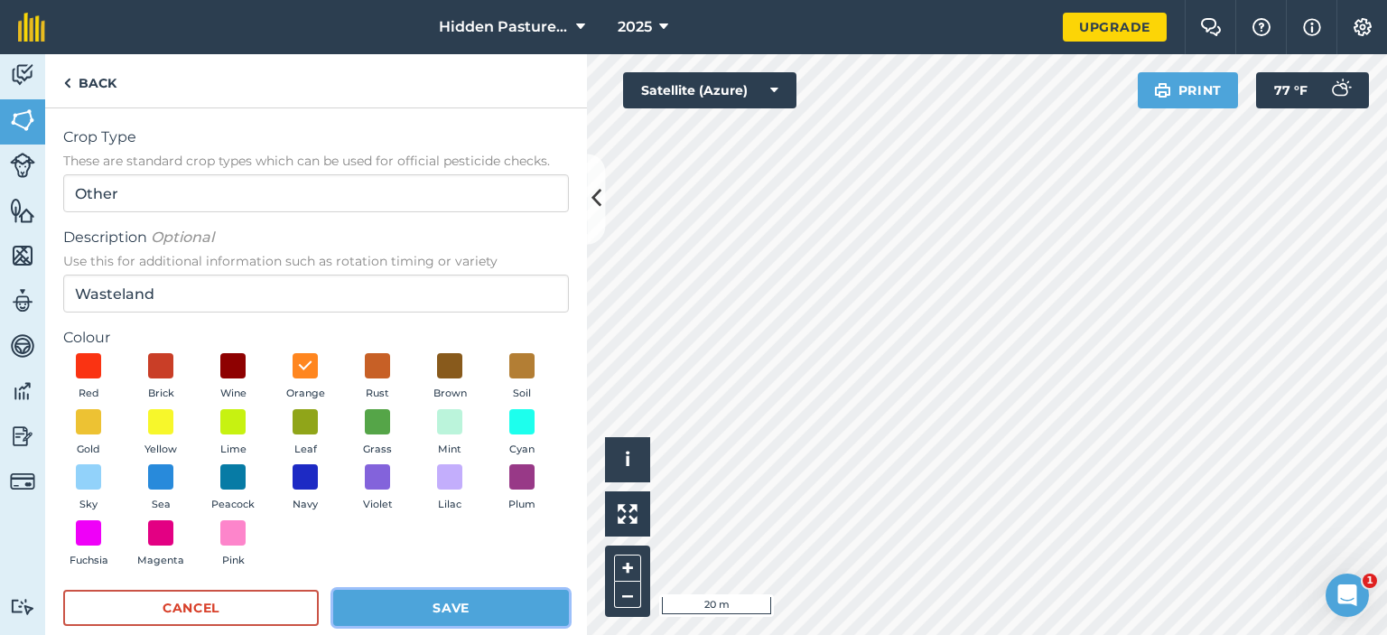
click at [407, 606] on button "Save" at bounding box center [451, 608] width 236 height 36
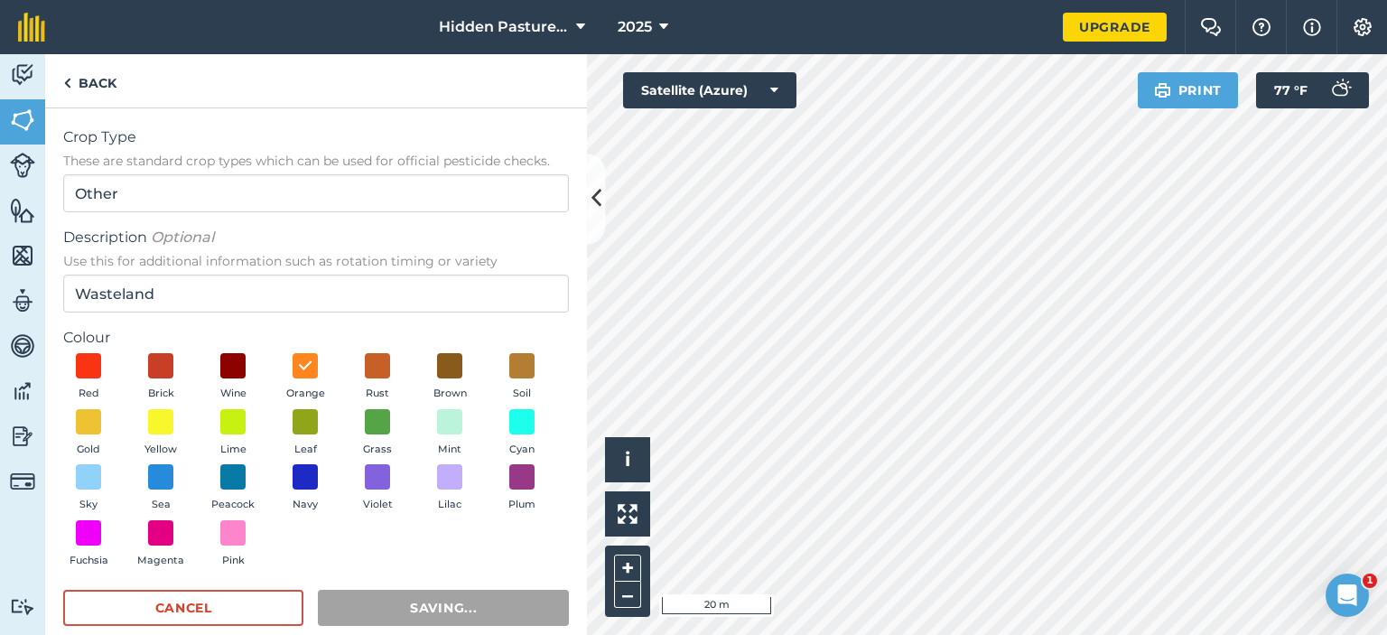
radio input "false"
radio input "true"
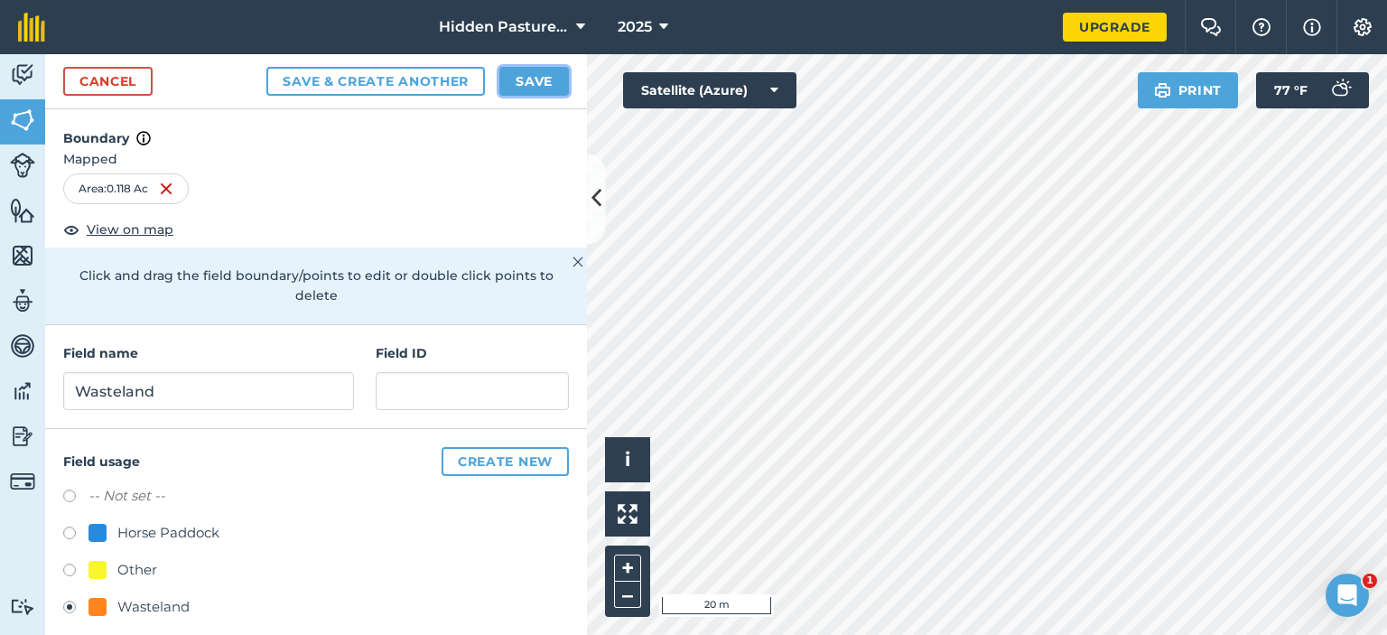
click at [525, 86] on button "Save" at bounding box center [534, 81] width 70 height 29
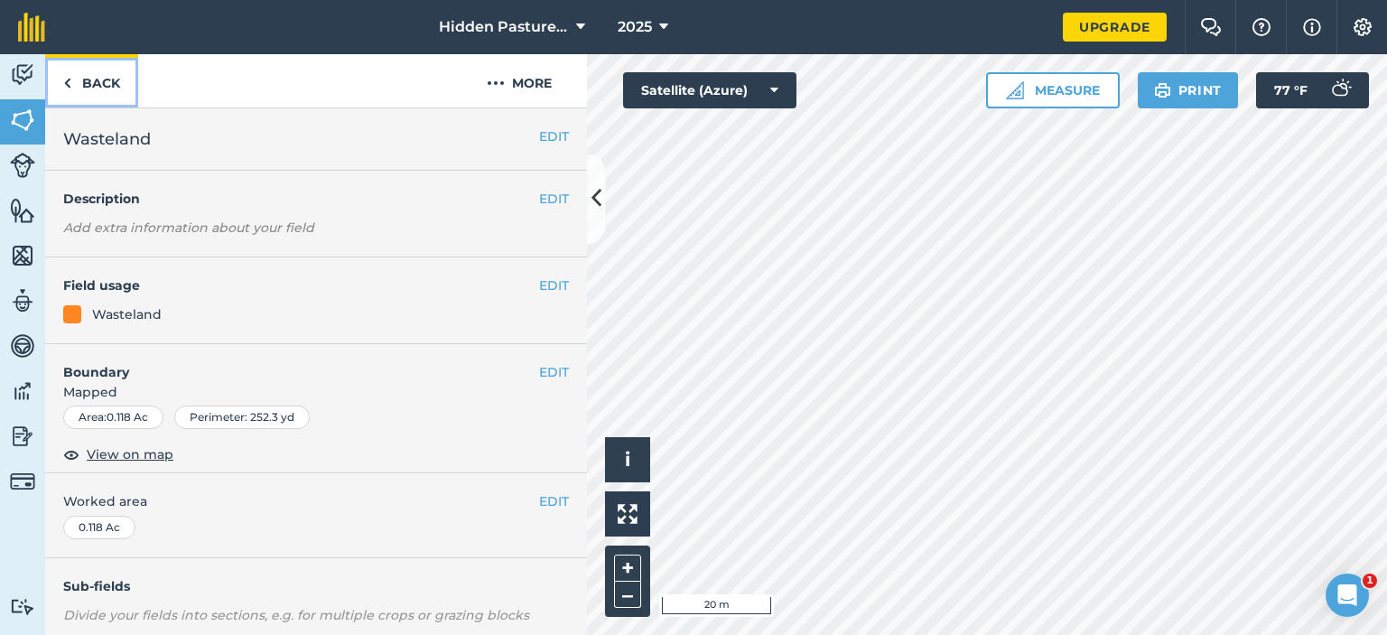
click at [97, 81] on link "Back" at bounding box center [91, 80] width 93 height 53
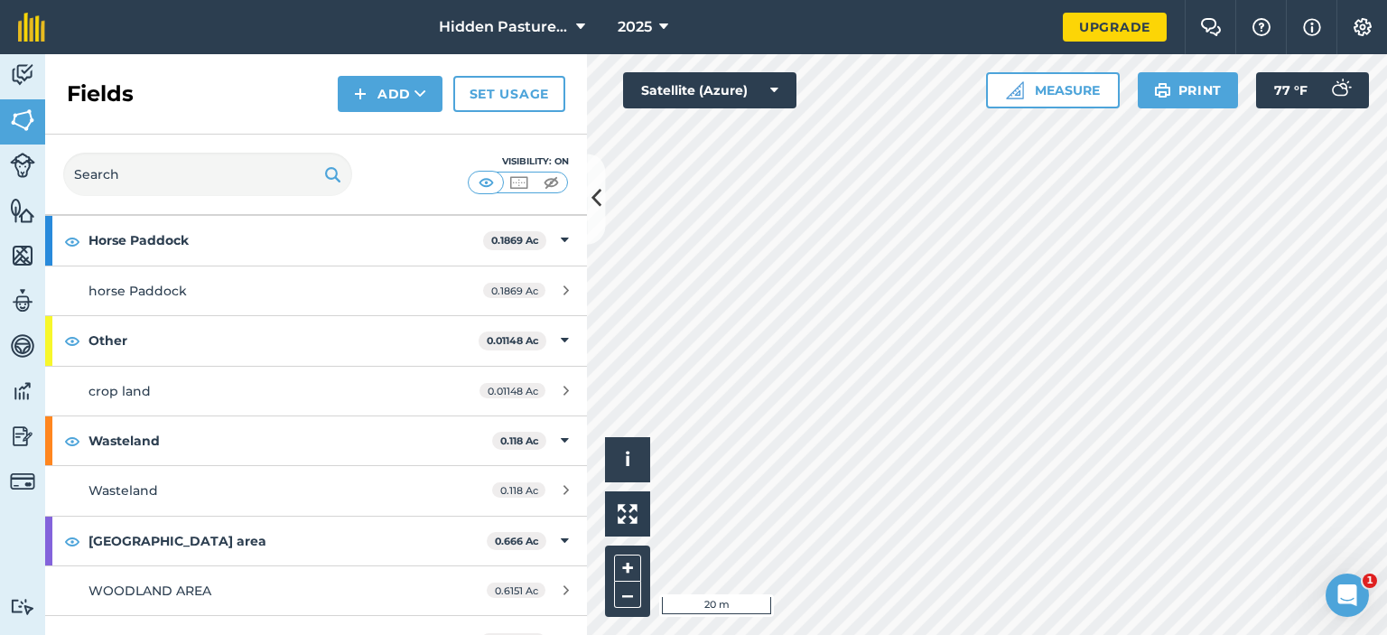
scroll to position [285, 0]
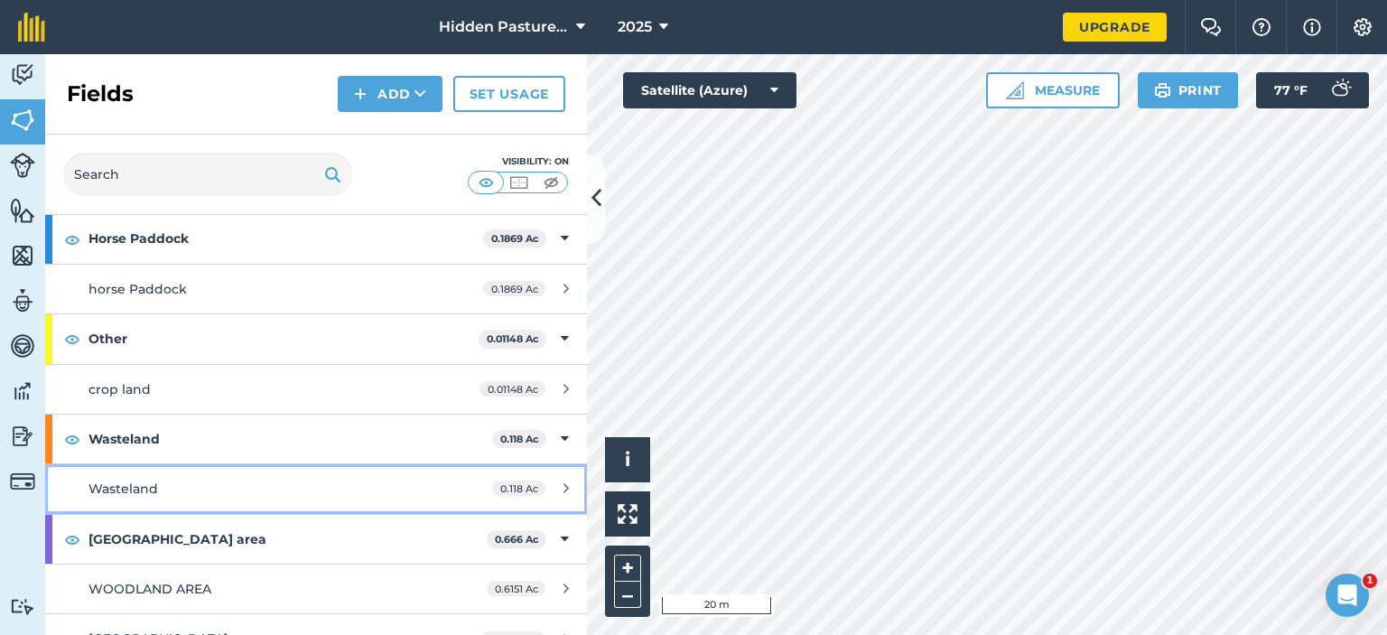
click at [513, 490] on span "0.118 Ac" at bounding box center [518, 487] width 53 height 15
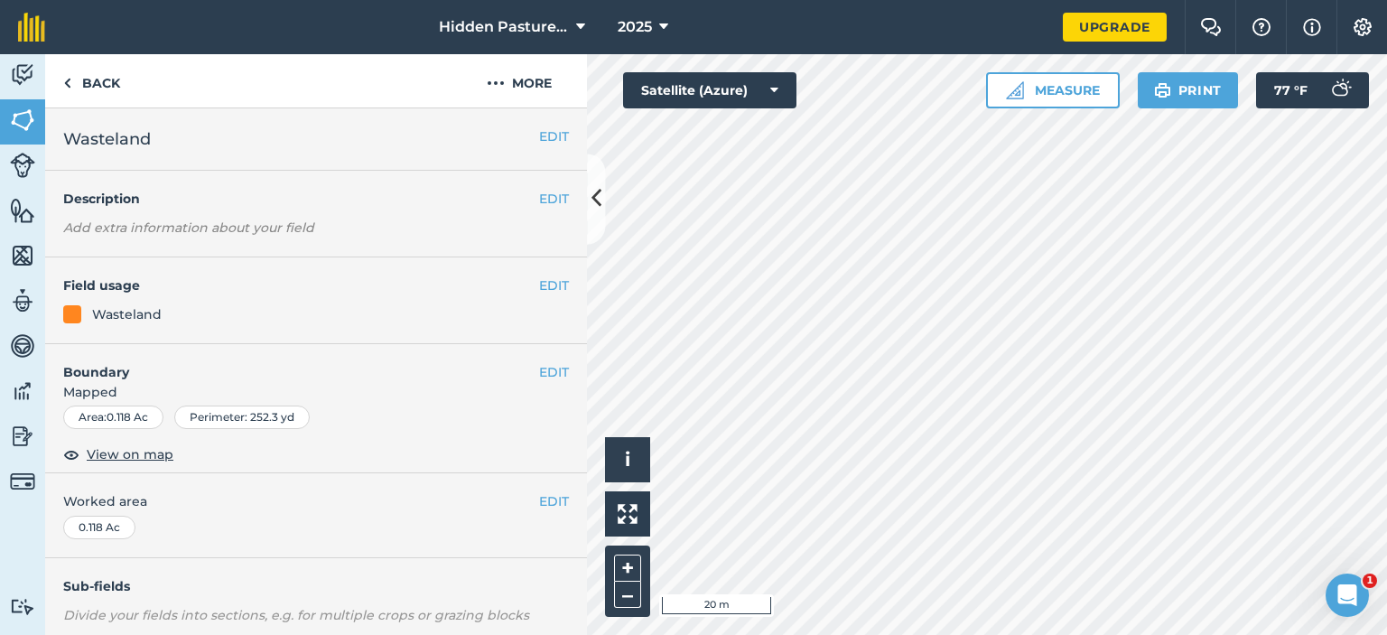
scroll to position [79, 0]
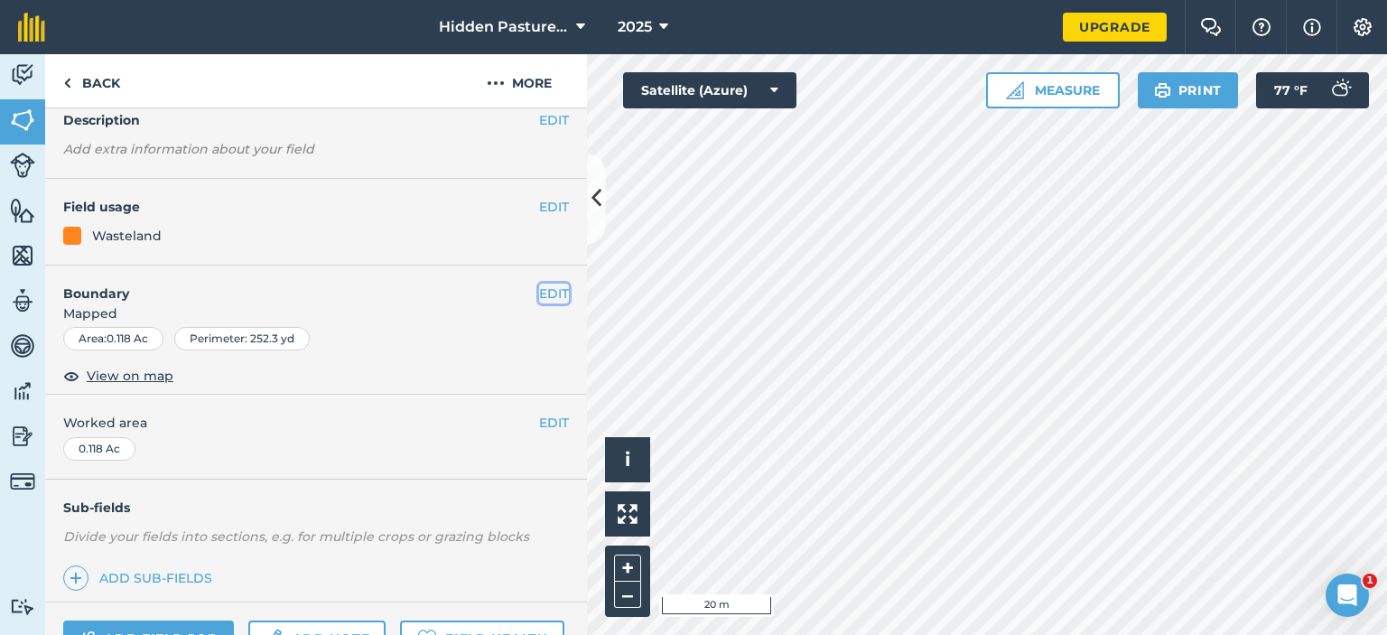
click at [548, 292] on button "EDIT" at bounding box center [554, 294] width 30 height 20
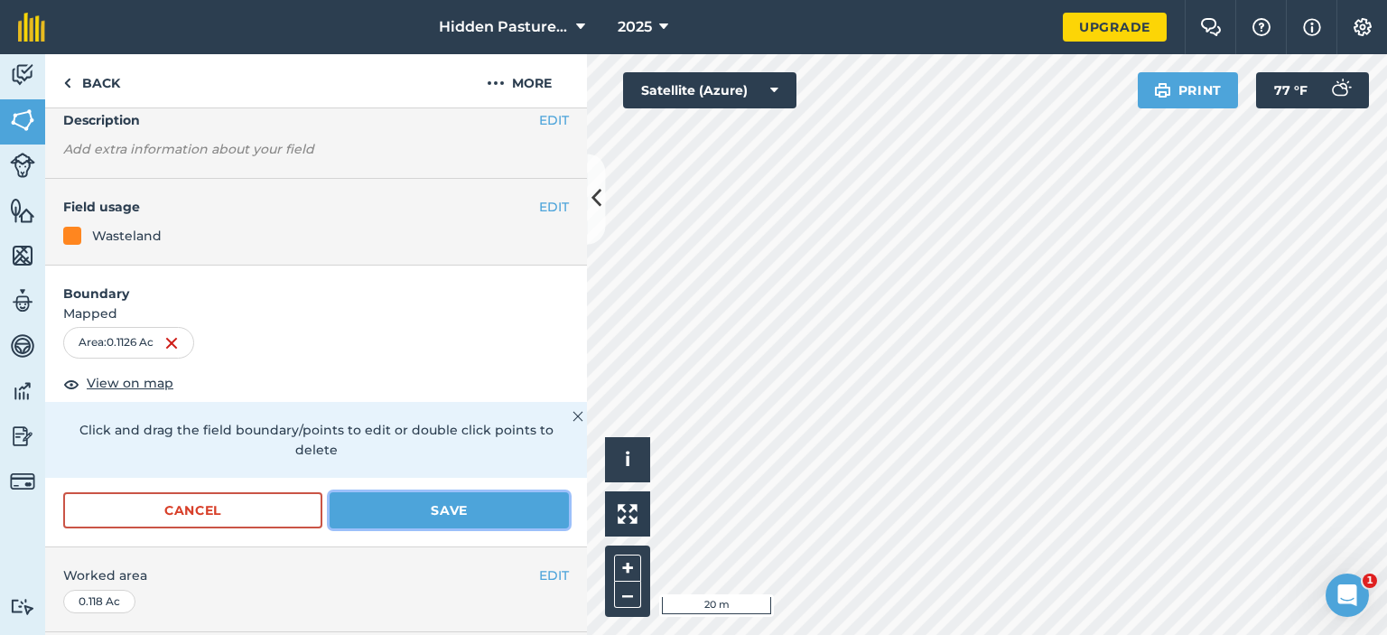
click at [448, 497] on button "Save" at bounding box center [449, 510] width 239 height 36
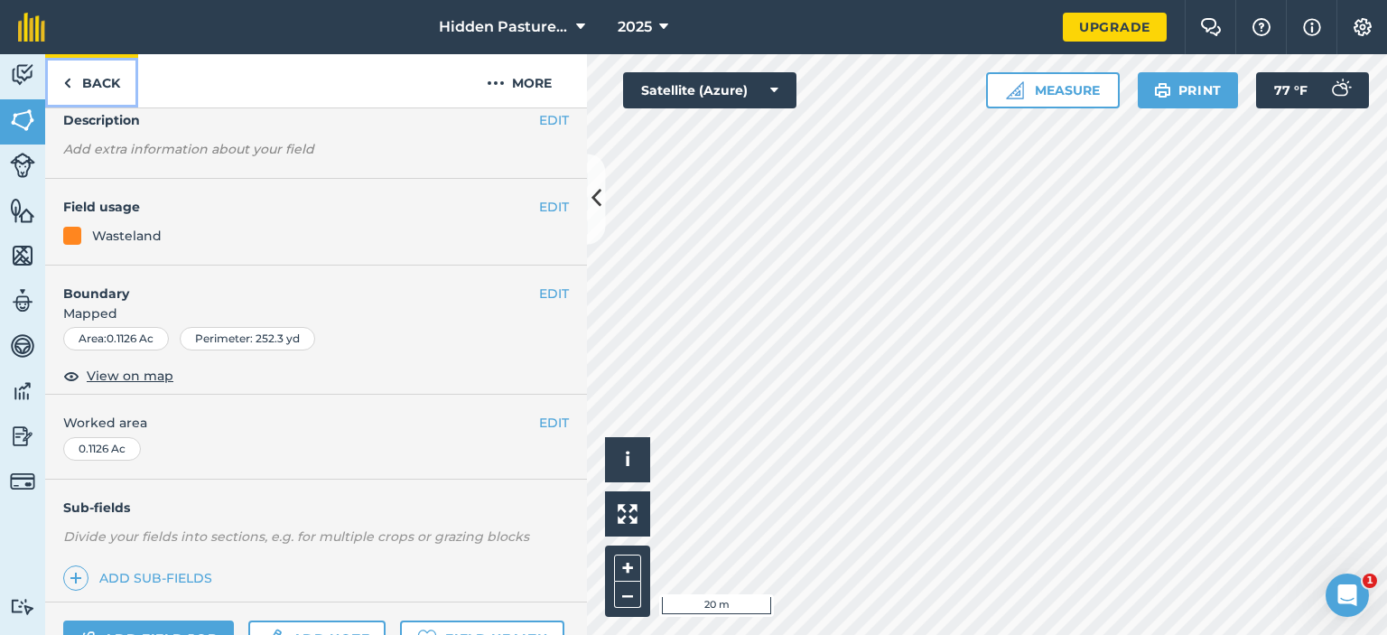
click at [90, 82] on link "Back" at bounding box center [91, 80] width 93 height 53
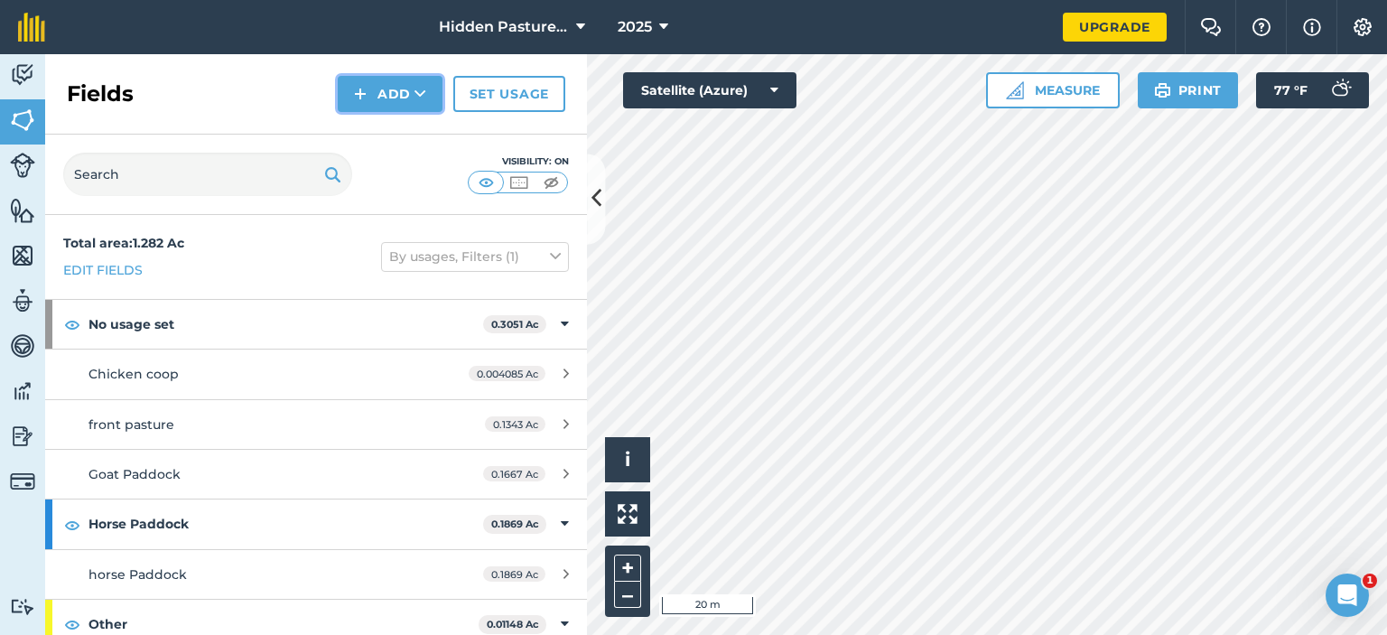
click at [383, 100] on button "Add" at bounding box center [390, 94] width 105 height 36
click at [400, 134] on link "Draw" at bounding box center [389, 135] width 99 height 40
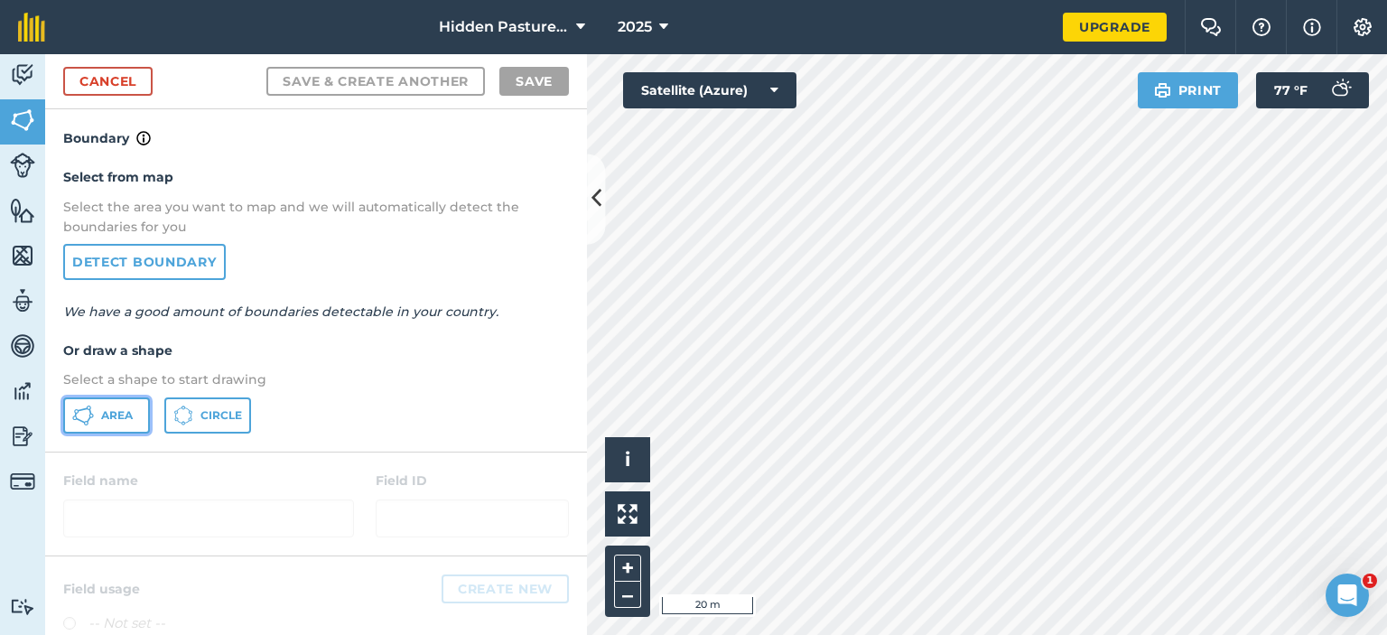
click at [105, 413] on span "Area" at bounding box center [117, 415] width 32 height 14
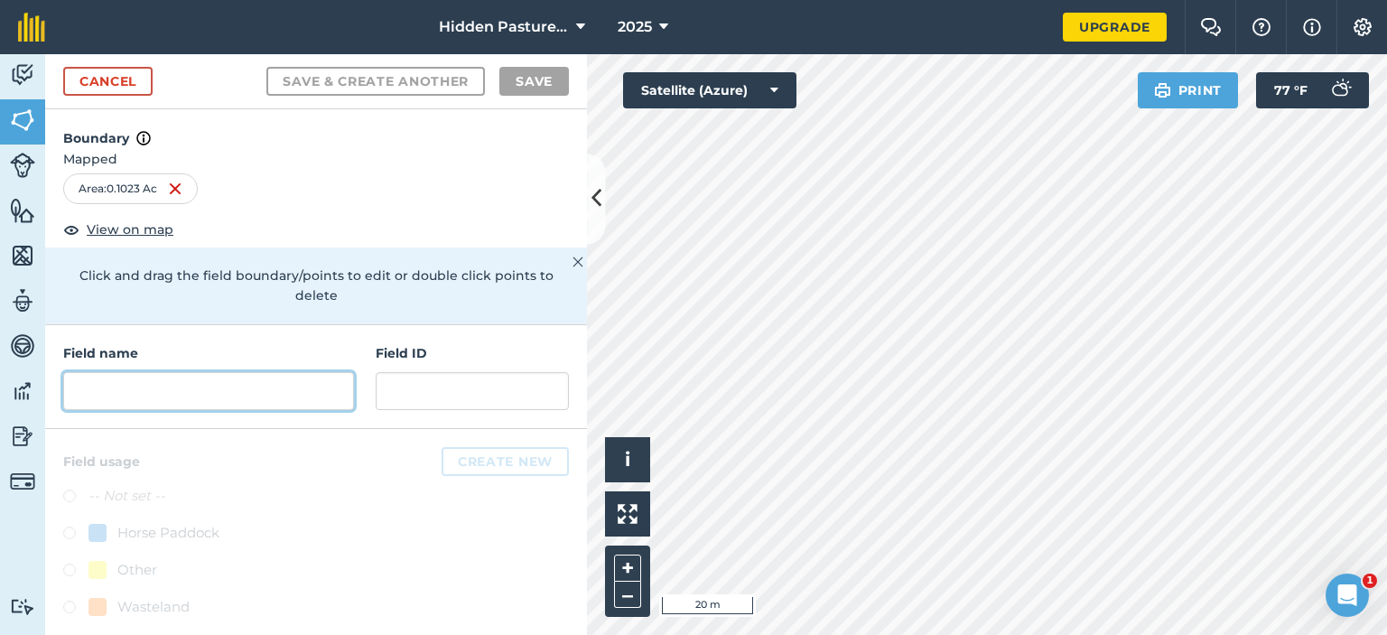
click at [225, 394] on input "text" at bounding box center [208, 391] width 291 height 38
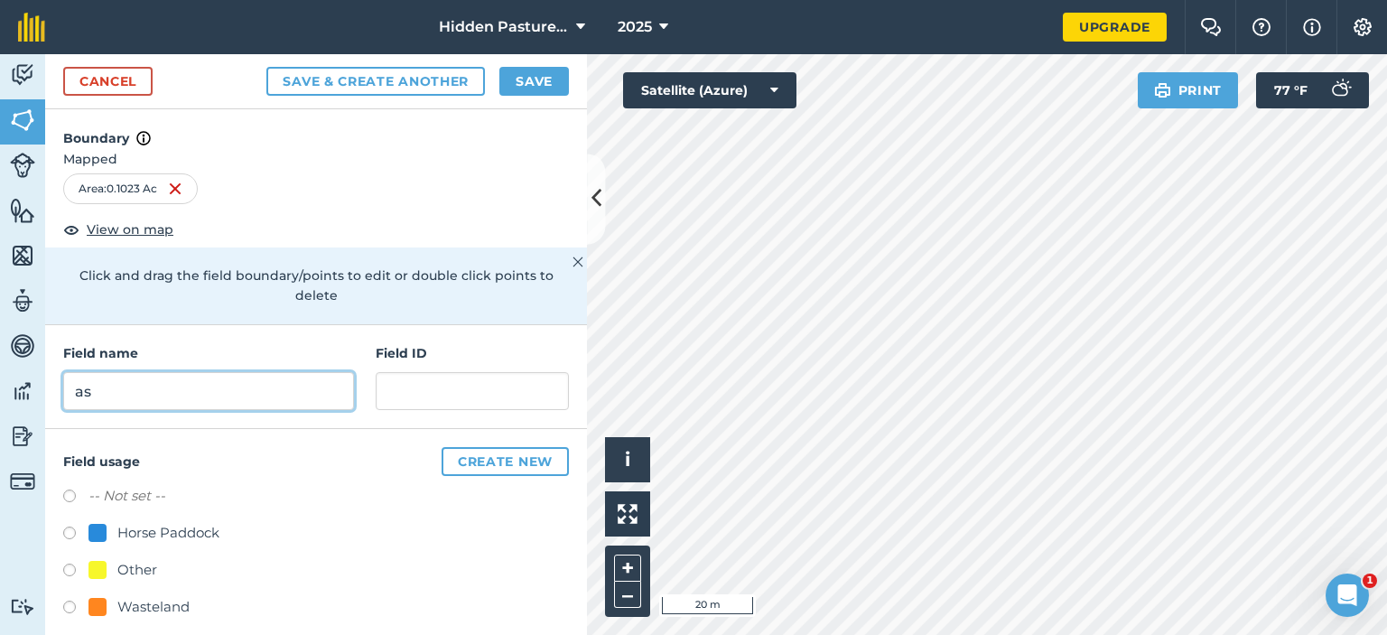
type input "a"
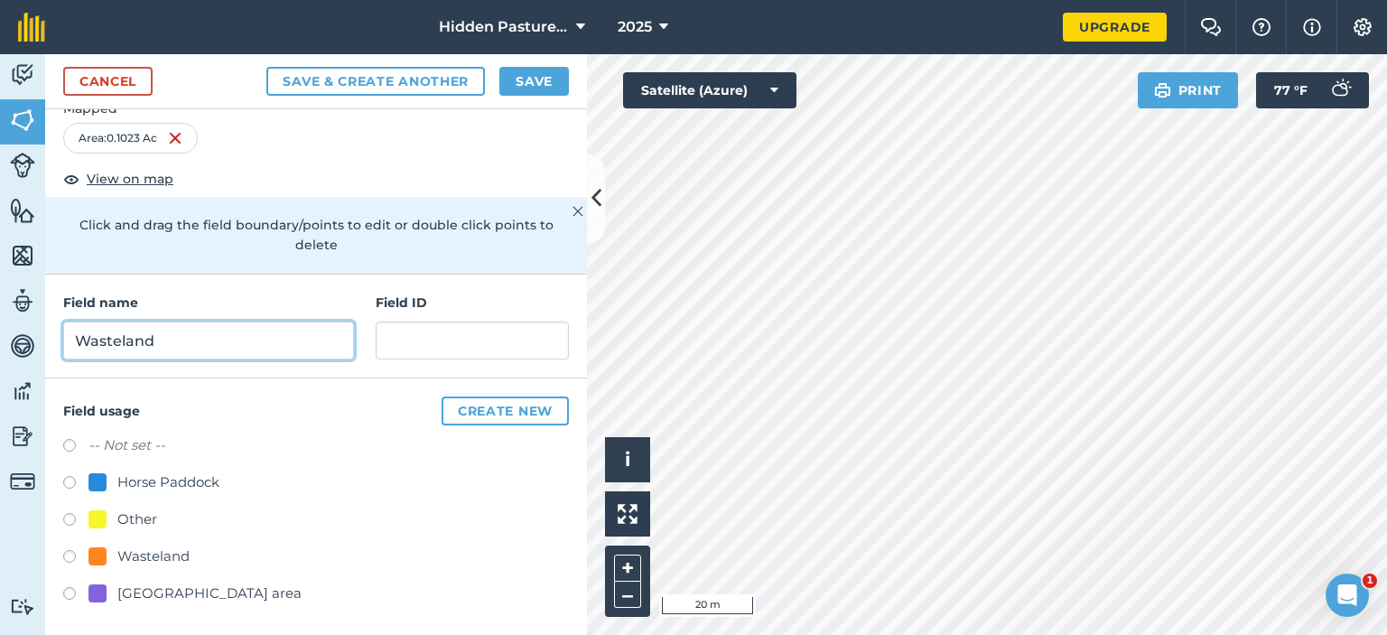
type input "Wasteland"
click at [66, 554] on label at bounding box center [75, 559] width 25 height 18
radio input "true"
click at [533, 92] on button "Save" at bounding box center [534, 81] width 70 height 29
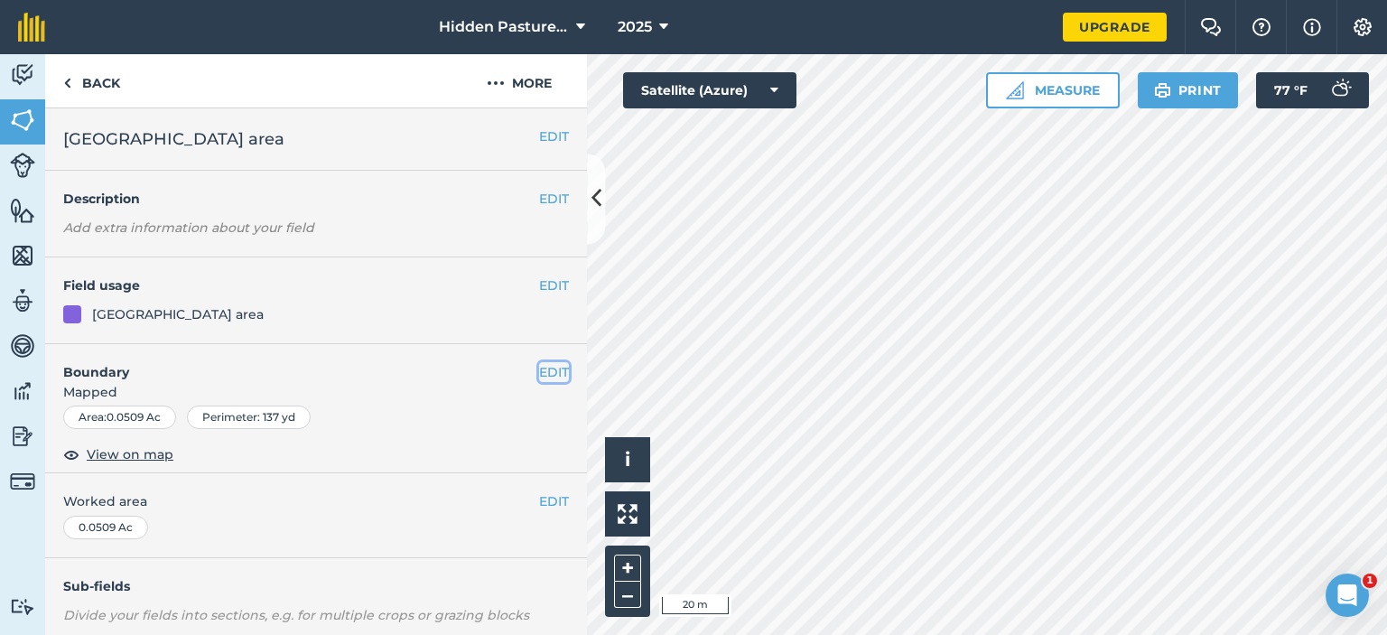
click at [547, 368] on button "EDIT" at bounding box center [554, 372] width 30 height 20
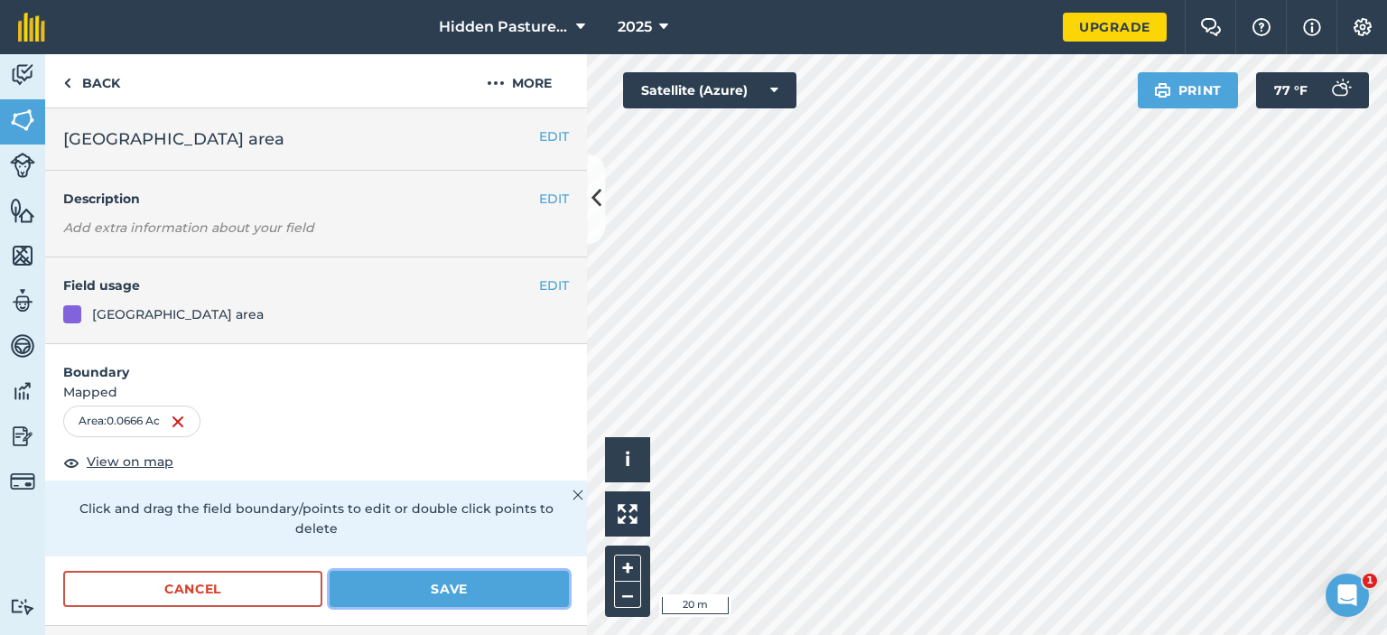
click at [424, 581] on button "Save" at bounding box center [449, 589] width 239 height 36
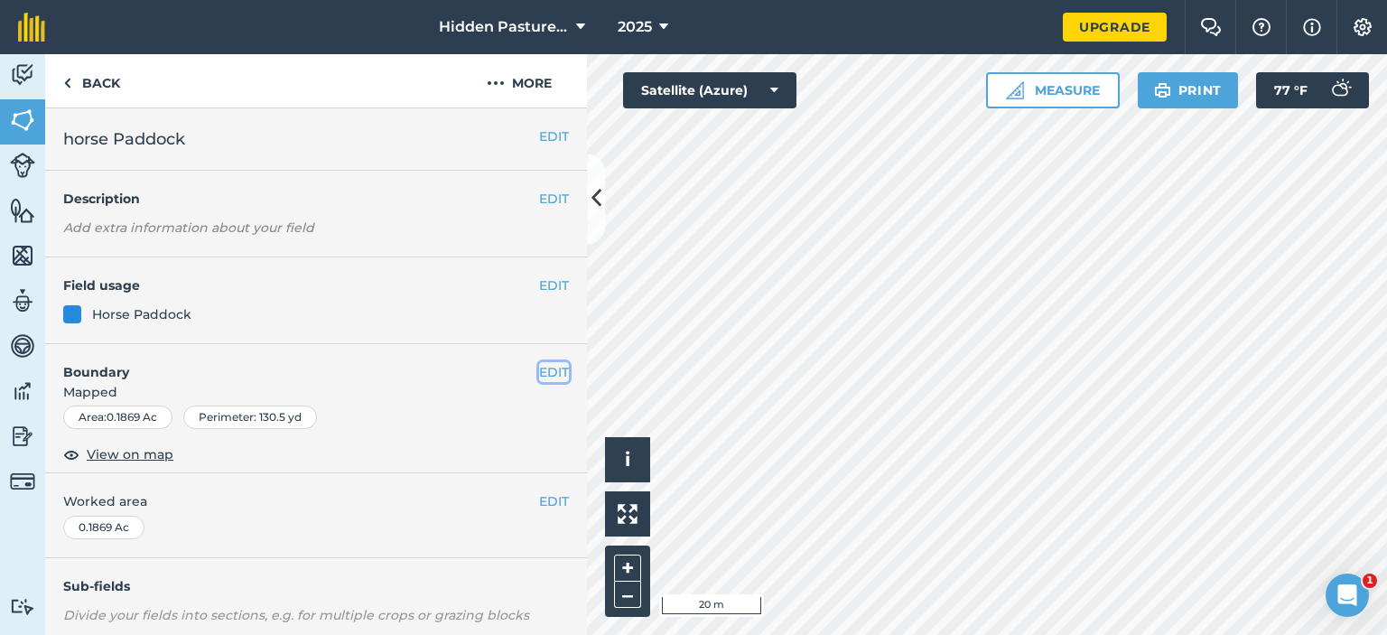
click at [539, 372] on button "EDIT" at bounding box center [554, 372] width 30 height 20
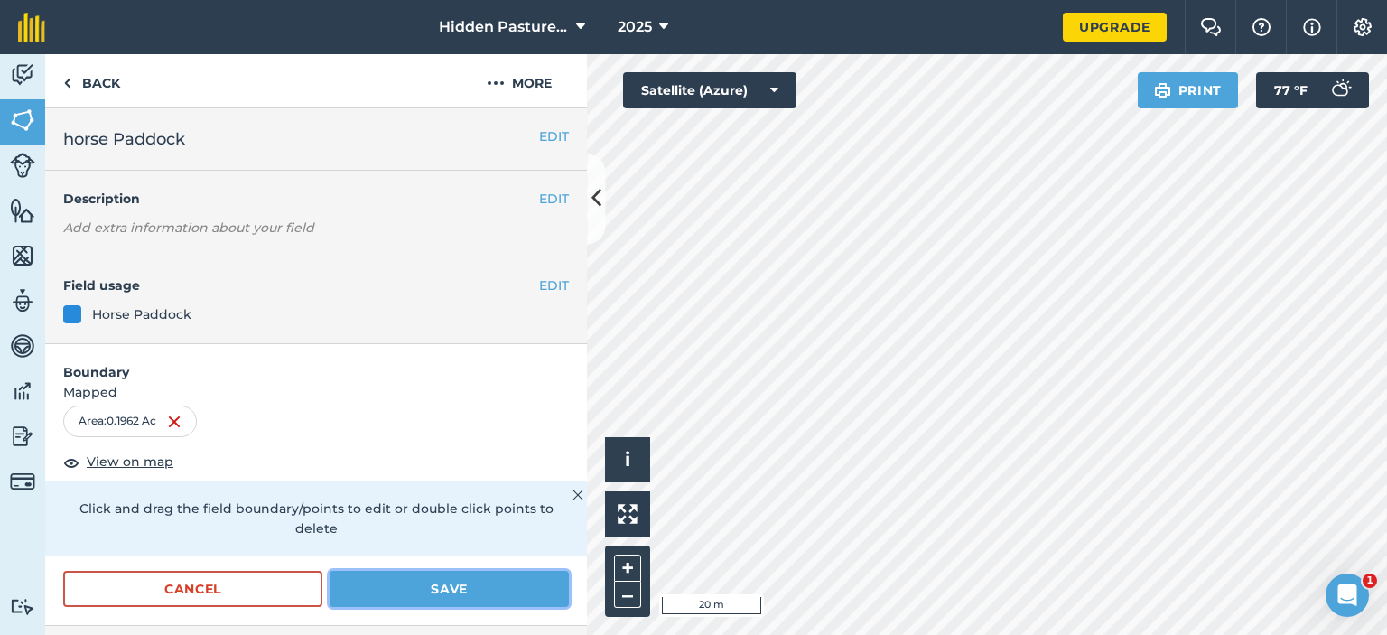
click at [423, 584] on button "Save" at bounding box center [449, 589] width 239 height 36
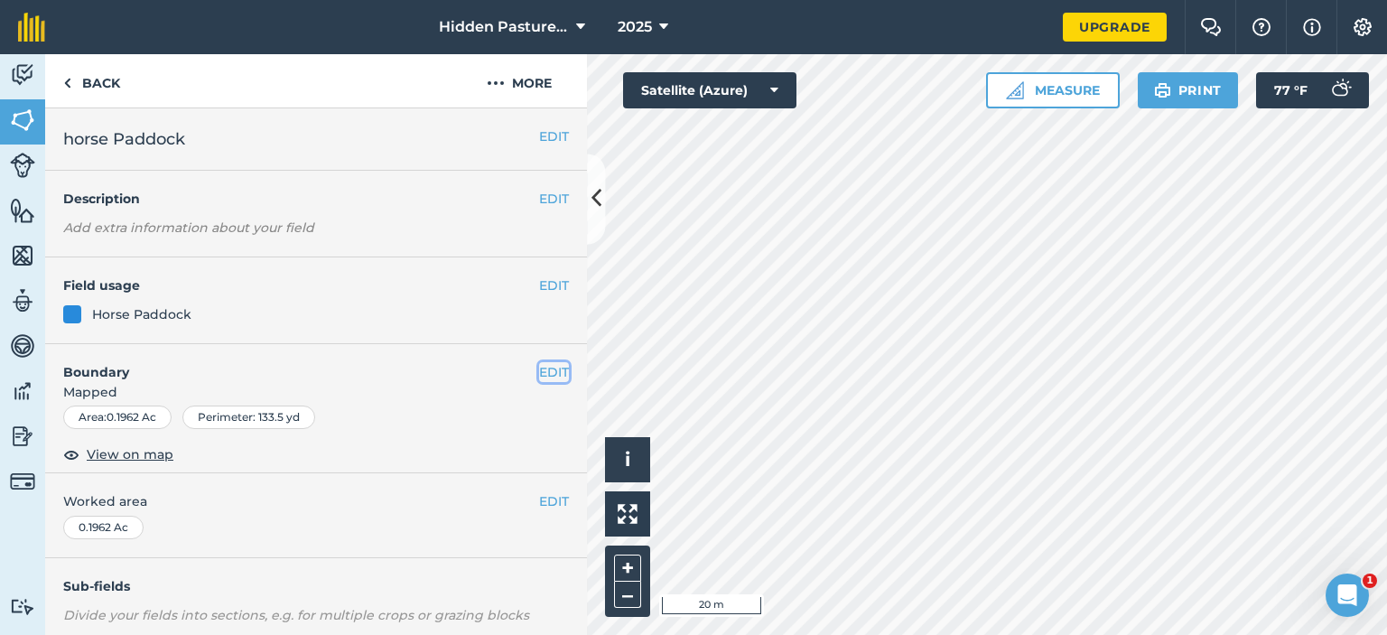
click at [539, 376] on button "EDIT" at bounding box center [554, 372] width 30 height 20
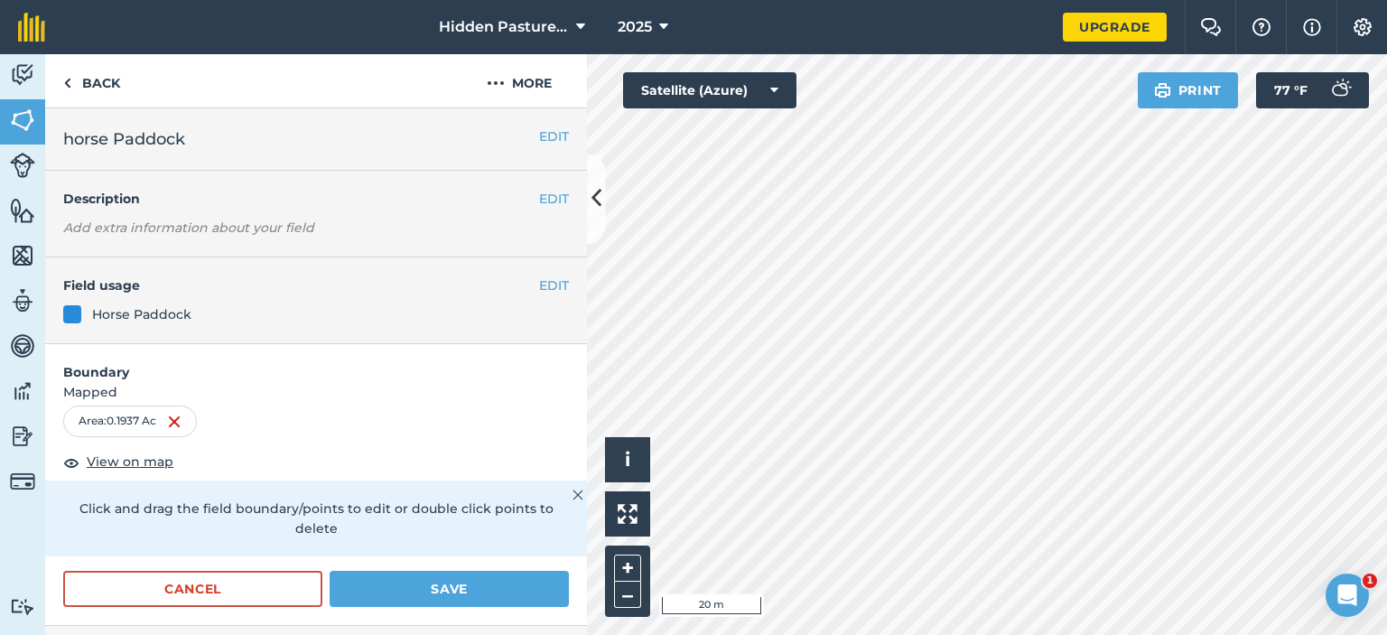
click at [380, 568] on form "Boundary Mapped Area : 0.1937 Ac View on map Click and drag the field boundary/…" at bounding box center [316, 485] width 542 height 282
click at [390, 575] on button "Save" at bounding box center [449, 589] width 239 height 36
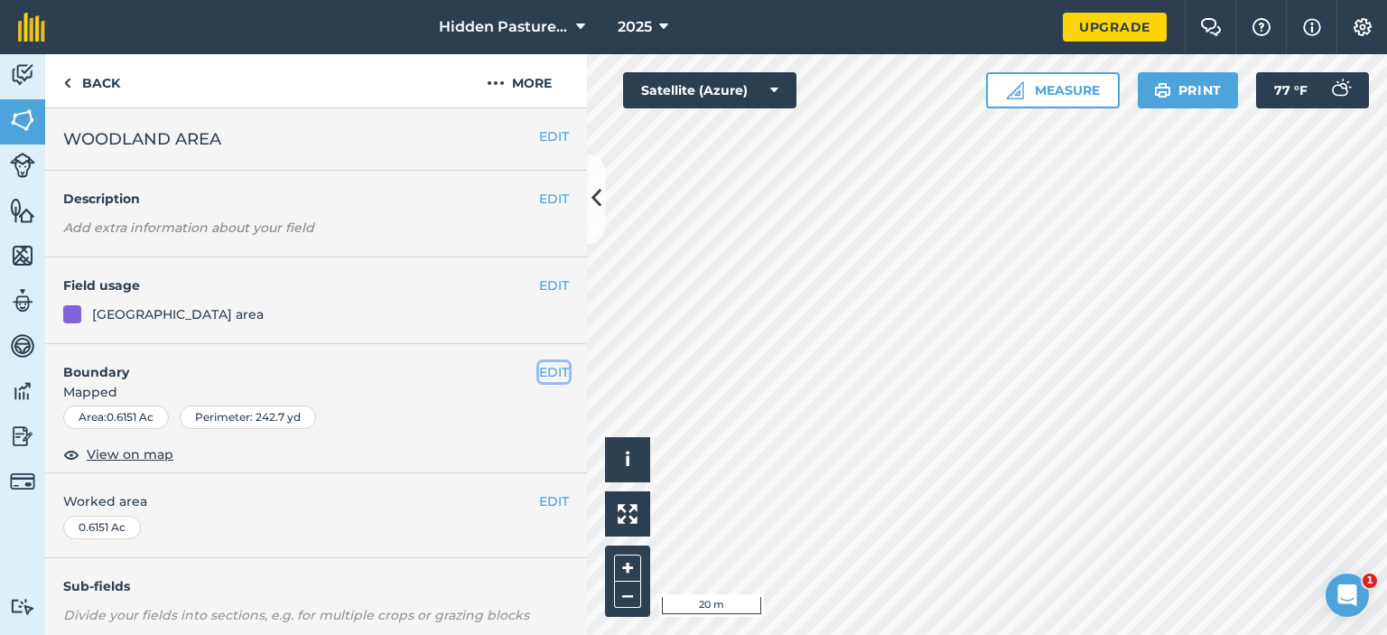
click at [542, 372] on button "EDIT" at bounding box center [554, 372] width 30 height 20
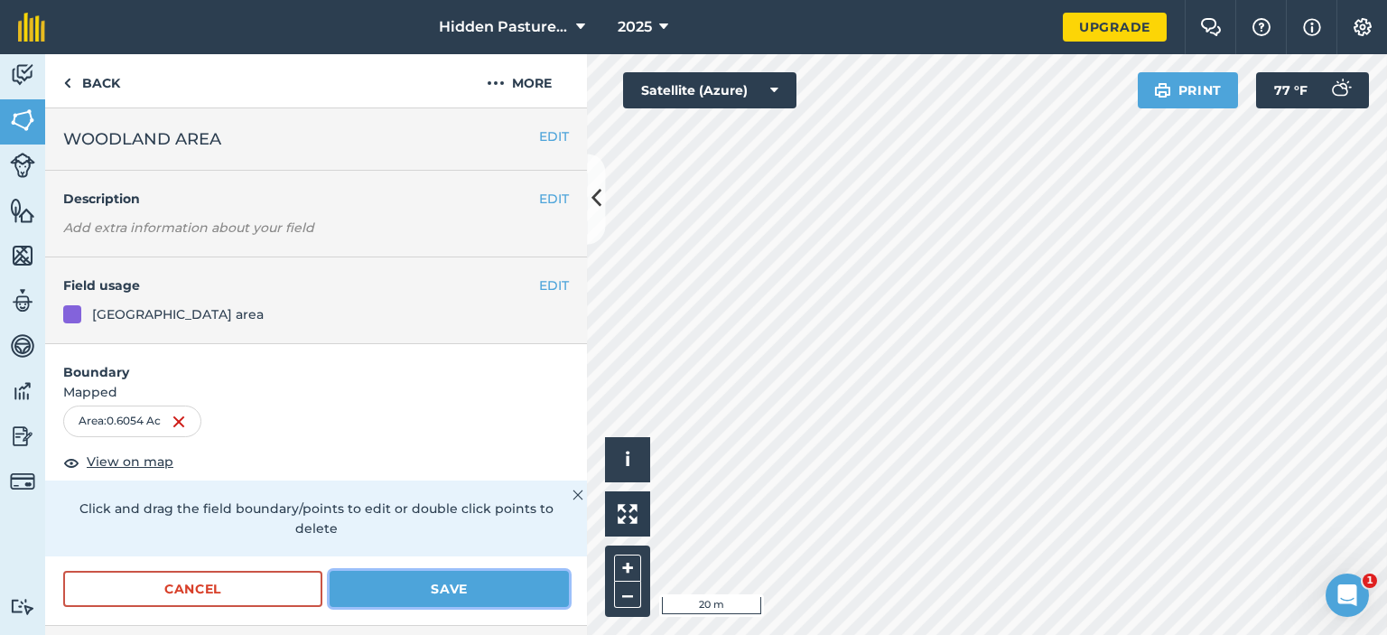
click at [426, 580] on button "Save" at bounding box center [449, 589] width 239 height 36
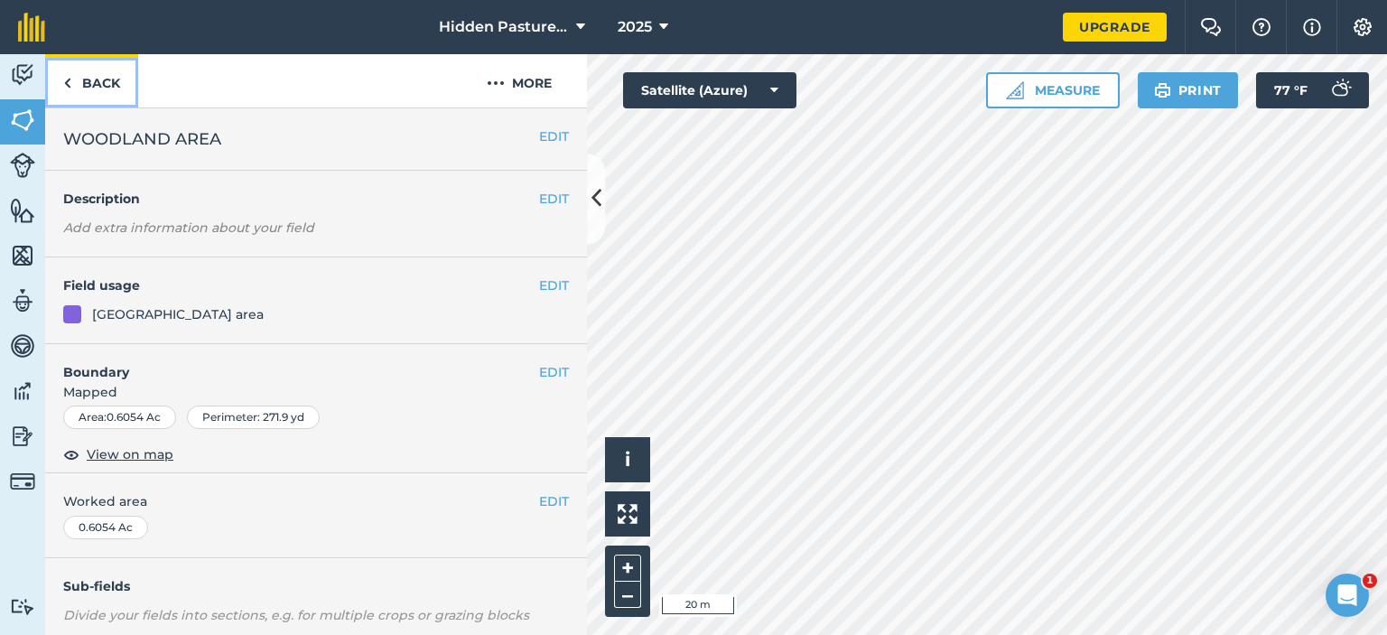
click at [102, 79] on link "Back" at bounding box center [91, 80] width 93 height 53
click at [91, 81] on link "Back" at bounding box center [91, 80] width 93 height 53
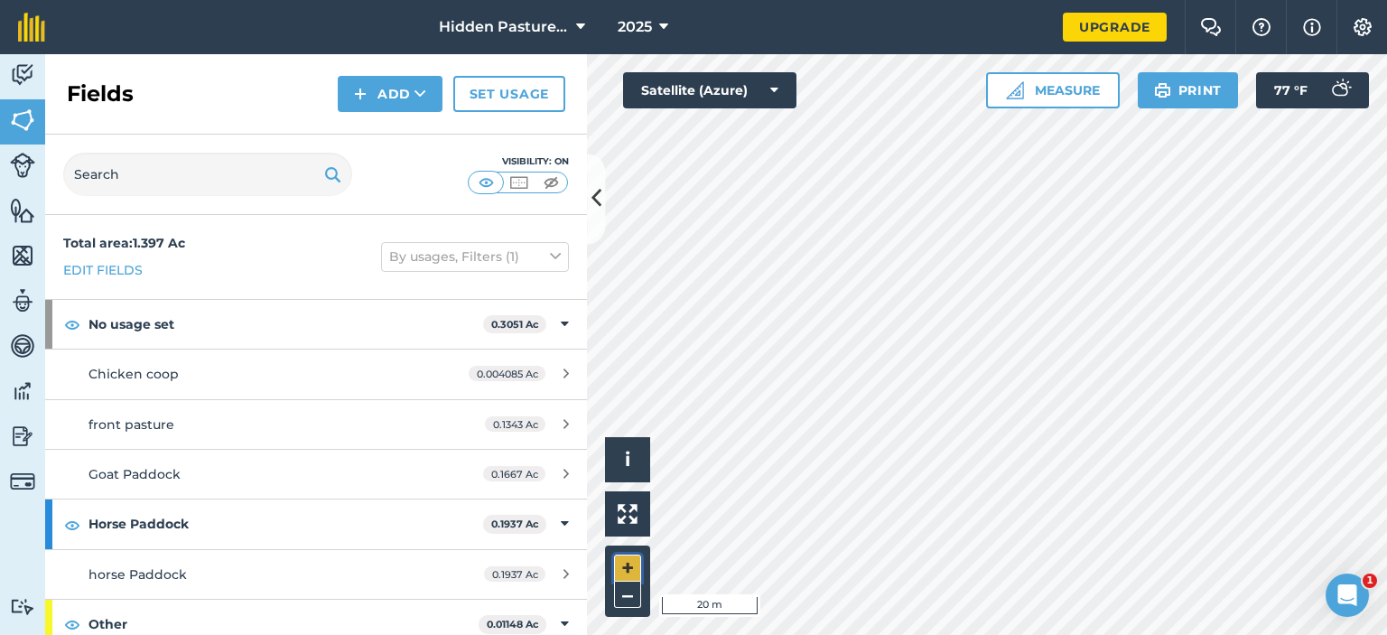
click at [629, 564] on button "+" at bounding box center [627, 567] width 27 height 27
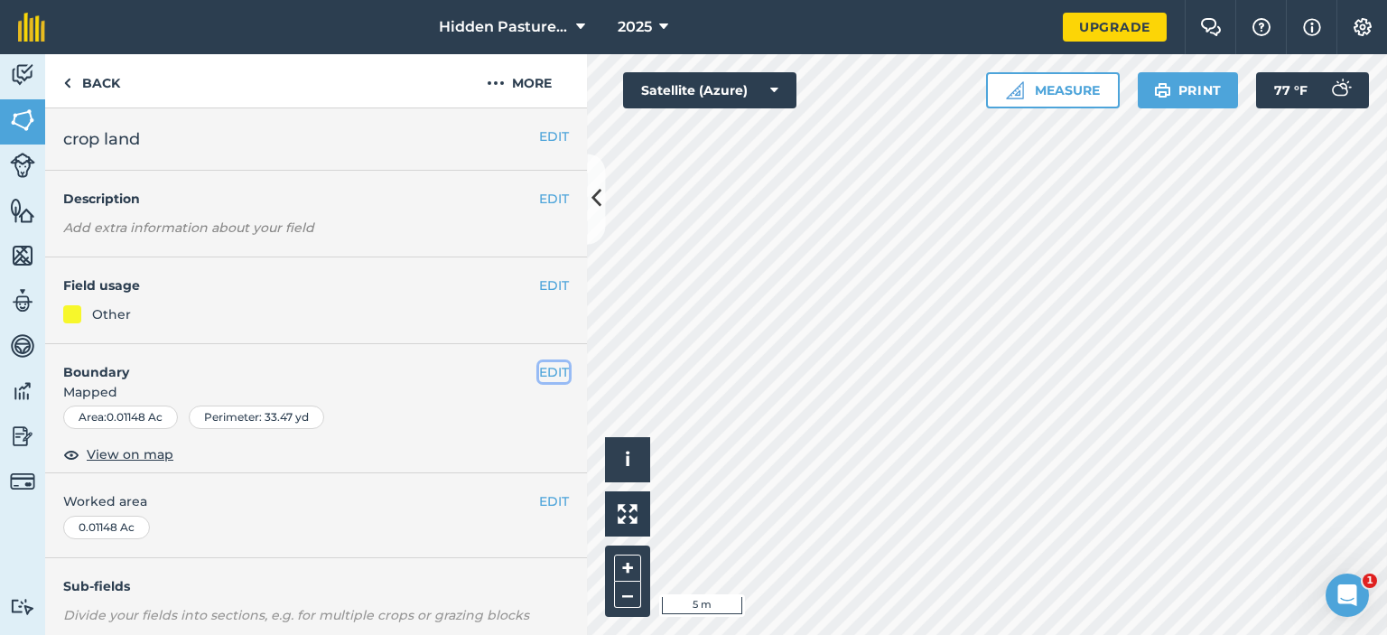
click at [540, 371] on button "EDIT" at bounding box center [554, 372] width 30 height 20
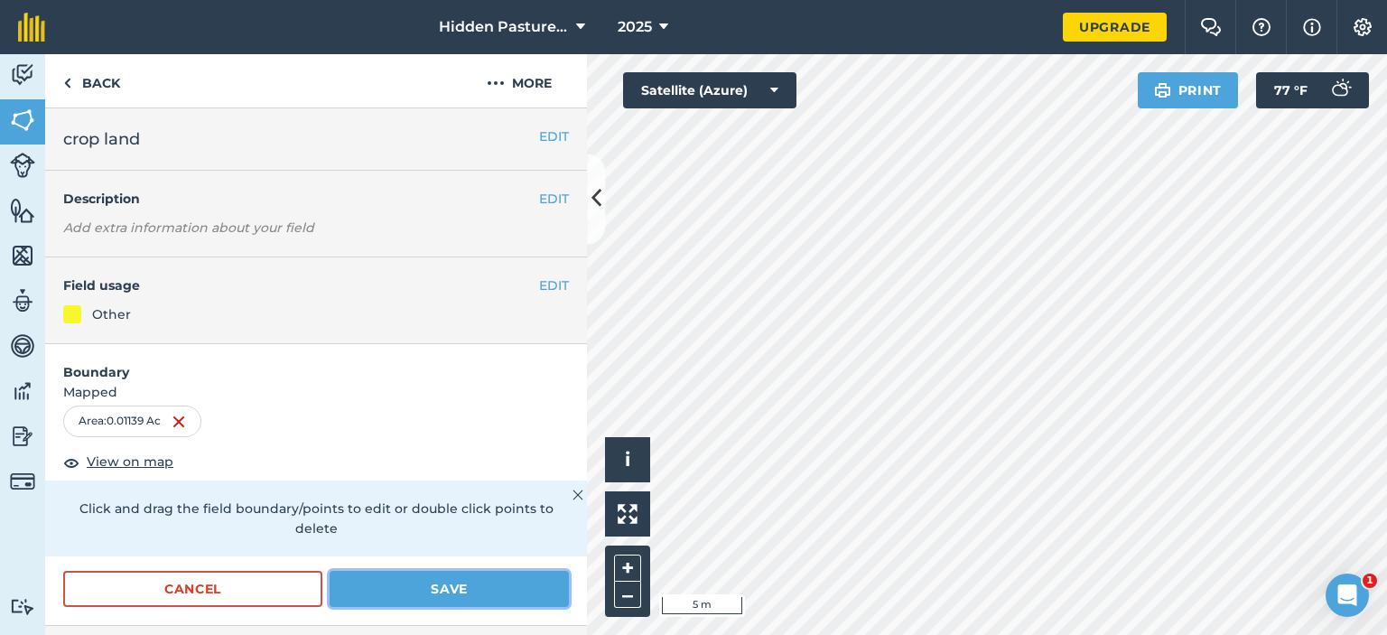
click at [394, 578] on button "Save" at bounding box center [449, 589] width 239 height 36
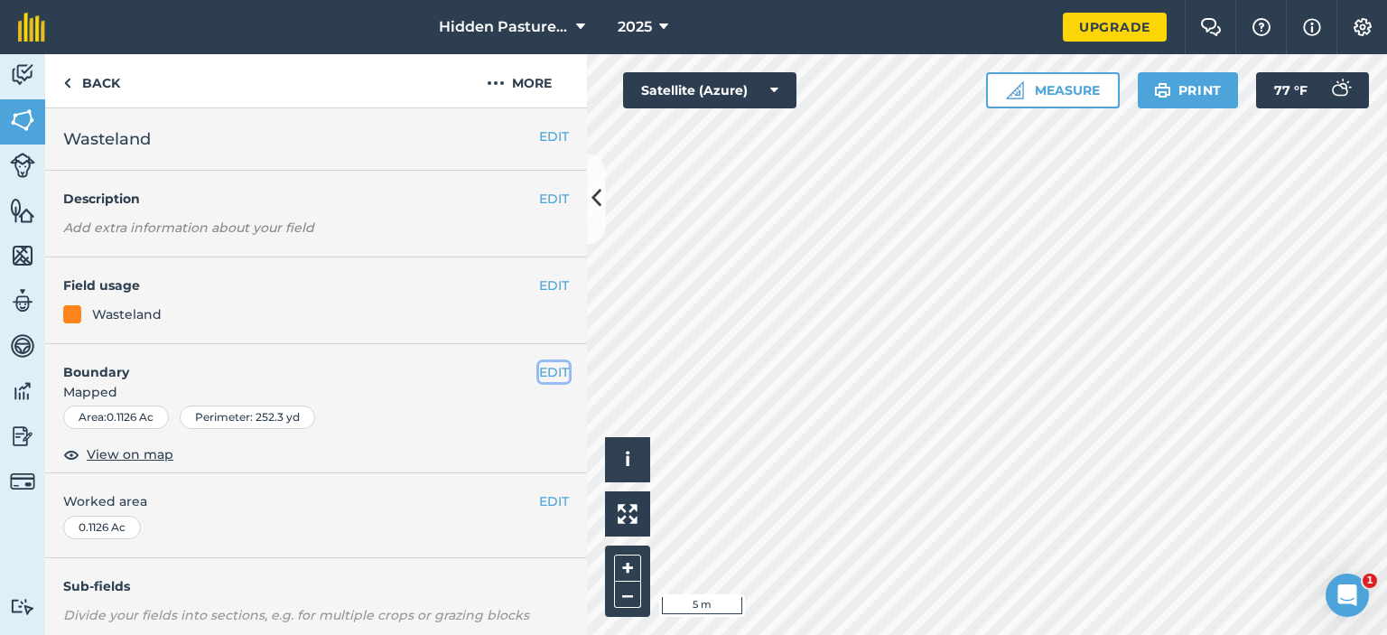
click at [539, 372] on button "EDIT" at bounding box center [554, 372] width 30 height 20
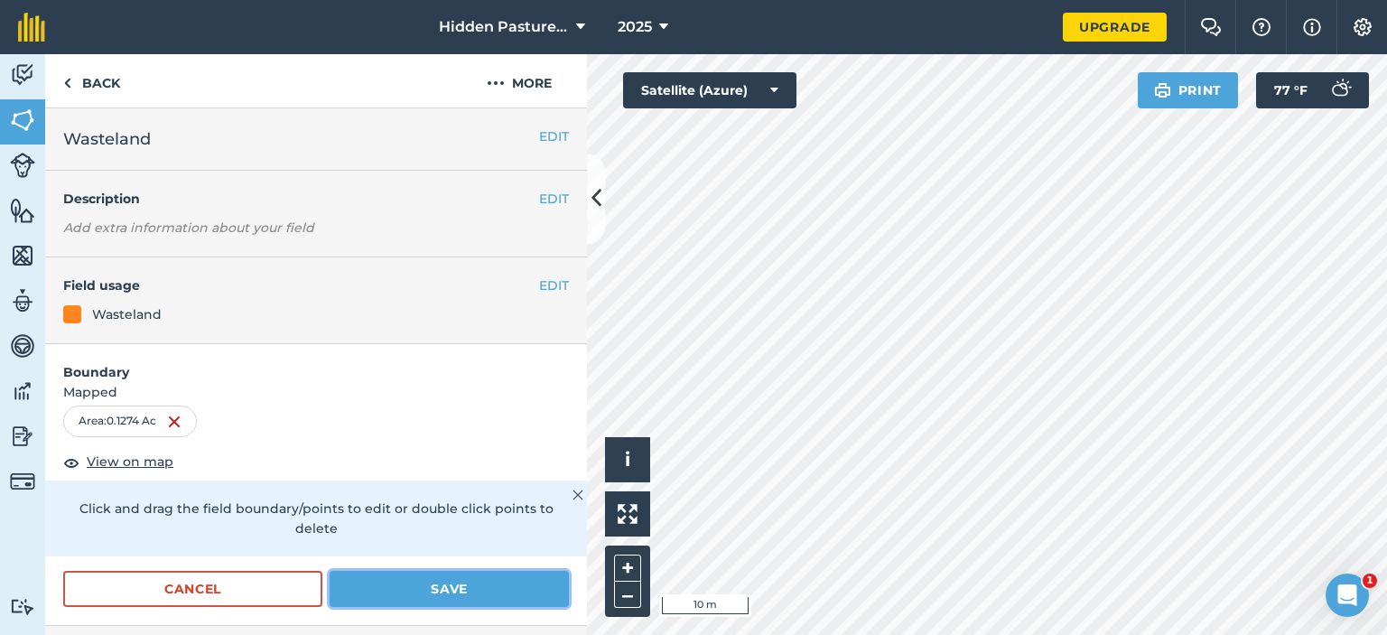
click at [452, 573] on button "Save" at bounding box center [449, 589] width 239 height 36
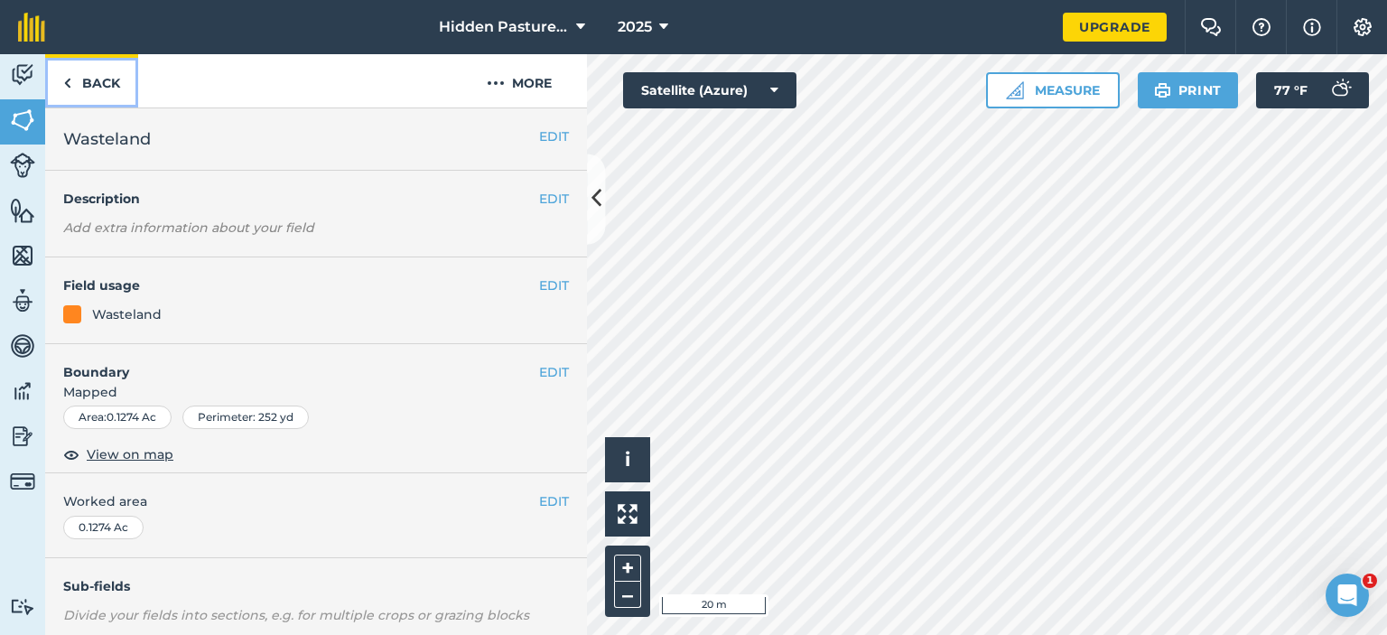
click at [90, 79] on link "Back" at bounding box center [91, 80] width 93 height 53
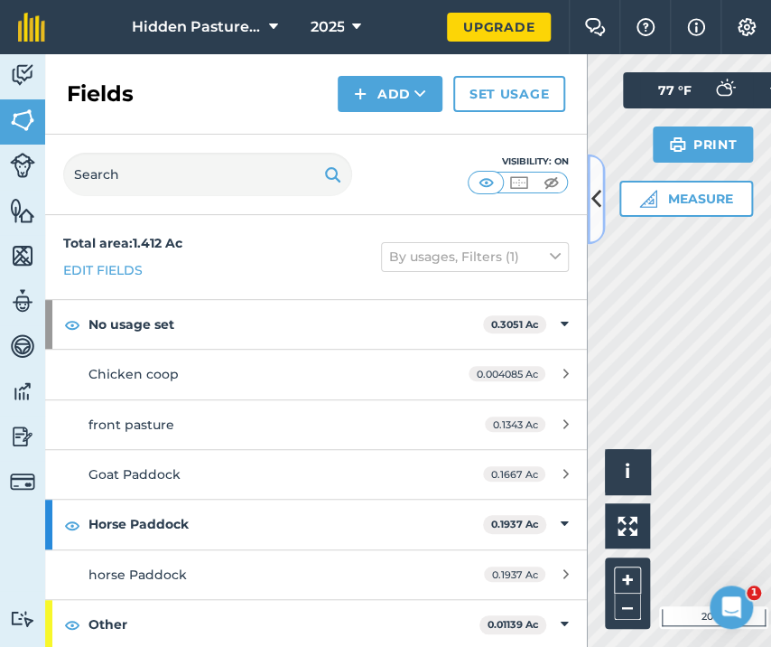
click at [593, 200] on icon at bounding box center [597, 199] width 10 height 32
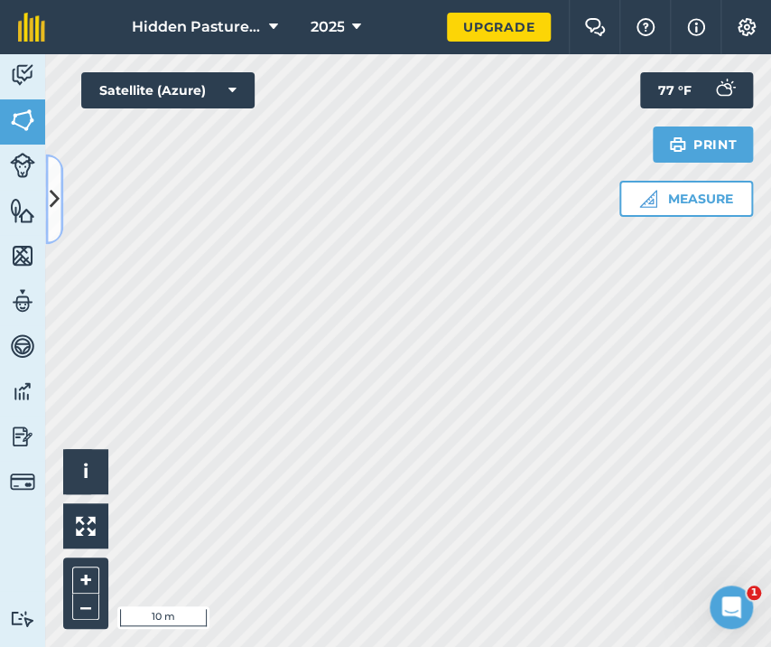
click at [57, 199] on icon at bounding box center [55, 199] width 10 height 32
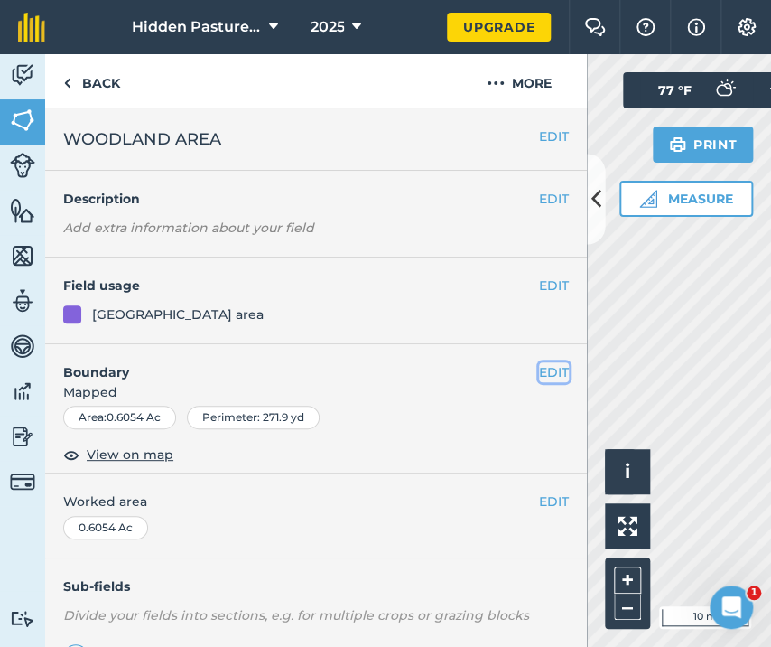
click at [541, 377] on button "EDIT" at bounding box center [554, 372] width 30 height 20
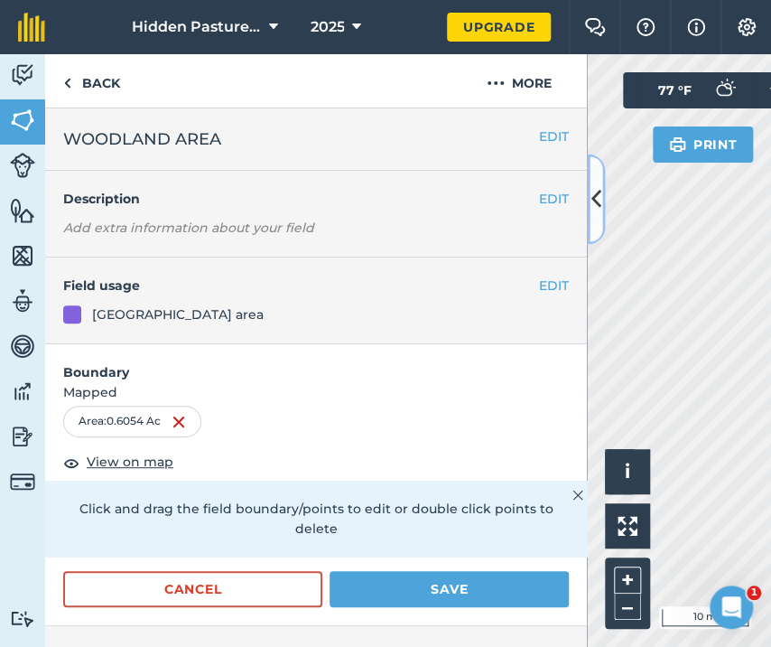
click at [602, 199] on button at bounding box center [596, 199] width 18 height 90
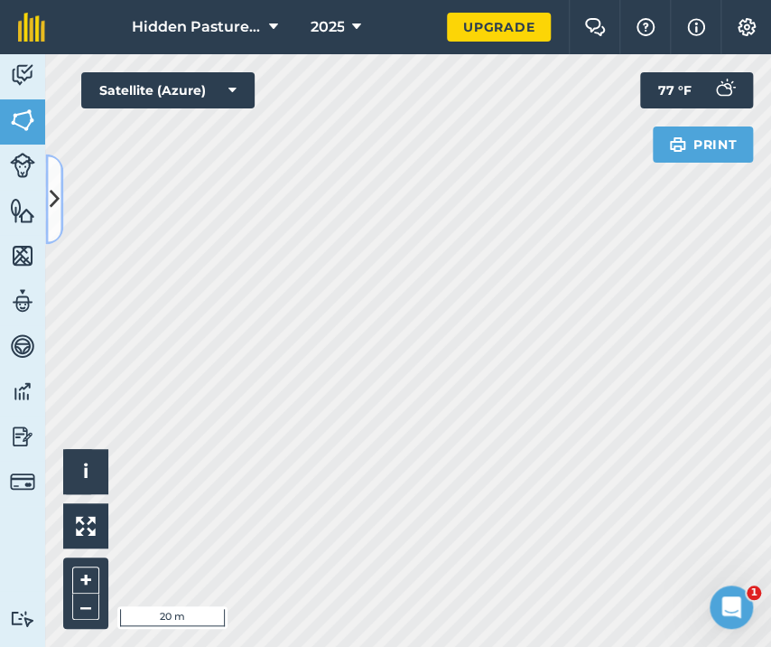
click at [59, 215] on button at bounding box center [54, 199] width 18 height 90
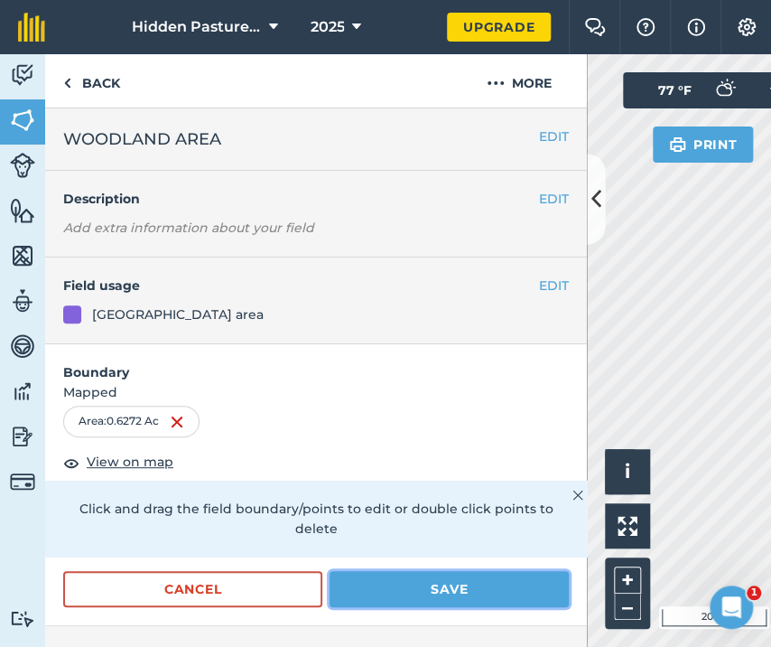
click at [379, 582] on button "Save" at bounding box center [449, 589] width 239 height 36
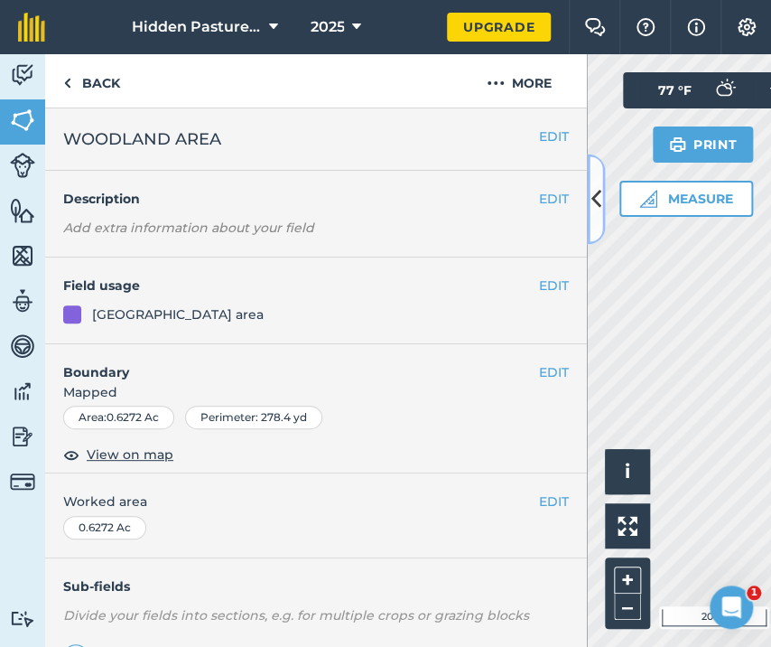
click at [596, 199] on icon at bounding box center [597, 199] width 10 height 32
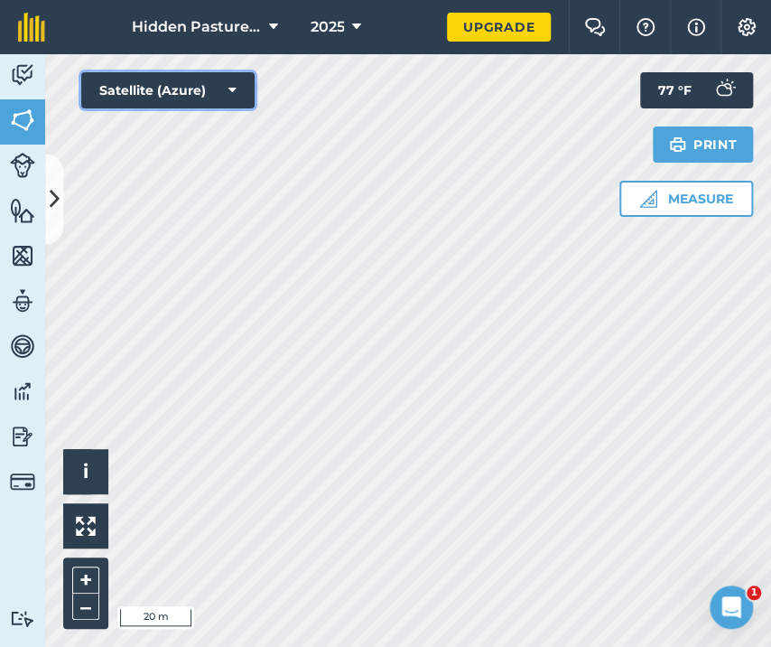
click at [237, 86] on button "Satellite (Azure)" at bounding box center [167, 90] width 173 height 36
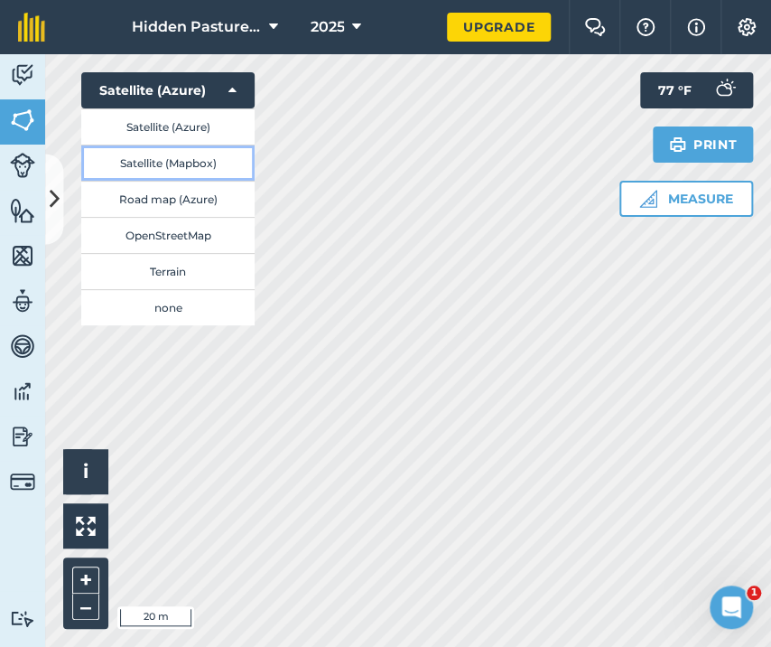
click at [210, 165] on button "Satellite (Mapbox)" at bounding box center [167, 162] width 173 height 36
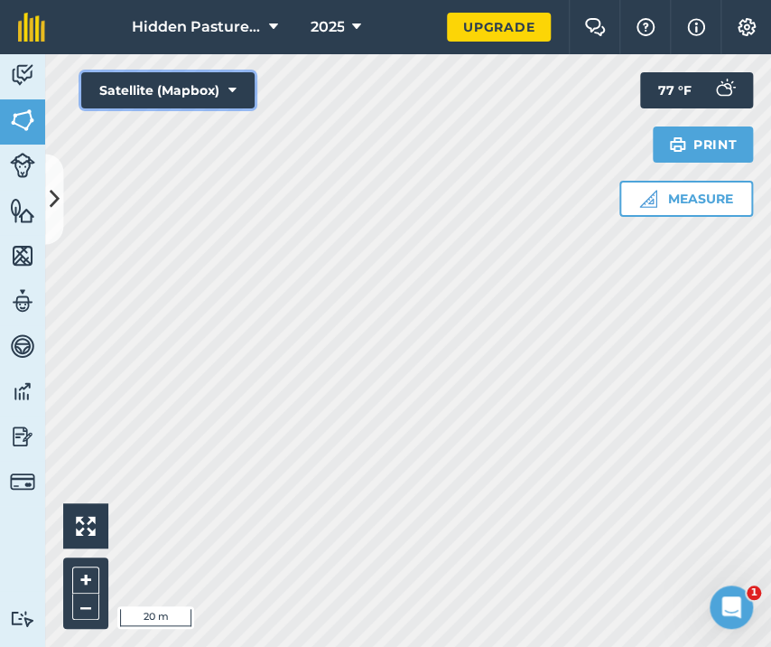
click at [240, 89] on button "Satellite (Mapbox)" at bounding box center [167, 90] width 173 height 36
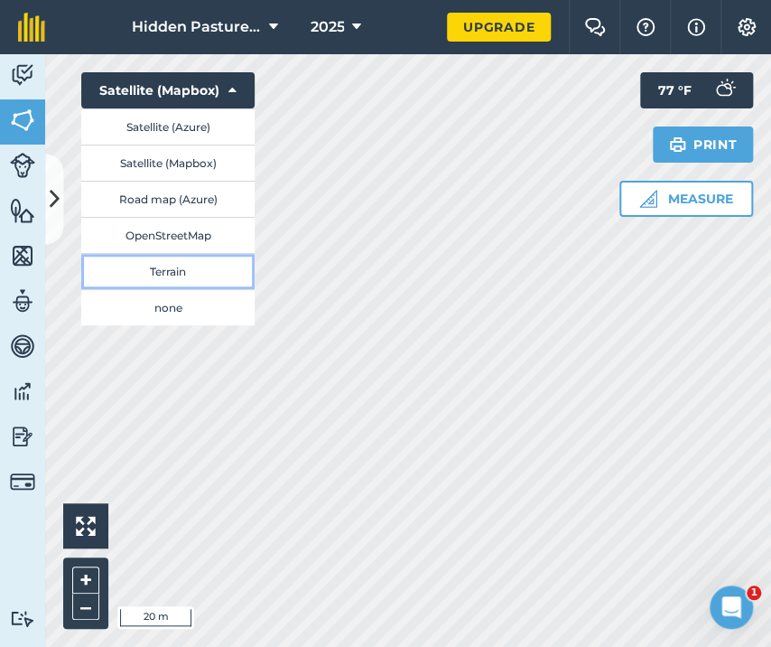
click at [172, 260] on button "Terrain" at bounding box center [167, 271] width 173 height 36
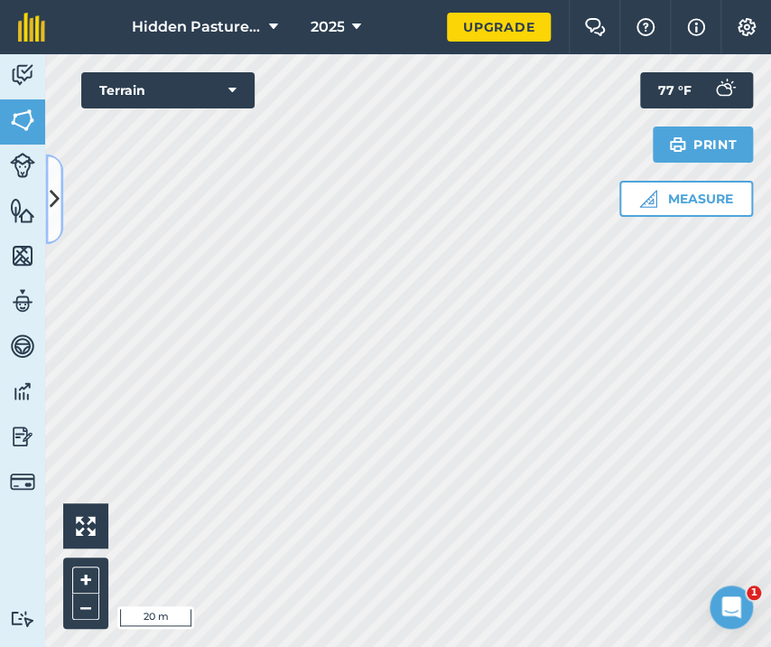
click at [51, 220] on button at bounding box center [54, 199] width 18 height 90
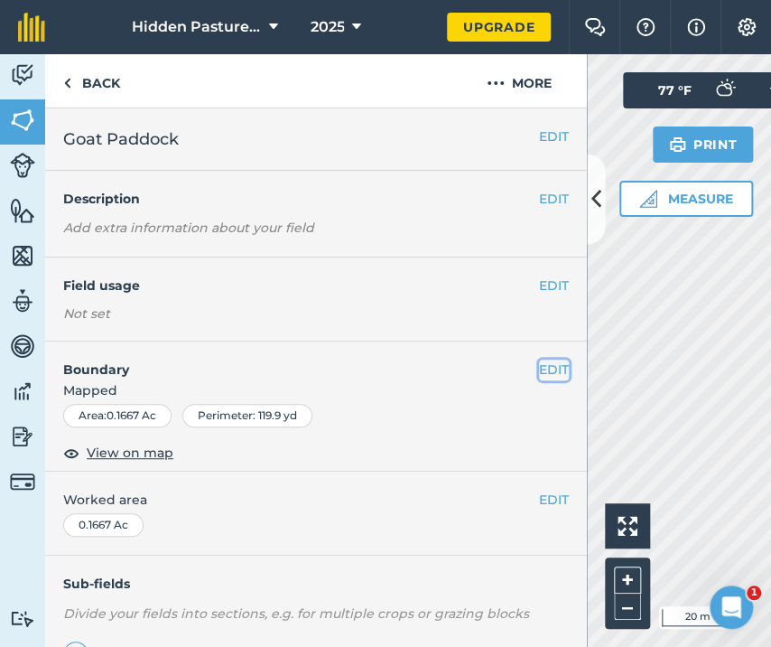
click at [539, 364] on button "EDIT" at bounding box center [554, 369] width 30 height 20
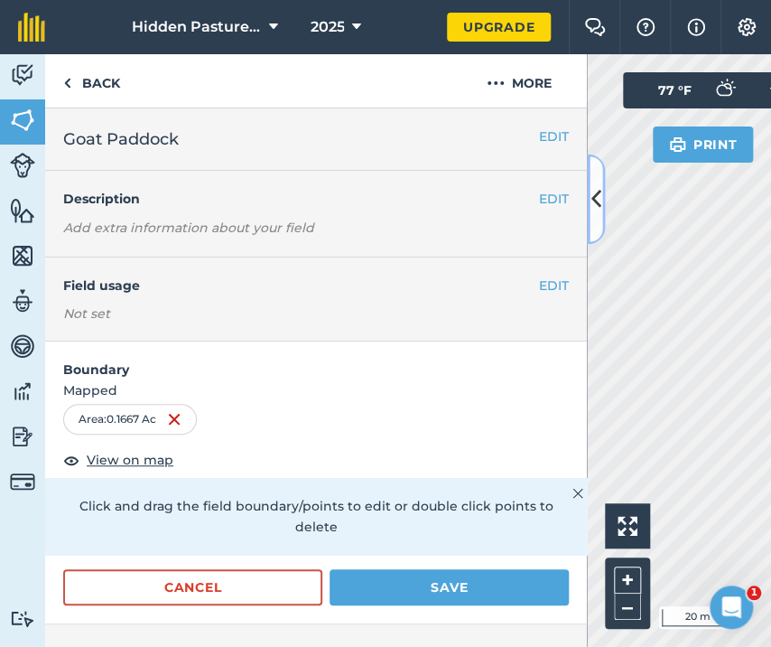
click at [592, 205] on icon at bounding box center [597, 199] width 10 height 32
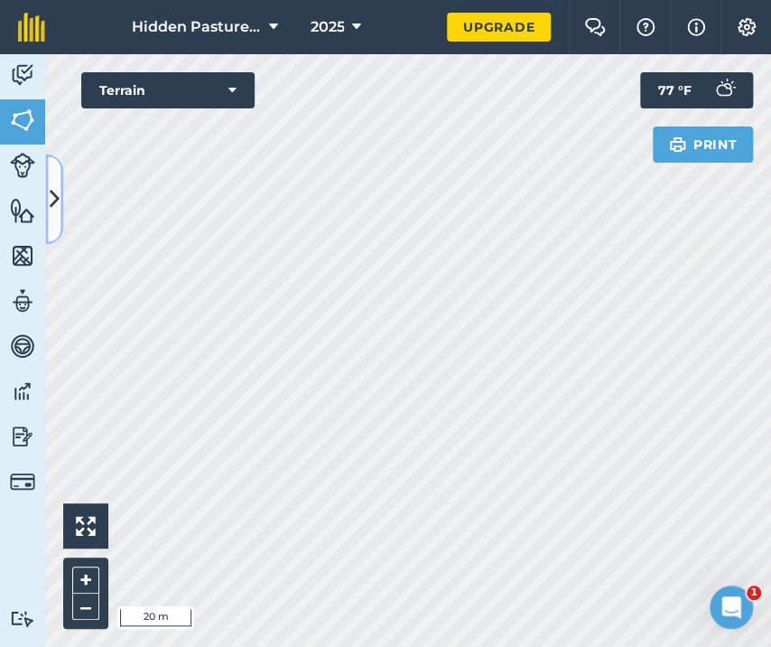
click at [51, 194] on icon at bounding box center [55, 199] width 10 height 32
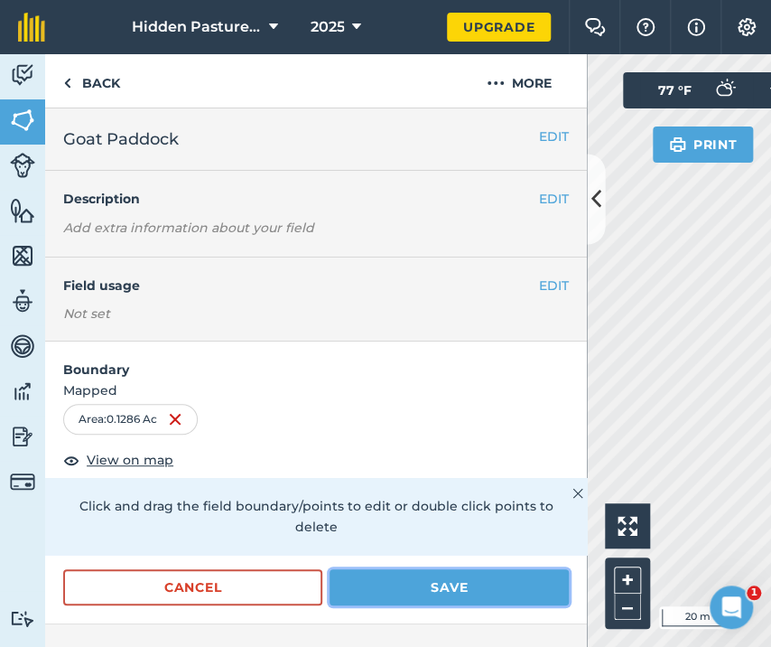
click at [396, 588] on button "Save" at bounding box center [449, 587] width 239 height 36
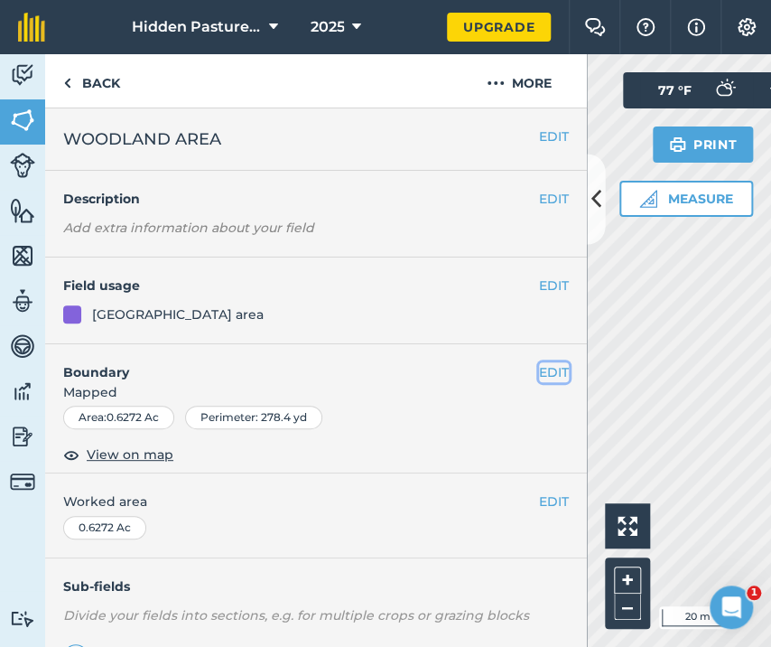
click at [539, 367] on button "EDIT" at bounding box center [554, 372] width 30 height 20
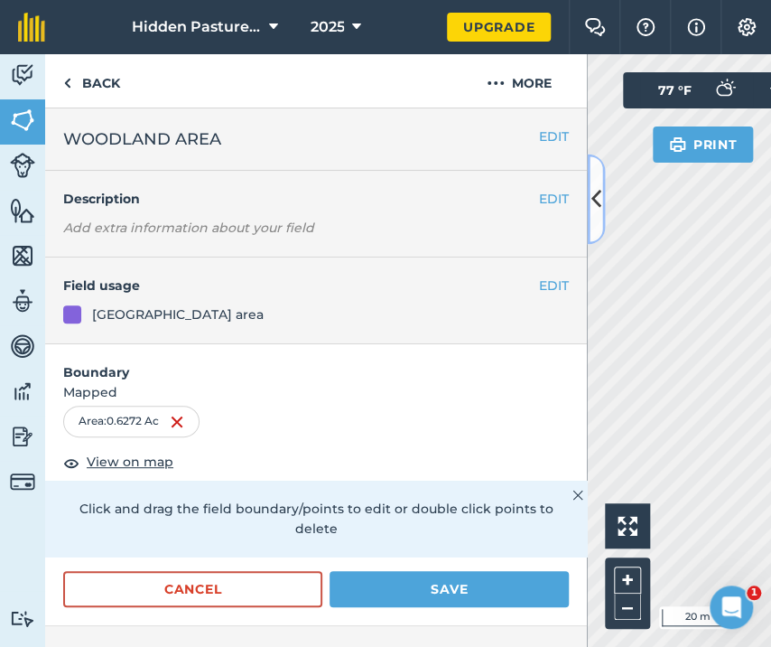
click at [597, 203] on icon at bounding box center [597, 199] width 10 height 32
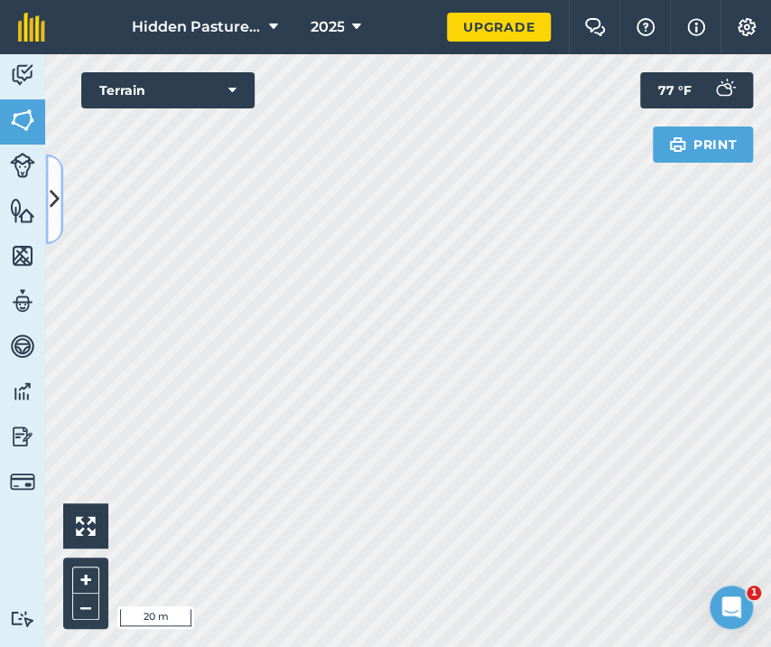
click at [61, 190] on button at bounding box center [54, 199] width 18 height 90
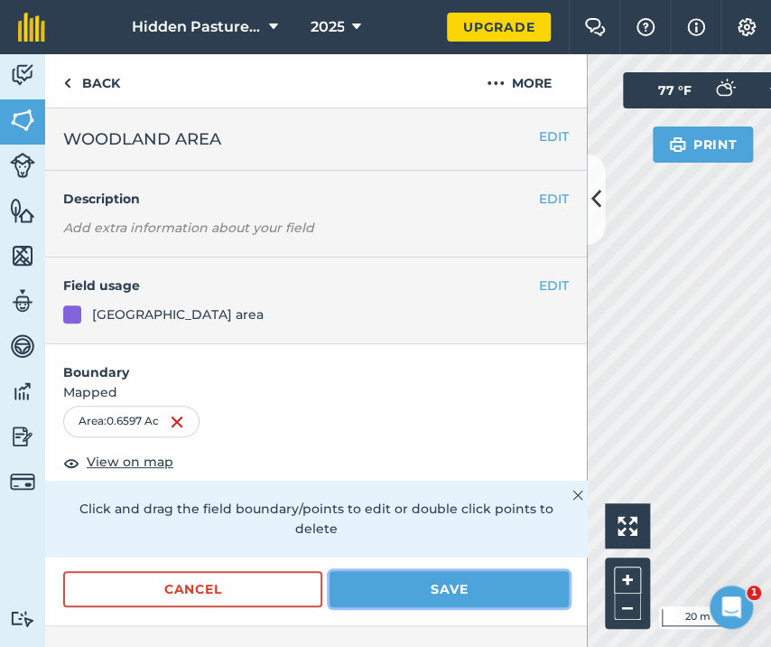
click at [423, 582] on button "Save" at bounding box center [449, 589] width 239 height 36
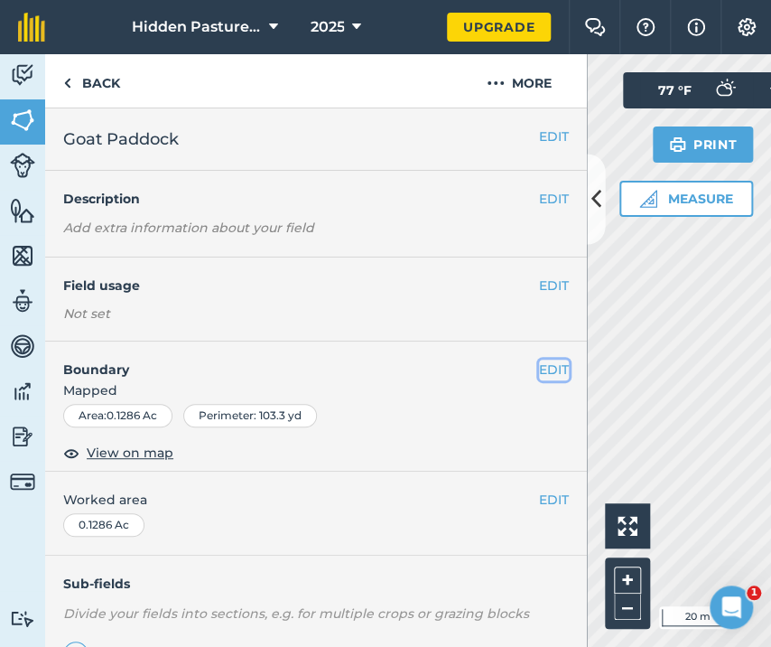
click at [544, 371] on button "EDIT" at bounding box center [554, 369] width 30 height 20
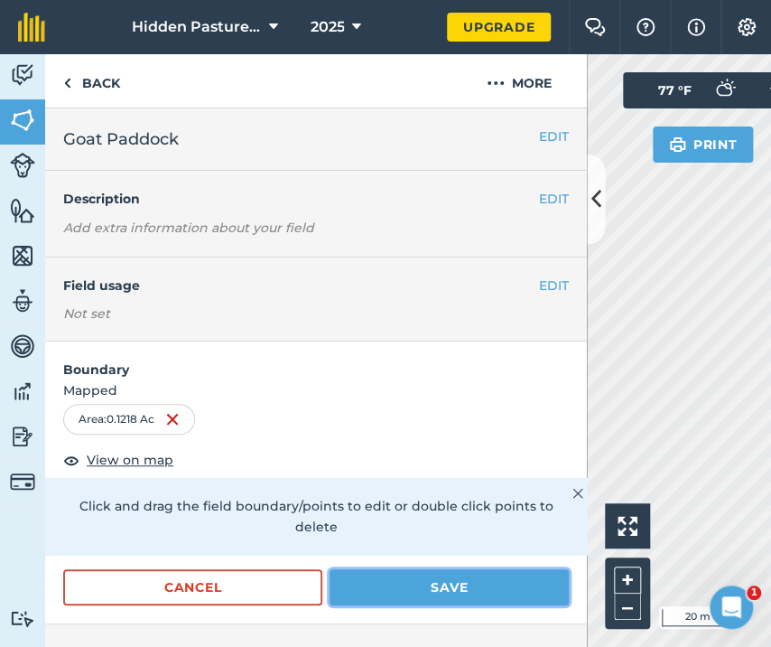
click at [390, 573] on button "Save" at bounding box center [449, 587] width 239 height 36
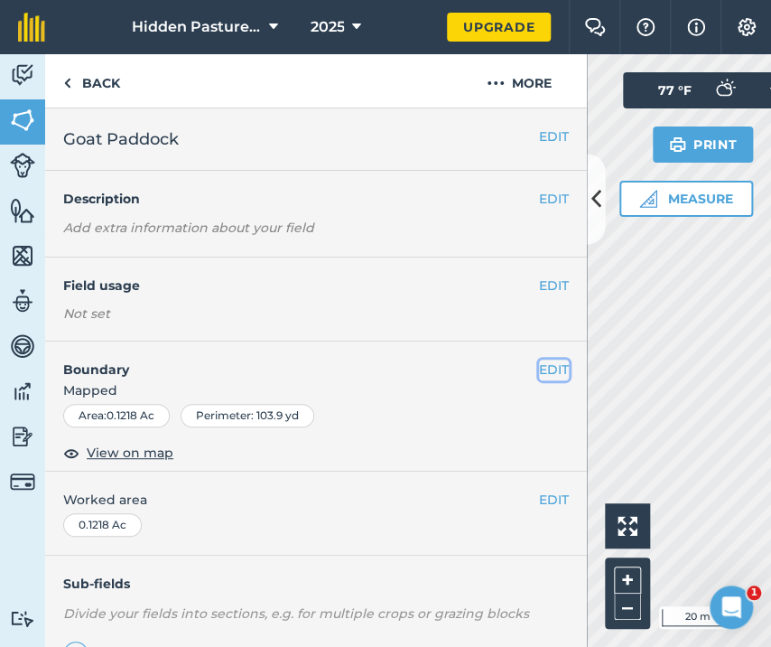
click at [539, 364] on button "EDIT" at bounding box center [554, 369] width 30 height 20
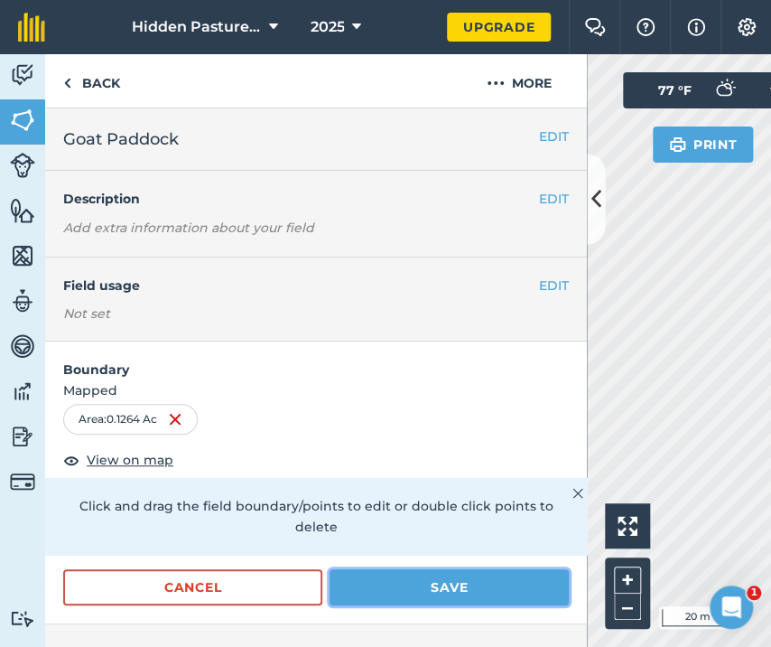
click at [511, 578] on button "Save" at bounding box center [449, 587] width 239 height 36
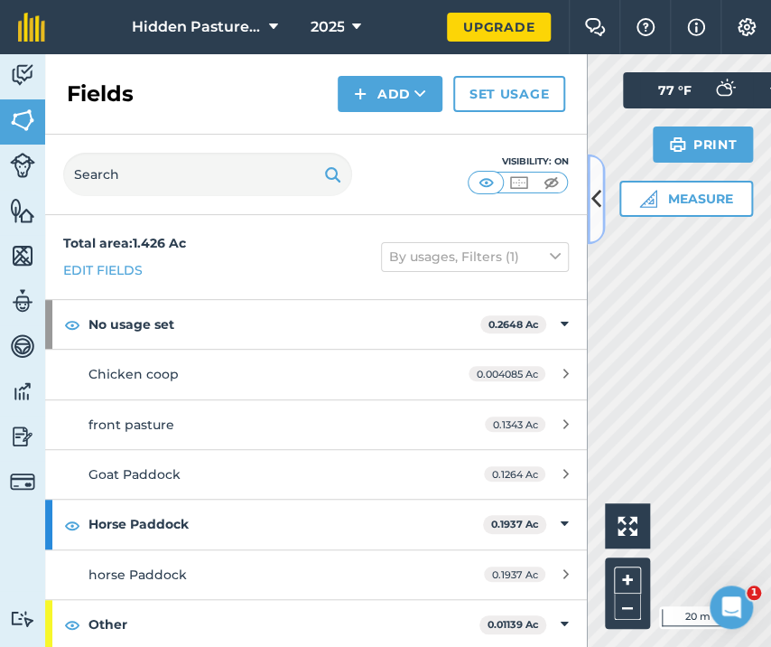
click at [588, 208] on button at bounding box center [596, 199] width 18 height 90
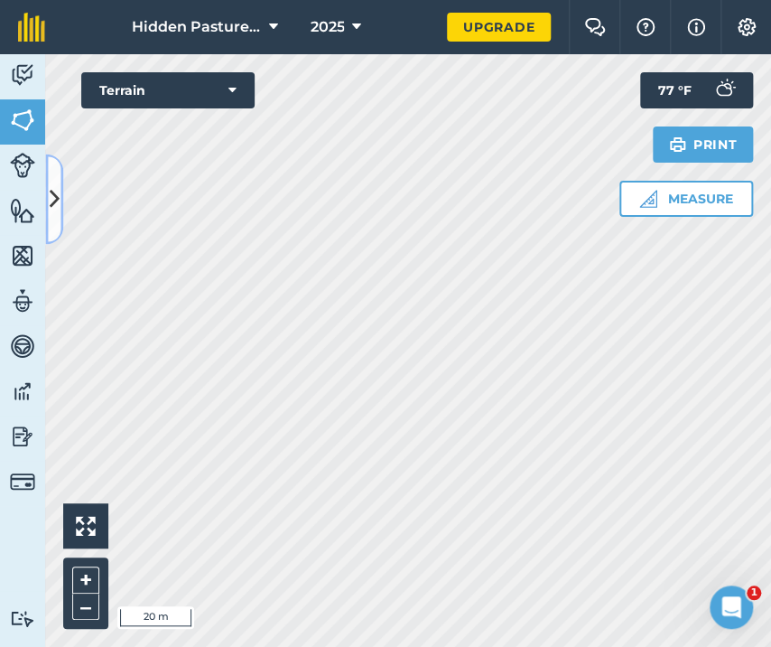
click at [53, 201] on icon at bounding box center [55, 199] width 10 height 32
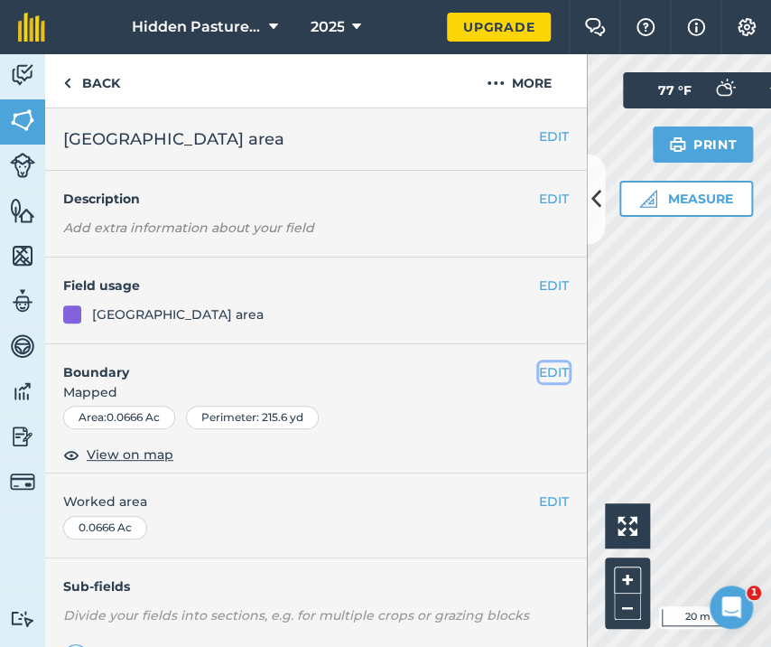
click at [539, 366] on button "EDIT" at bounding box center [554, 372] width 30 height 20
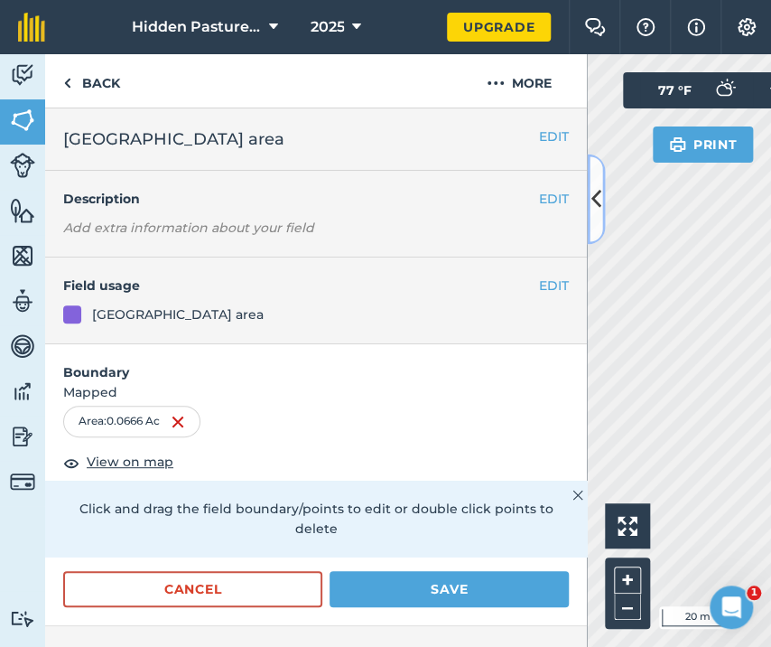
click at [592, 210] on icon at bounding box center [597, 199] width 10 height 32
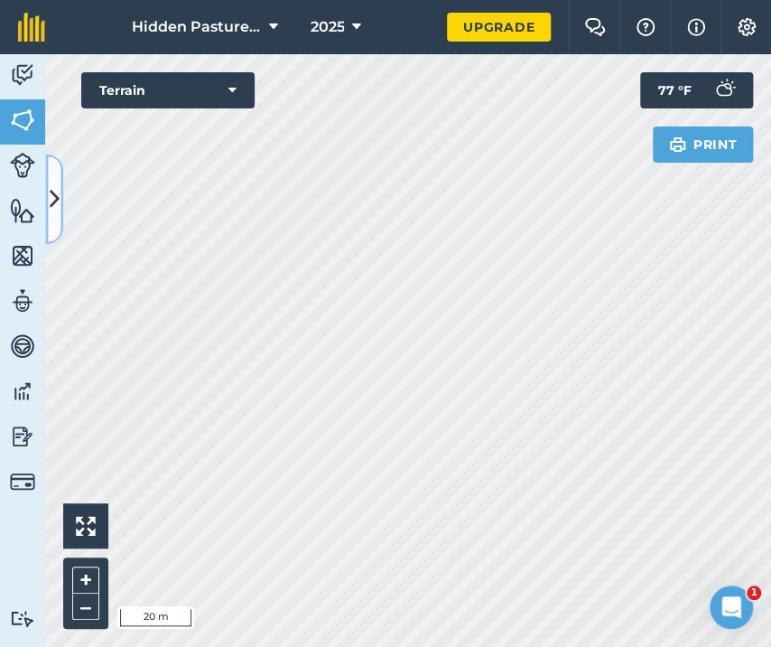
click at [58, 209] on icon at bounding box center [55, 199] width 10 height 32
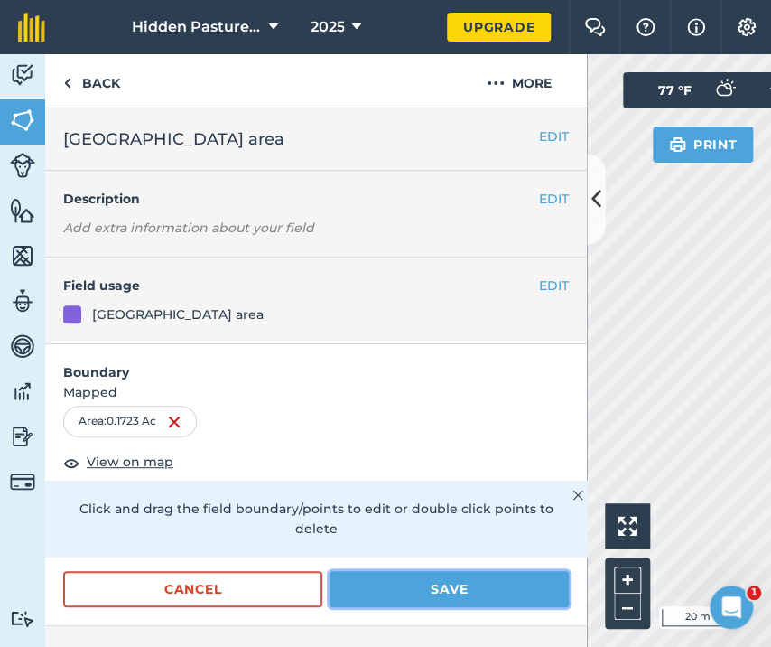
click at [400, 588] on button "Save" at bounding box center [449, 589] width 239 height 36
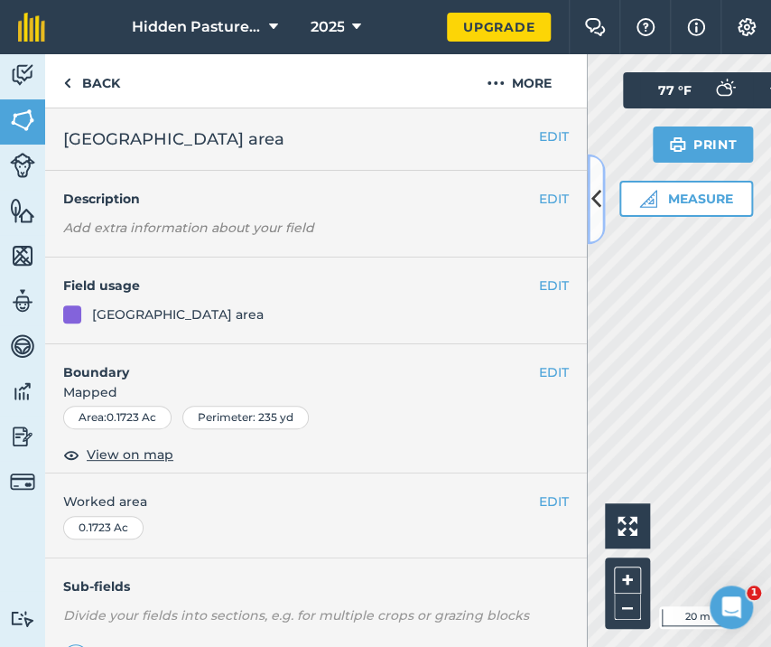
click at [590, 209] on button at bounding box center [596, 199] width 18 height 90
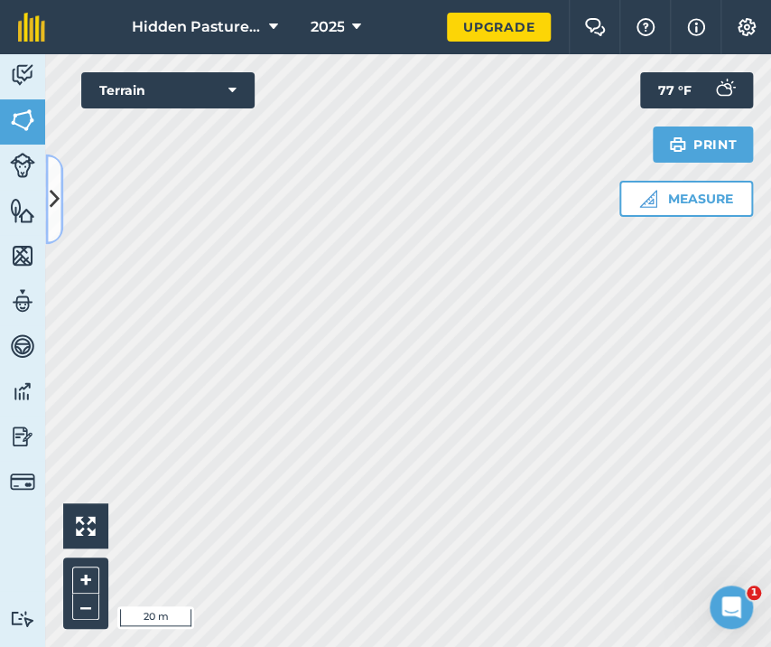
click at [54, 200] on icon at bounding box center [55, 199] width 10 height 32
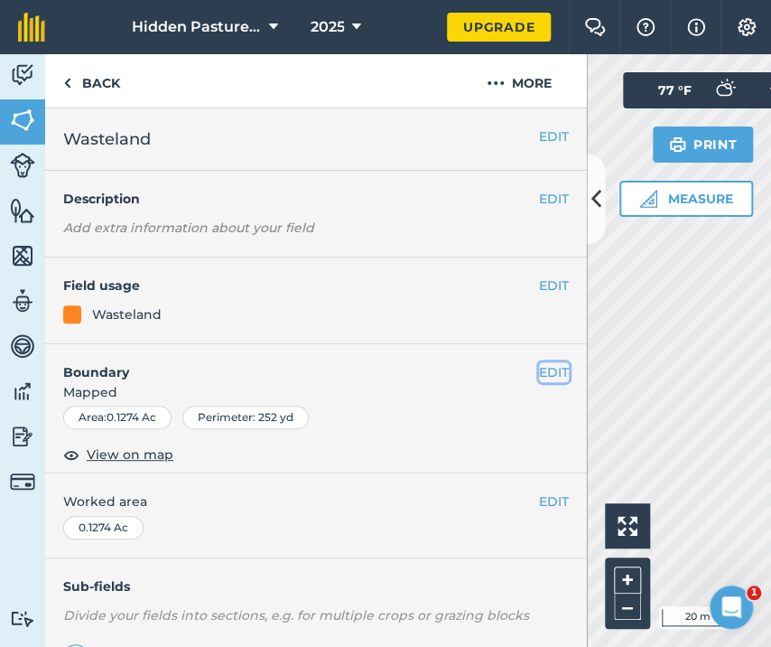
click at [539, 375] on button "EDIT" at bounding box center [554, 372] width 30 height 20
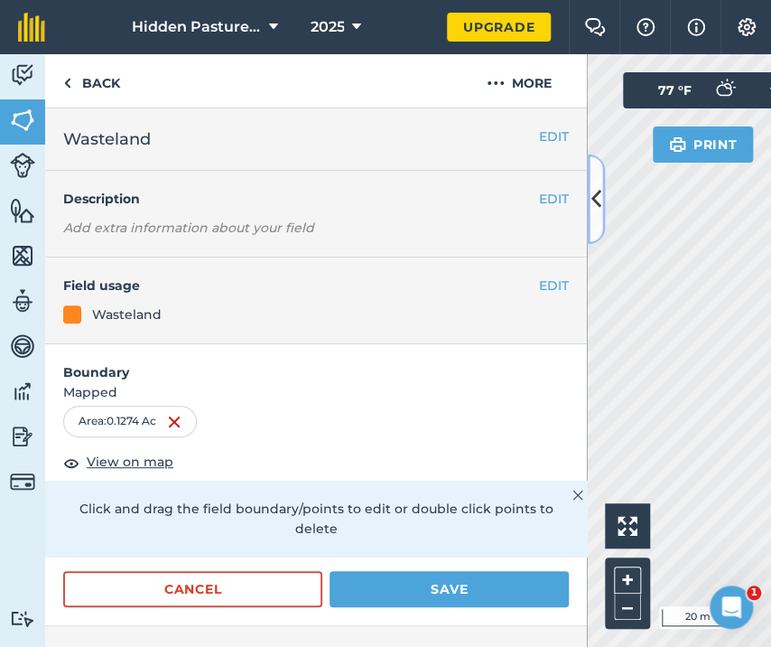
click at [597, 208] on icon at bounding box center [597, 199] width 10 height 32
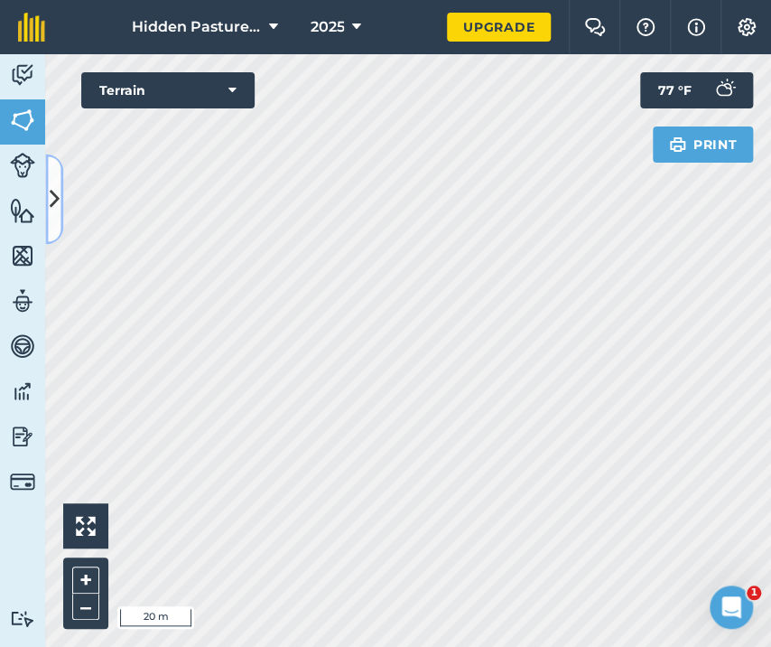
click at [52, 213] on icon at bounding box center [55, 199] width 10 height 32
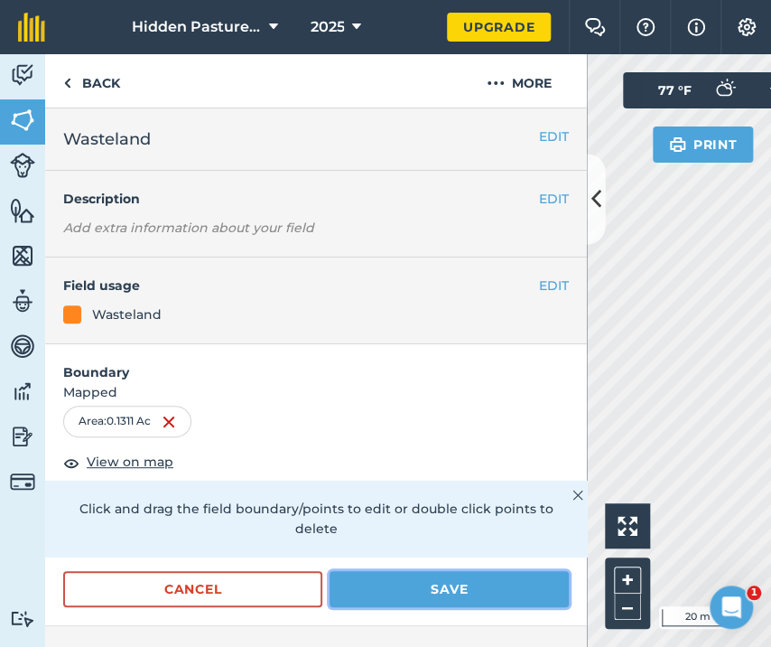
click at [408, 589] on button "Save" at bounding box center [449, 589] width 239 height 36
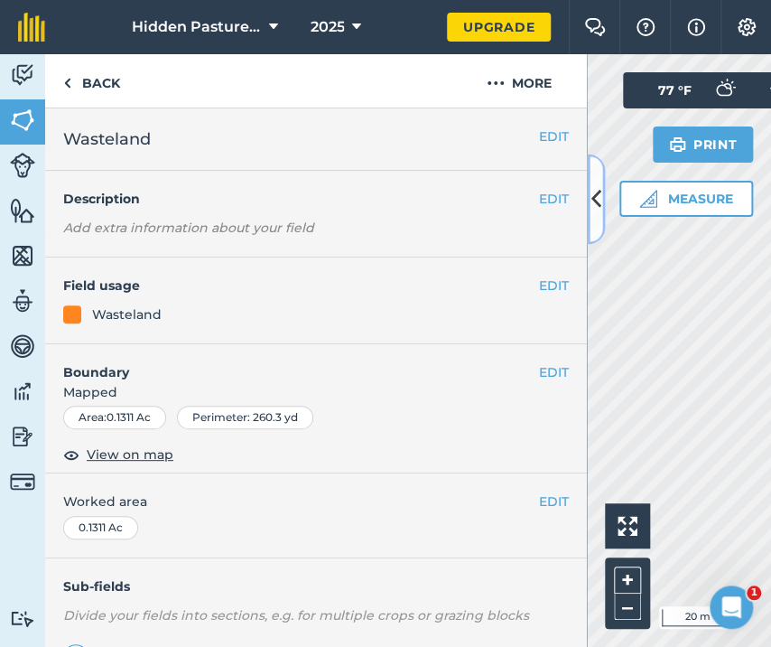
click at [592, 201] on icon at bounding box center [597, 199] width 10 height 32
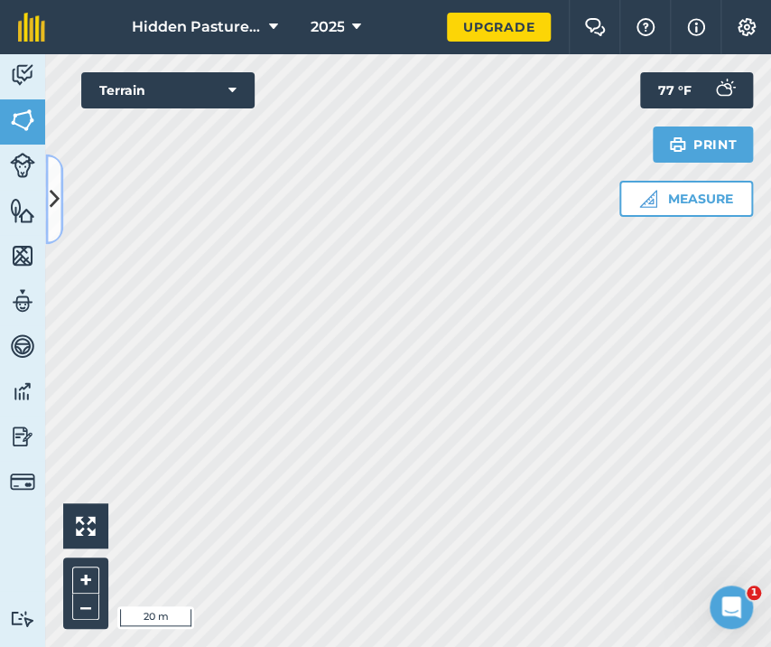
click at [47, 213] on button at bounding box center [54, 199] width 18 height 90
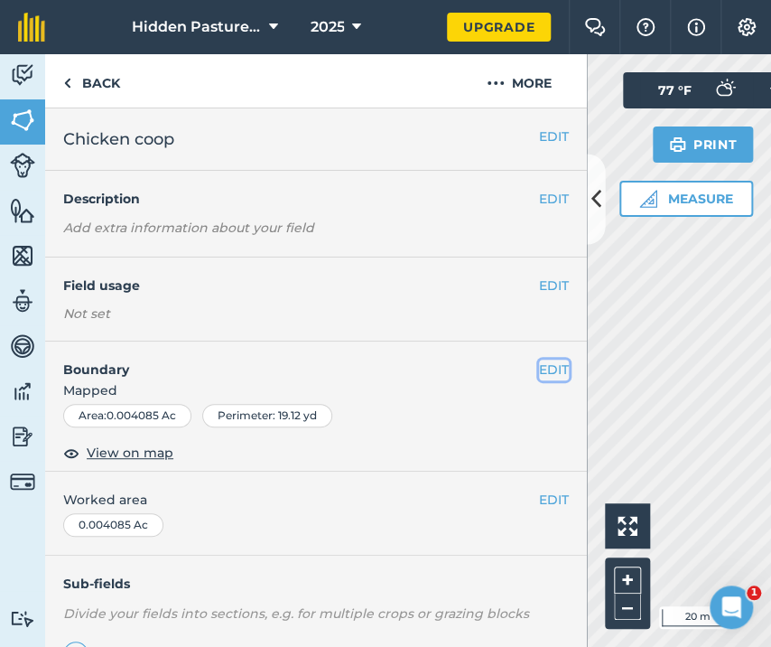
click at [539, 369] on button "EDIT" at bounding box center [554, 369] width 30 height 20
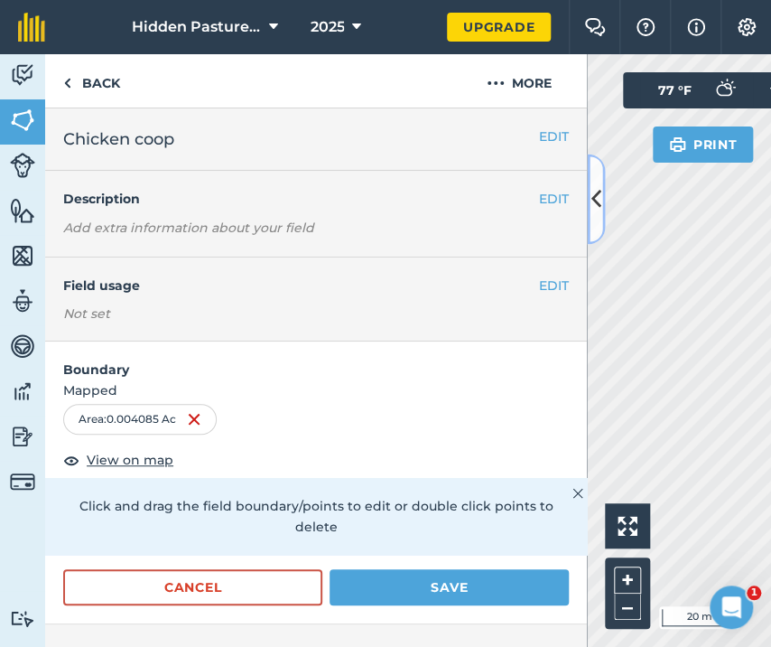
click at [590, 201] on button at bounding box center [596, 199] width 18 height 90
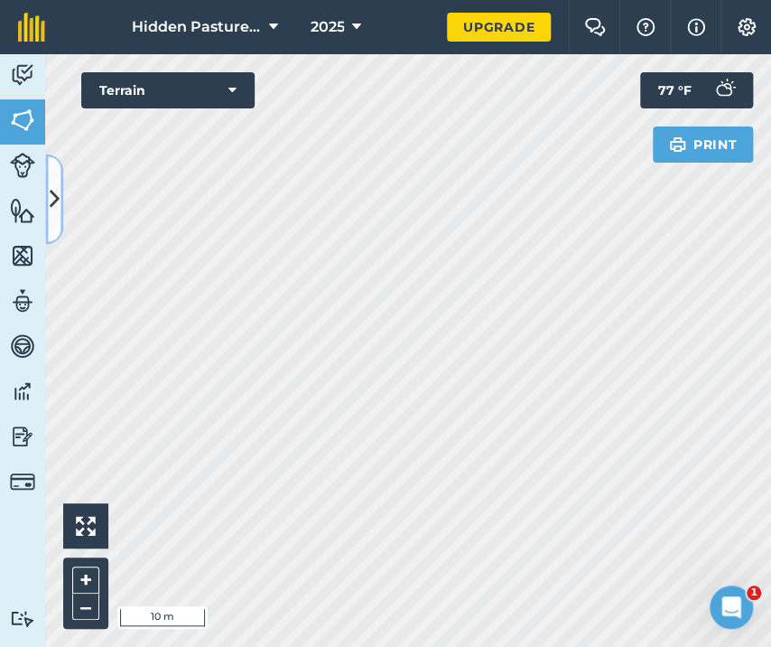
click at [50, 201] on icon at bounding box center [55, 199] width 10 height 32
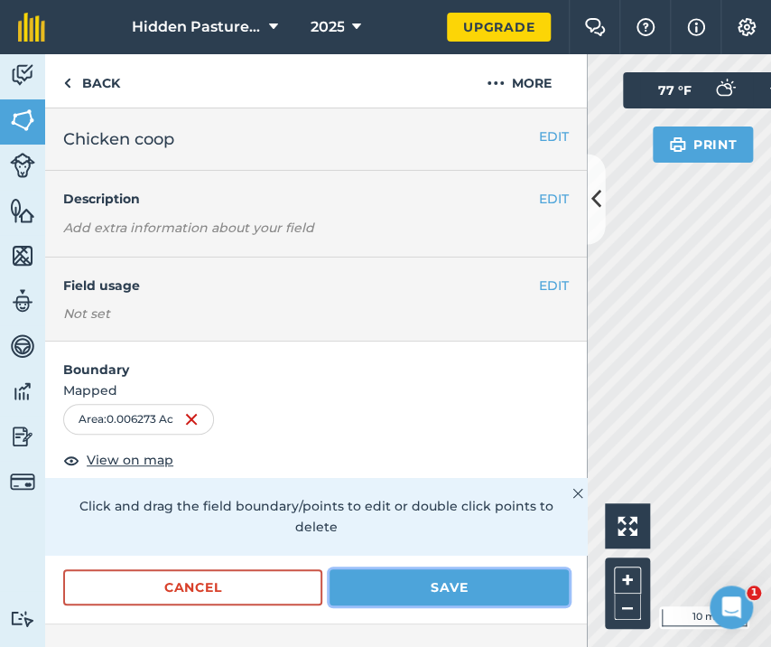
click at [397, 582] on button "Save" at bounding box center [449, 587] width 239 height 36
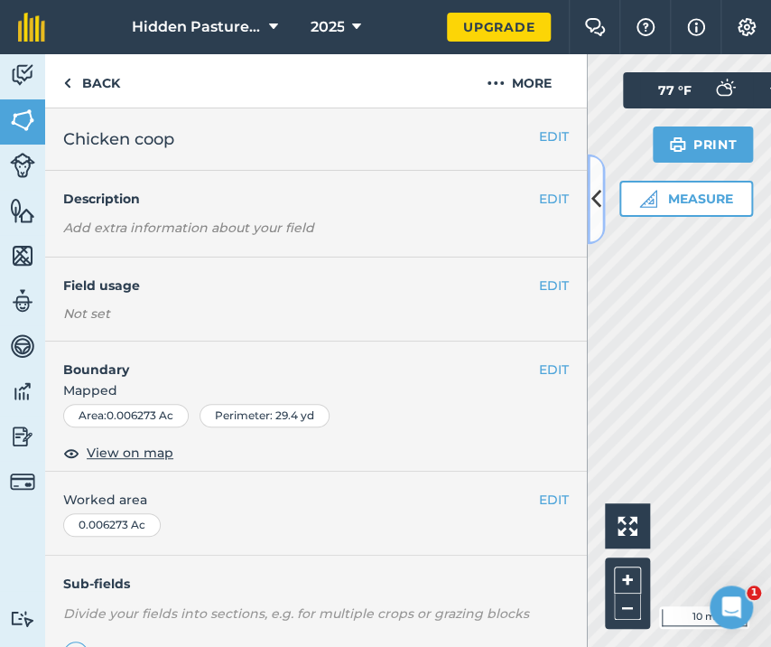
click at [596, 212] on icon at bounding box center [597, 199] width 10 height 32
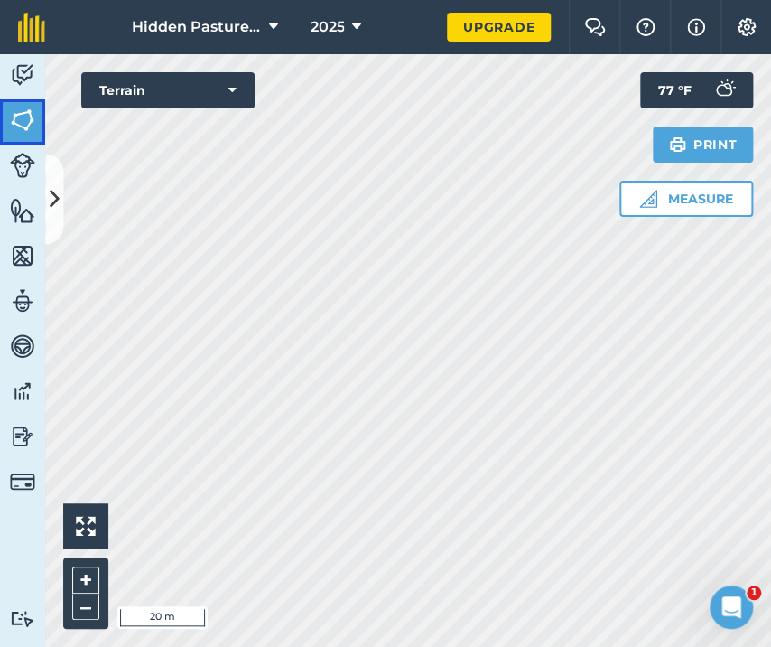
click at [28, 126] on img at bounding box center [22, 120] width 25 height 27
click at [53, 201] on icon at bounding box center [55, 199] width 10 height 32
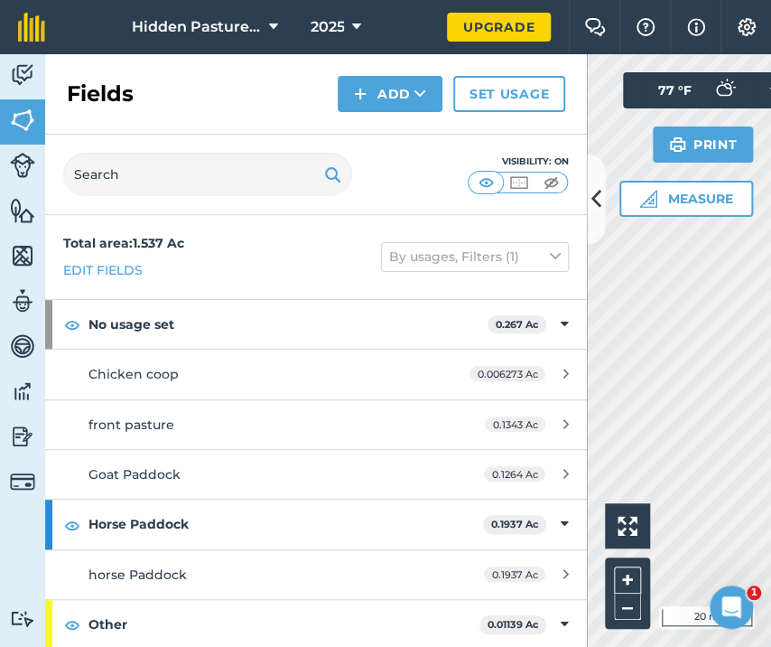
click at [514, 376] on div "Activity Fields Livestock Features Maps Team Vehicles Data Reporting Billing Tu…" at bounding box center [385, 350] width 771 height 592
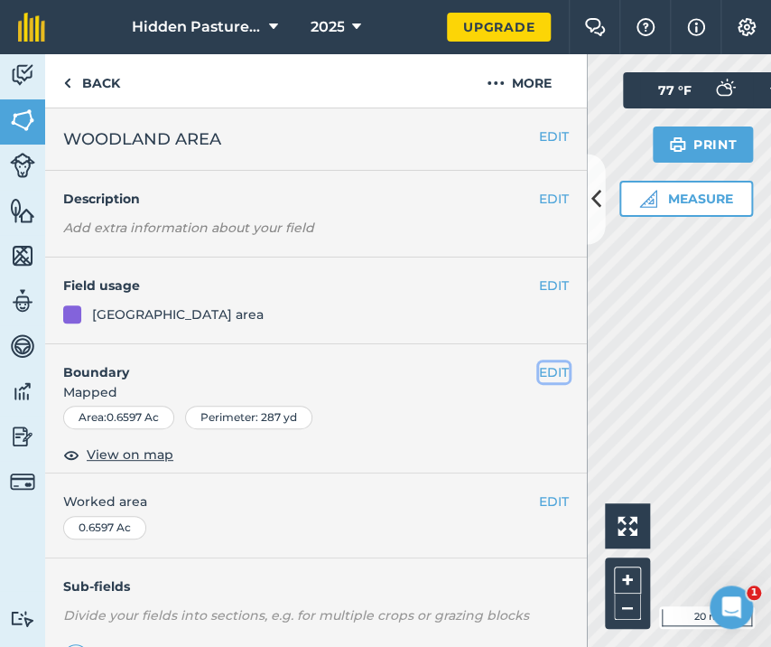
click at [539, 367] on button "EDIT" at bounding box center [554, 372] width 30 height 20
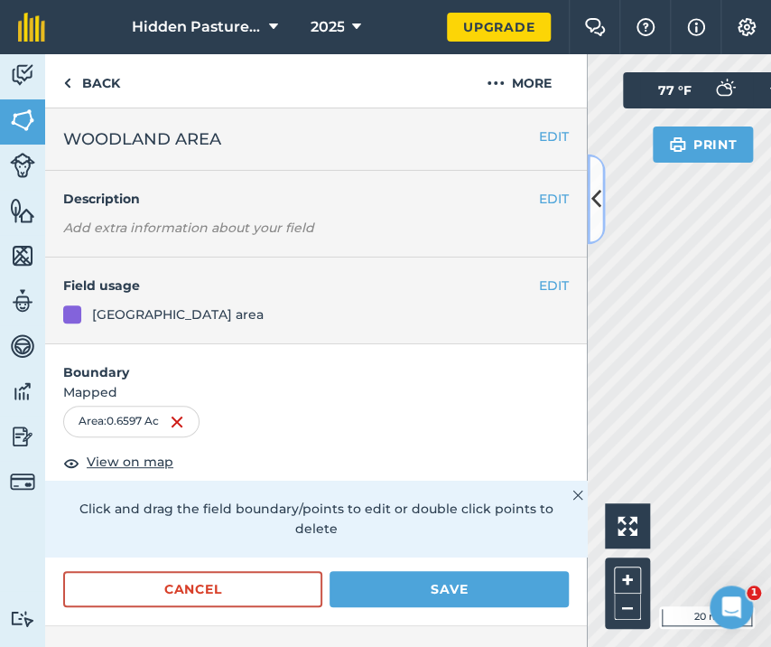
click at [594, 193] on icon at bounding box center [597, 199] width 10 height 32
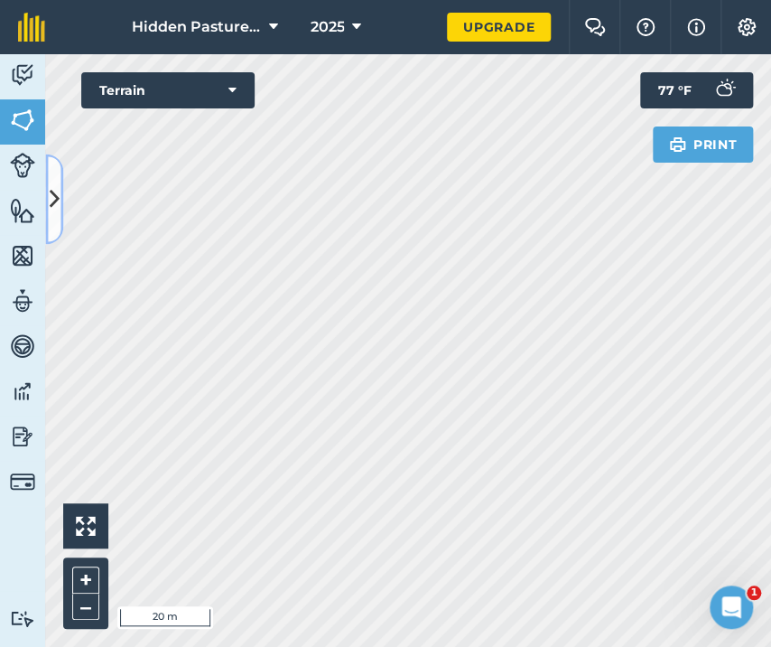
click at [56, 209] on icon at bounding box center [55, 199] width 10 height 32
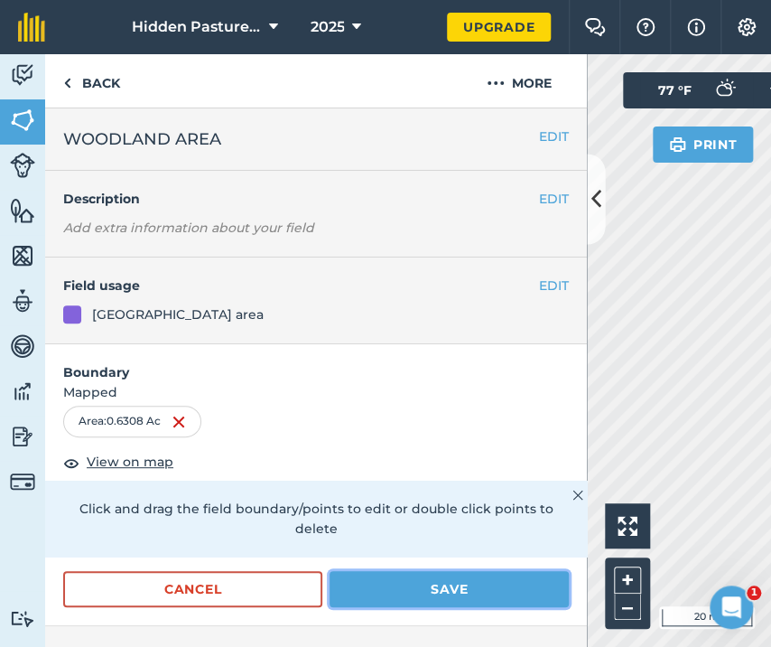
click at [455, 584] on button "Save" at bounding box center [449, 589] width 239 height 36
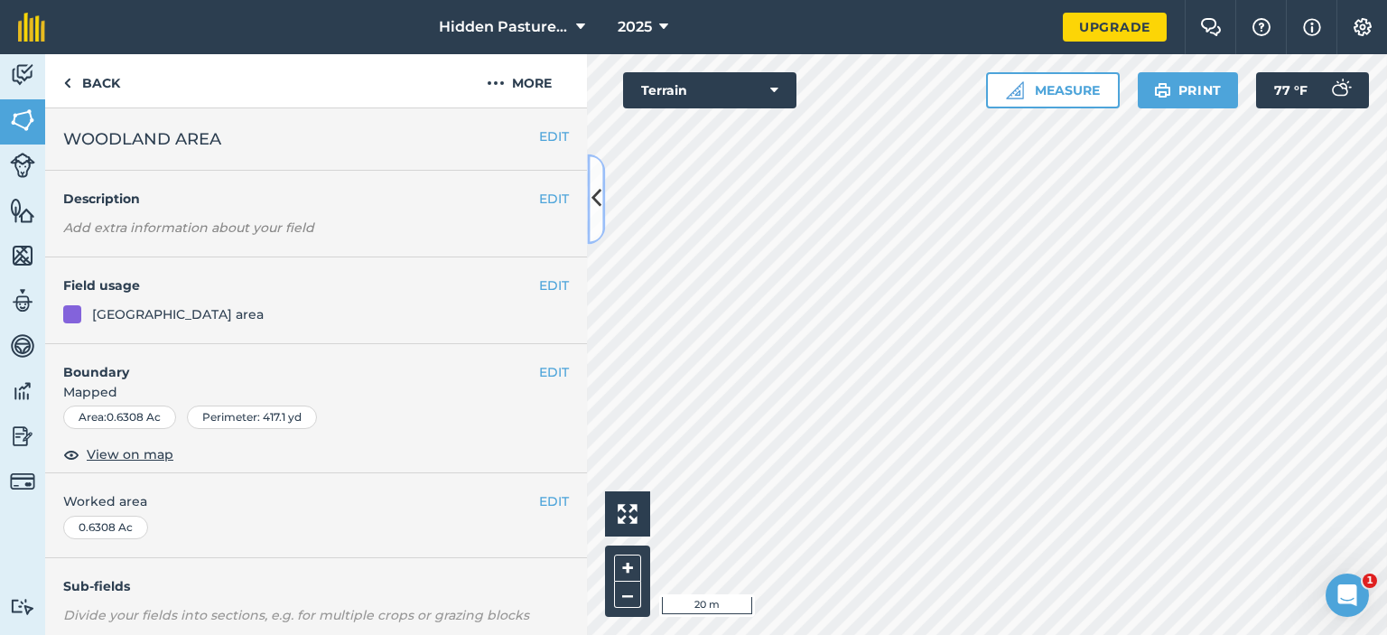
click at [600, 209] on icon at bounding box center [597, 199] width 10 height 32
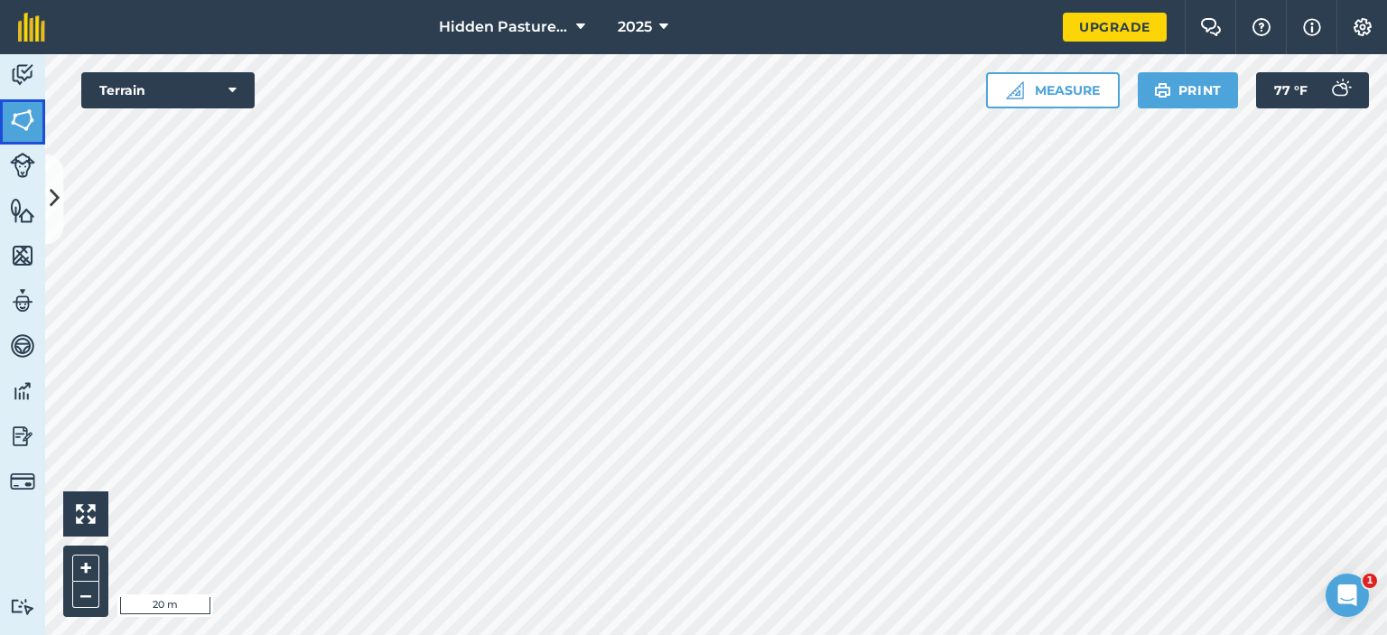
click at [22, 126] on img at bounding box center [22, 120] width 25 height 27
click at [52, 198] on icon at bounding box center [55, 199] width 10 height 32
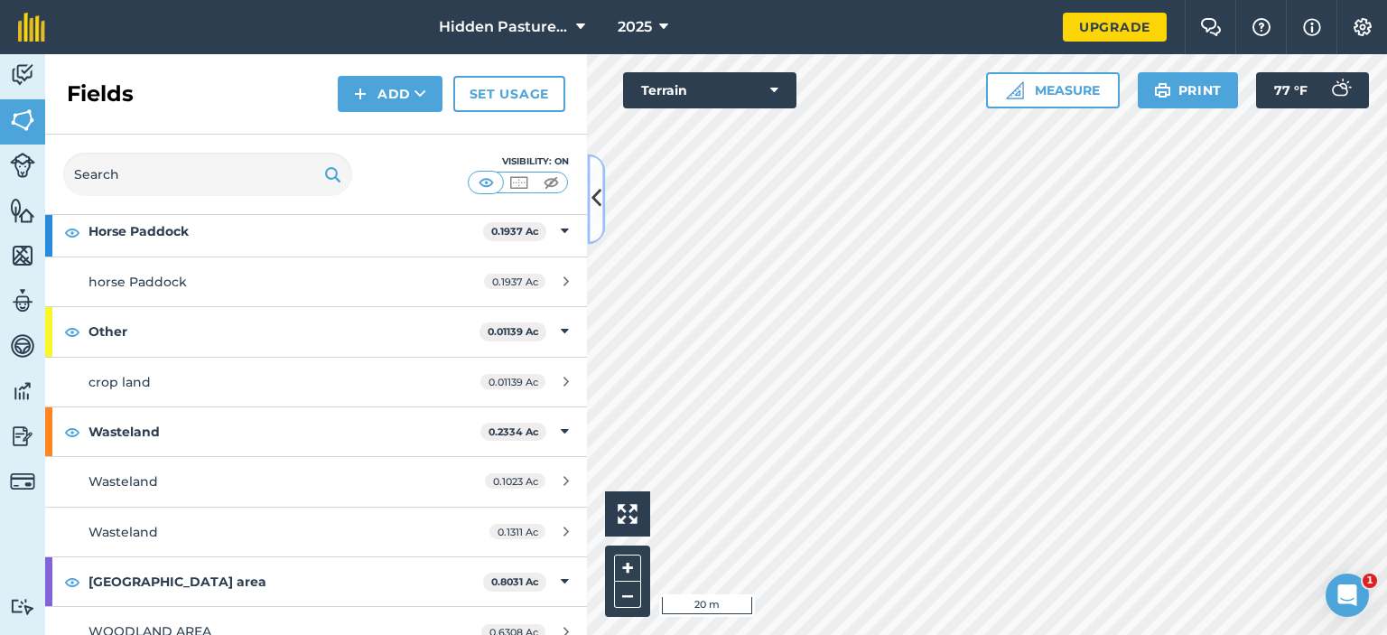
scroll to position [361, 0]
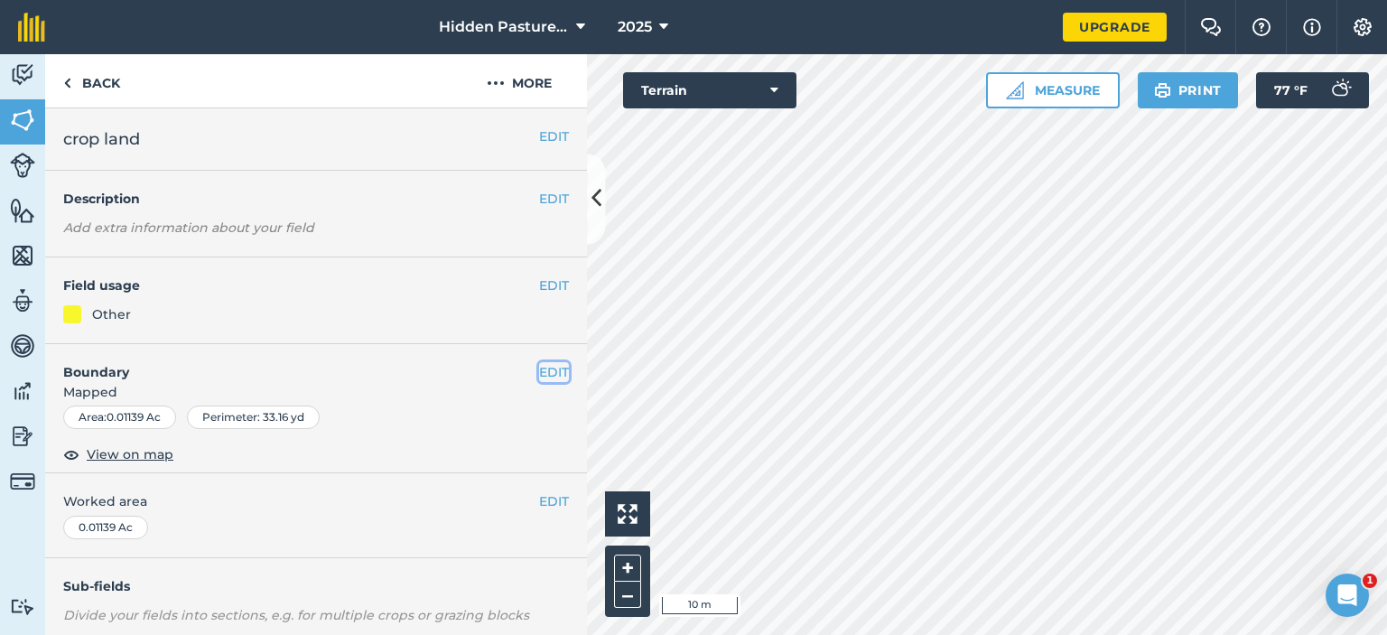
click at [547, 363] on button "EDIT" at bounding box center [554, 372] width 30 height 20
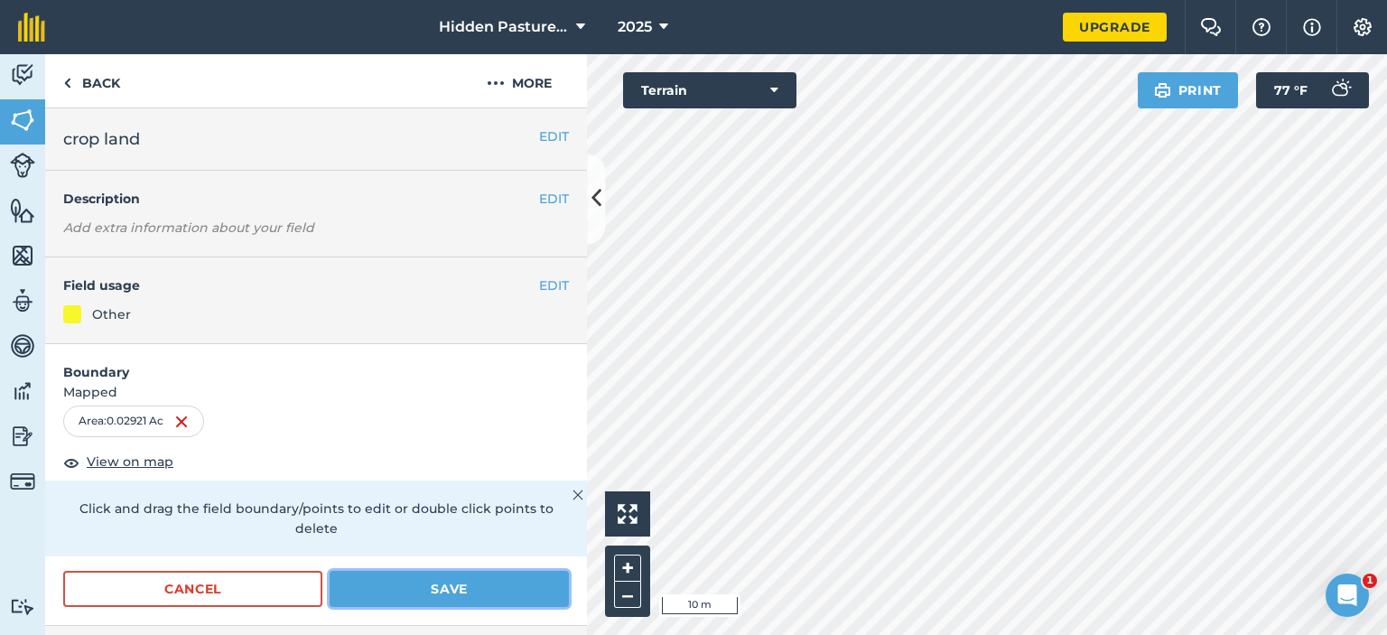
click at [409, 586] on button "Save" at bounding box center [449, 589] width 239 height 36
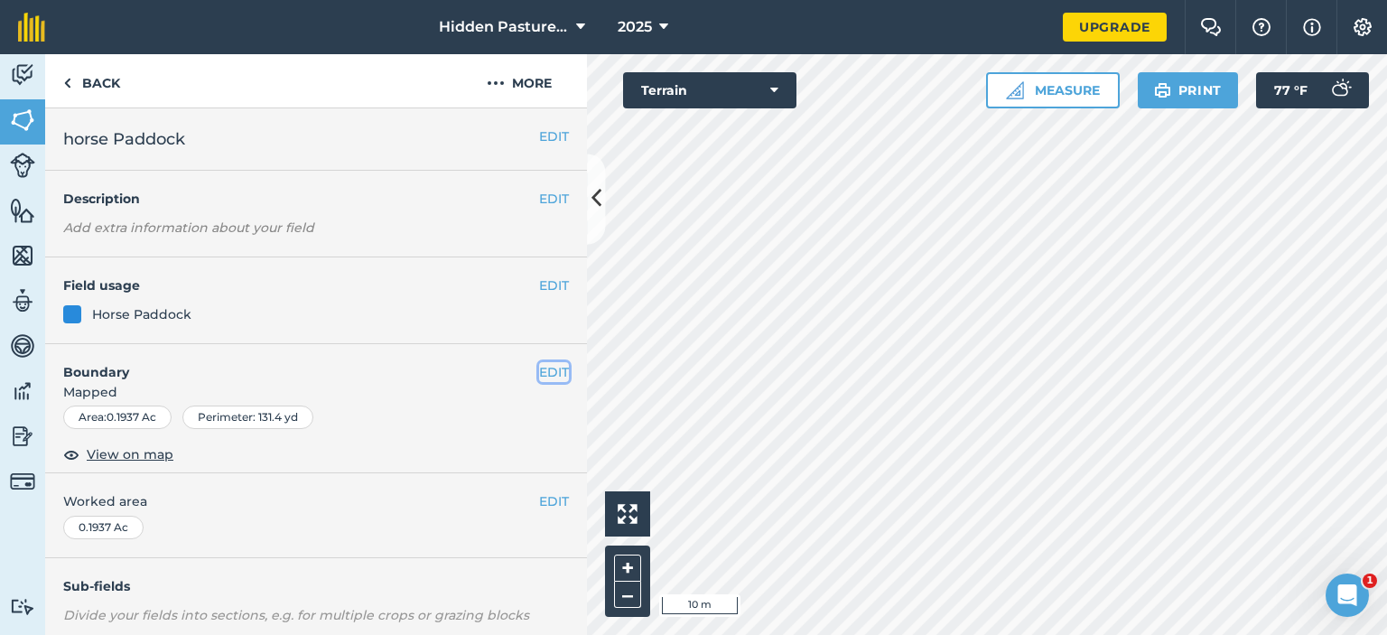
click at [549, 366] on button "EDIT" at bounding box center [554, 372] width 30 height 20
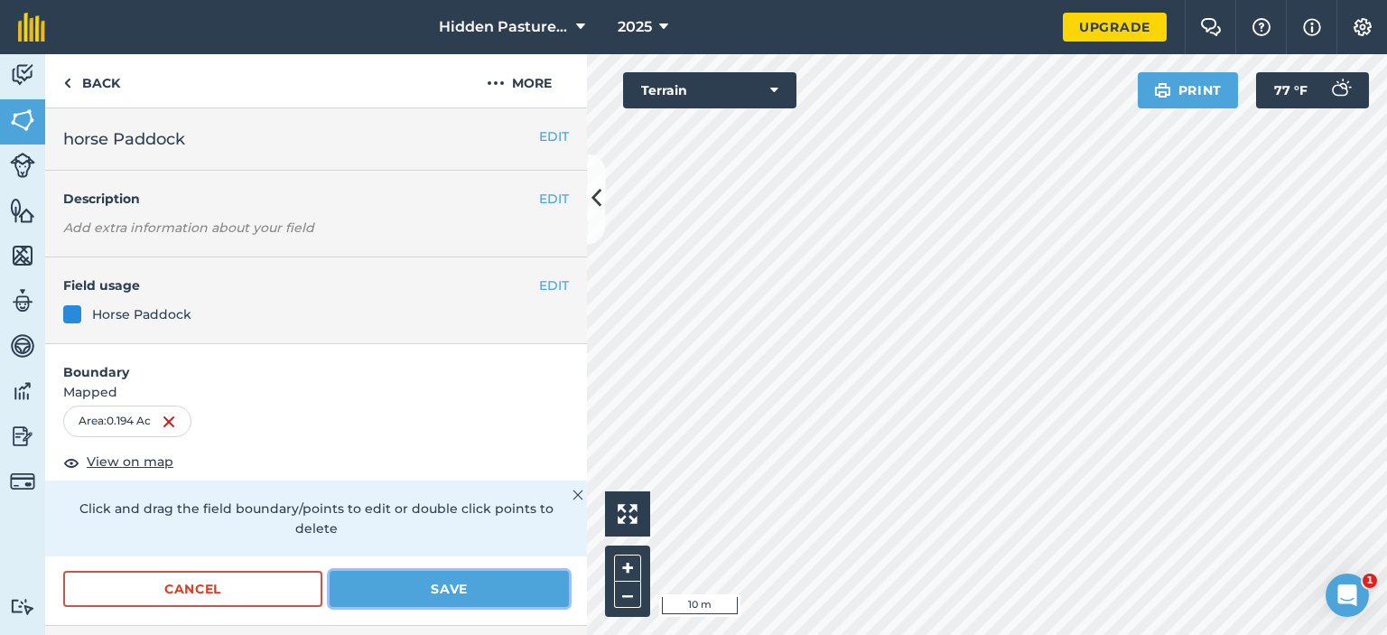
click at [453, 579] on button "Save" at bounding box center [449, 589] width 239 height 36
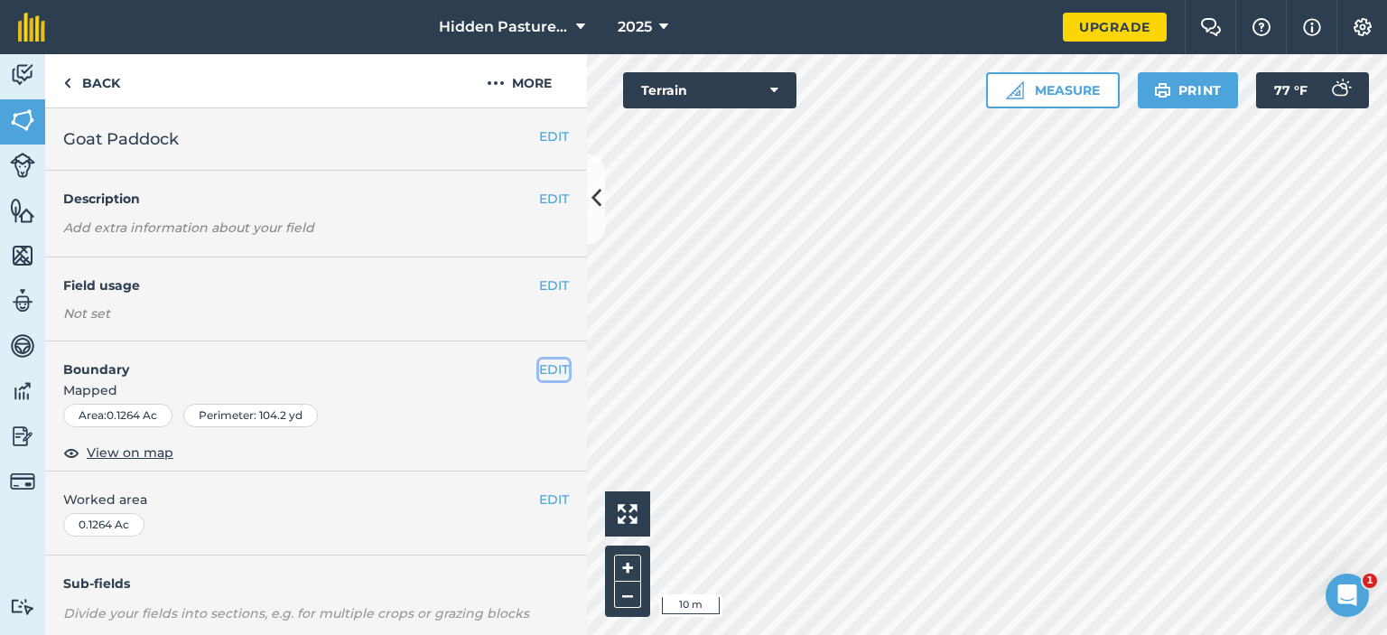
click at [539, 366] on button "EDIT" at bounding box center [554, 369] width 30 height 20
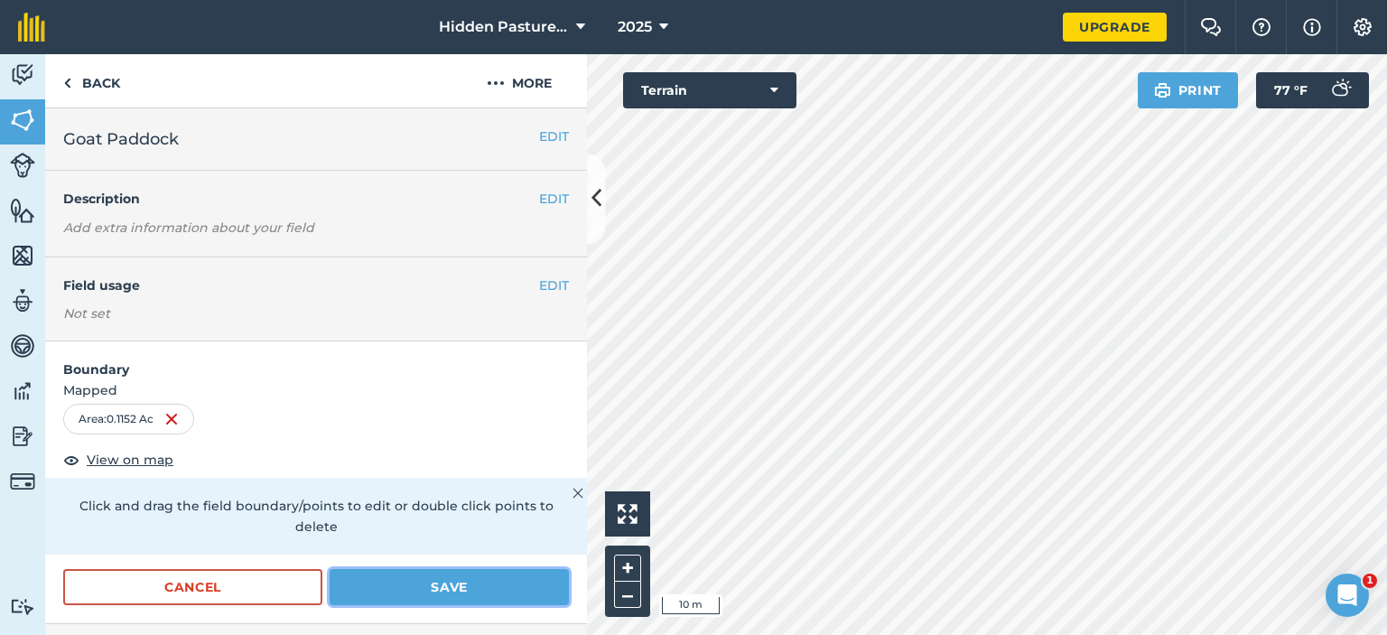
click at [492, 581] on button "Save" at bounding box center [449, 587] width 239 height 36
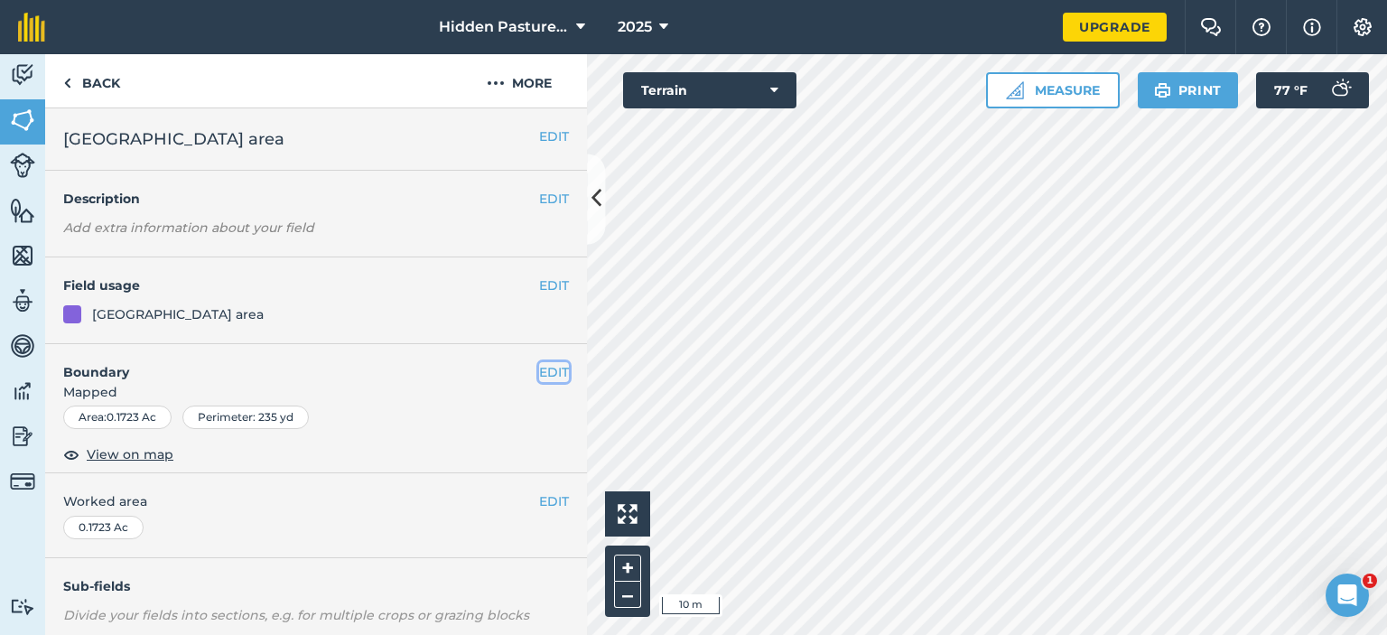
click at [539, 369] on button "EDIT" at bounding box center [554, 372] width 30 height 20
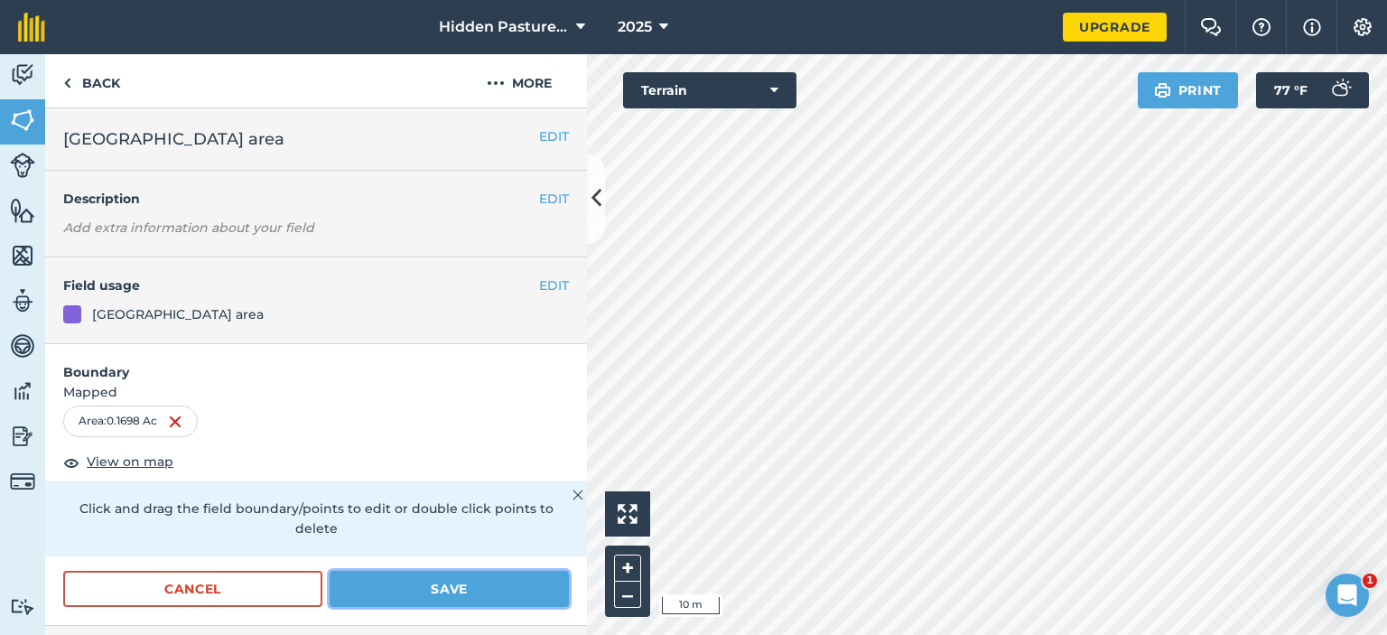
click at [444, 588] on button "Save" at bounding box center [449, 589] width 239 height 36
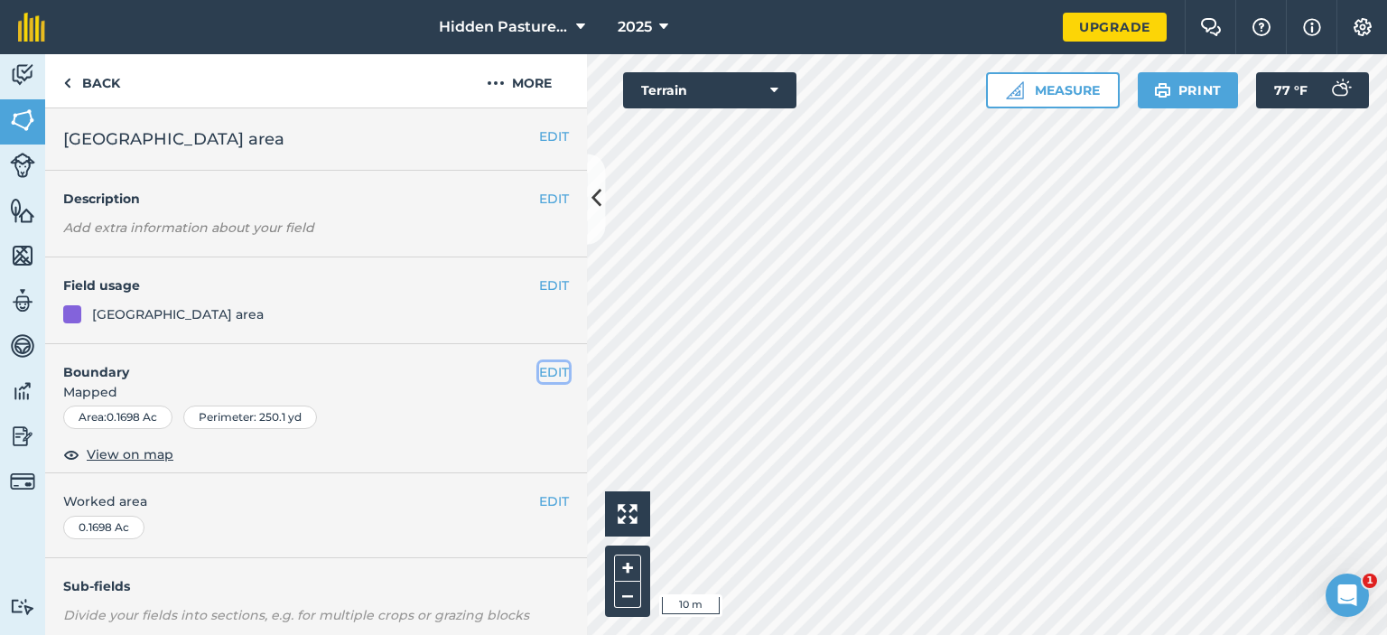
click at [539, 371] on button "EDIT" at bounding box center [554, 372] width 30 height 20
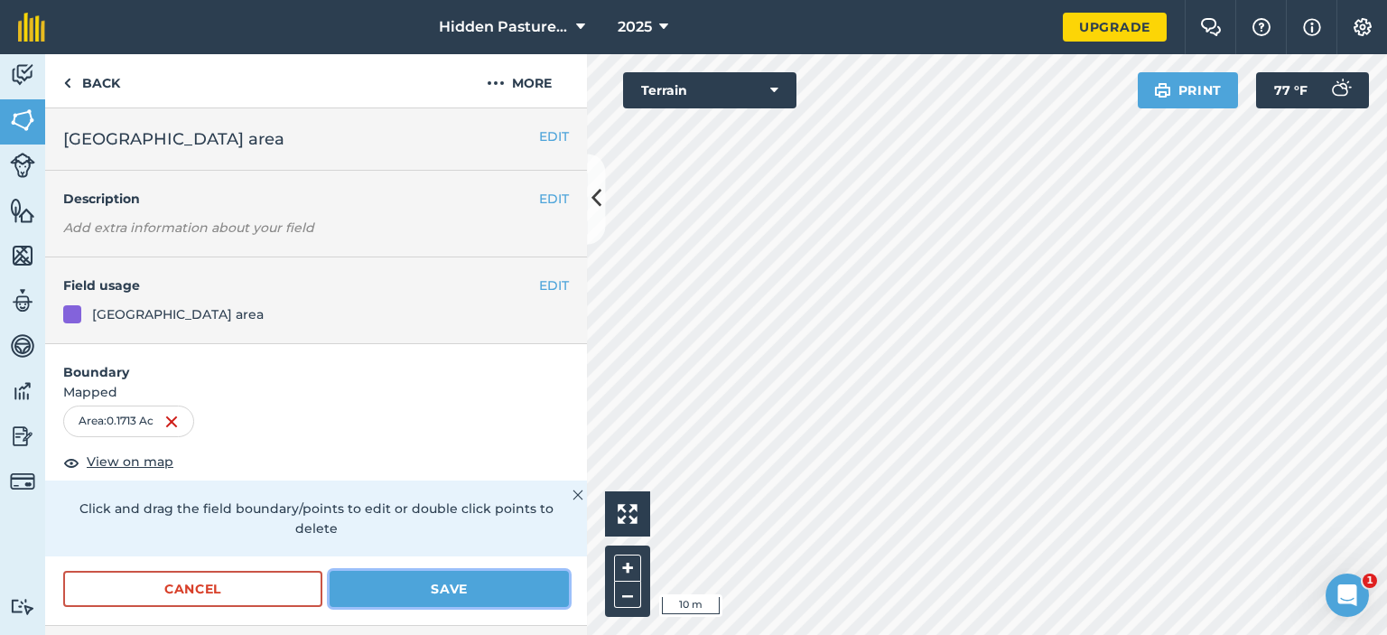
click at [465, 576] on button "Save" at bounding box center [449, 589] width 239 height 36
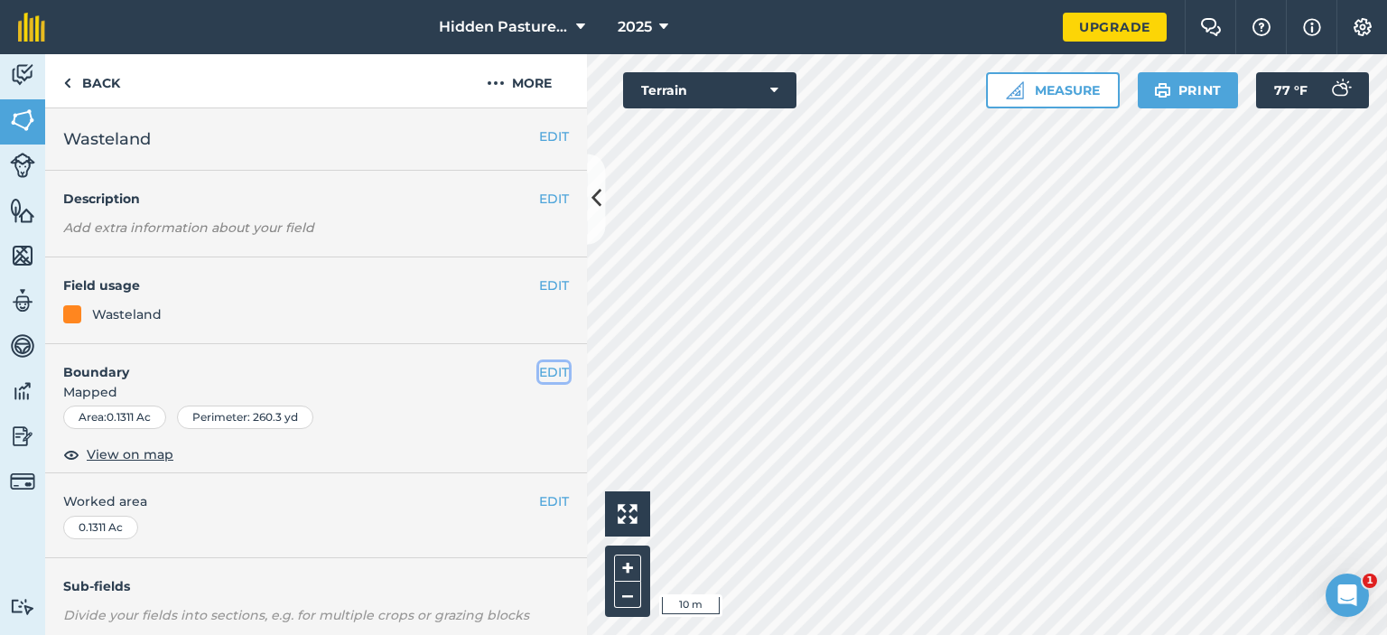
click at [542, 373] on button "EDIT" at bounding box center [554, 372] width 30 height 20
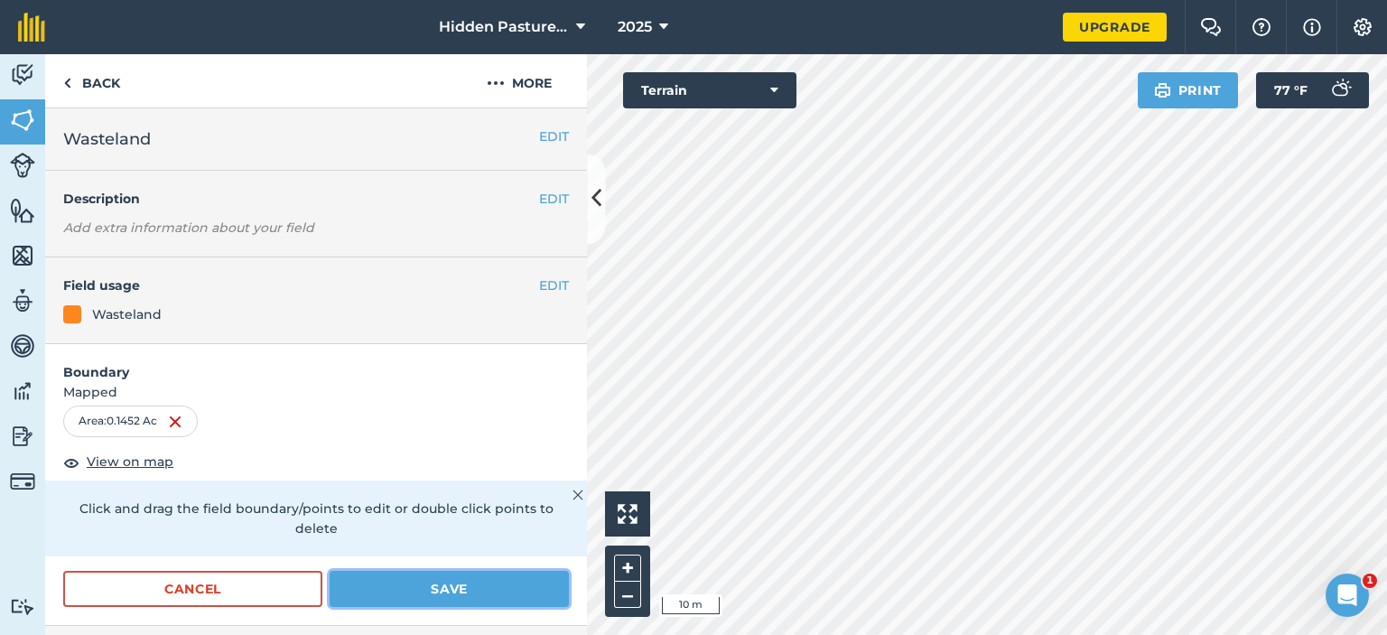
click at [488, 588] on button "Save" at bounding box center [449, 589] width 239 height 36
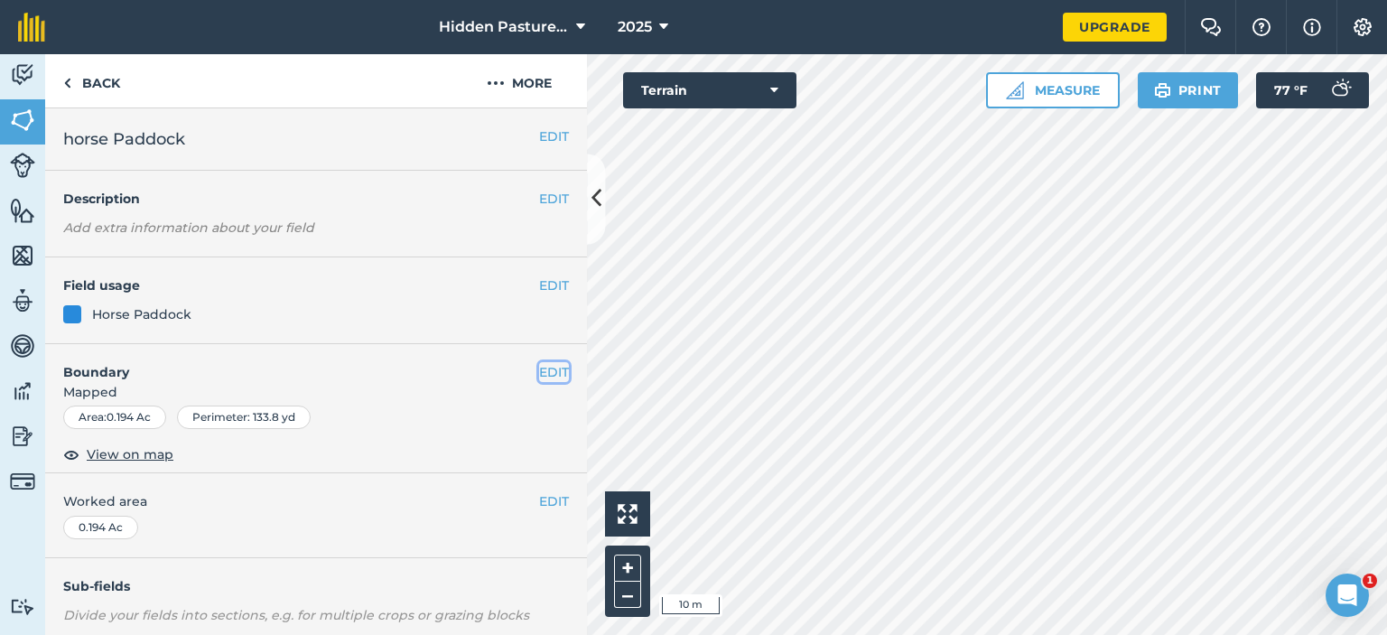
click at [539, 369] on button "EDIT" at bounding box center [554, 372] width 30 height 20
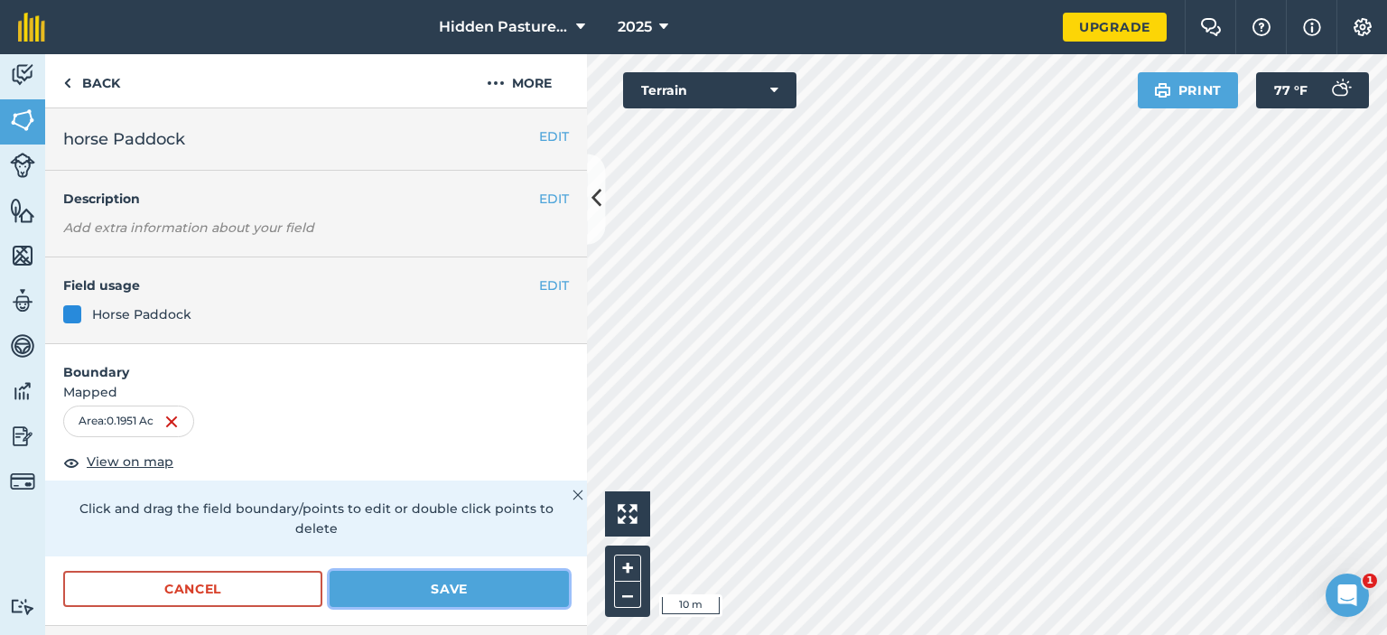
click at [493, 586] on button "Save" at bounding box center [449, 589] width 239 height 36
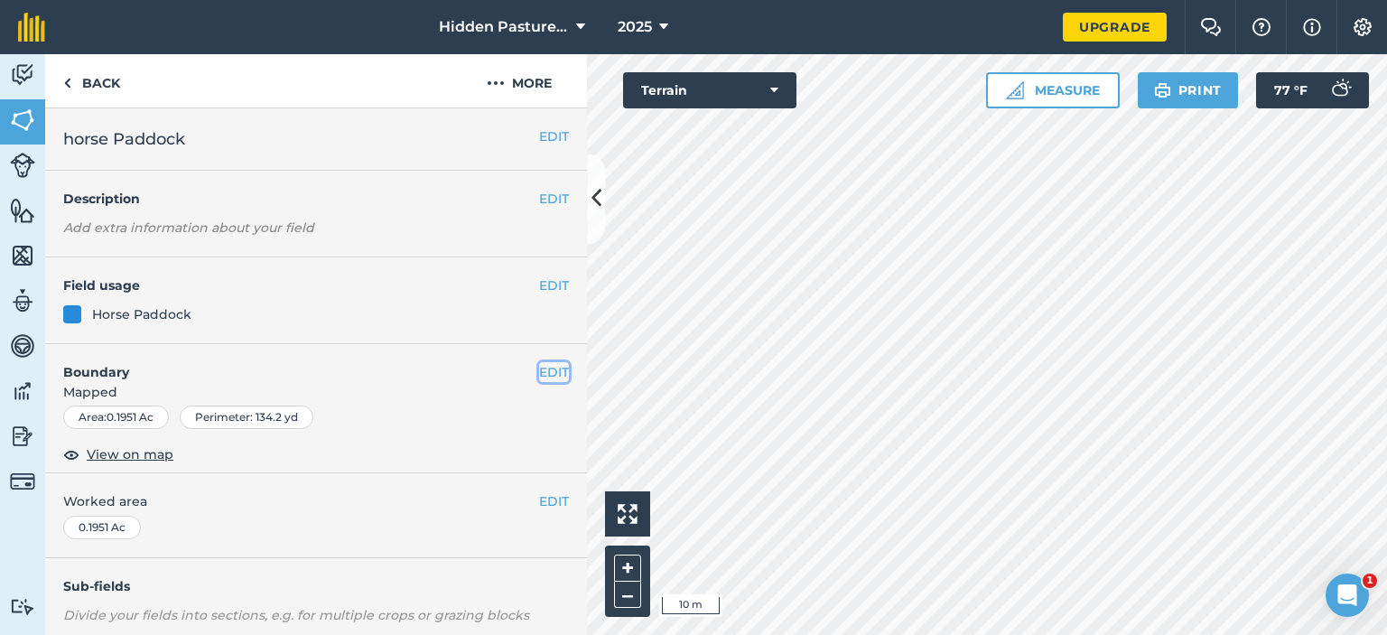
click at [549, 371] on button "EDIT" at bounding box center [554, 372] width 30 height 20
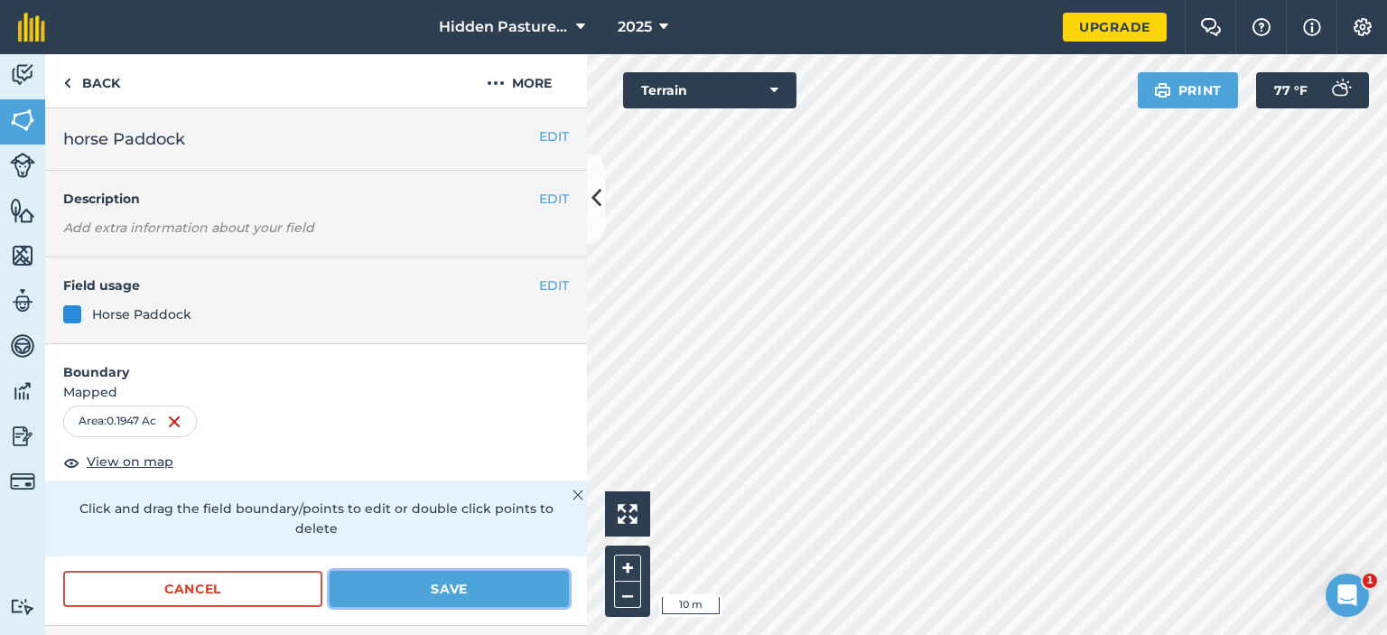
click at [463, 582] on button "Save" at bounding box center [449, 589] width 239 height 36
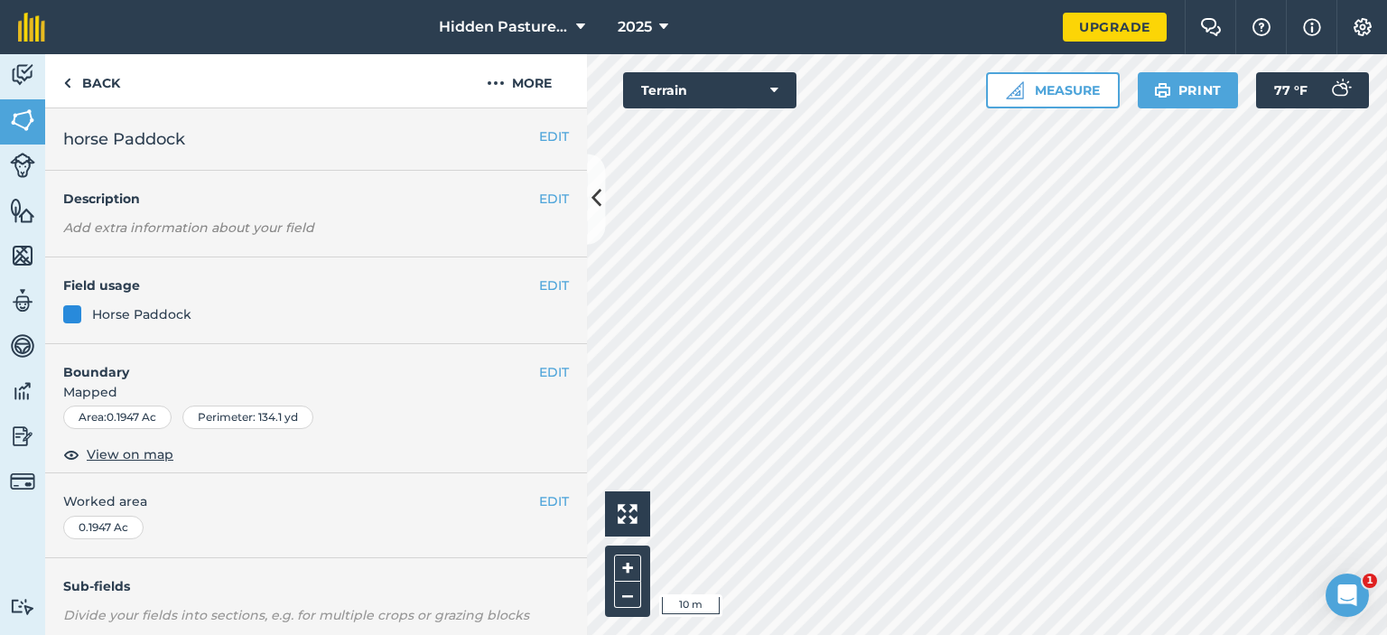
click at [987, 634] on html "Hidden Pasture Farm 2025 Upgrade Farm Chat Help Info Settings Map printing is n…" at bounding box center [693, 317] width 1387 height 635
click at [546, 373] on button "EDIT" at bounding box center [554, 372] width 30 height 20
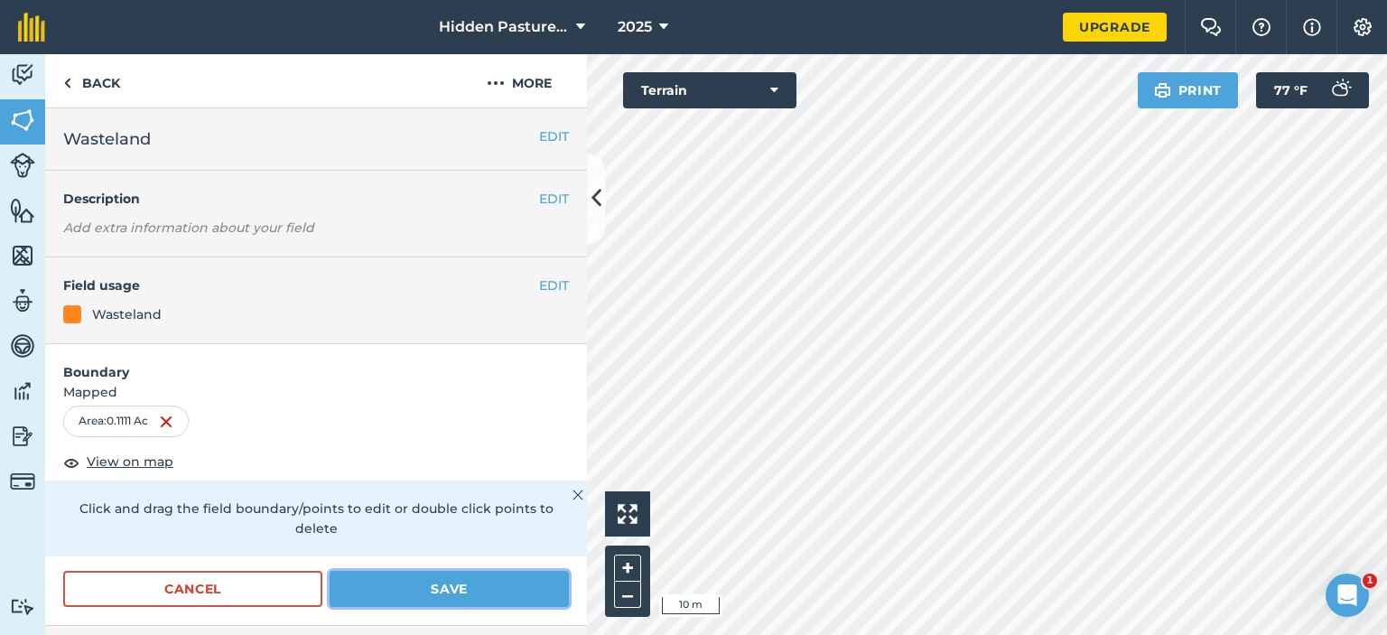
click at [427, 581] on button "Save" at bounding box center [449, 589] width 239 height 36
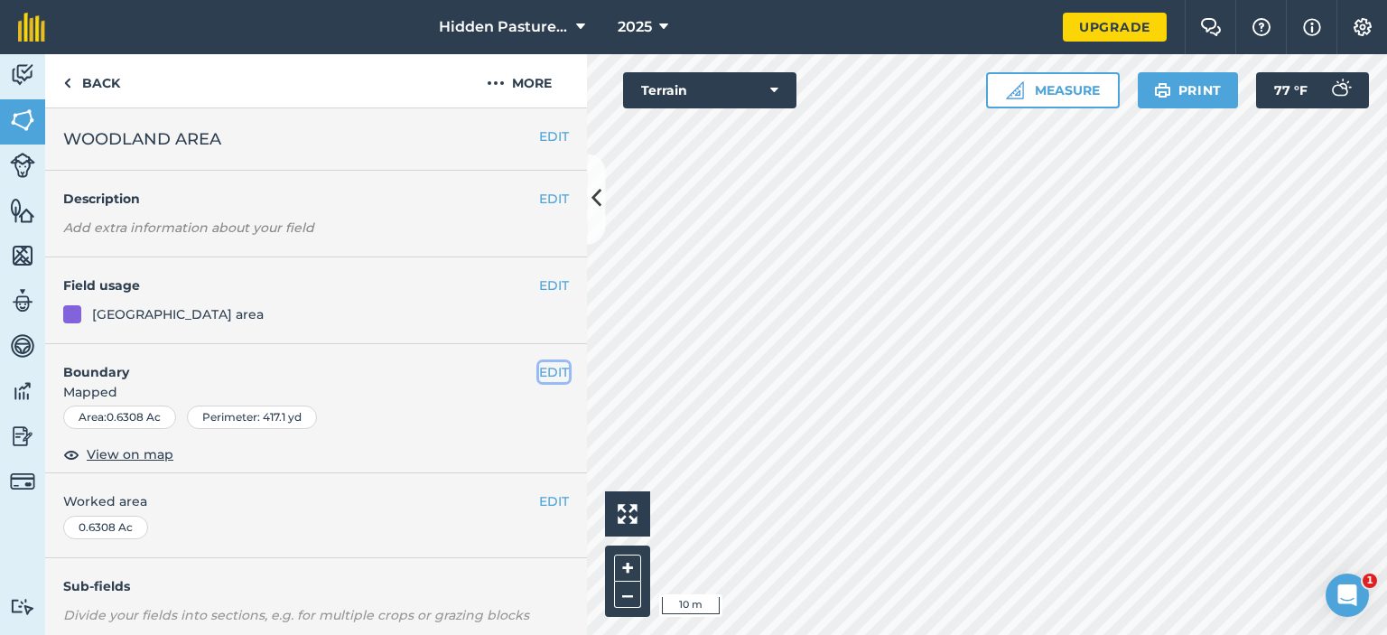
click at [545, 374] on button "EDIT" at bounding box center [554, 372] width 30 height 20
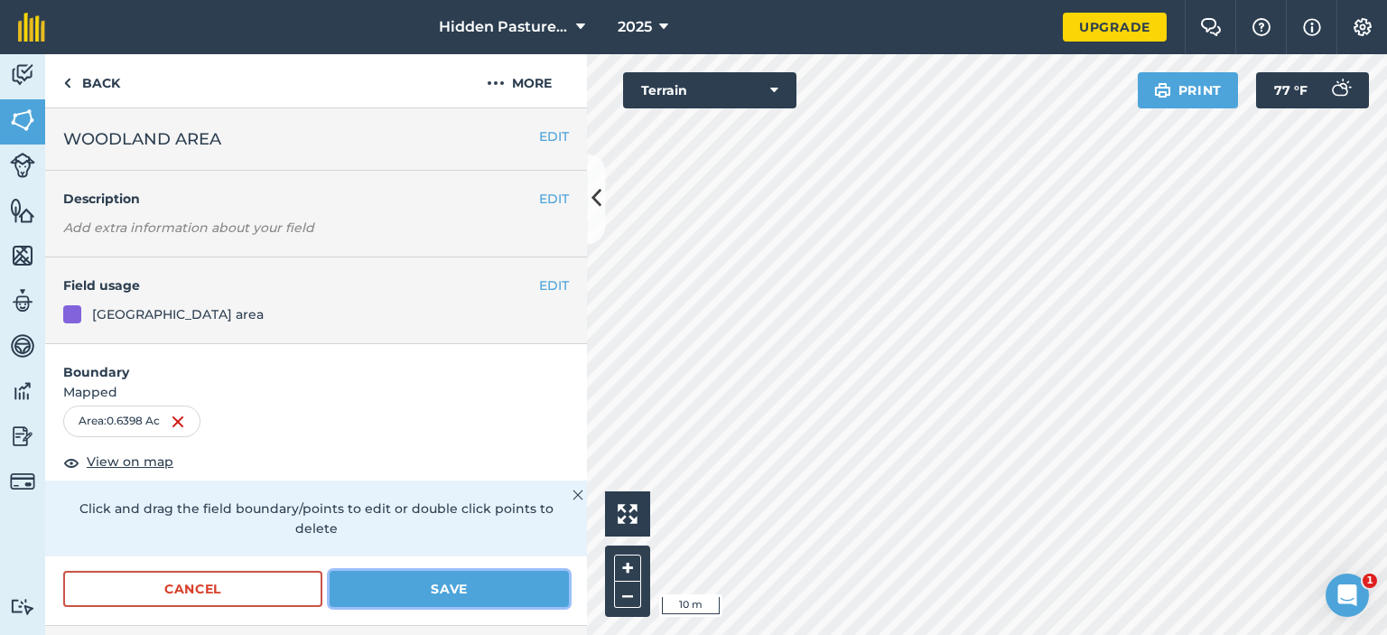
click at [473, 580] on button "Save" at bounding box center [449, 589] width 239 height 36
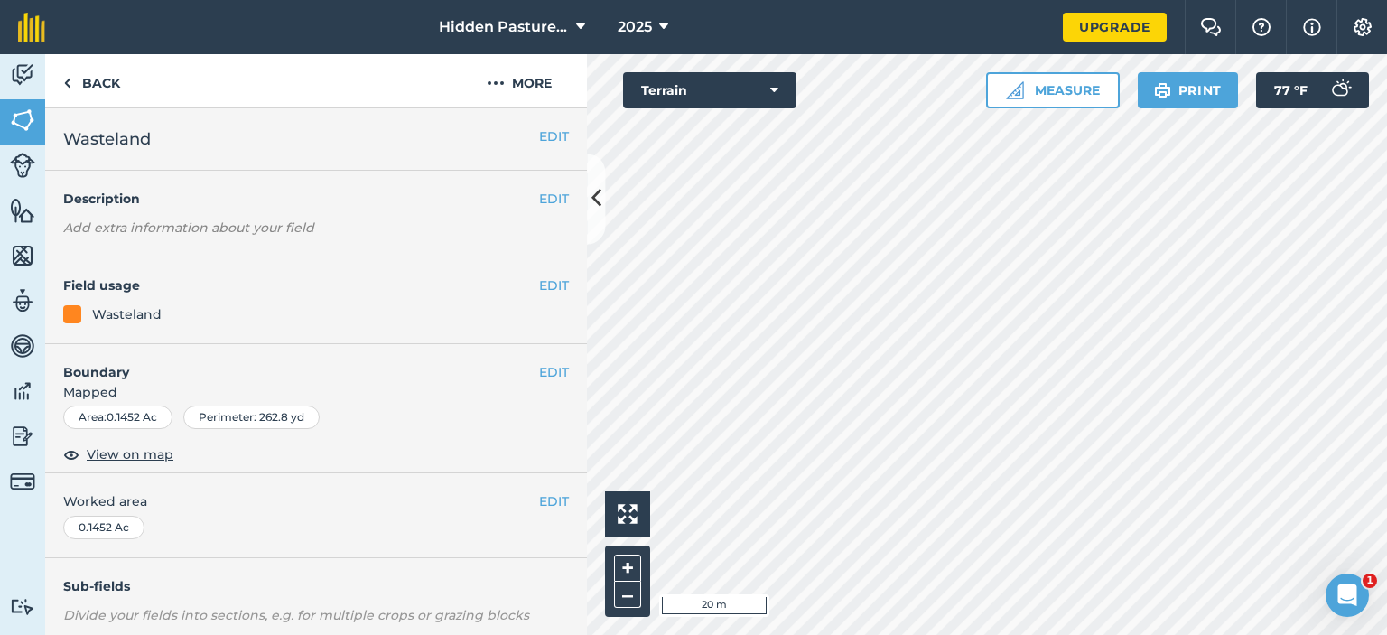
click at [555, 371] on div "EDIT Boundary Mapped Area : 0.1452 Ac Perimeter : 262.8 yd View on map" at bounding box center [316, 409] width 542 height 130
click at [545, 371] on button "EDIT" at bounding box center [554, 372] width 30 height 20
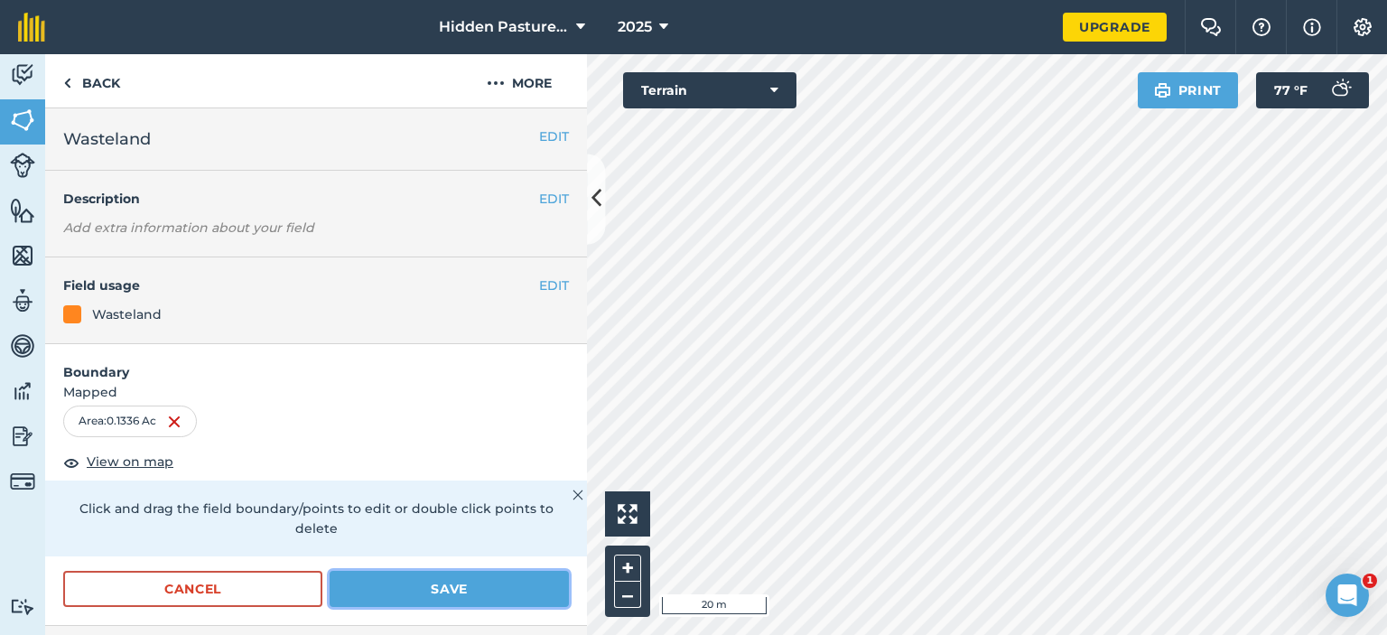
click at [475, 597] on button "Save" at bounding box center [449, 589] width 239 height 36
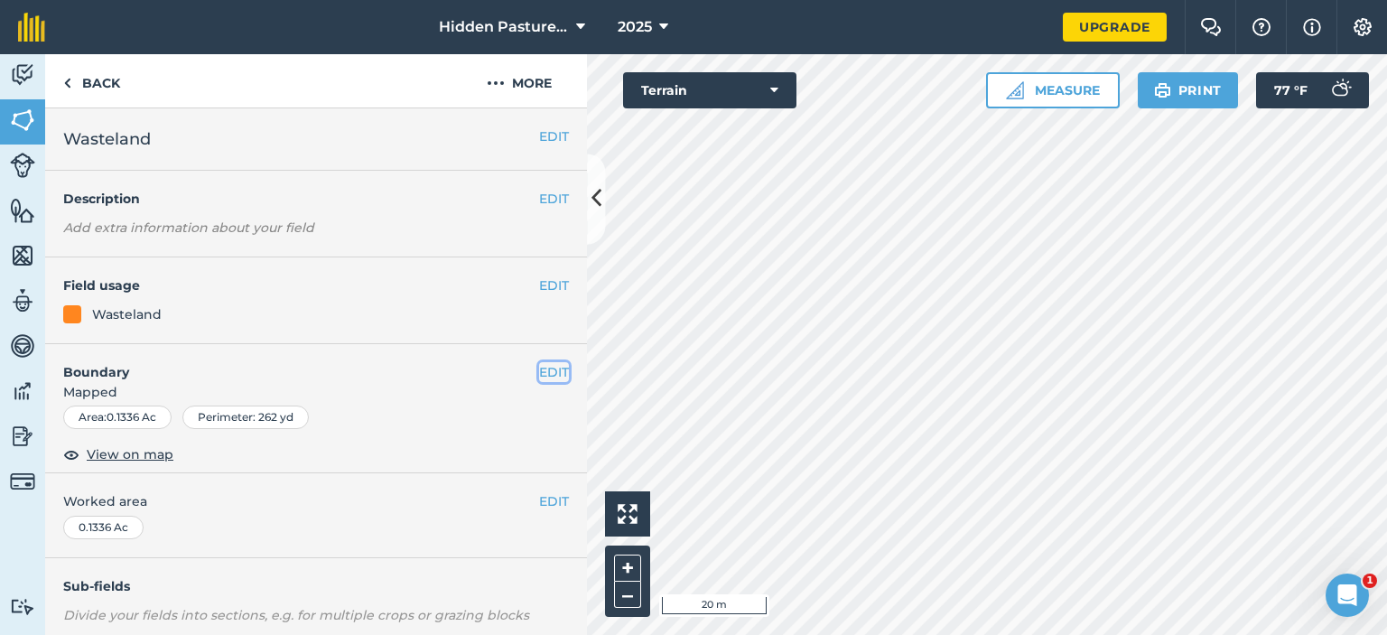
click at [544, 369] on button "EDIT" at bounding box center [554, 372] width 30 height 20
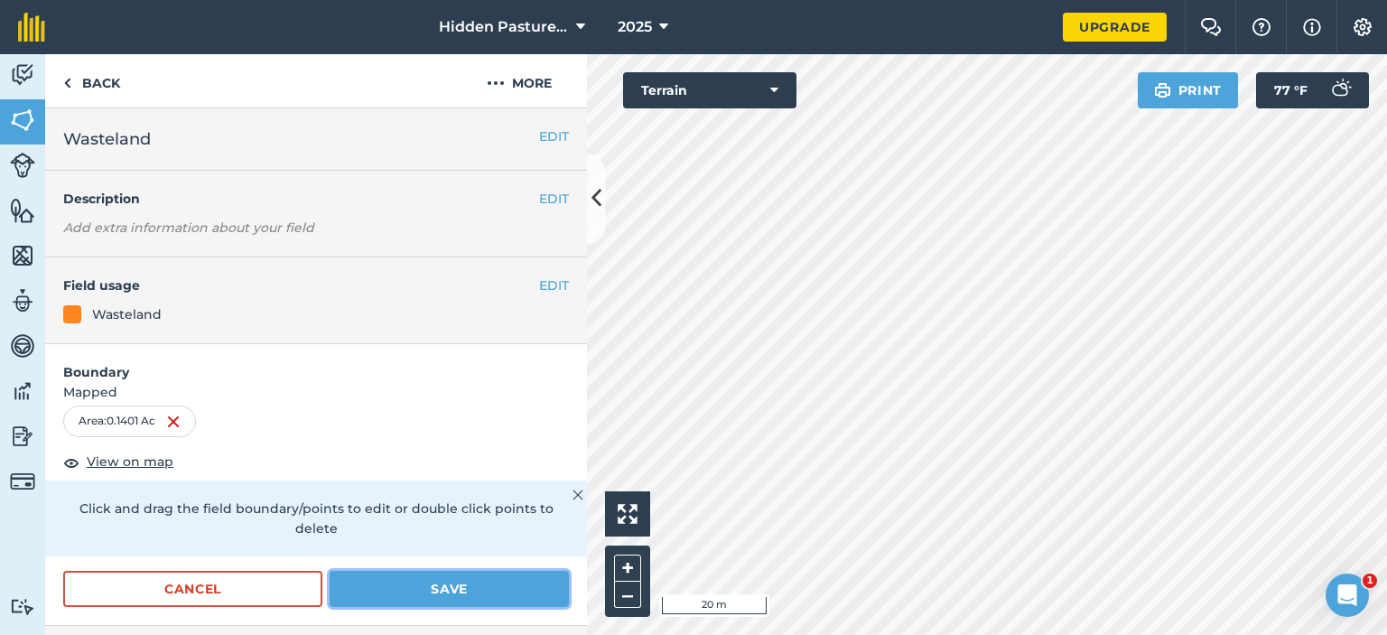
click at [479, 587] on button "Save" at bounding box center [449, 589] width 239 height 36
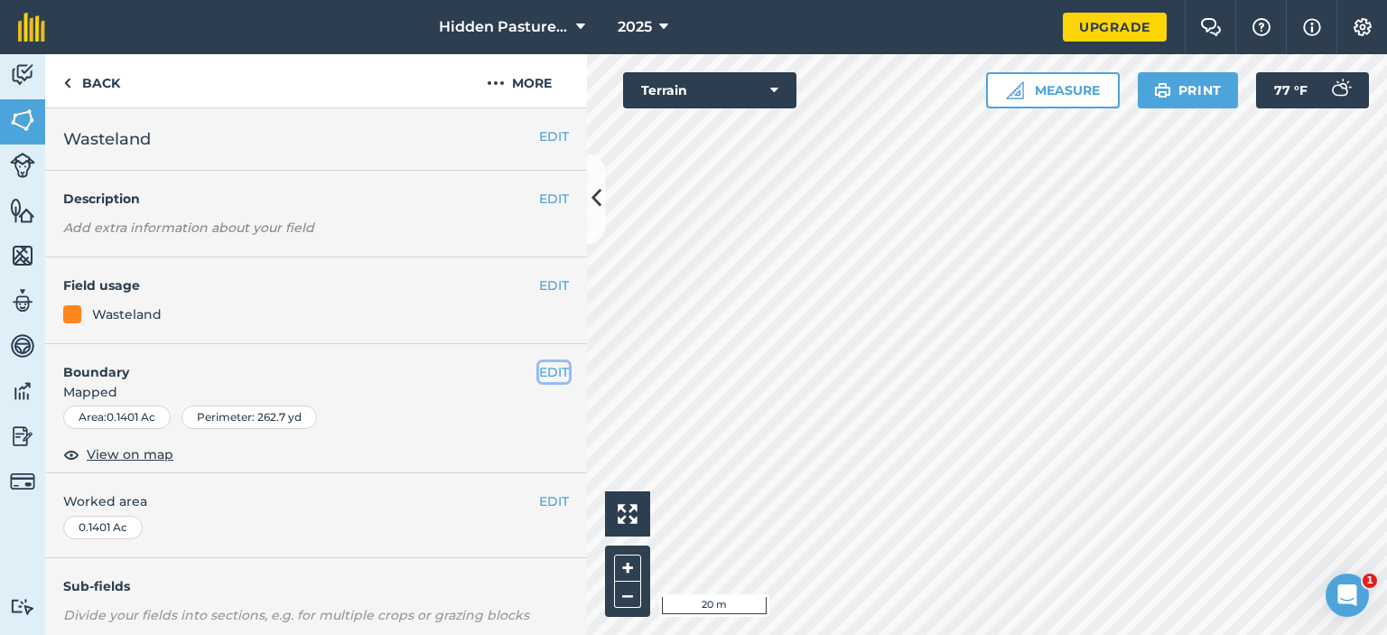
click at [547, 371] on button "EDIT" at bounding box center [554, 372] width 30 height 20
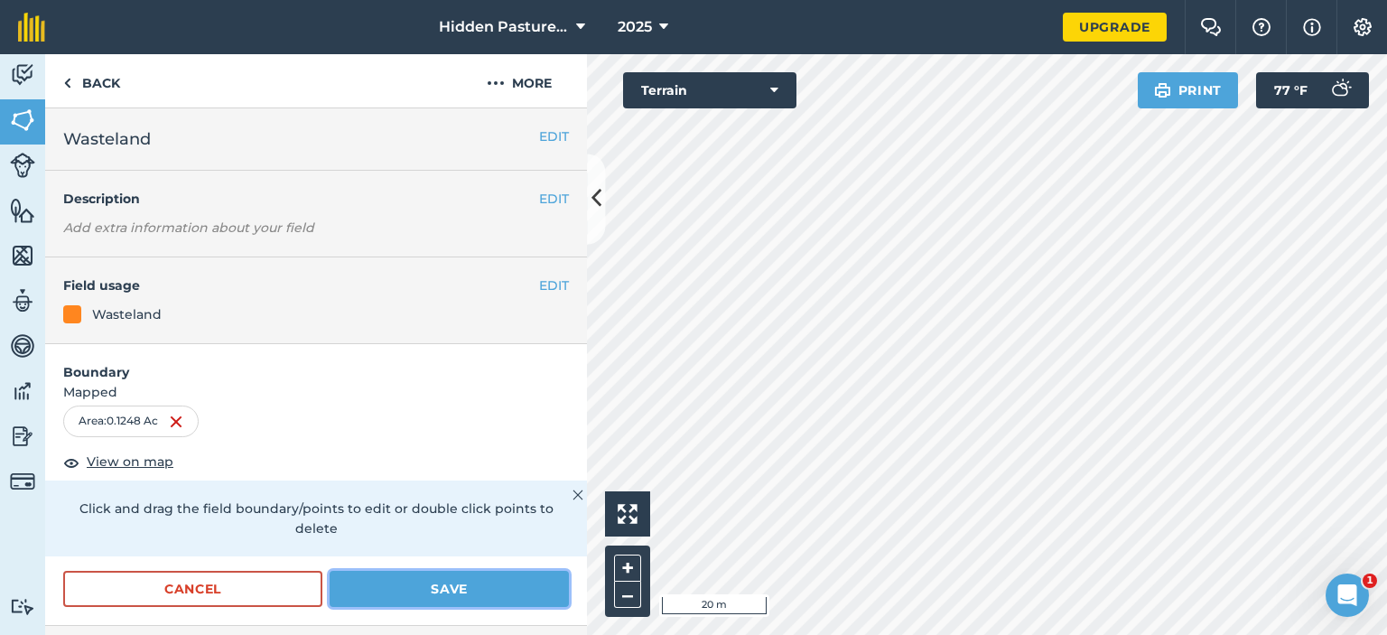
click at [422, 582] on button "Save" at bounding box center [449, 589] width 239 height 36
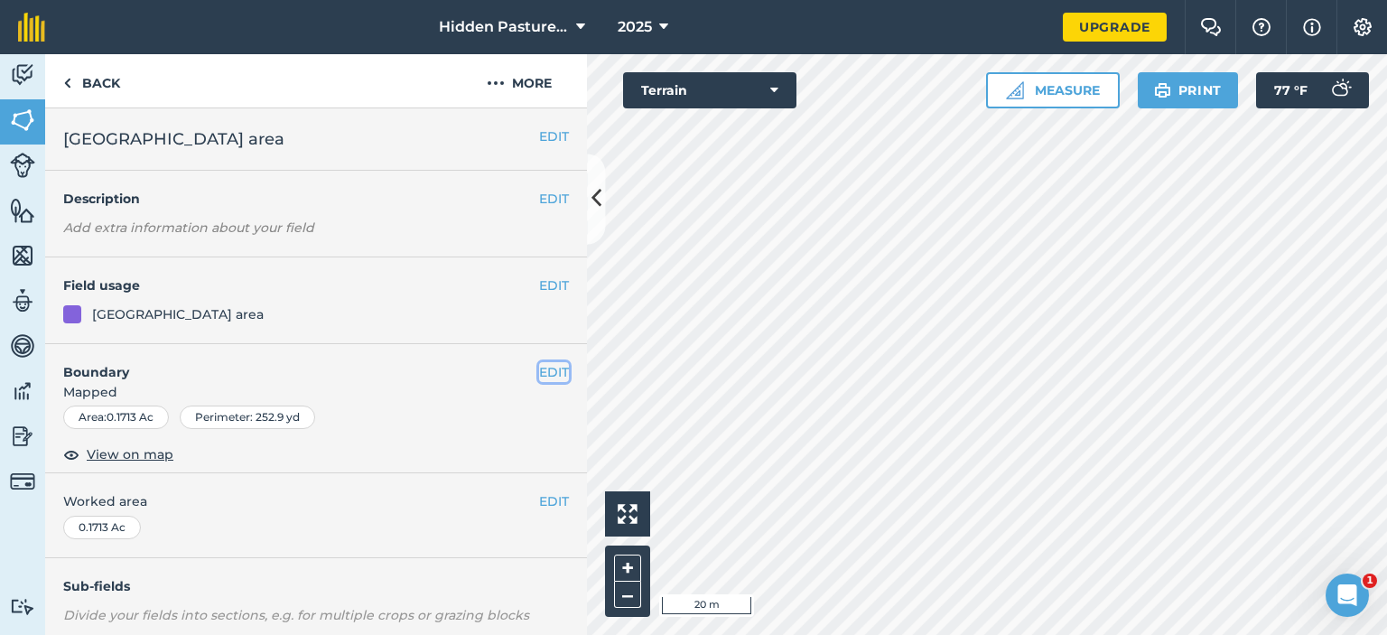
click at [539, 376] on button "EDIT" at bounding box center [554, 372] width 30 height 20
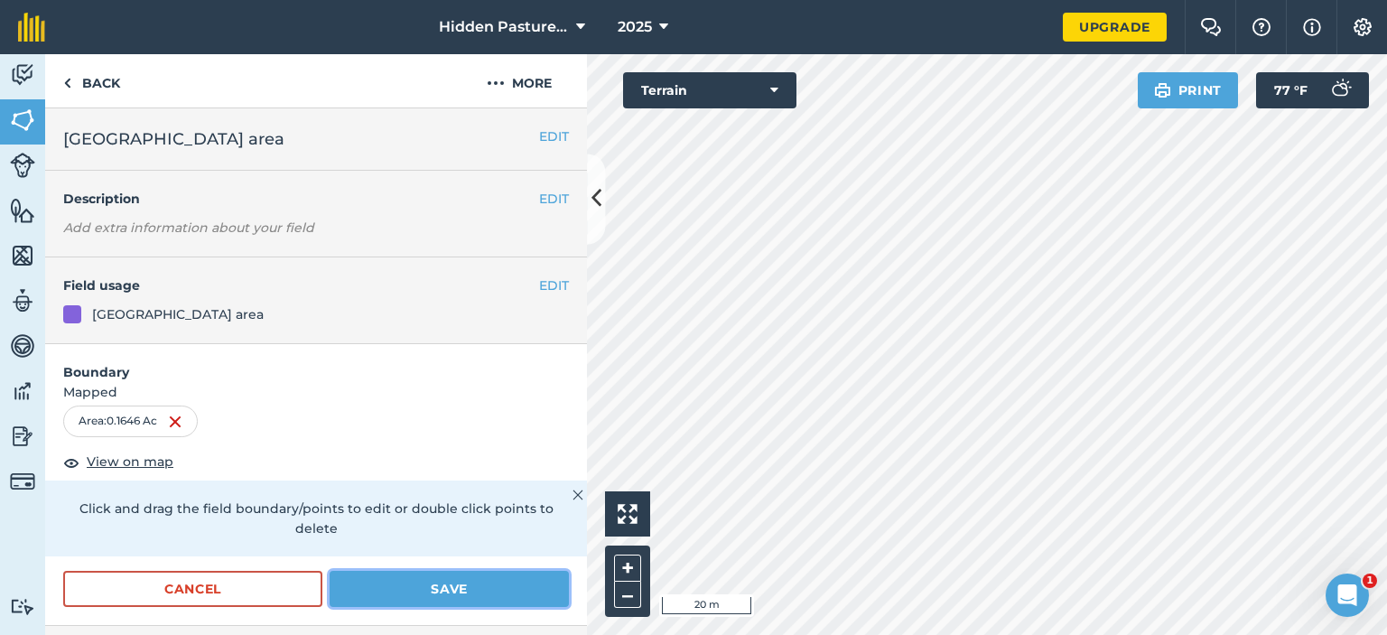
click at [383, 592] on button "Save" at bounding box center [449, 589] width 239 height 36
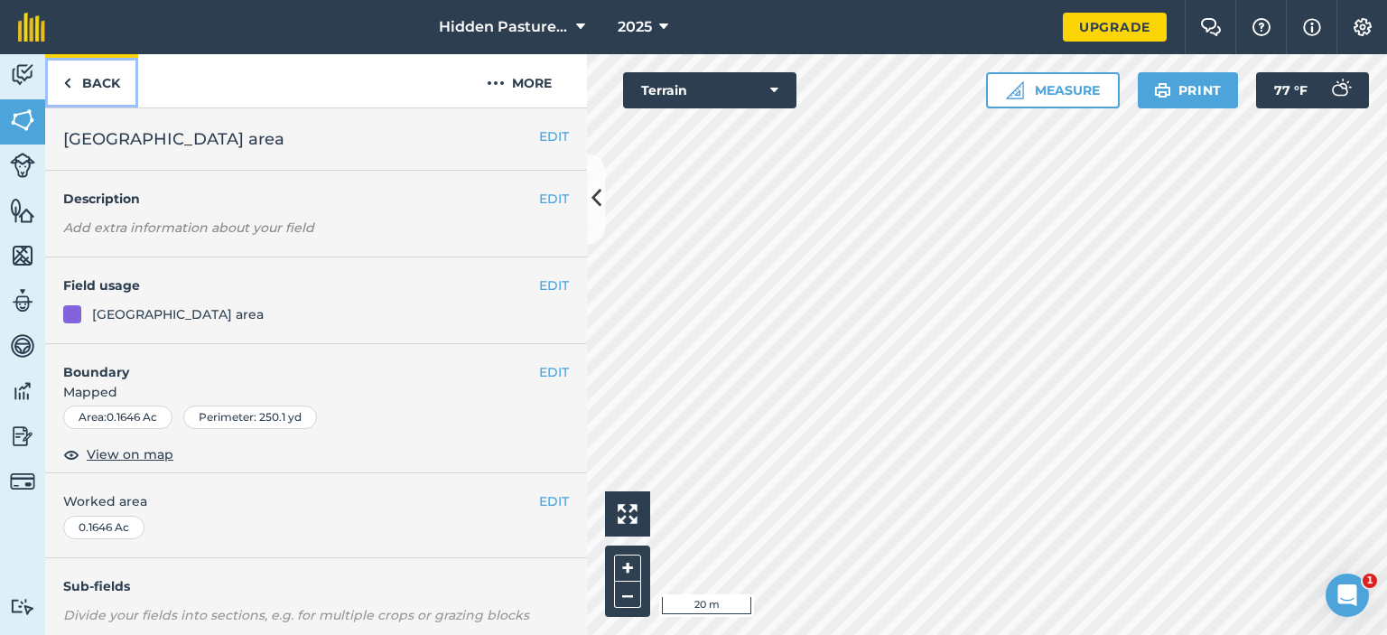
click at [112, 80] on link "Back" at bounding box center [91, 80] width 93 height 53
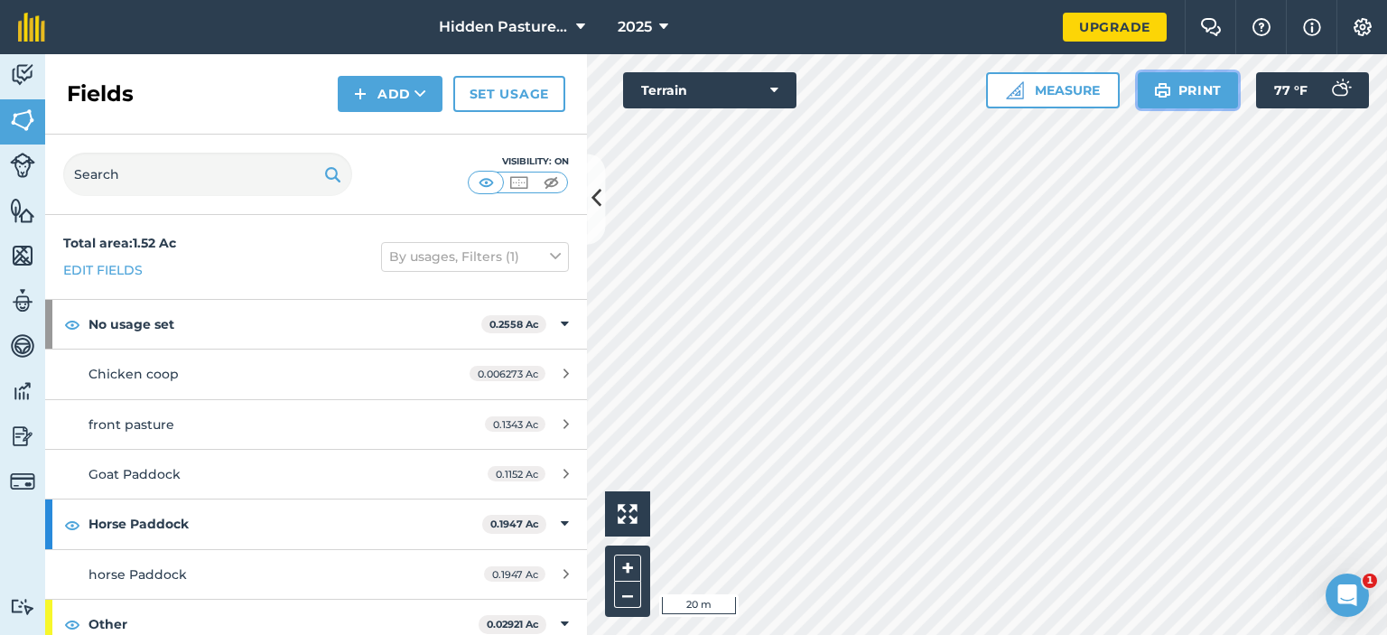
click at [1178, 97] on button "Print" at bounding box center [1188, 90] width 101 height 36
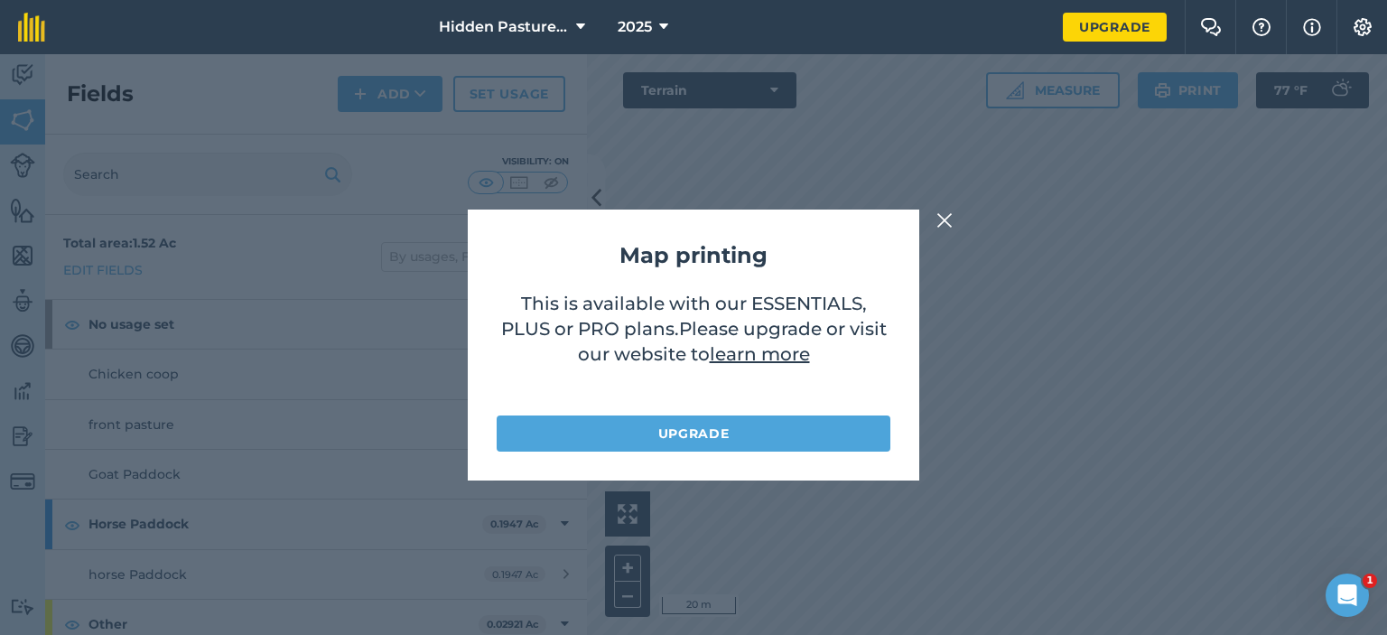
click at [943, 217] on img at bounding box center [944, 221] width 16 height 22
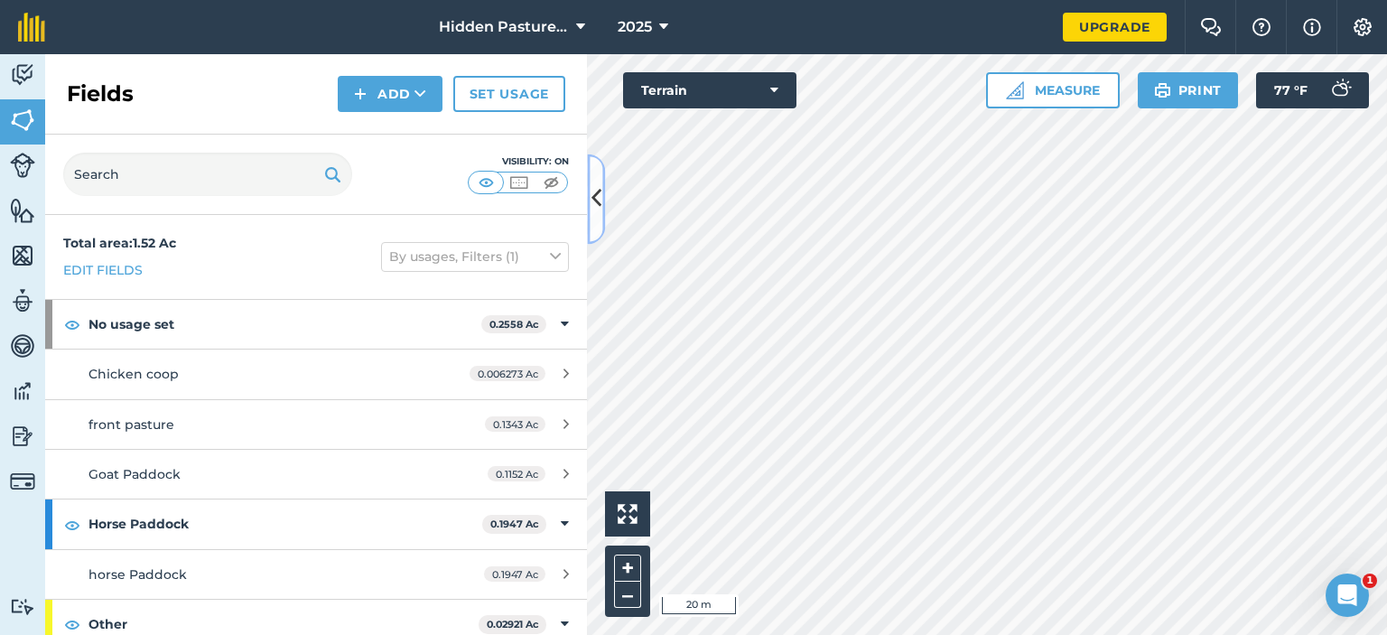
click at [599, 210] on icon at bounding box center [597, 199] width 10 height 32
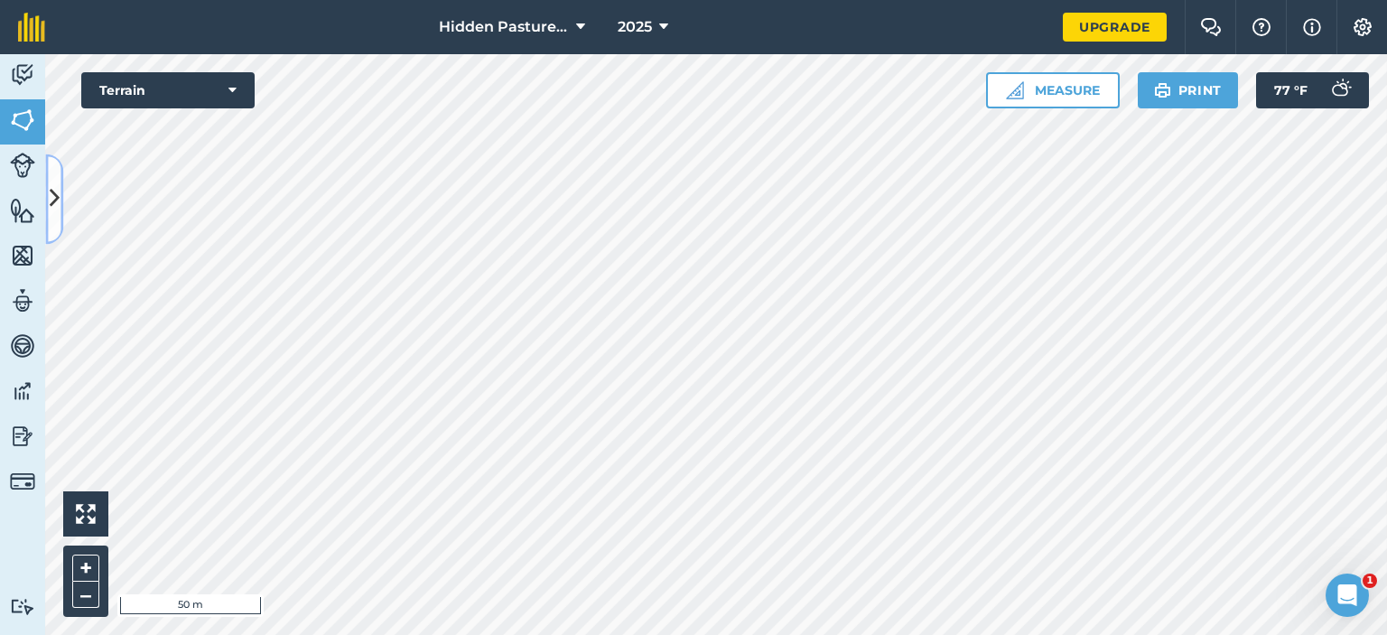
click at [54, 185] on icon at bounding box center [55, 199] width 10 height 32
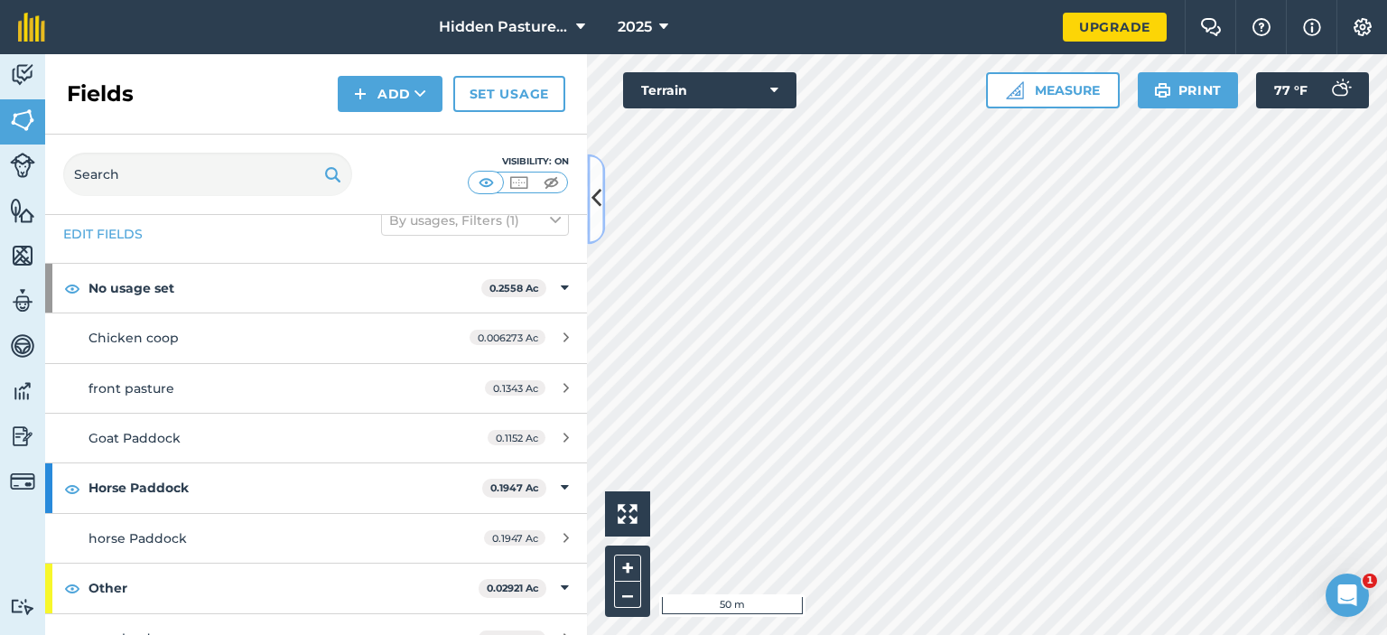
scroll to position [43, 0]
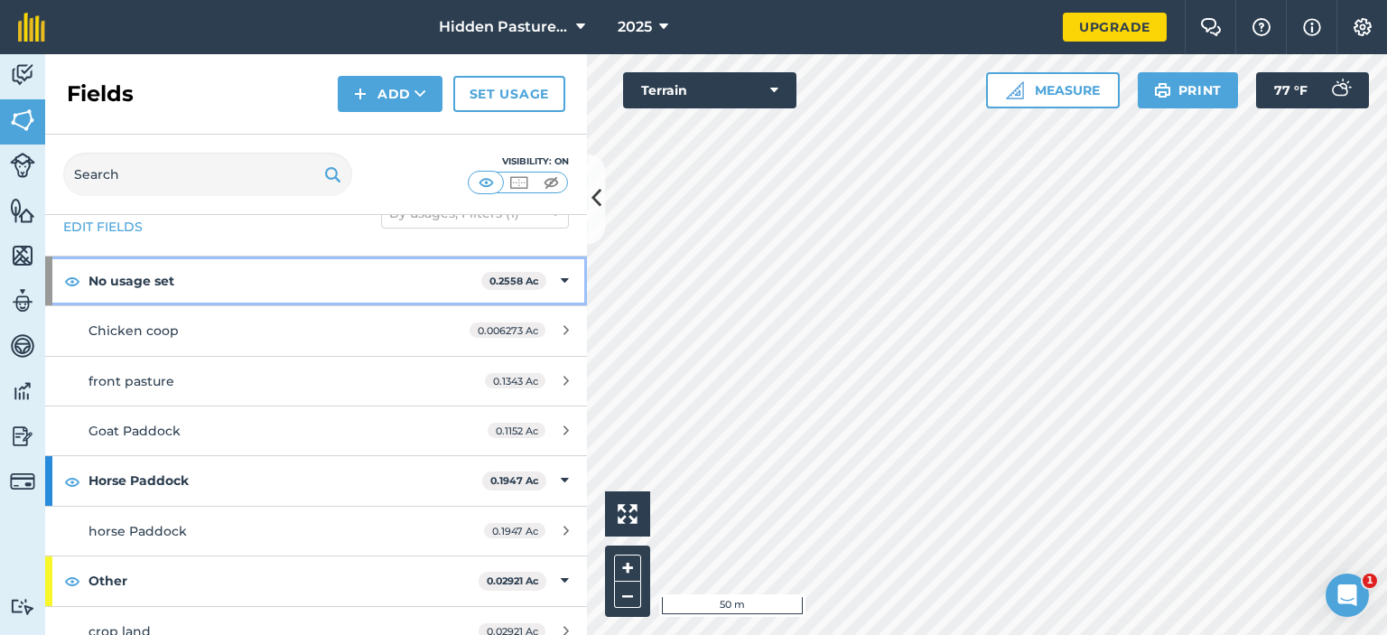
click at [561, 279] on icon at bounding box center [565, 281] width 8 height 20
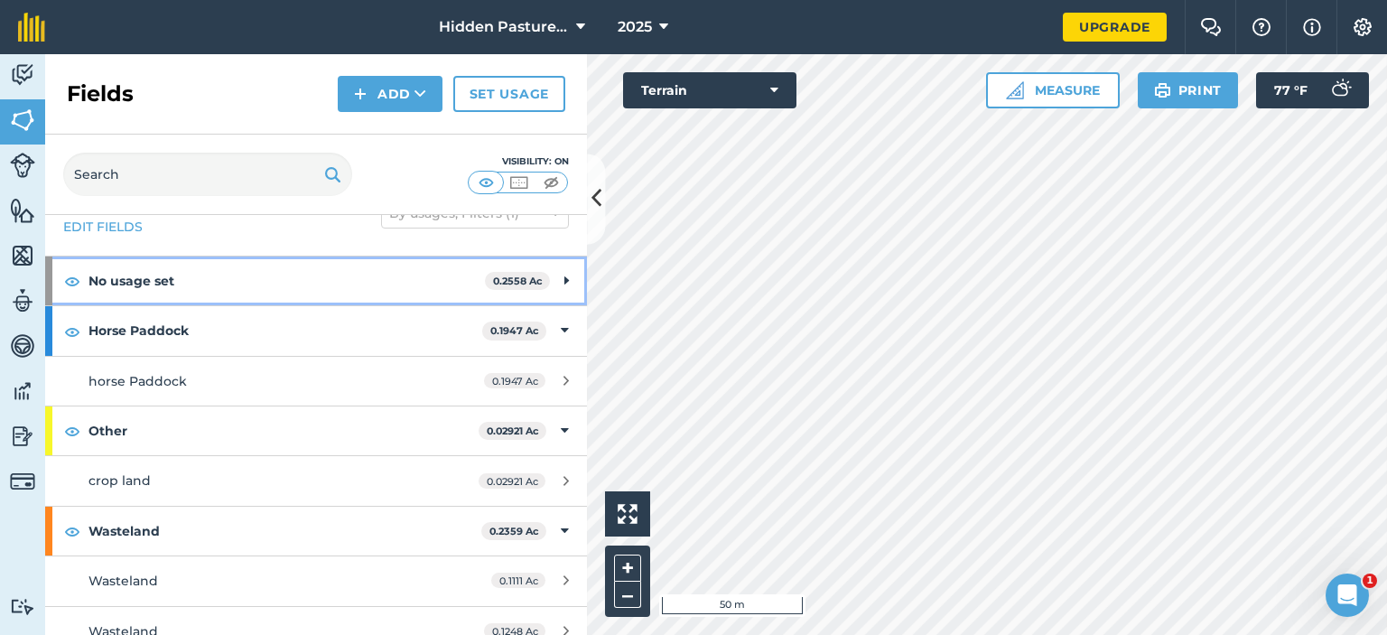
click at [549, 263] on div "No usage set 0.2558 Ac" at bounding box center [316, 280] width 542 height 49
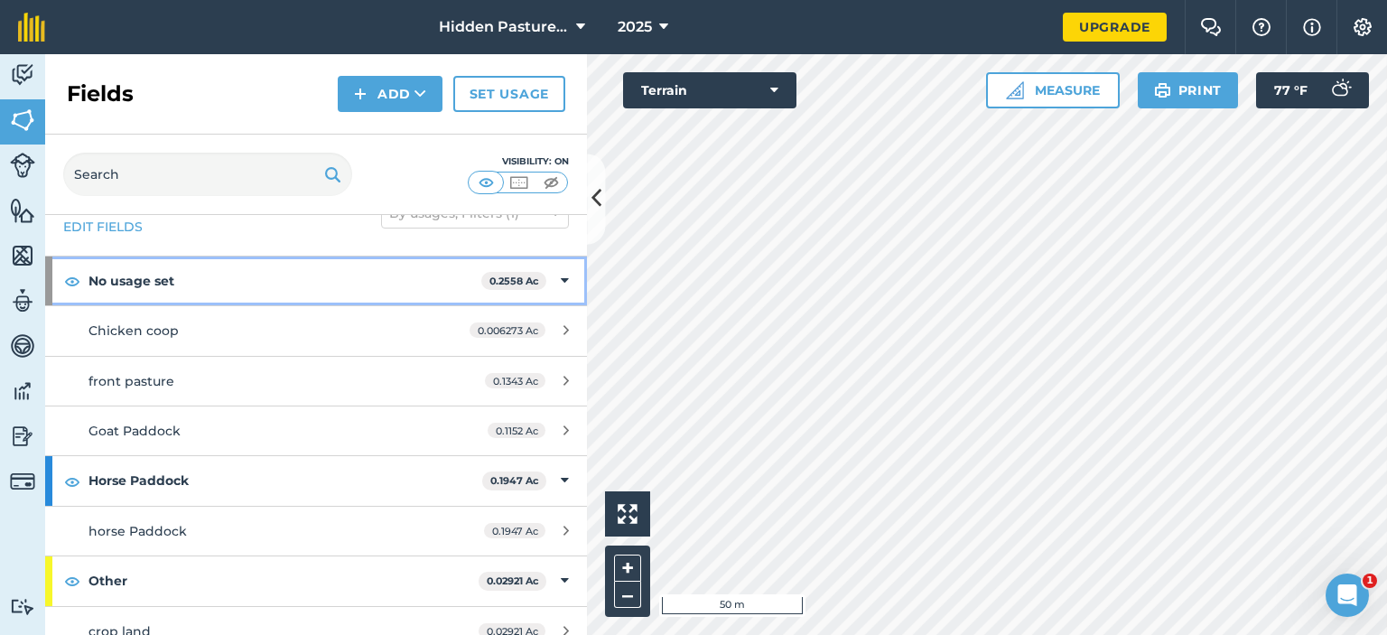
scroll to position [0, 0]
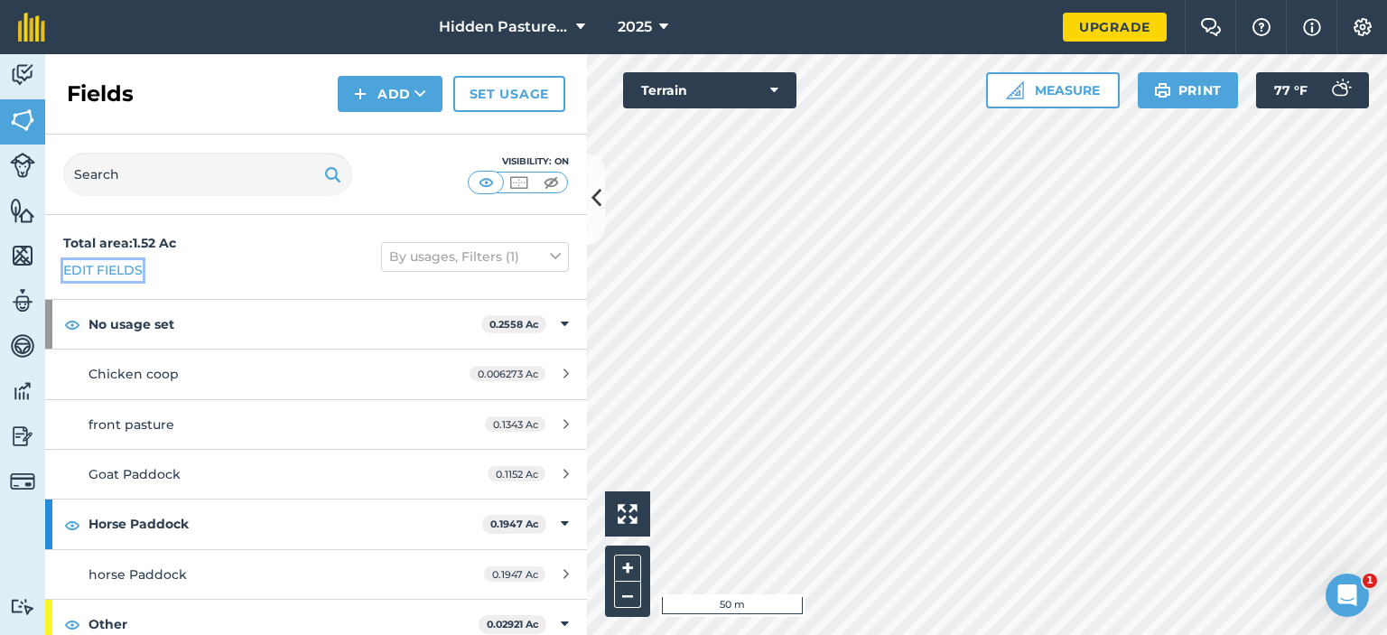
click at [94, 270] on link "Edit fields" at bounding box center [102, 270] width 79 height 20
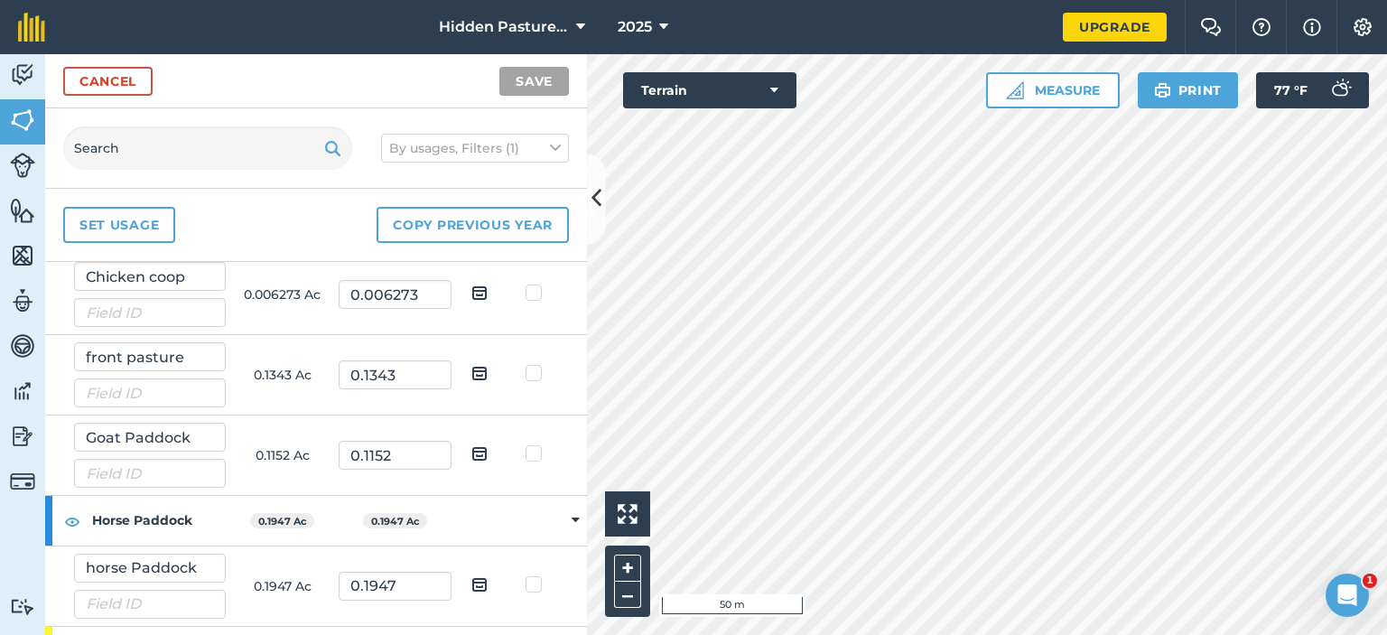
scroll to position [90, 0]
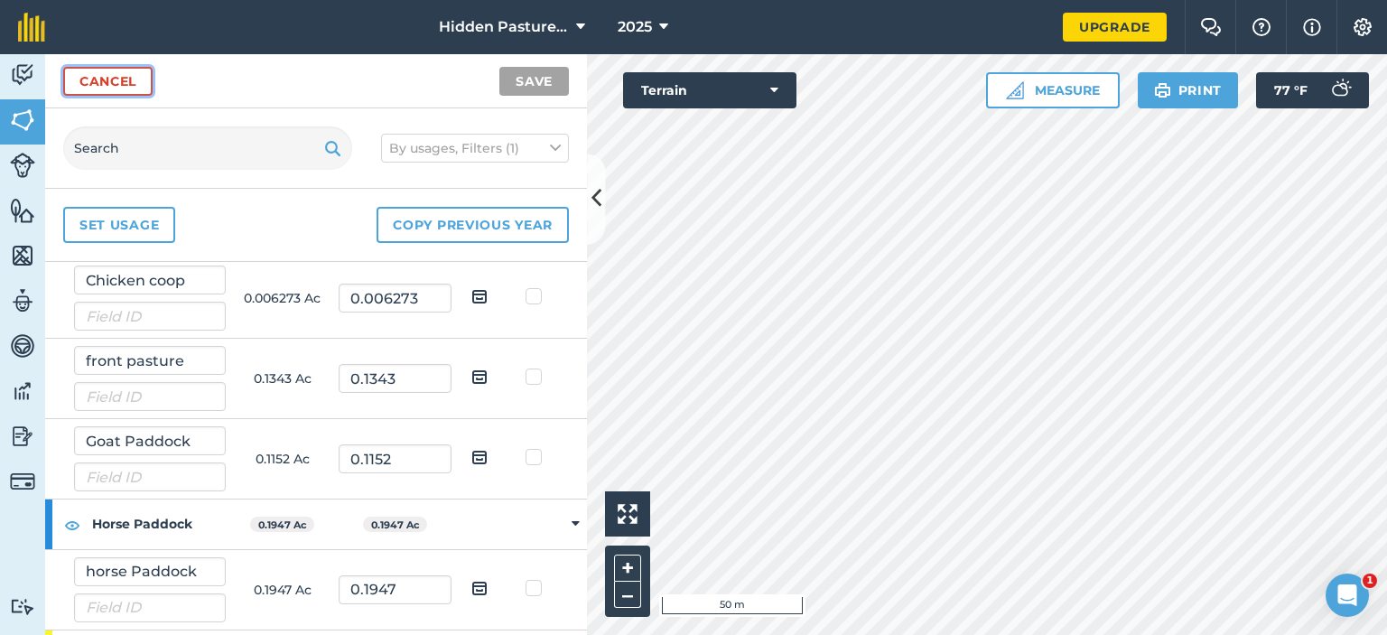
click at [129, 91] on link "Cancel" at bounding box center [107, 81] width 89 height 29
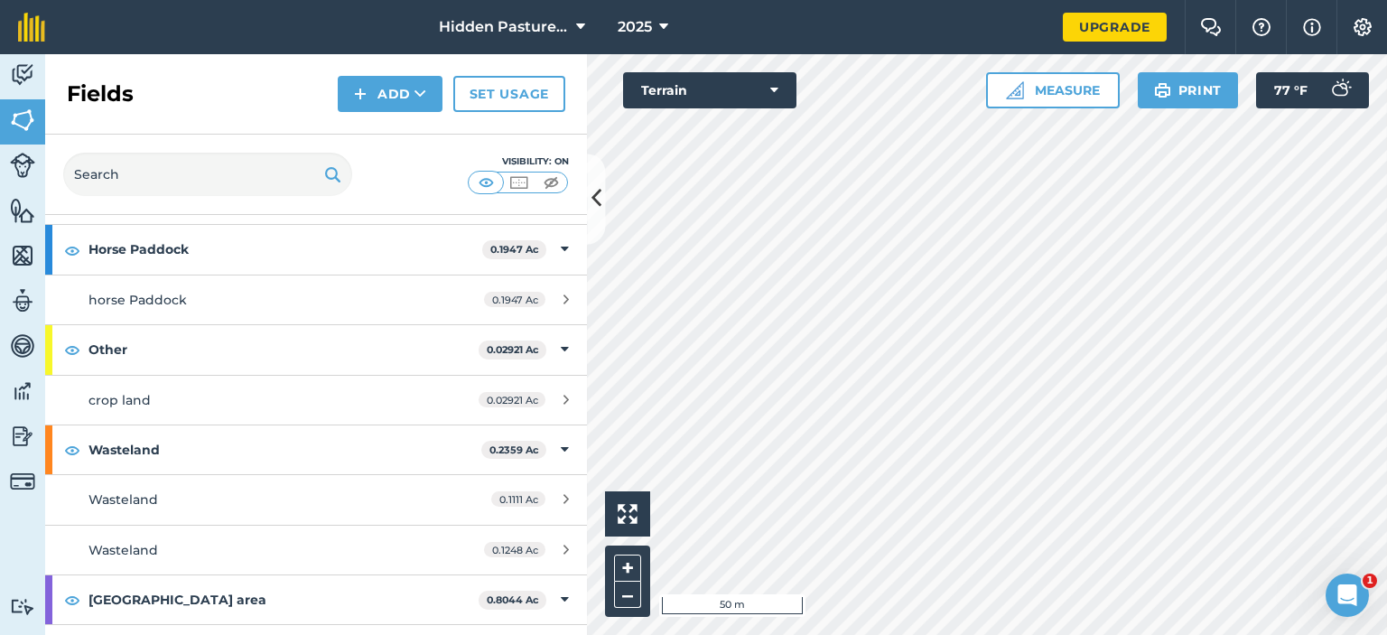
scroll to position [276, 0]
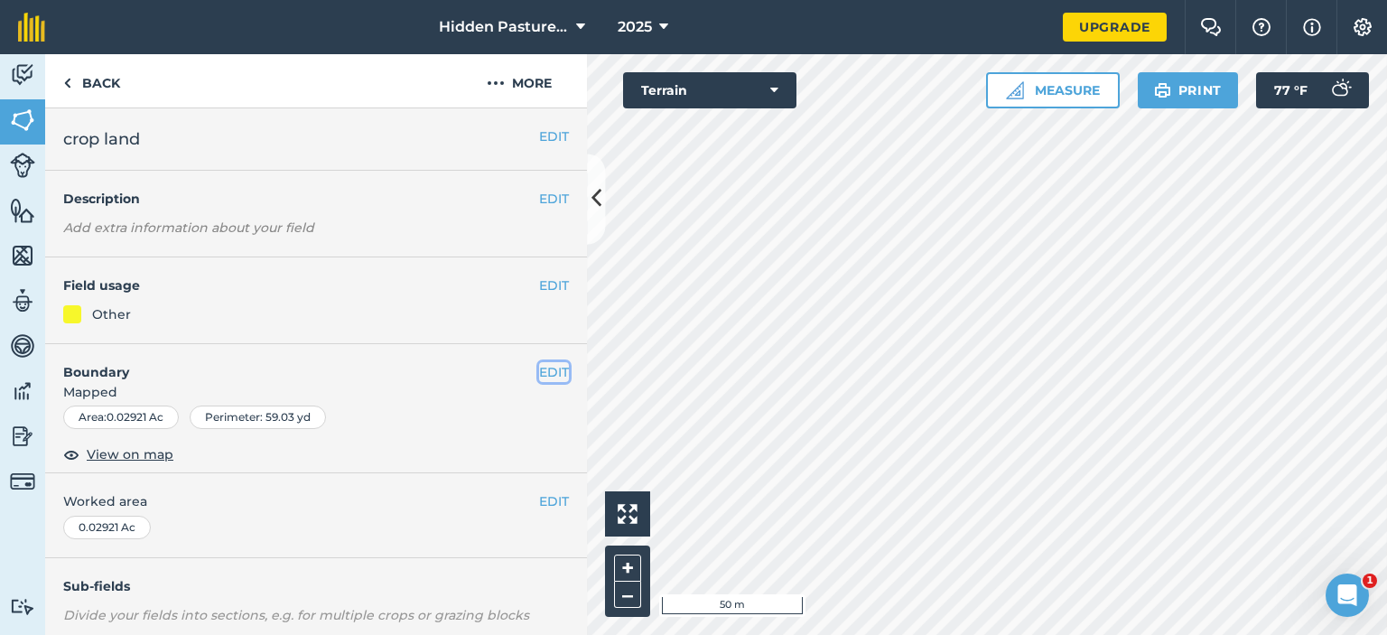
click at [545, 372] on button "EDIT" at bounding box center [554, 372] width 30 height 20
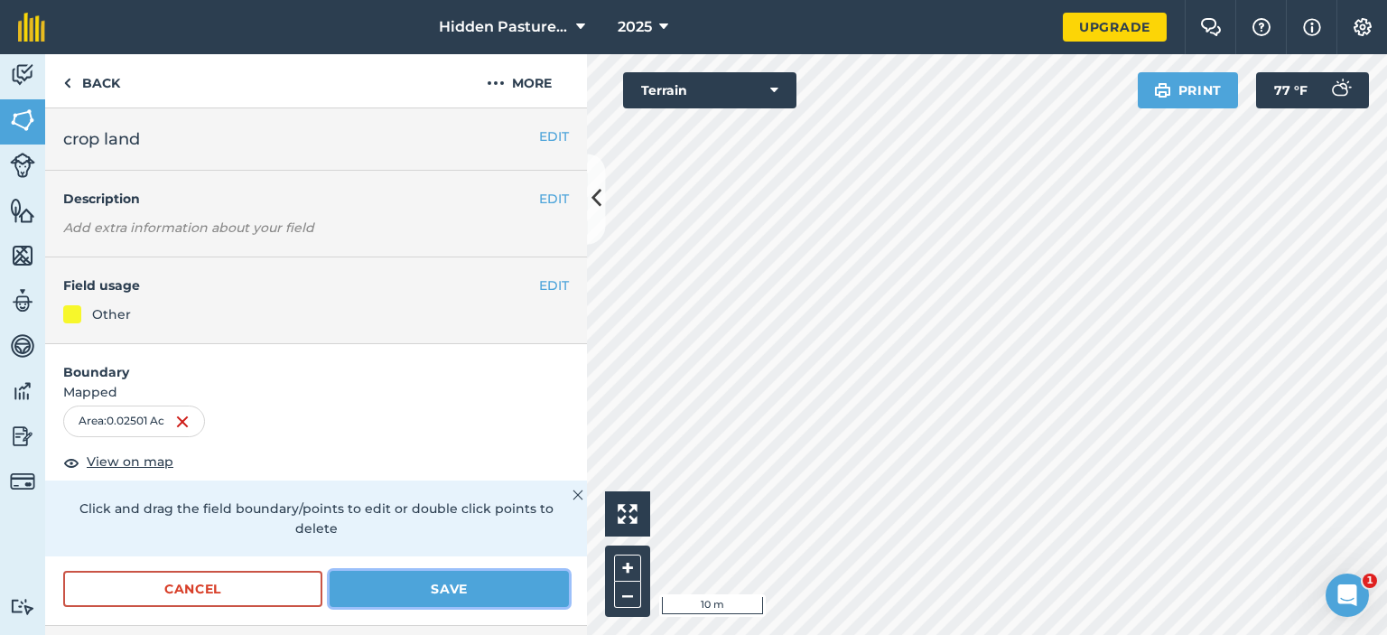
click at [417, 589] on button "Save" at bounding box center [449, 589] width 239 height 36
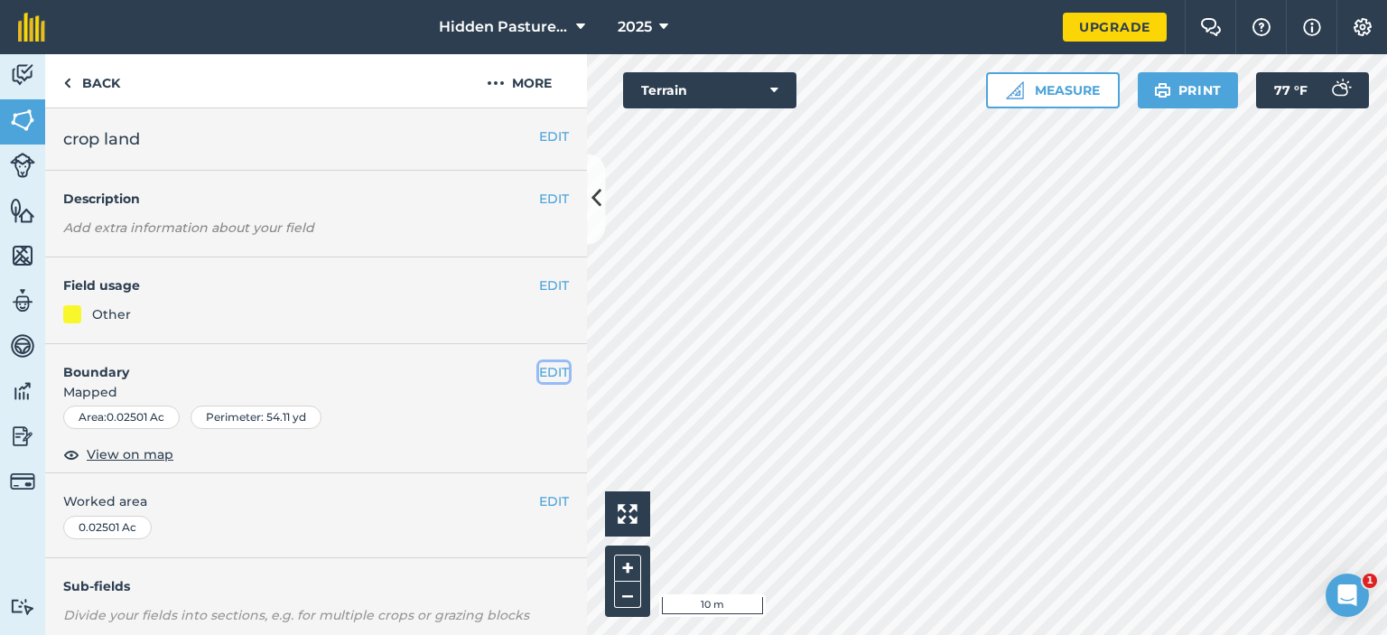
click at [545, 365] on button "EDIT" at bounding box center [554, 372] width 30 height 20
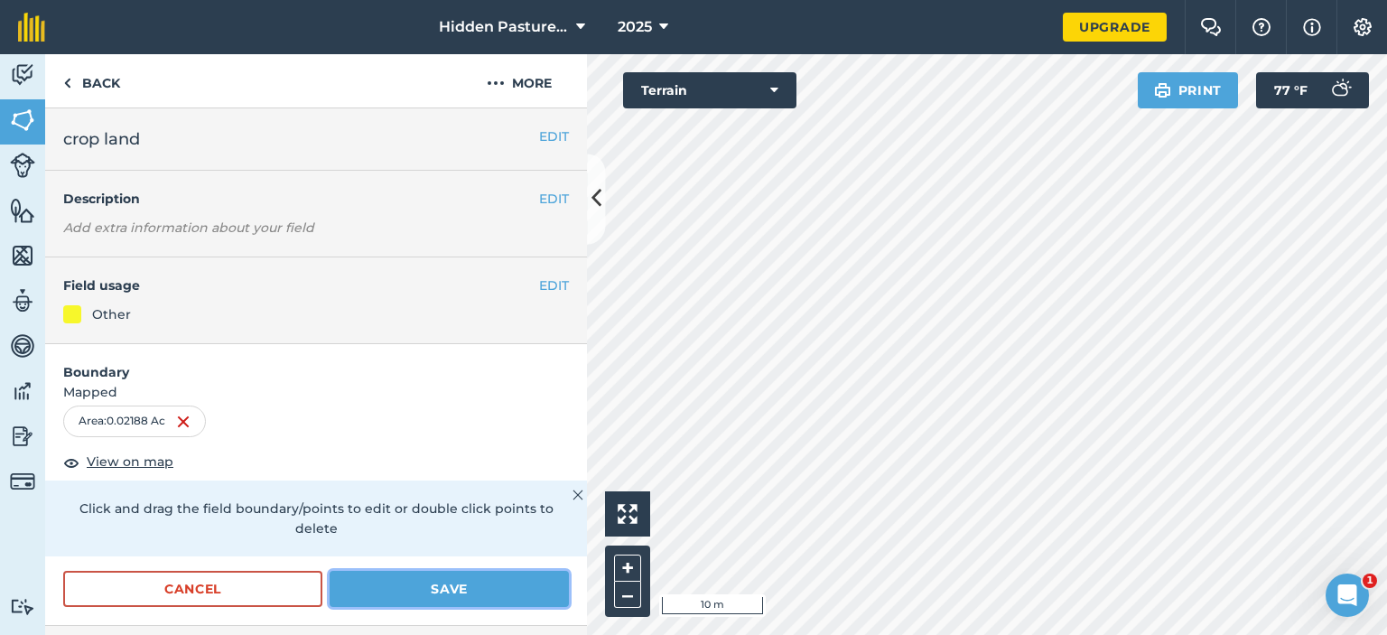
click at [475, 584] on button "Save" at bounding box center [449, 589] width 239 height 36
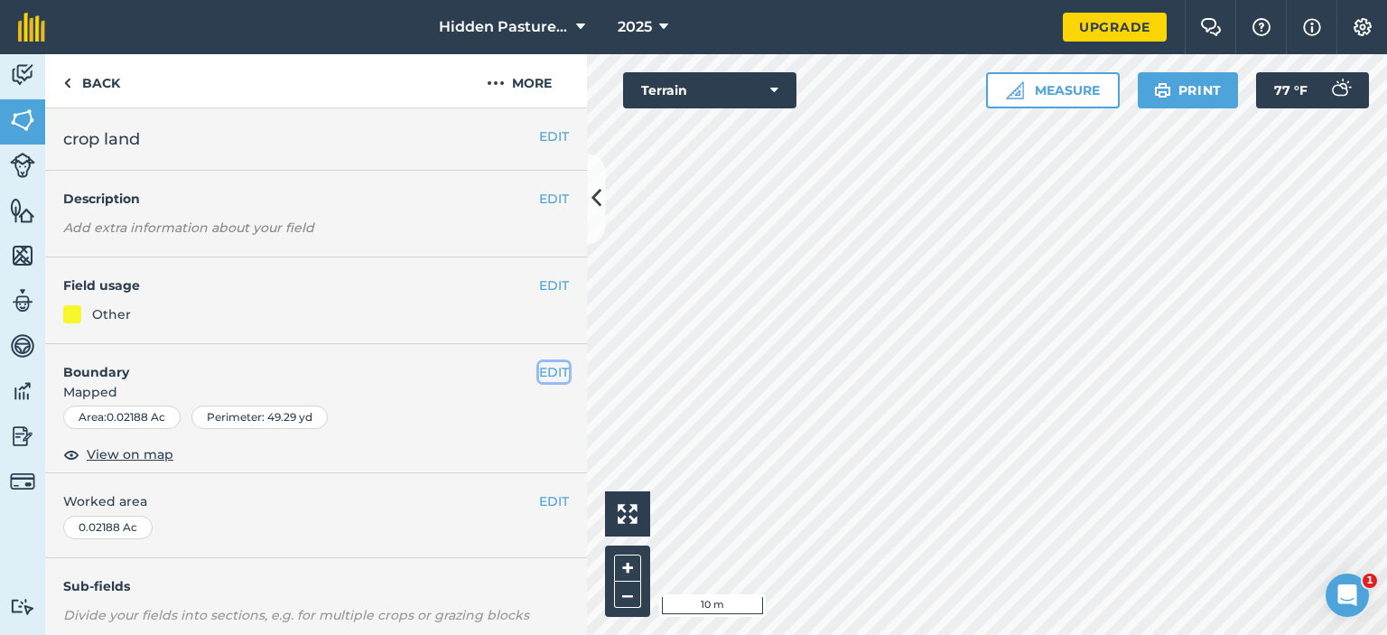
click at [539, 368] on button "EDIT" at bounding box center [554, 372] width 30 height 20
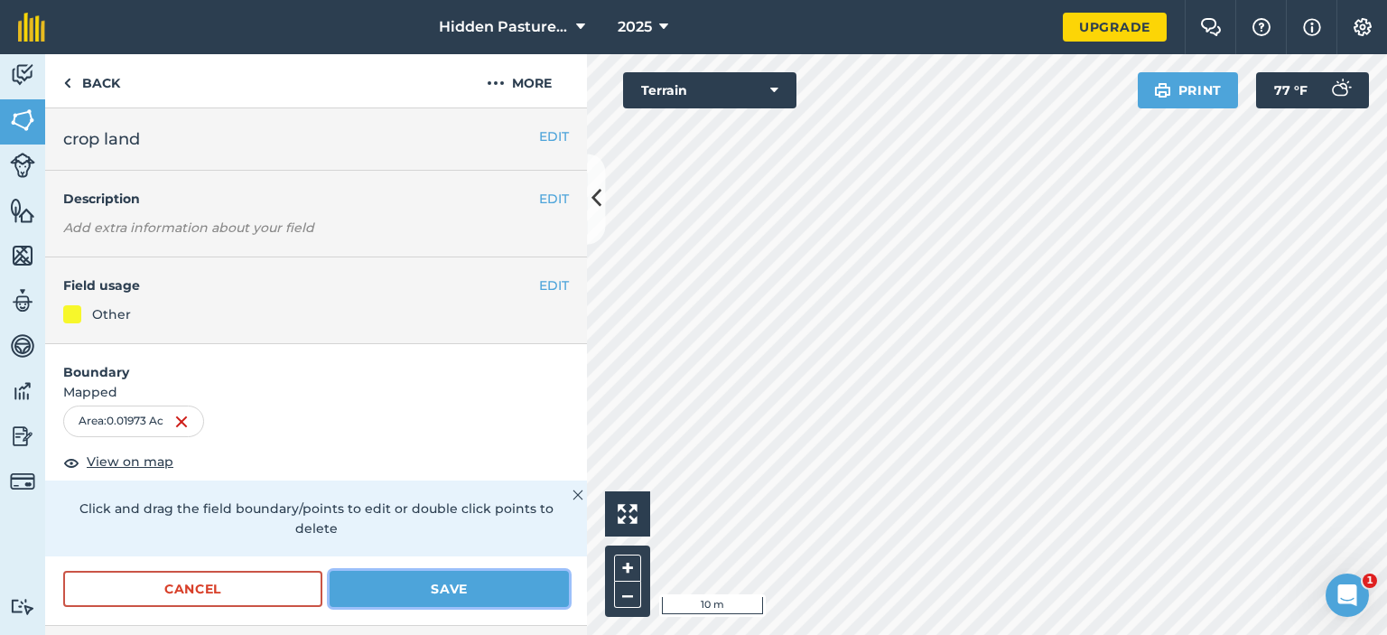
click at [470, 592] on button "Save" at bounding box center [449, 589] width 239 height 36
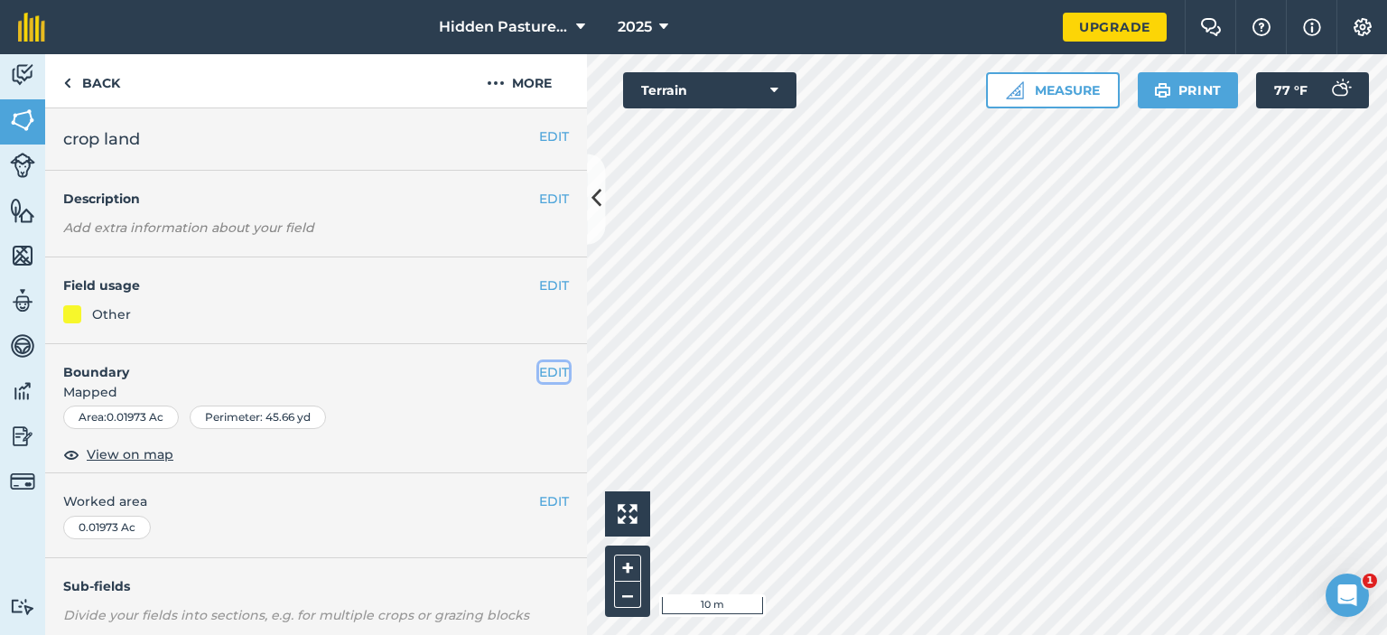
click at [539, 376] on button "EDIT" at bounding box center [554, 372] width 30 height 20
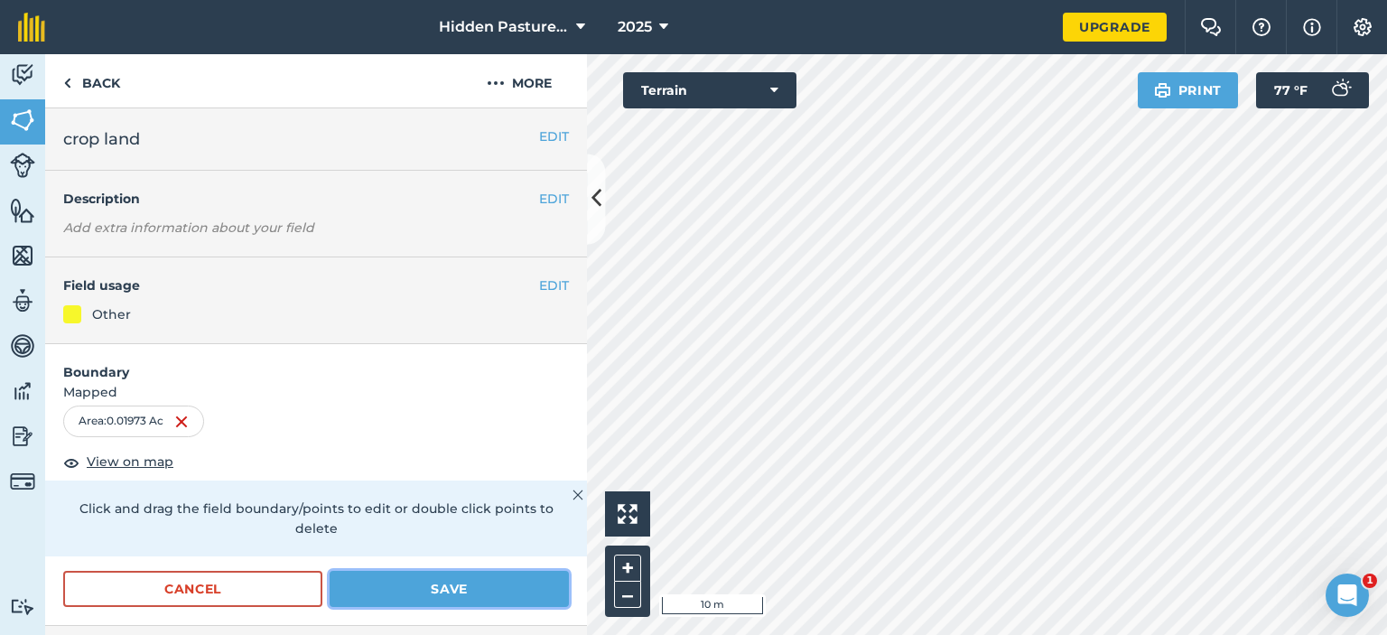
click at [461, 592] on button "Save" at bounding box center [449, 589] width 239 height 36
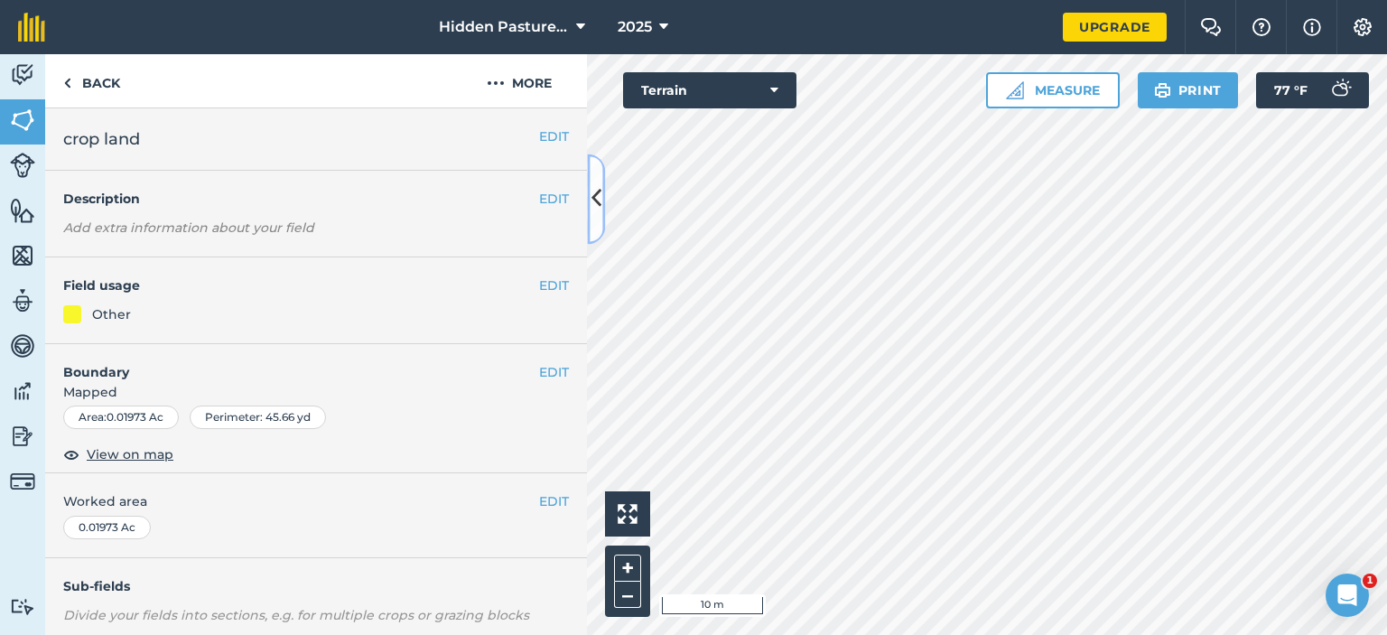
click at [590, 198] on button at bounding box center [596, 199] width 18 height 90
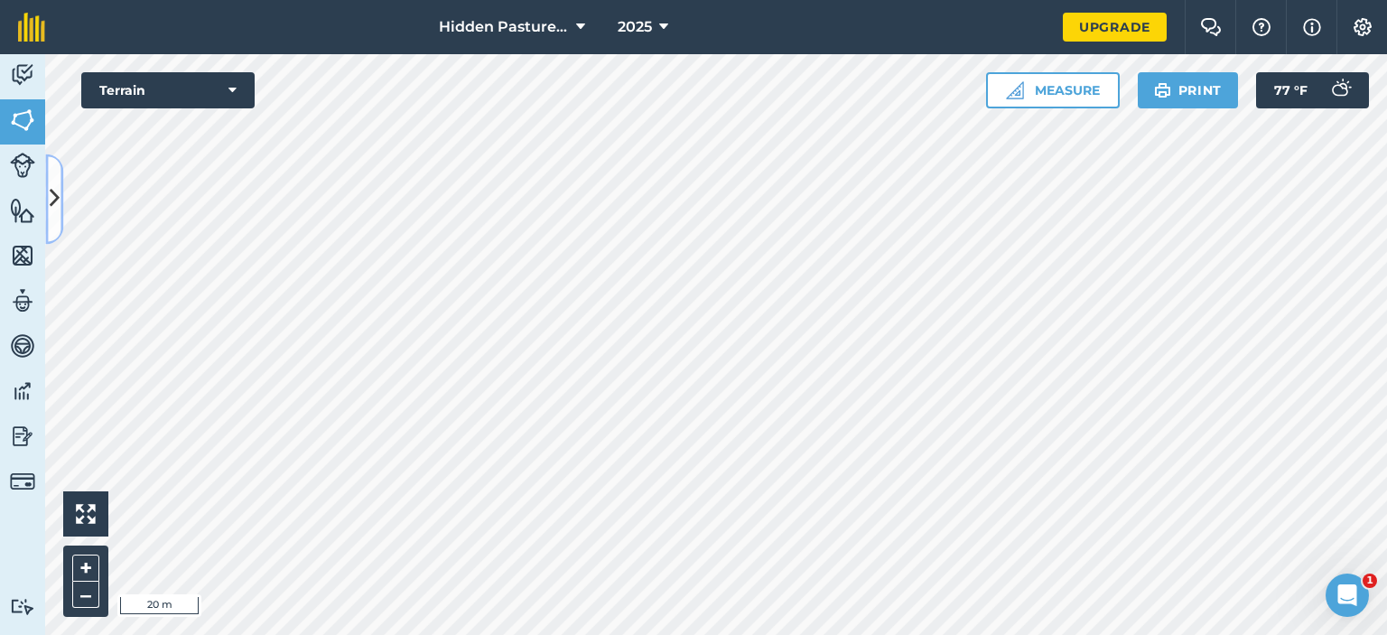
click at [47, 200] on button at bounding box center [54, 199] width 18 height 90
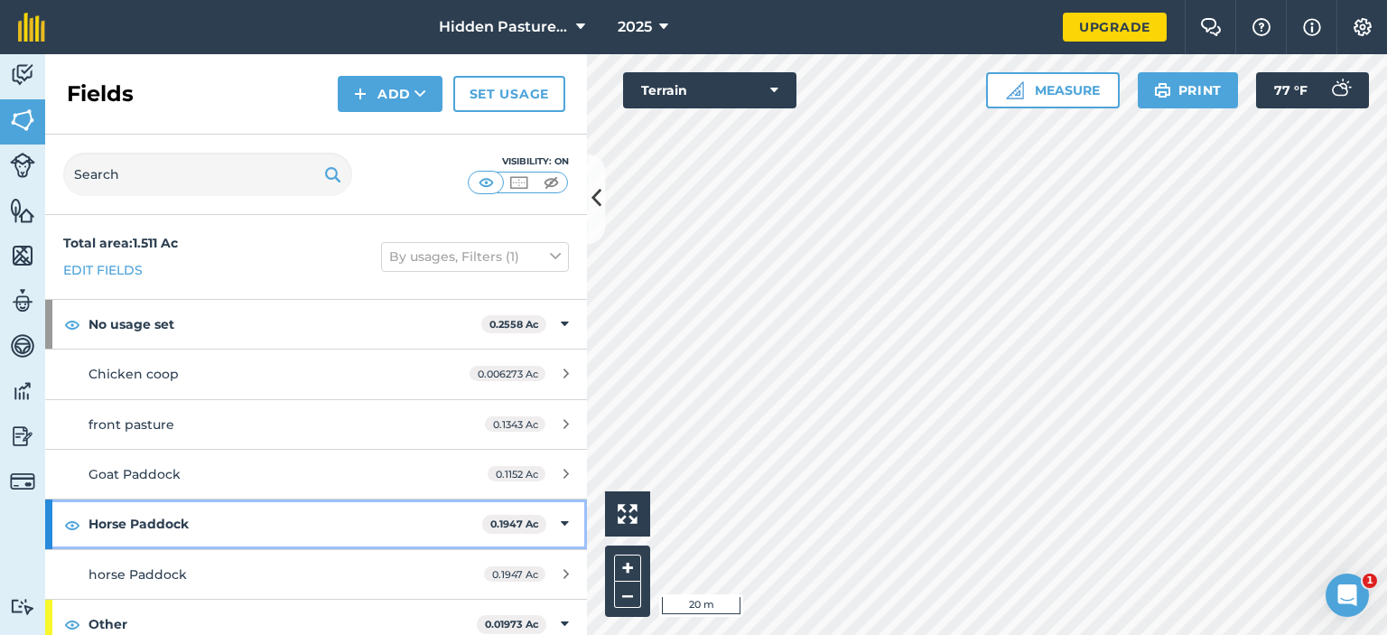
drag, startPoint x: 354, startPoint y: 503, endPoint x: 368, endPoint y: 451, distance: 54.3
click at [368, 451] on div "Total area : 1.511 Ac Edit fields By usages, Filters (1) No usage set 0.2558 Ac…" at bounding box center [316, 425] width 542 height 420
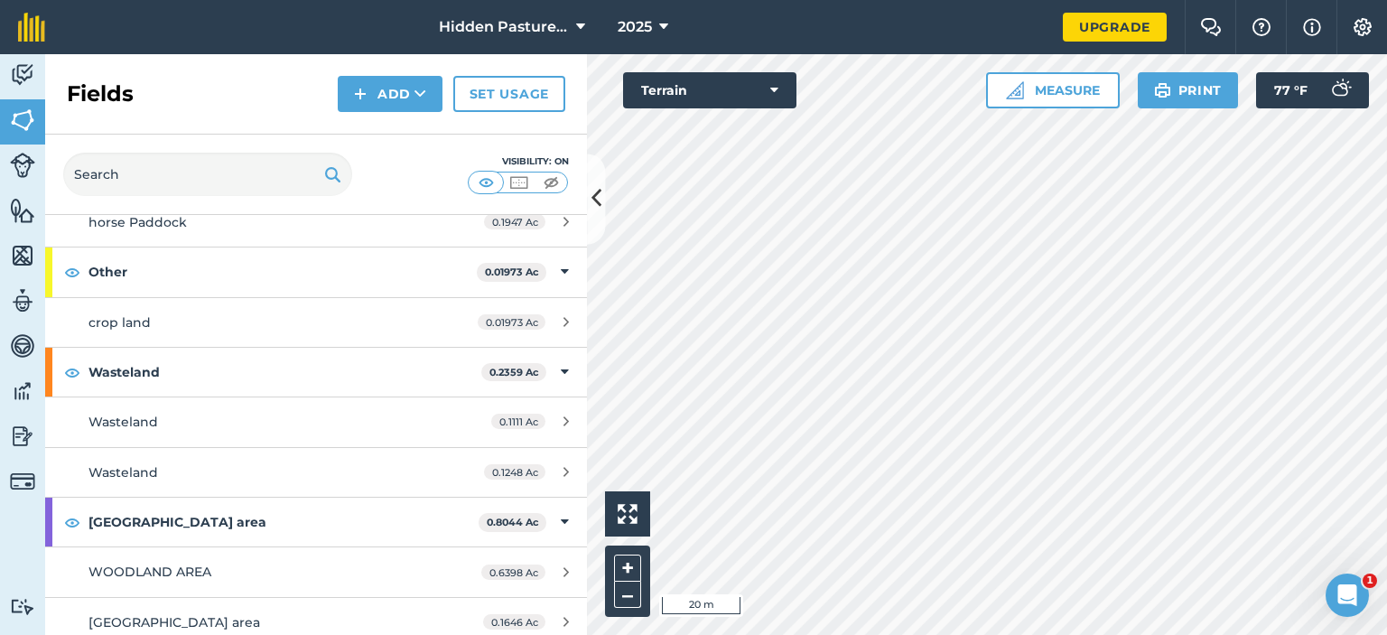
scroll to position [361, 0]
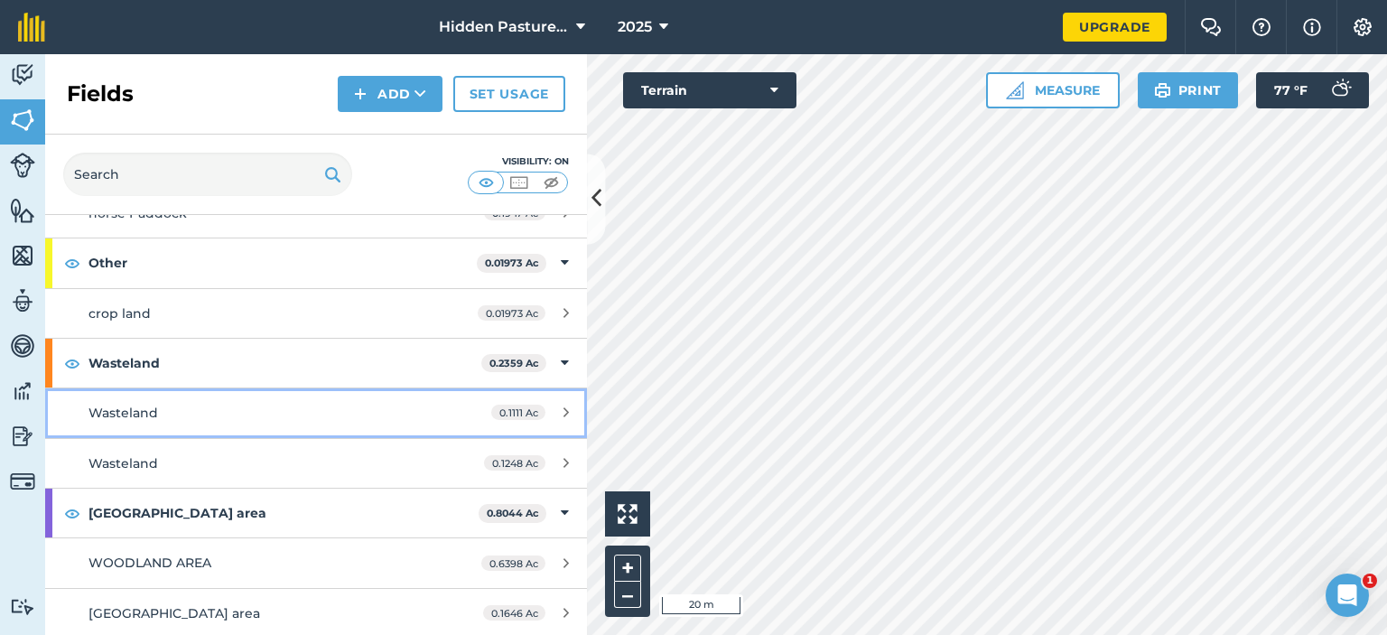
drag, startPoint x: 500, startPoint y: 386, endPoint x: 516, endPoint y: 299, distance: 88.0
click at [516, 299] on div "Total area : 1.511 Ac Edit fields By usages, Filters (1) No usage set 0.2558 Ac…" at bounding box center [316, 425] width 542 height 420
